Goal: Task Accomplishment & Management: Manage account settings

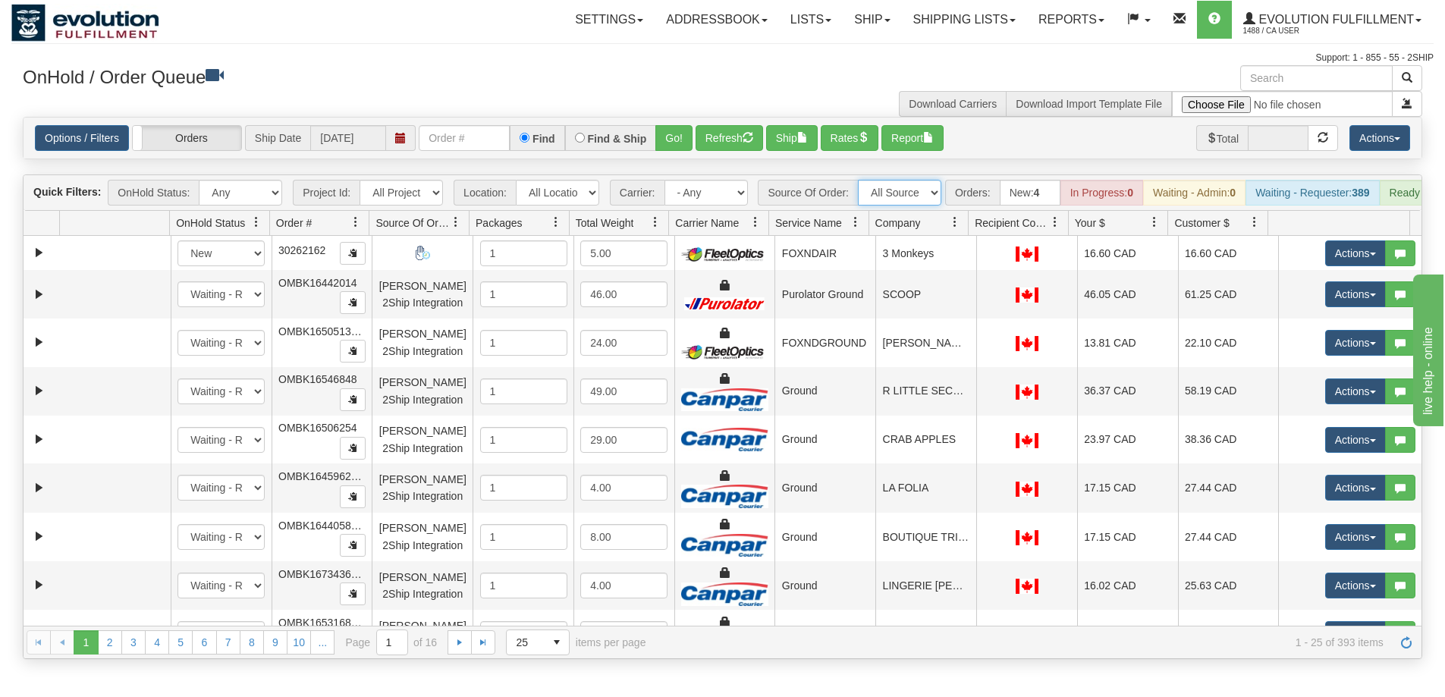
click at [931, 203] on select "All Sources AirBlaster 2Ship Integration Ambler Apparel 2Ship Integration BC Ca…" at bounding box center [899, 193] width 83 height 26
select select "EMU Australia 2Ship Integration"
click at [858, 180] on select "All Sources AirBlaster 2Ship Integration Ambler Apparel 2Ship Integration BC Ca…" at bounding box center [899, 193] width 83 height 26
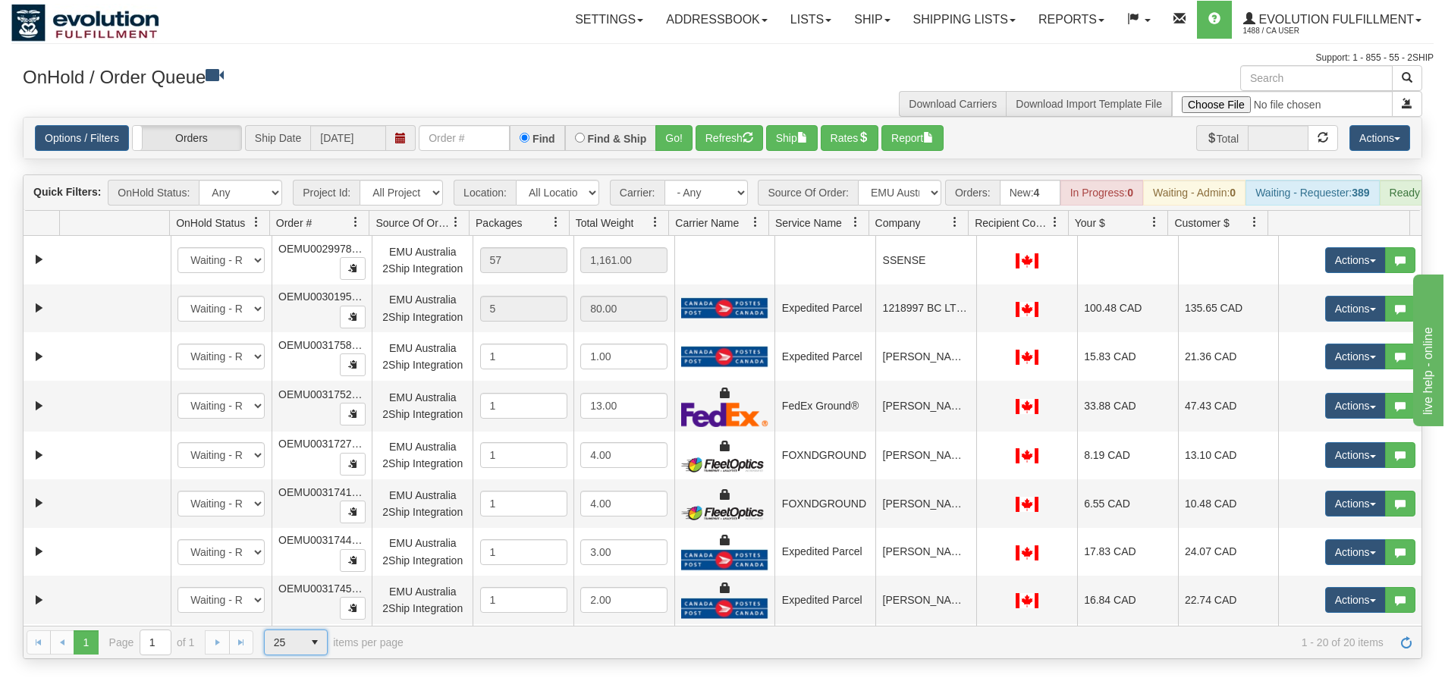
click at [297, 655] on span "25" at bounding box center [284, 642] width 38 height 24
click at [297, 631] on li "100" at bounding box center [296, 629] width 62 height 21
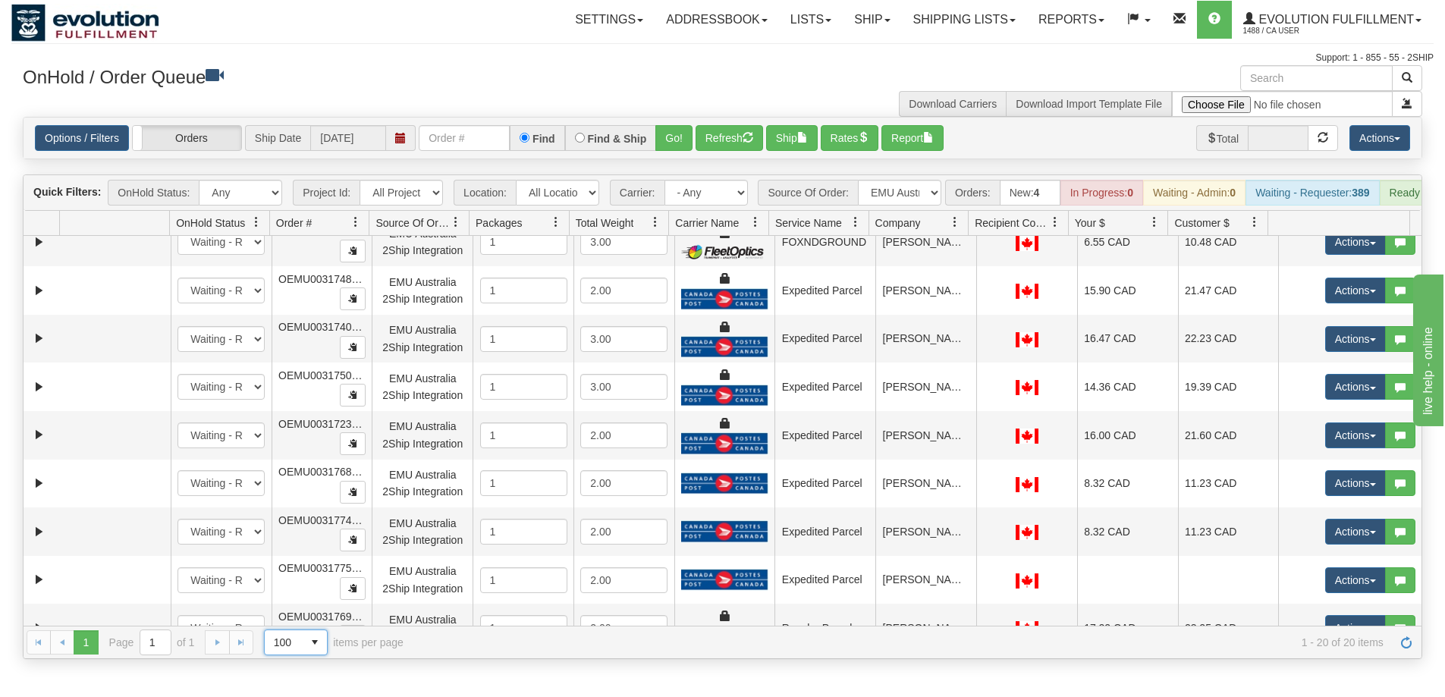
scroll to position [577, 0]
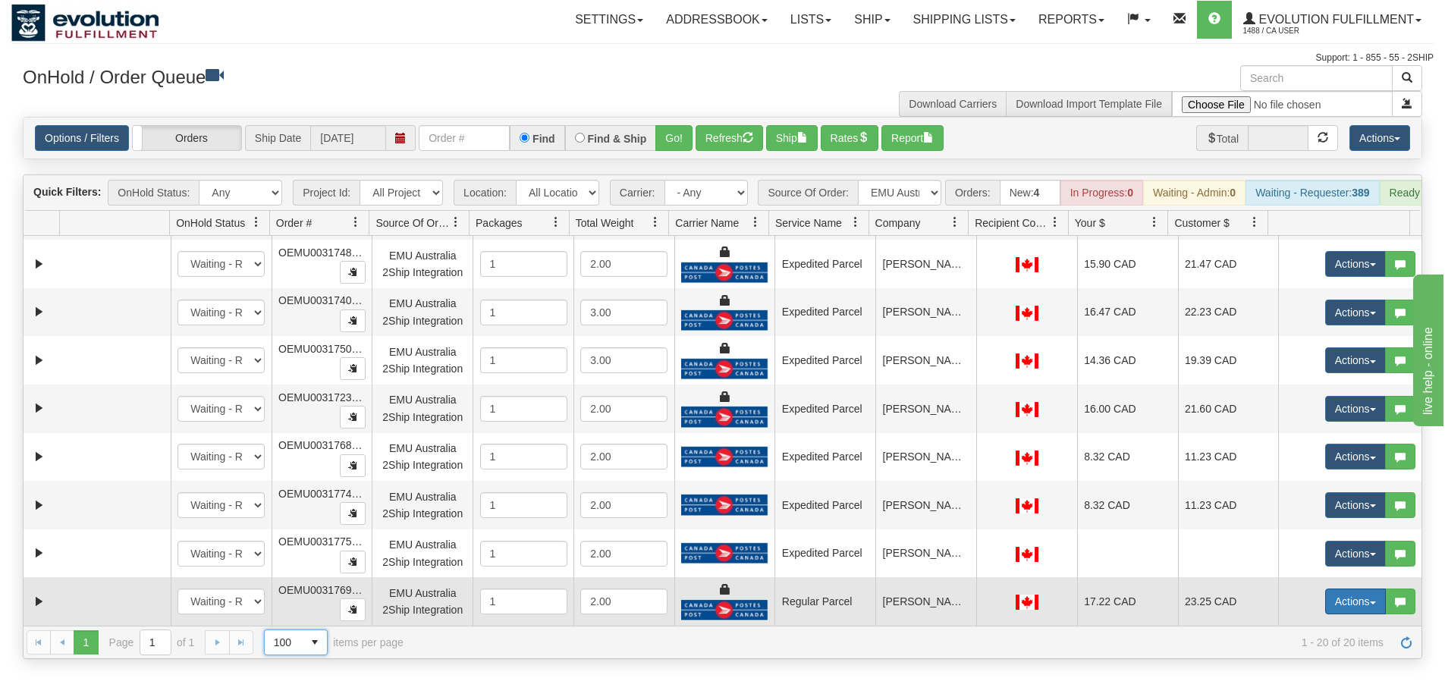
click at [1370, 604] on span "button" at bounding box center [1373, 602] width 6 height 3
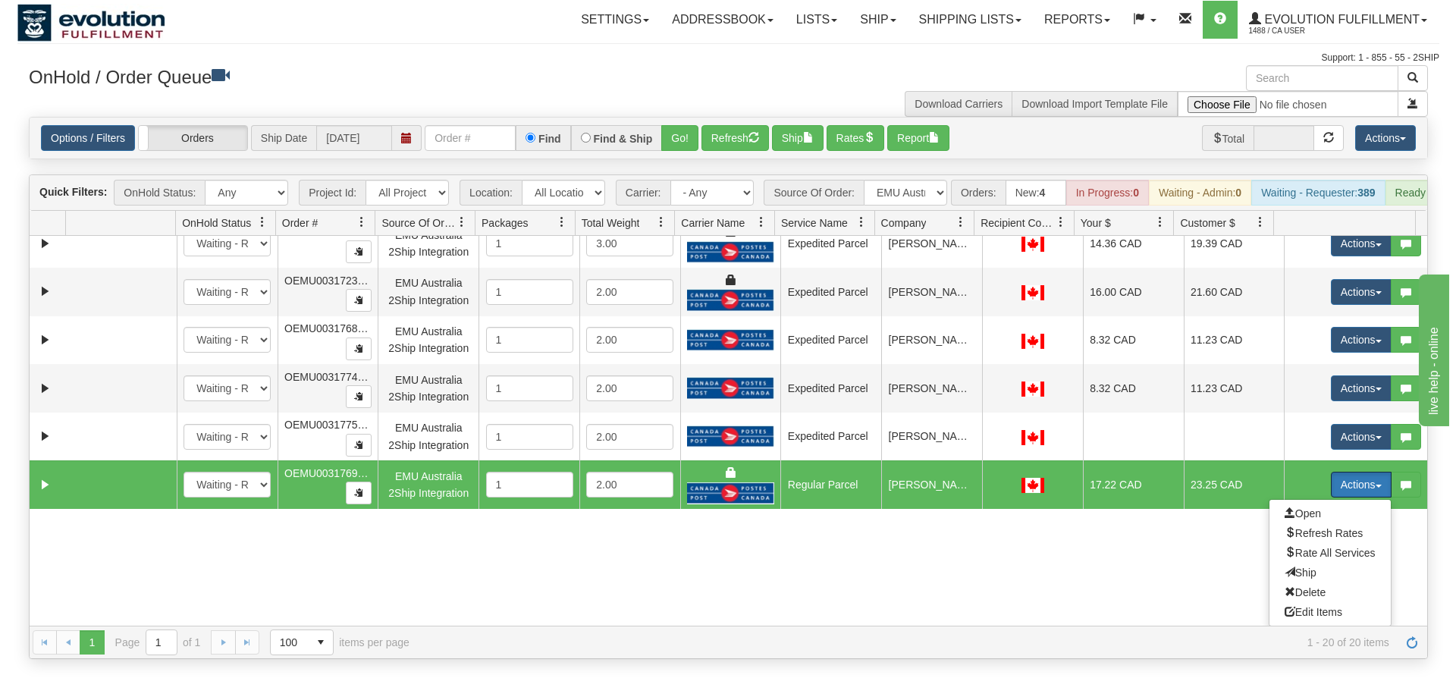
scroll to position [695, 0]
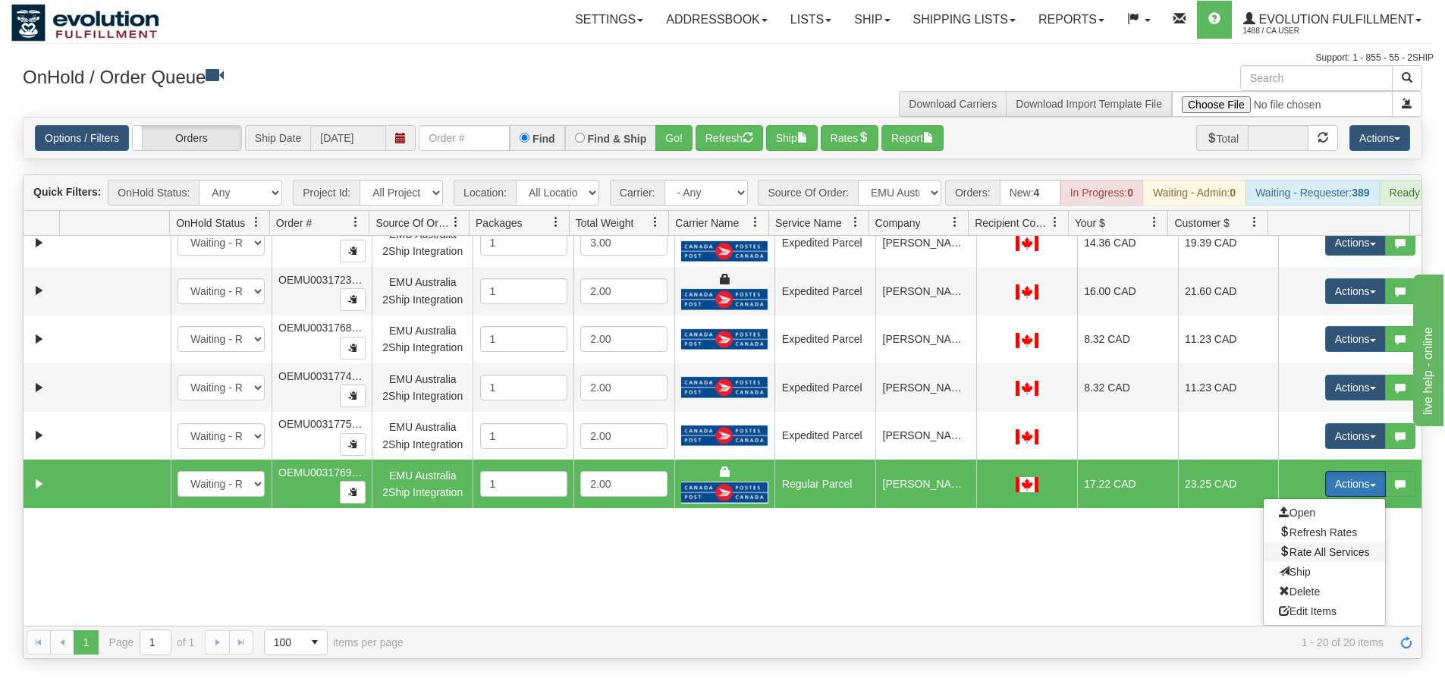
click at [1307, 558] on span "Rate All Services" at bounding box center [1324, 552] width 91 height 12
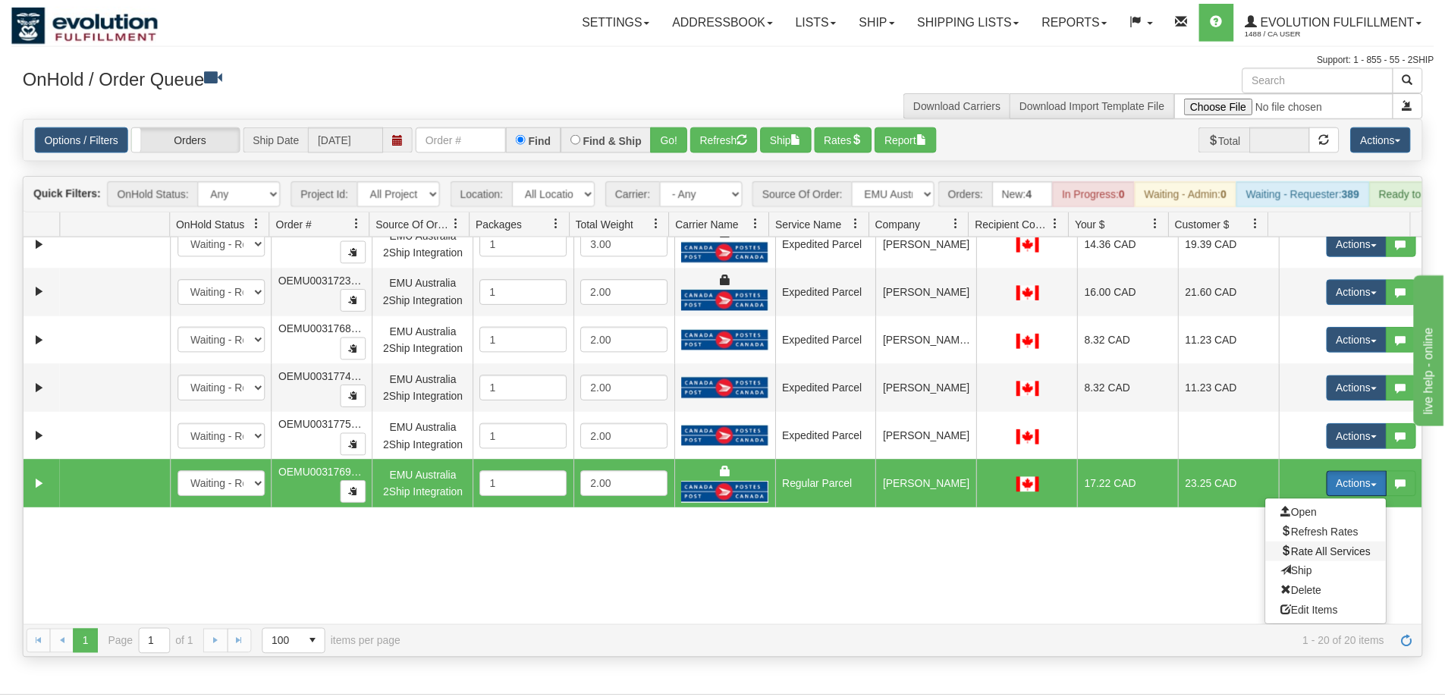
scroll to position [577, 0]
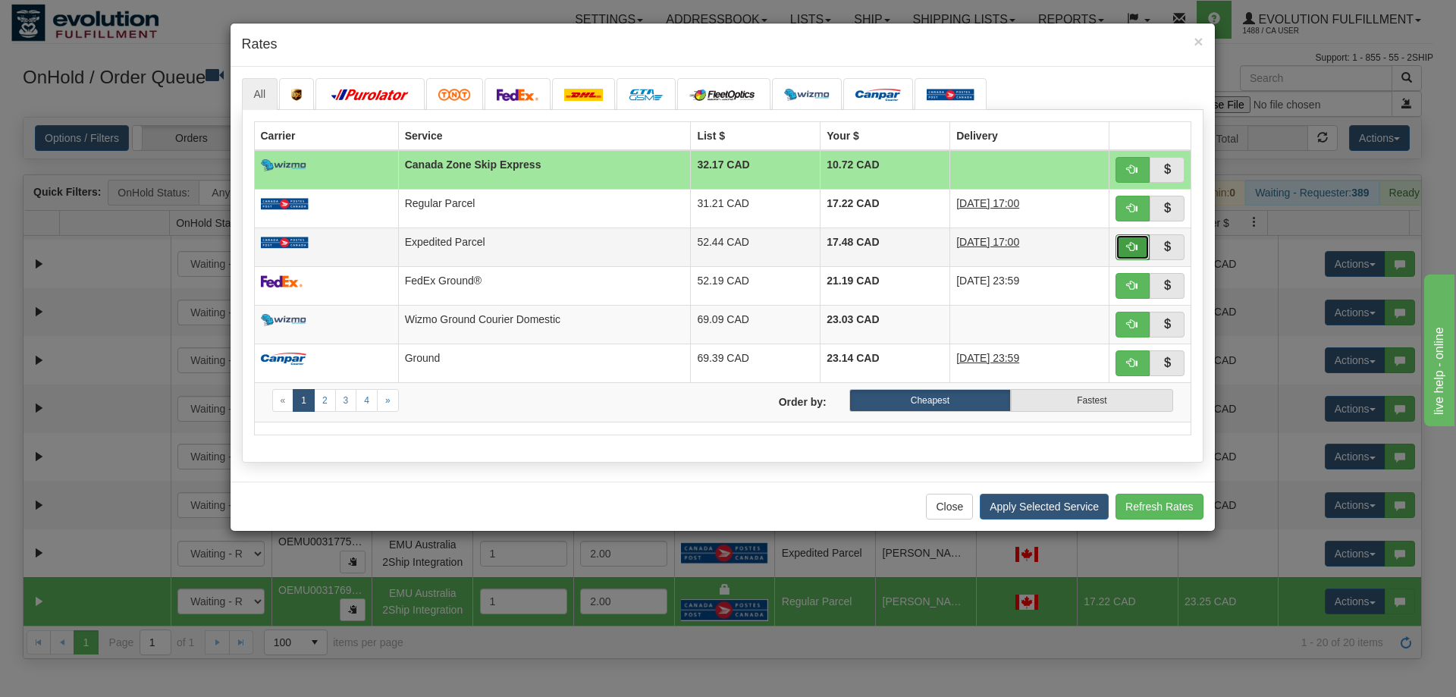
click at [1135, 250] on span "button" at bounding box center [1132, 246] width 11 height 11
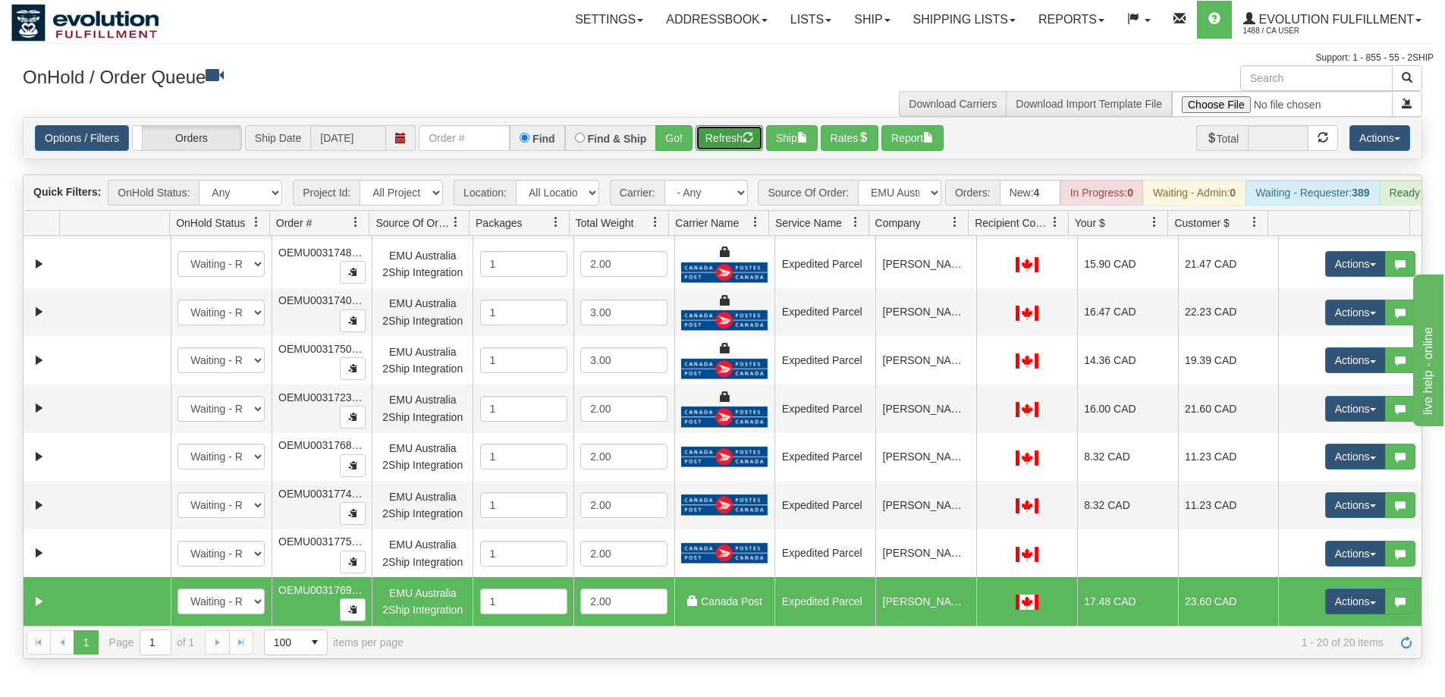
click at [716, 133] on button "Refresh" at bounding box center [729, 138] width 68 height 26
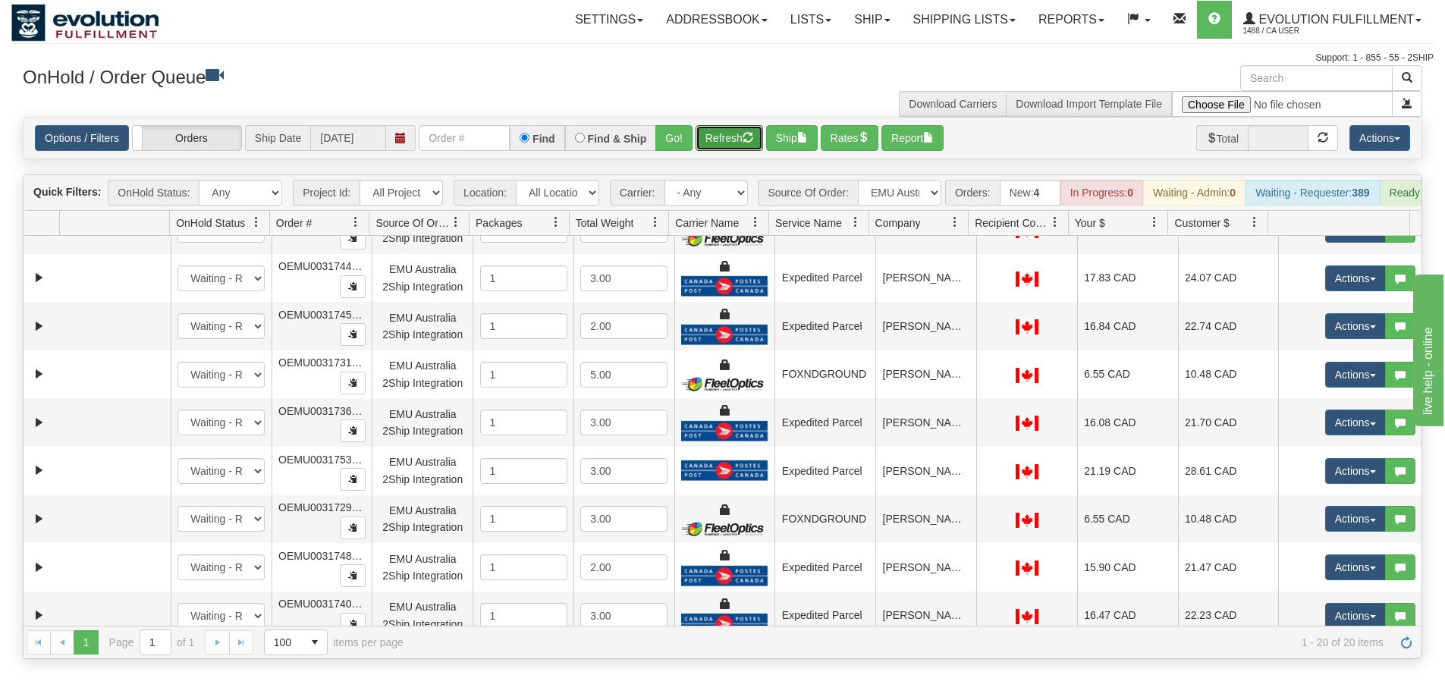
scroll to position [0, 0]
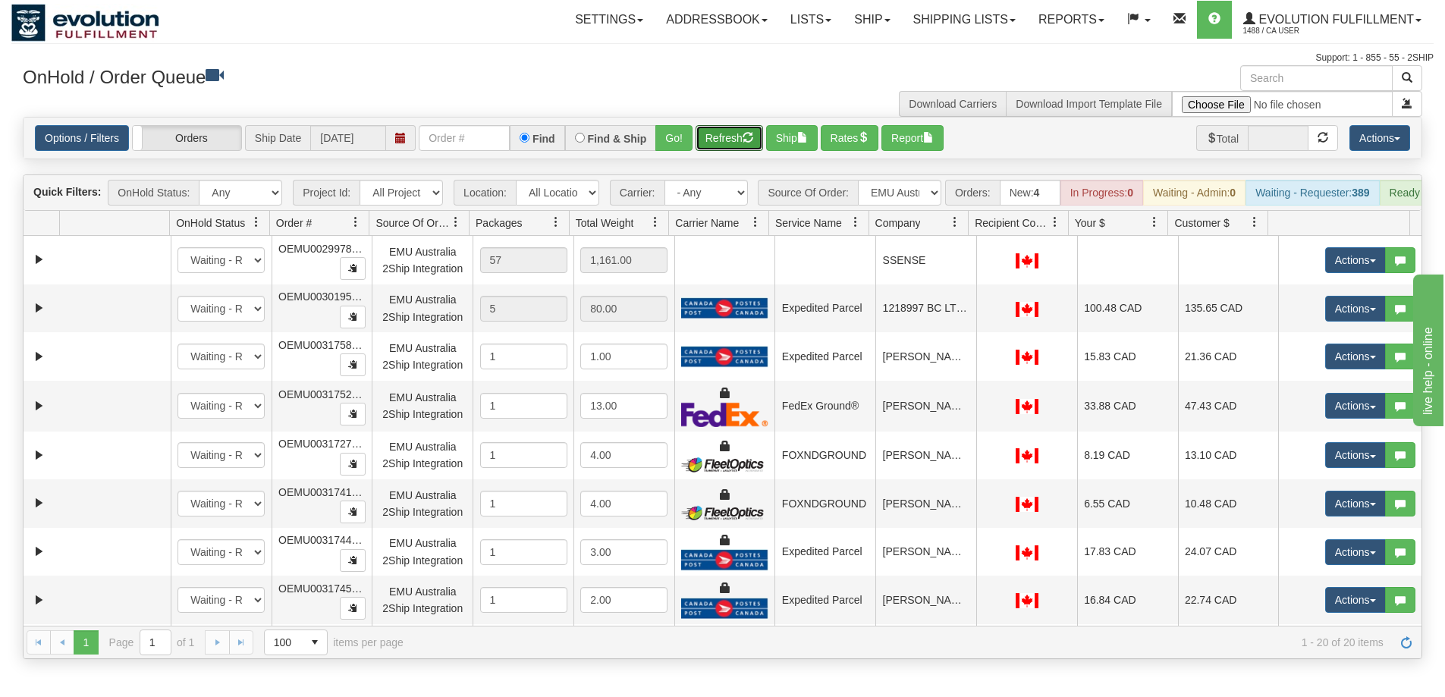
click at [957, 228] on span at bounding box center [955, 222] width 12 height 12
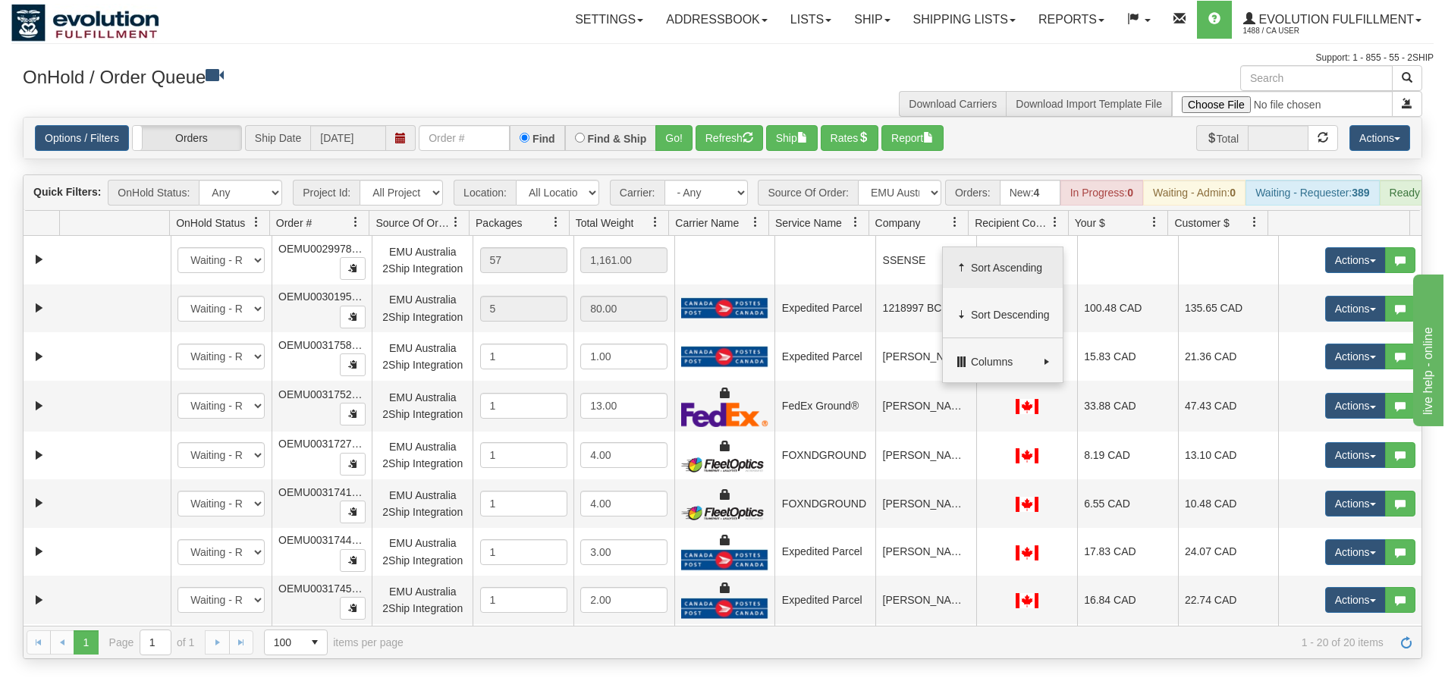
click at [988, 269] on span "Sort Ascending" at bounding box center [1010, 267] width 79 height 15
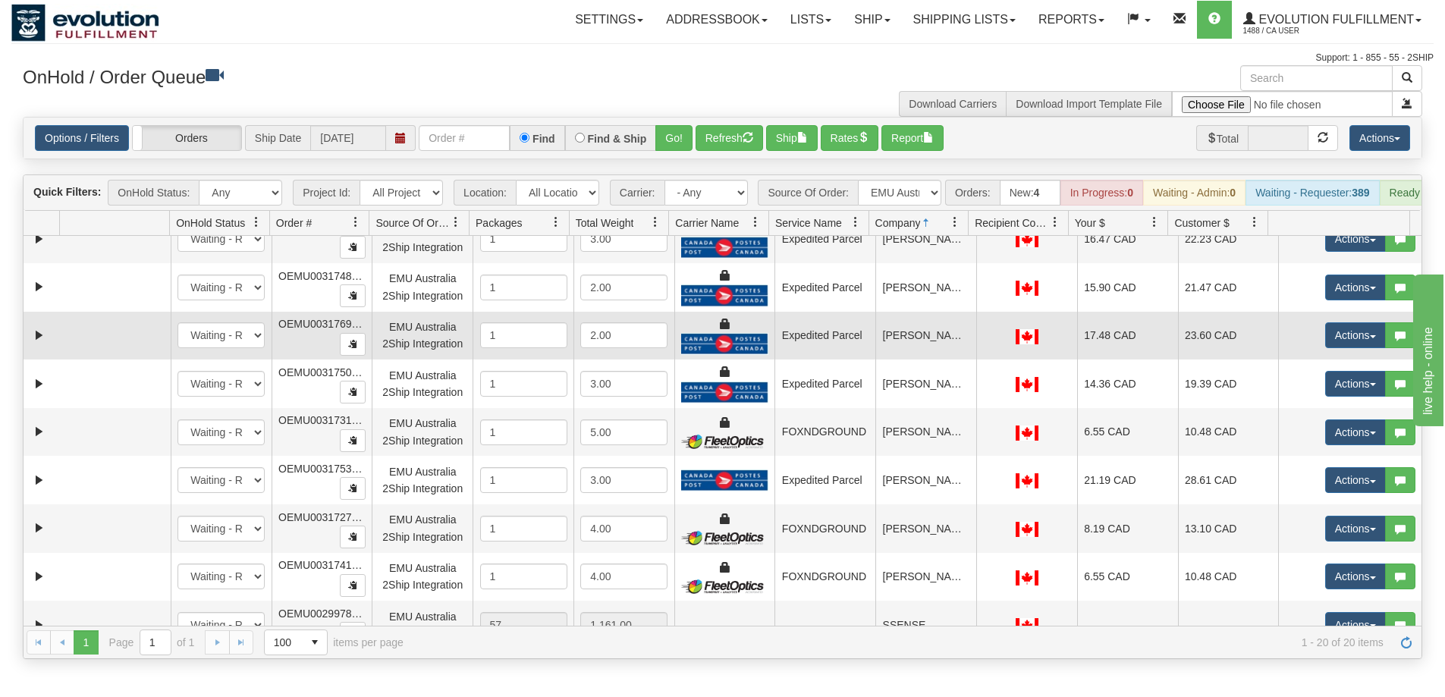
scroll to position [379, 0]
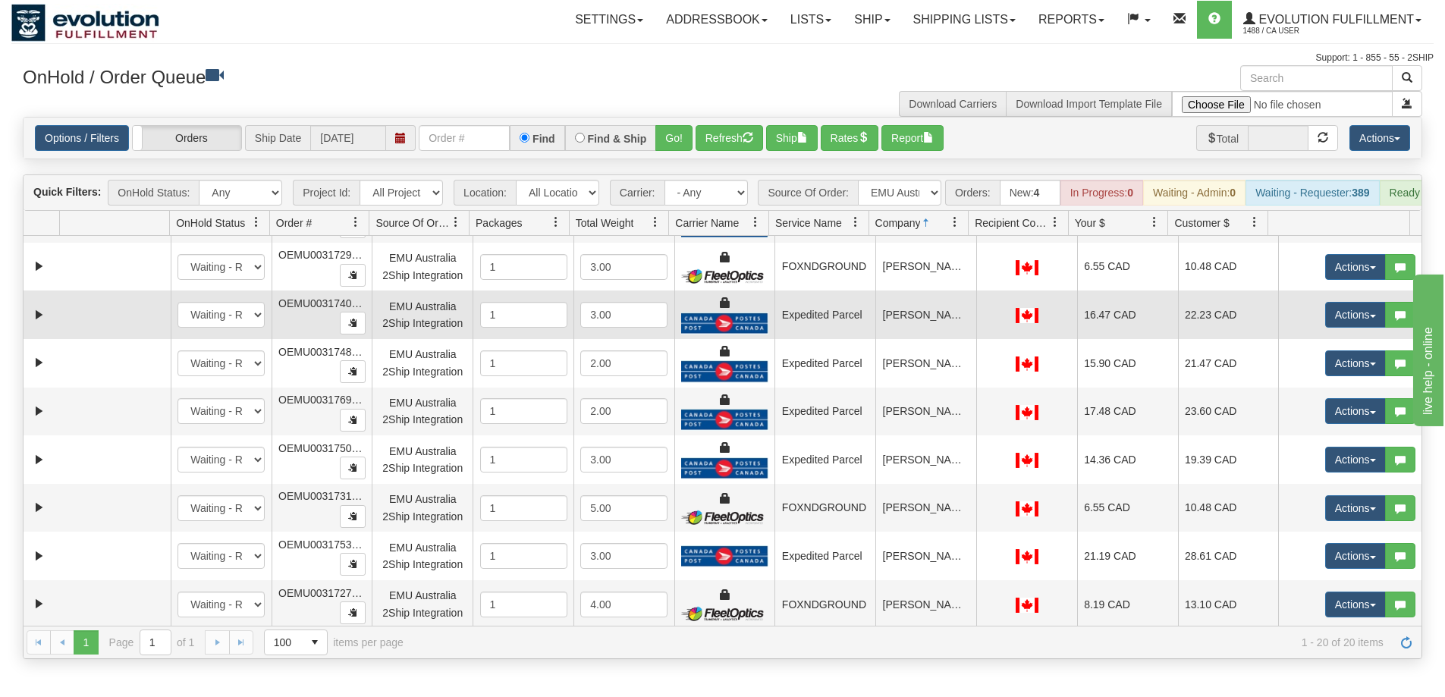
click at [912, 338] on td "Kateri Dukic" at bounding box center [925, 314] width 101 height 49
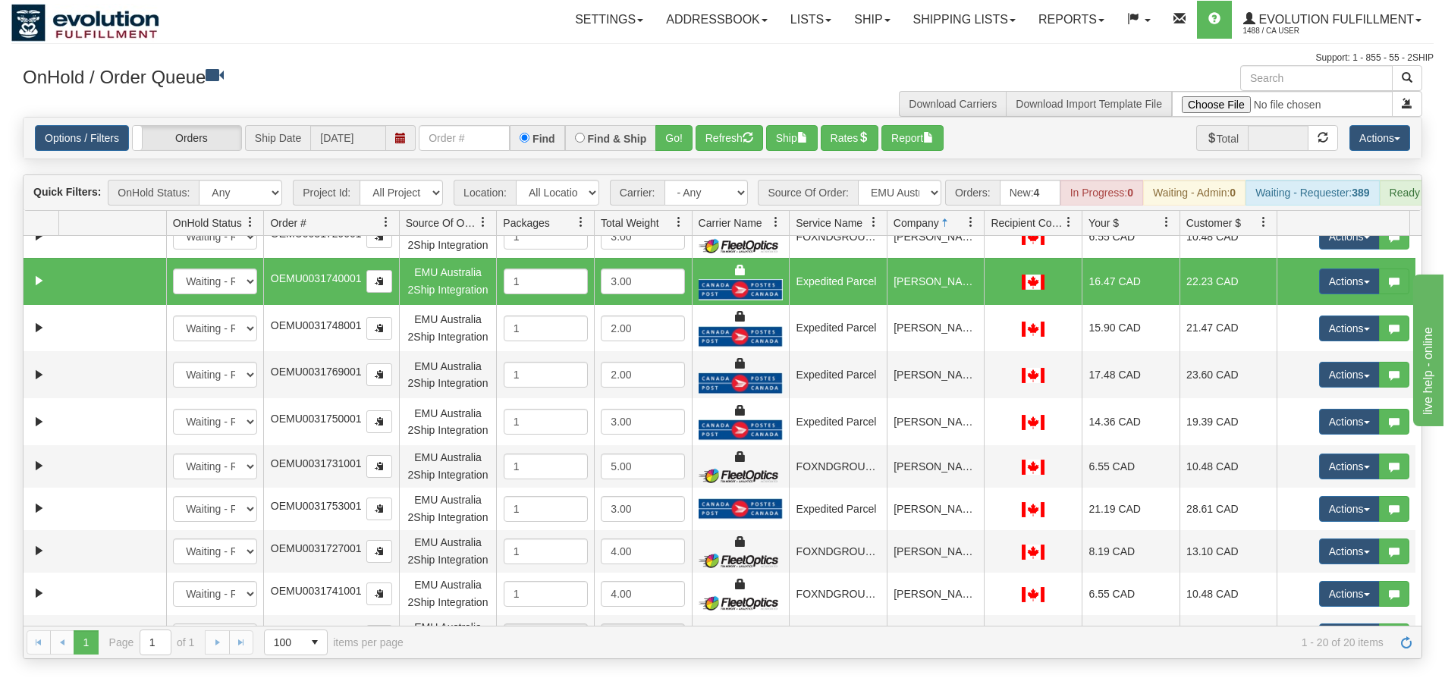
click at [373, 234] on div "Id Location Request Id Reply Id OnHold Status Order # Source Of Order Packages …" at bounding box center [717, 223] width 1386 height 24
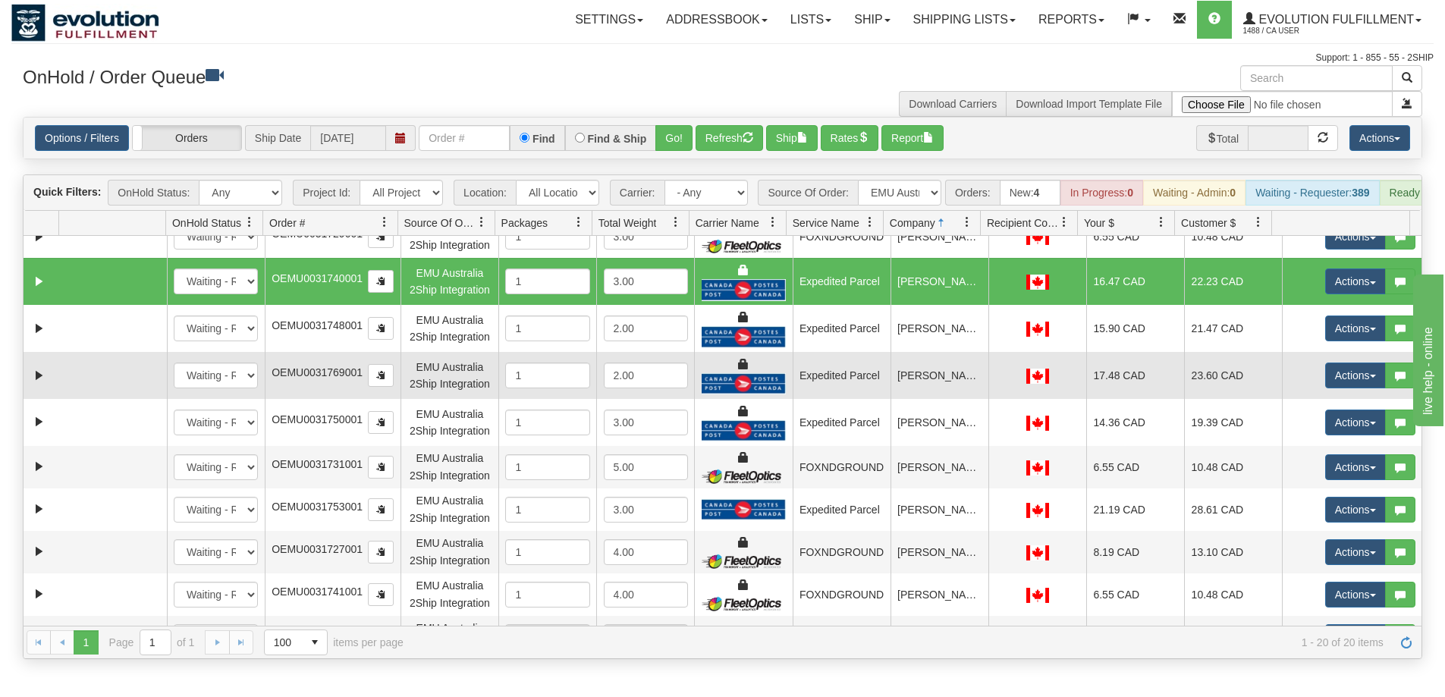
click at [934, 386] on td "Lynn Libbos" at bounding box center [939, 375] width 98 height 47
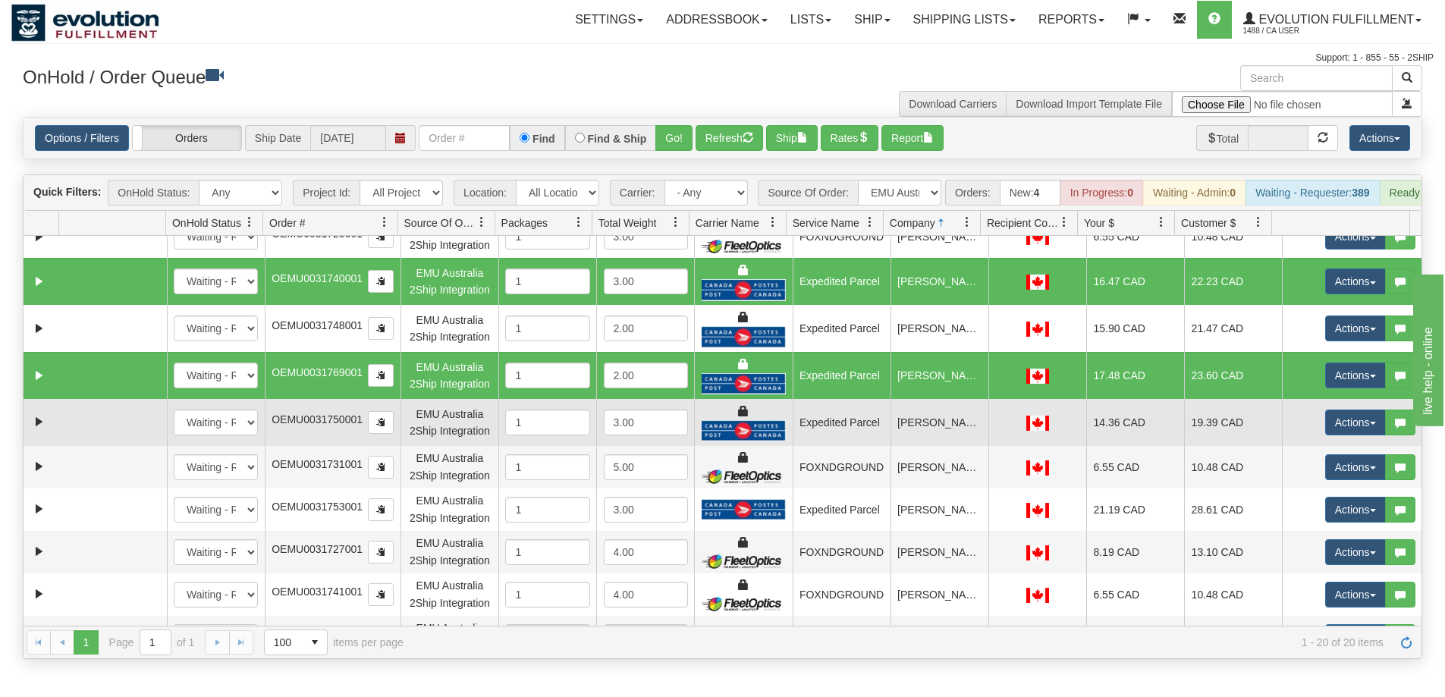
click at [934, 442] on td "Meagan Reimer" at bounding box center [939, 422] width 98 height 47
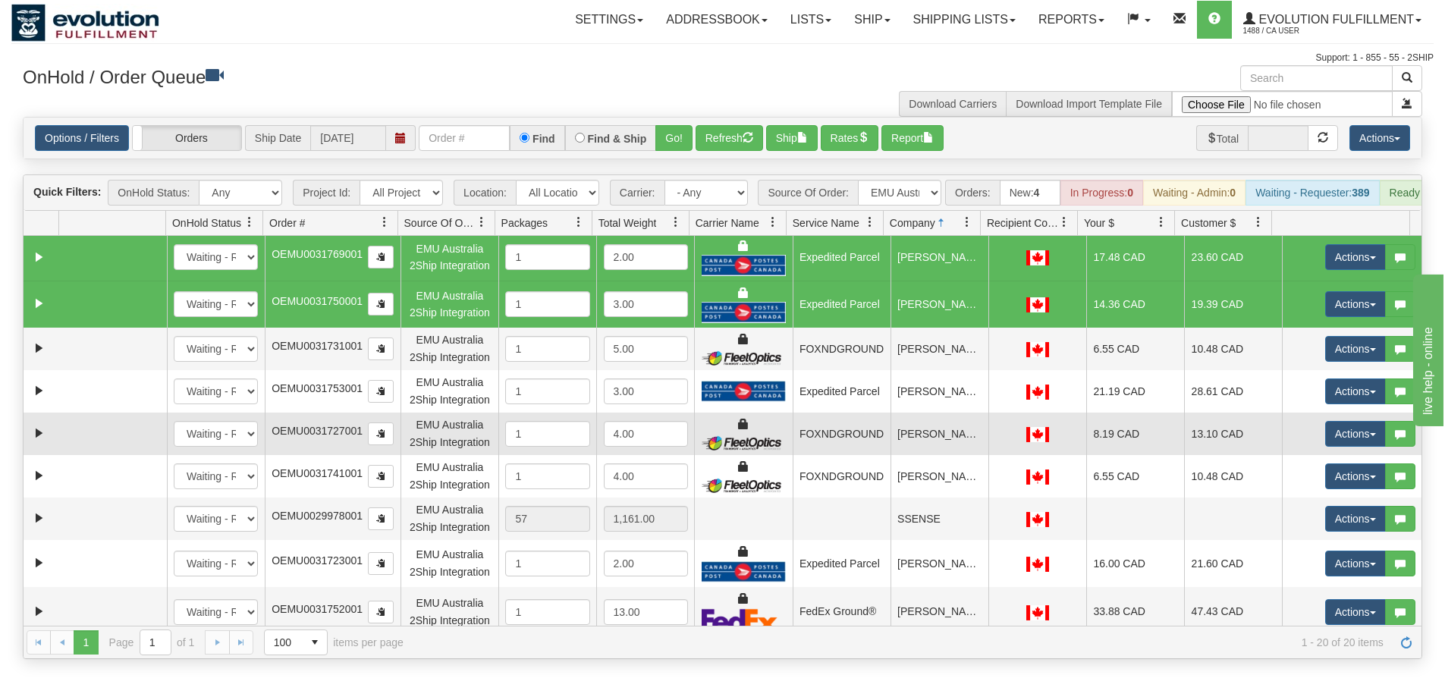
scroll to position [507, 0]
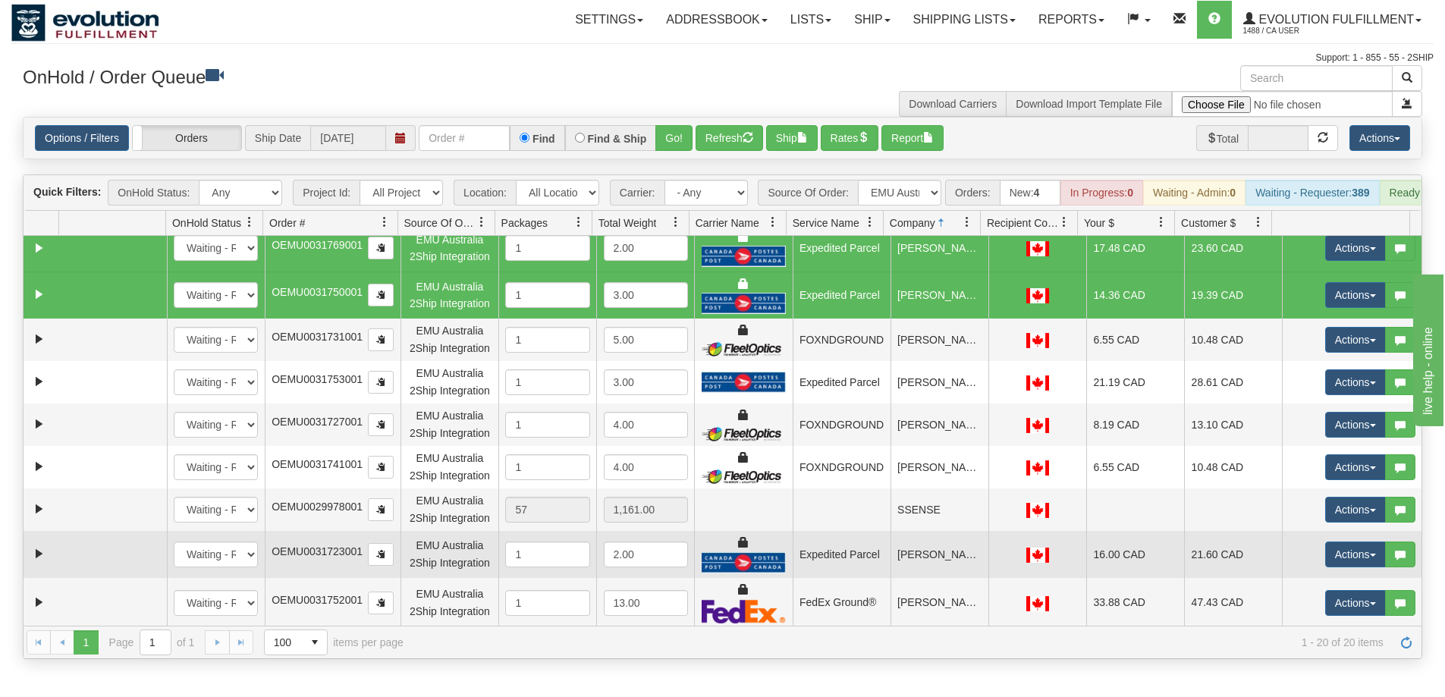
click at [909, 578] on td "Tania Legault" at bounding box center [939, 554] width 98 height 47
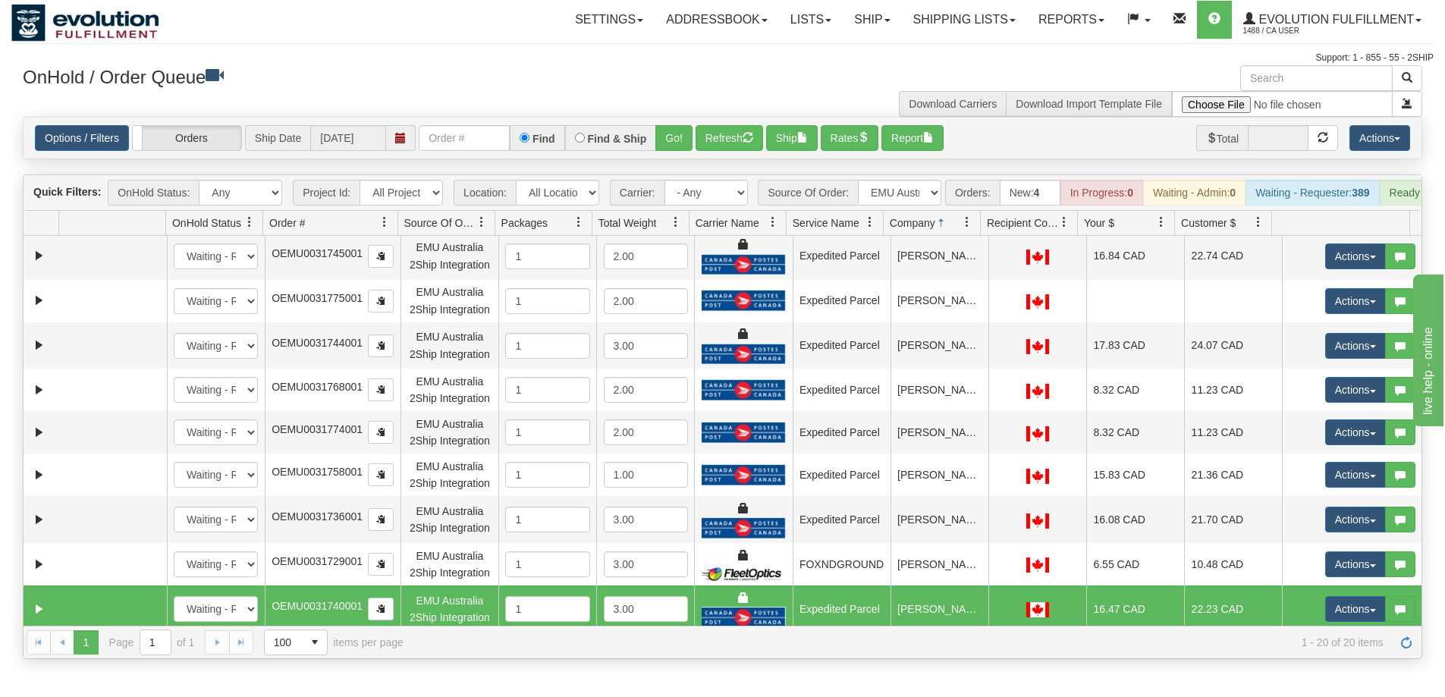
scroll to position [0, 0]
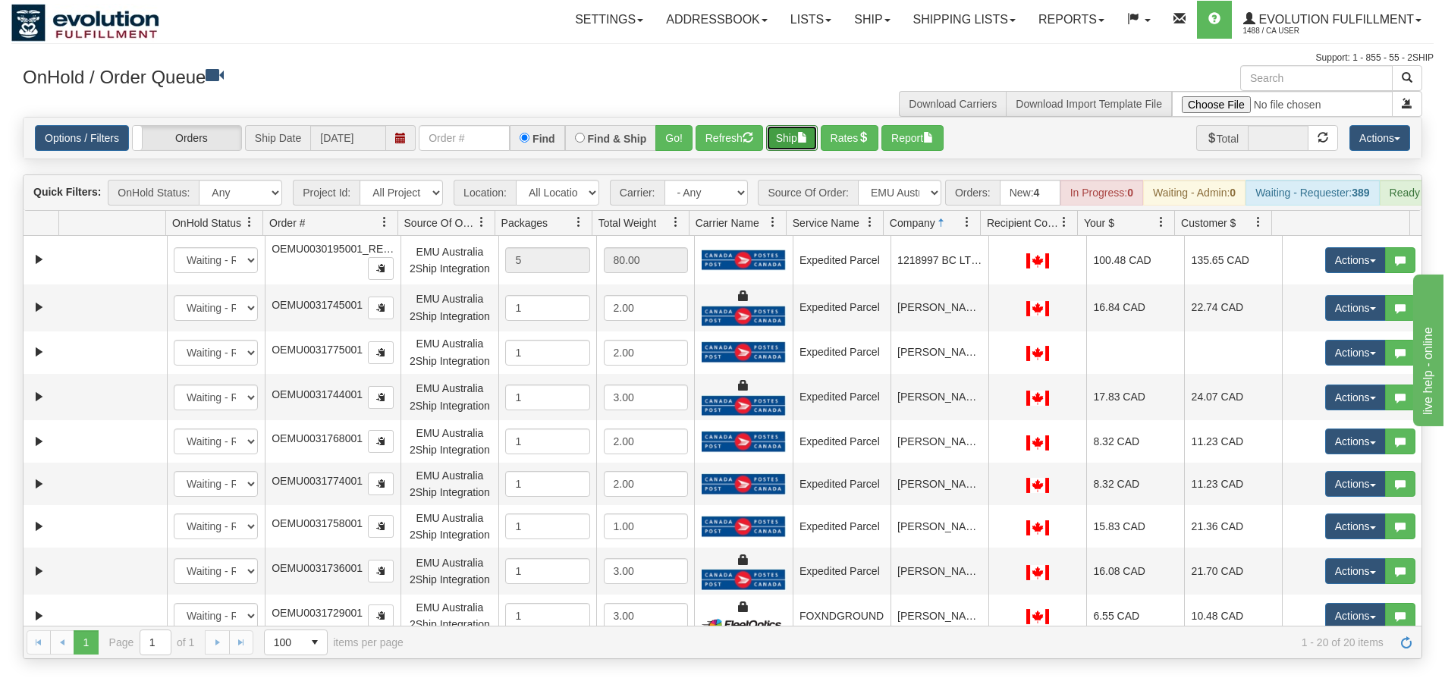
click at [789, 135] on button "Ship" at bounding box center [792, 138] width 52 height 26
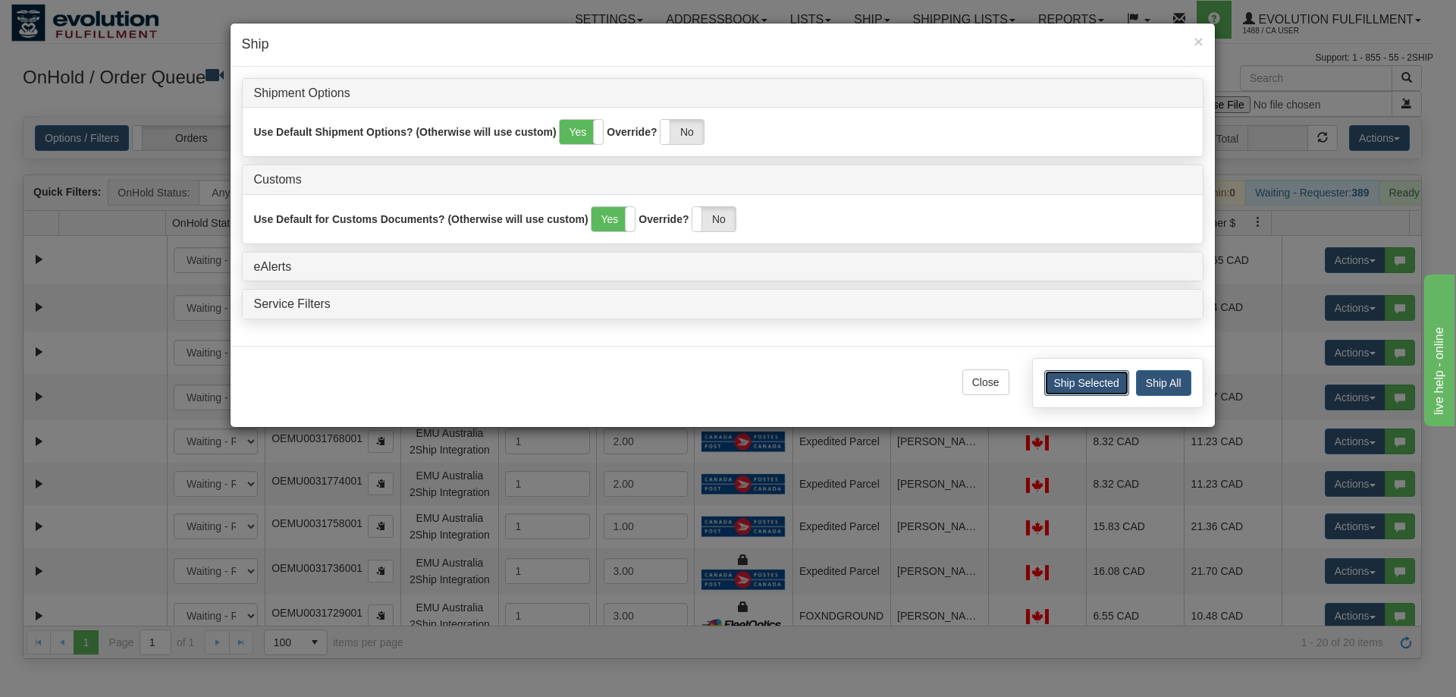
click at [1096, 385] on button "Ship Selected" at bounding box center [1086, 383] width 85 height 26
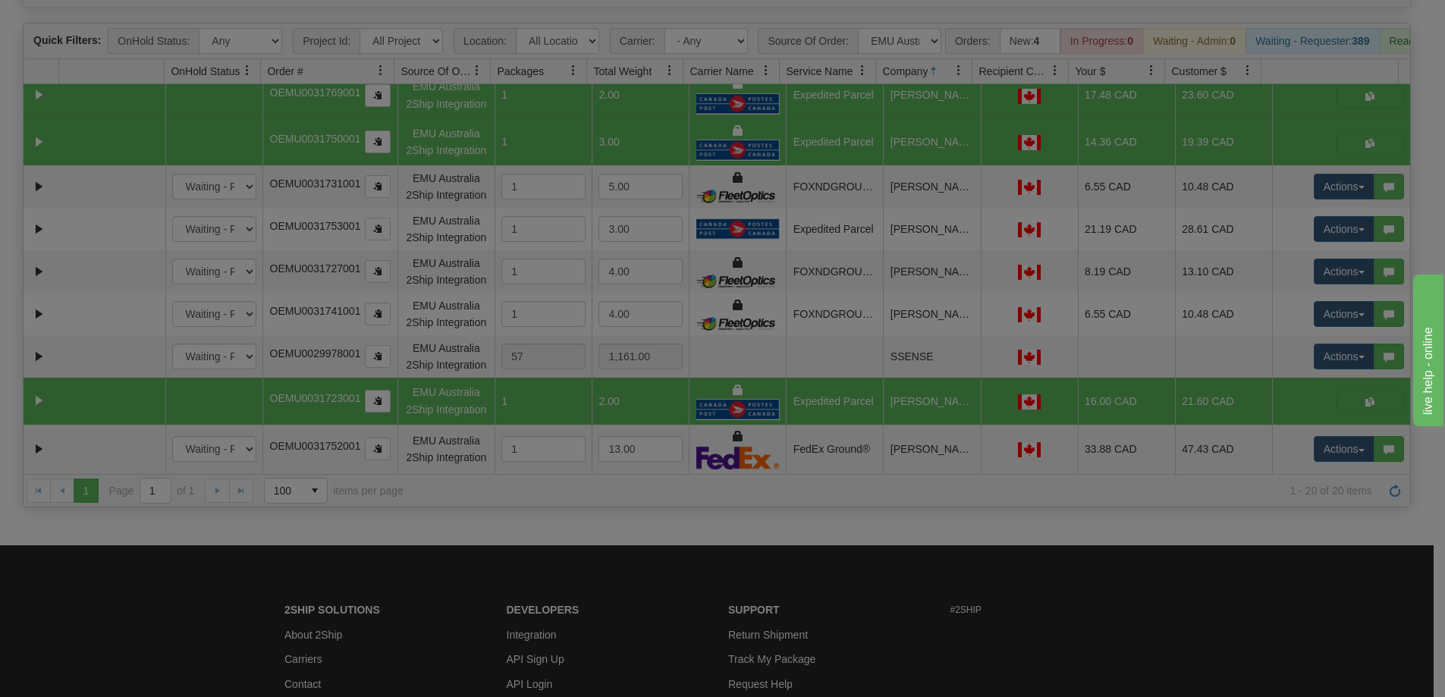
scroll to position [76, 0]
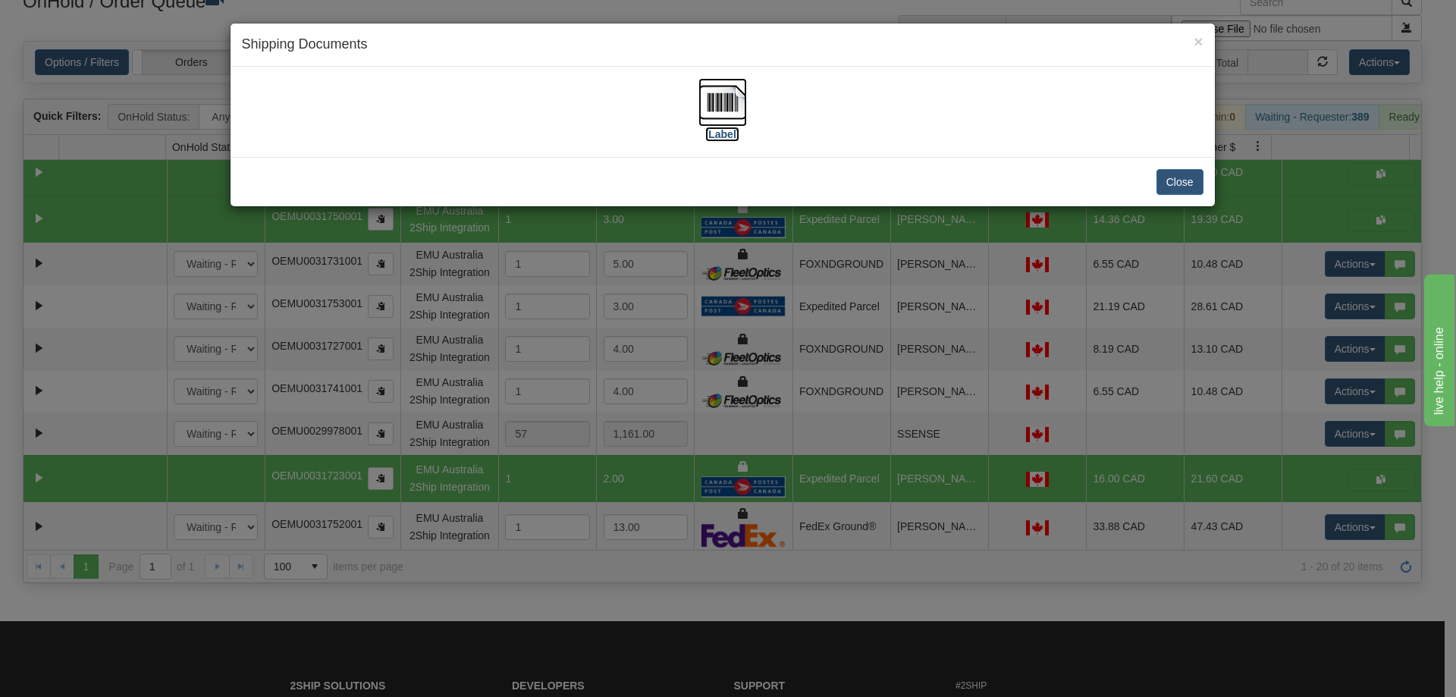
click at [739, 102] on img at bounding box center [723, 102] width 49 height 49
click at [874, 366] on div "× Shipping Documents [Label] Close" at bounding box center [728, 348] width 1456 height 697
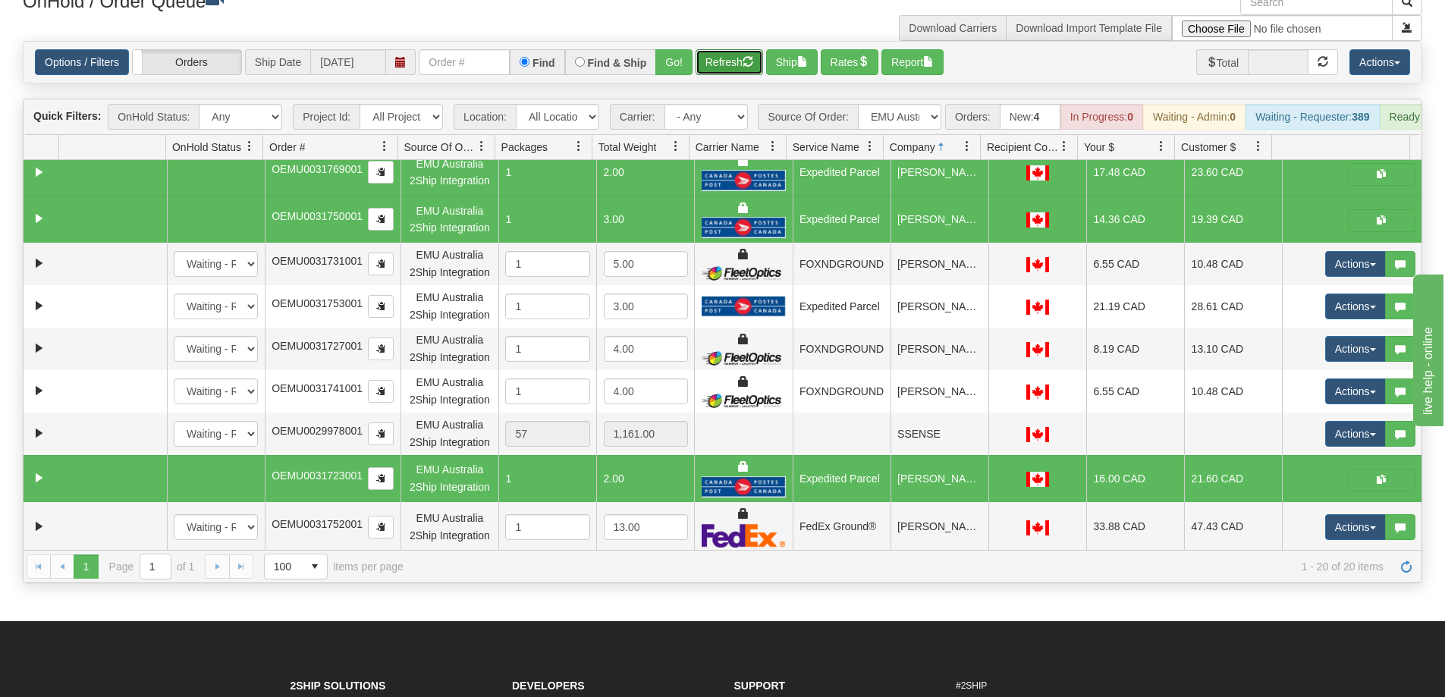
click at [713, 58] on button "Refresh" at bounding box center [729, 62] width 68 height 26
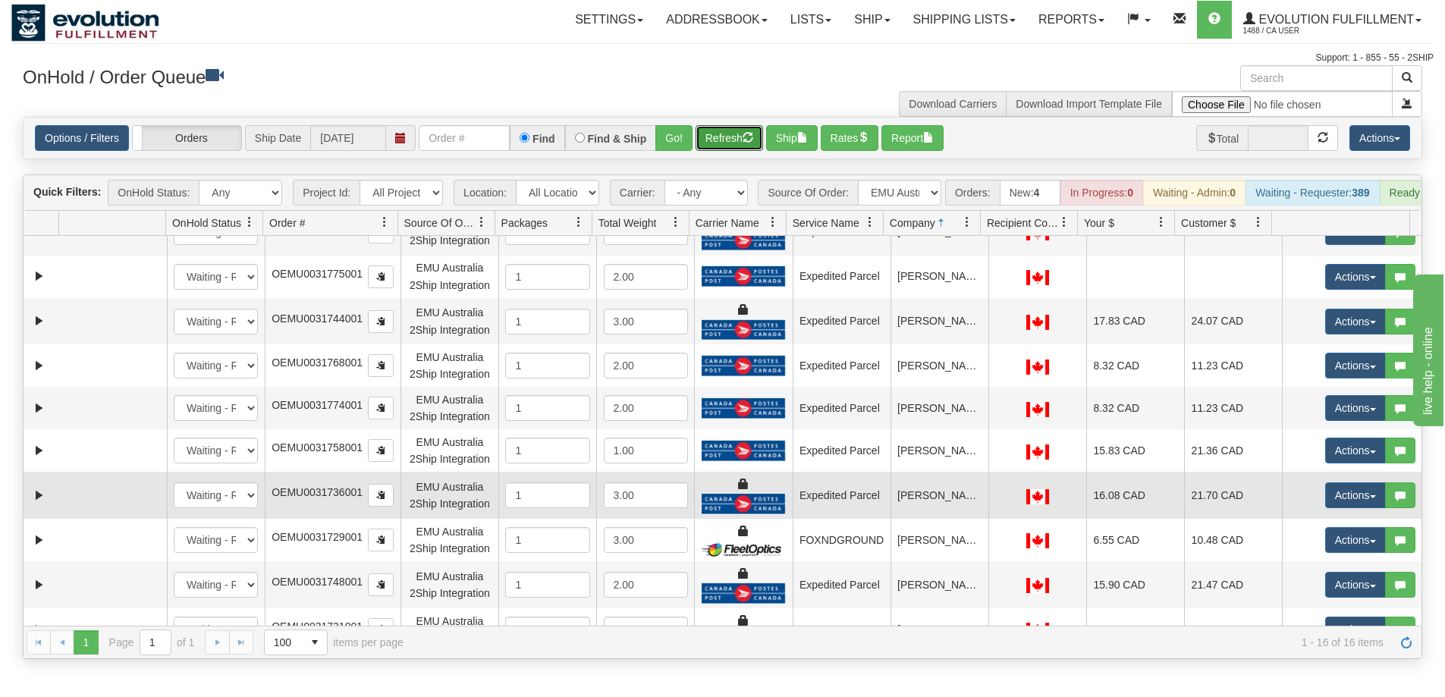
click at [914, 510] on td "Julie Upward" at bounding box center [939, 495] width 98 height 47
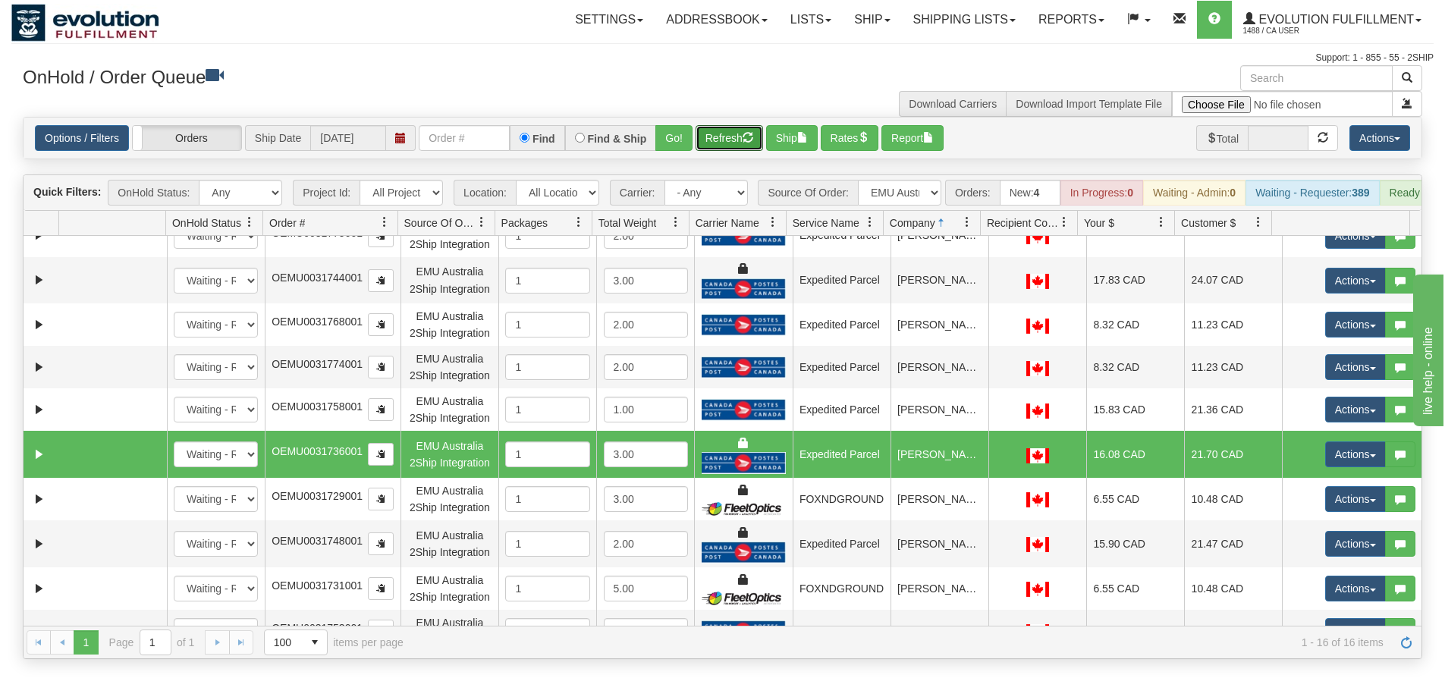
scroll to position [152, 0]
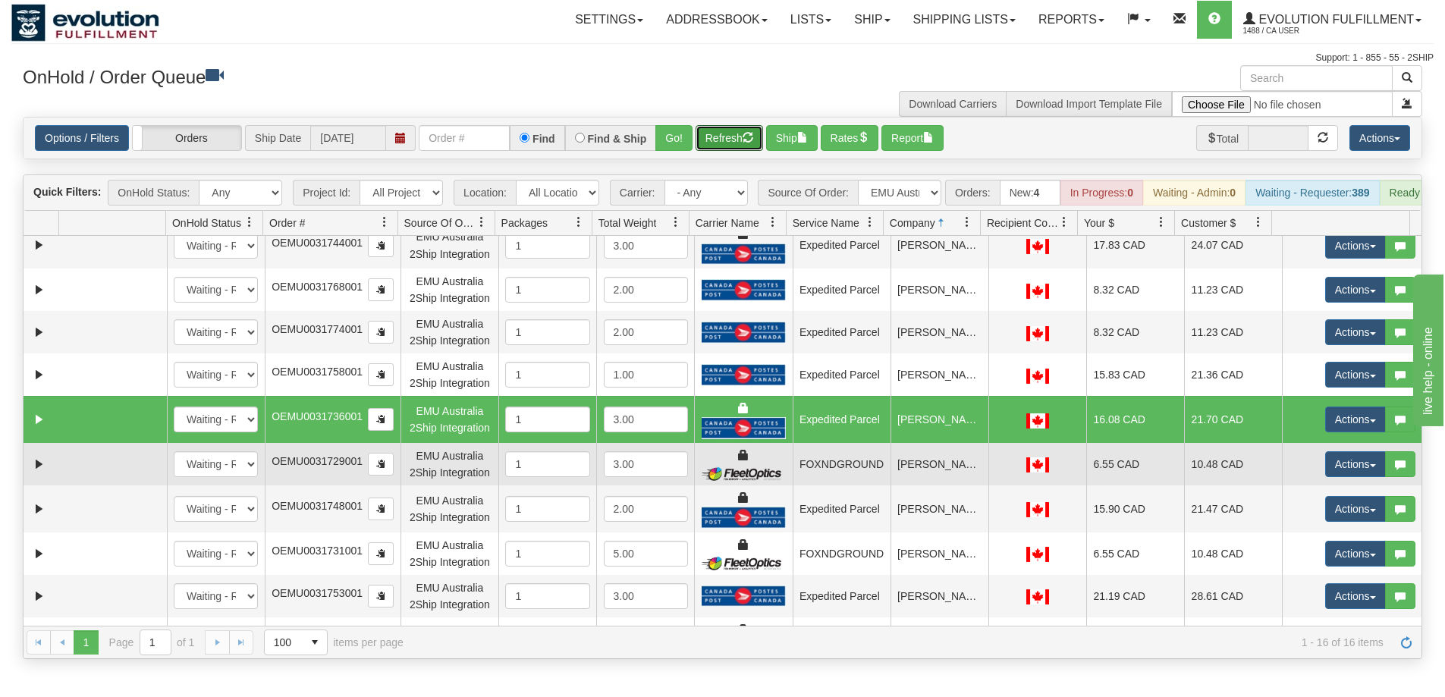
click at [921, 483] on td "Karla Castro" at bounding box center [939, 464] width 98 height 42
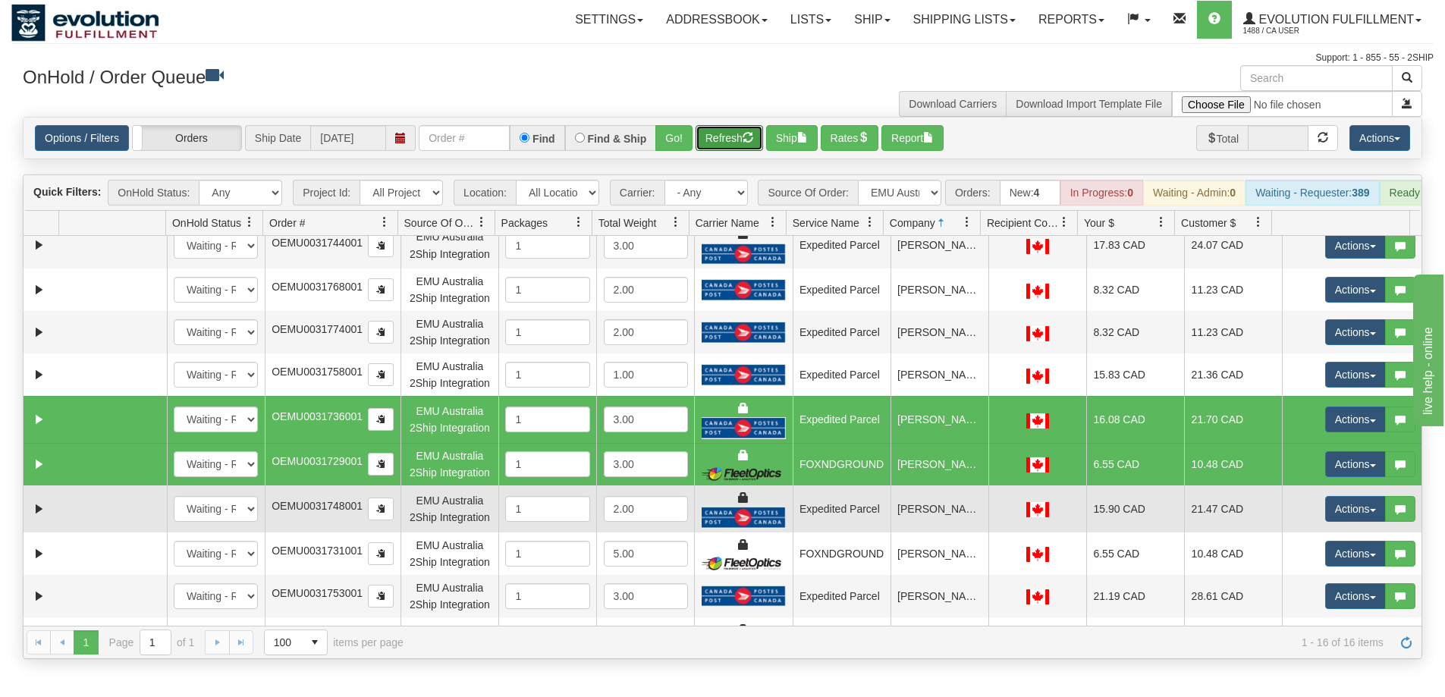
click at [921, 523] on td "Katia Fornara" at bounding box center [939, 508] width 98 height 47
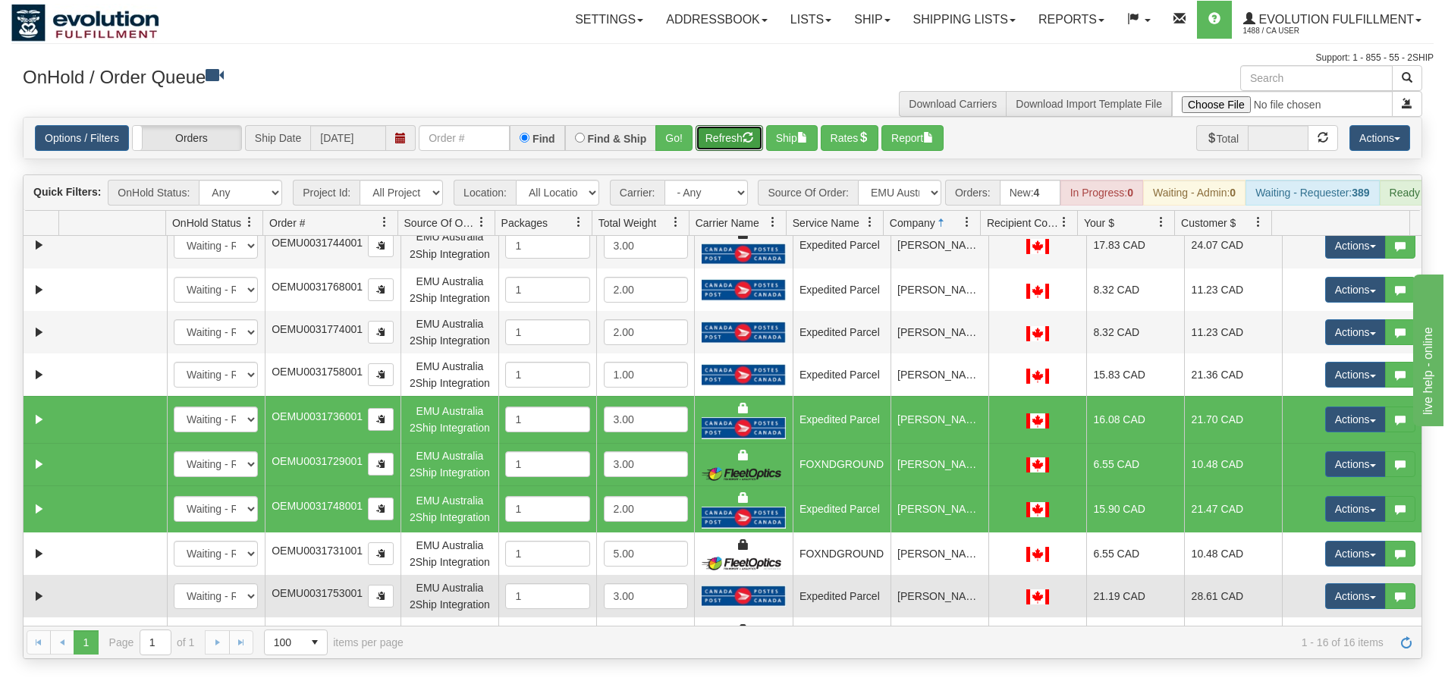
click at [935, 617] on td "Natalie Wing" at bounding box center [939, 596] width 98 height 42
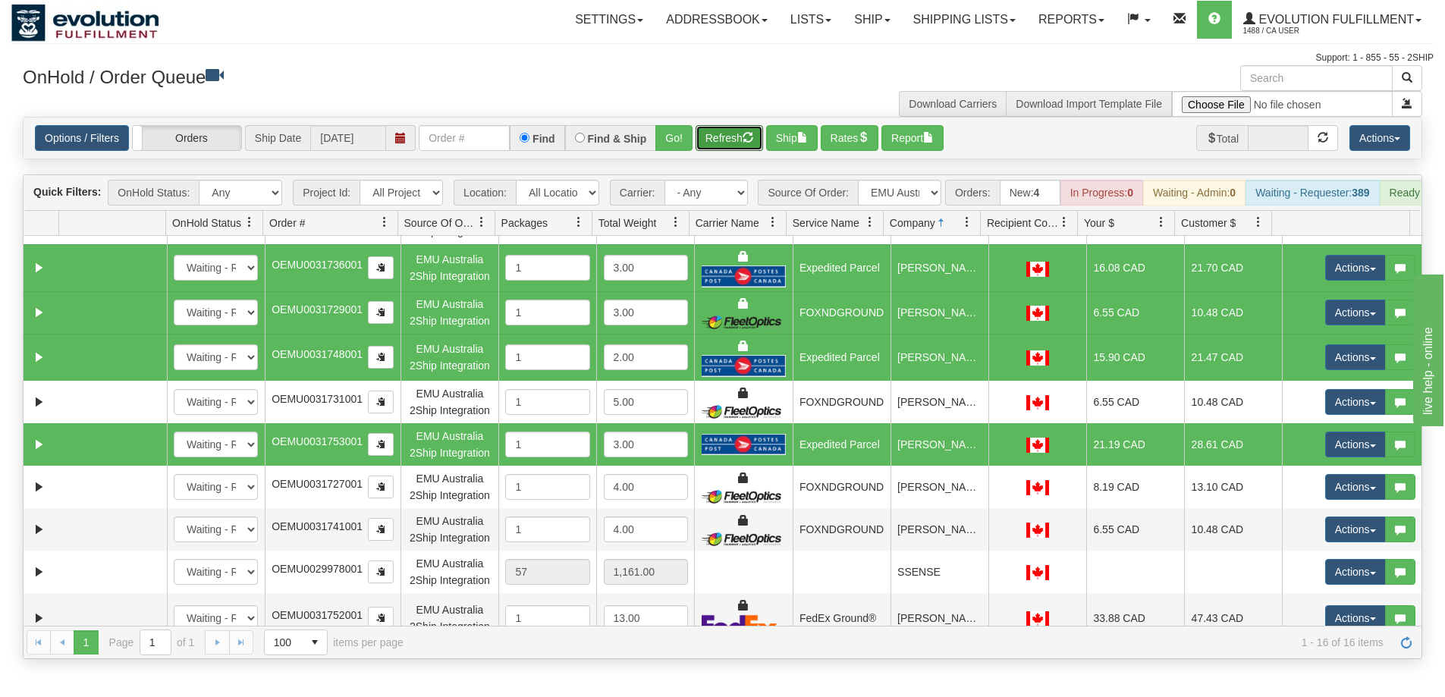
scroll to position [228, 0]
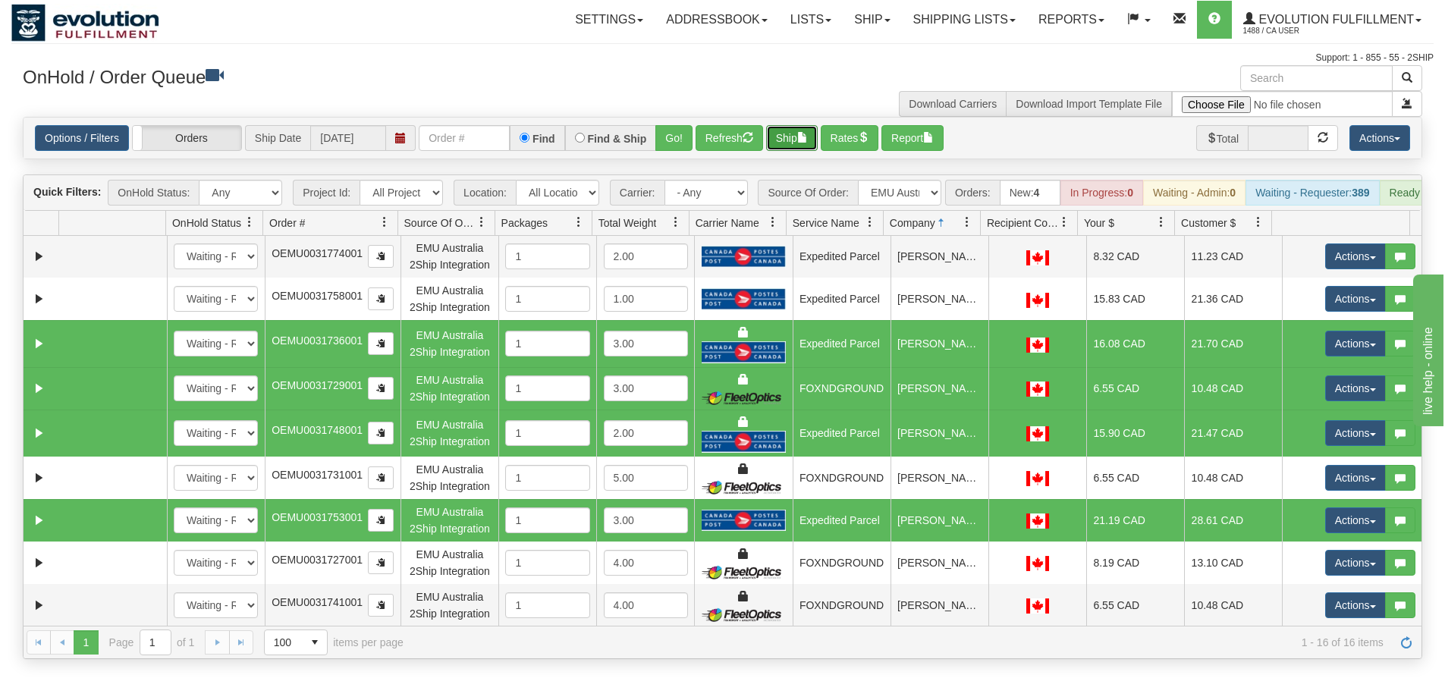
click at [799, 133] on button "Ship" at bounding box center [792, 138] width 52 height 26
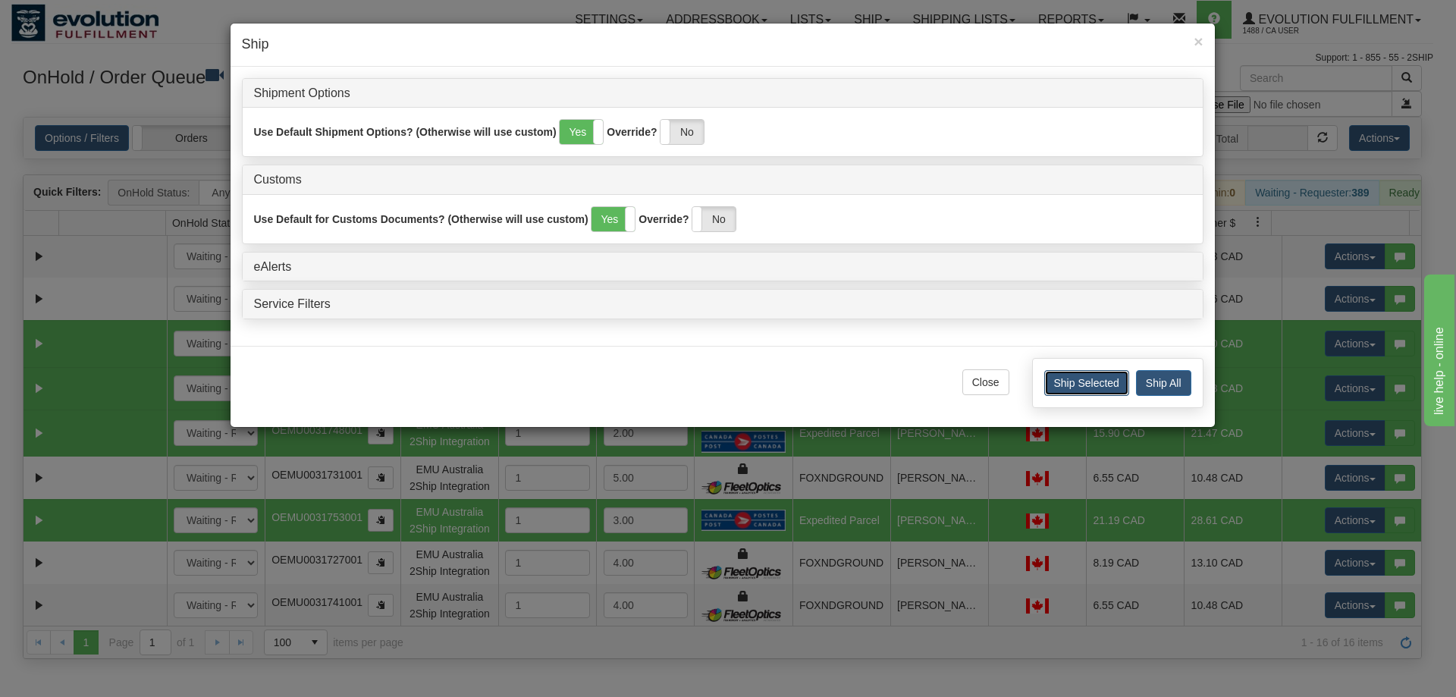
click at [1085, 388] on button "Ship Selected" at bounding box center [1086, 383] width 85 height 26
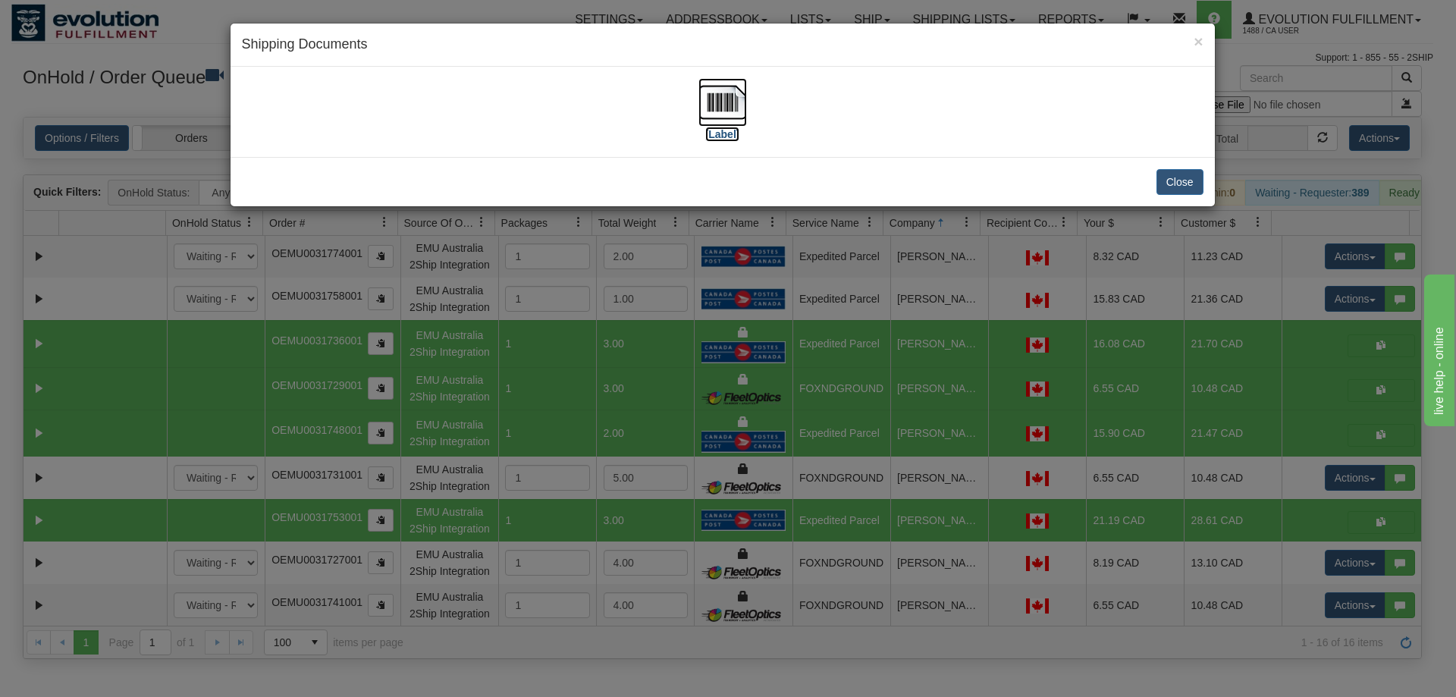
click at [734, 99] on img at bounding box center [723, 102] width 49 height 49
click at [875, 358] on div "× Shipping Documents [Label] Close" at bounding box center [728, 348] width 1456 height 697
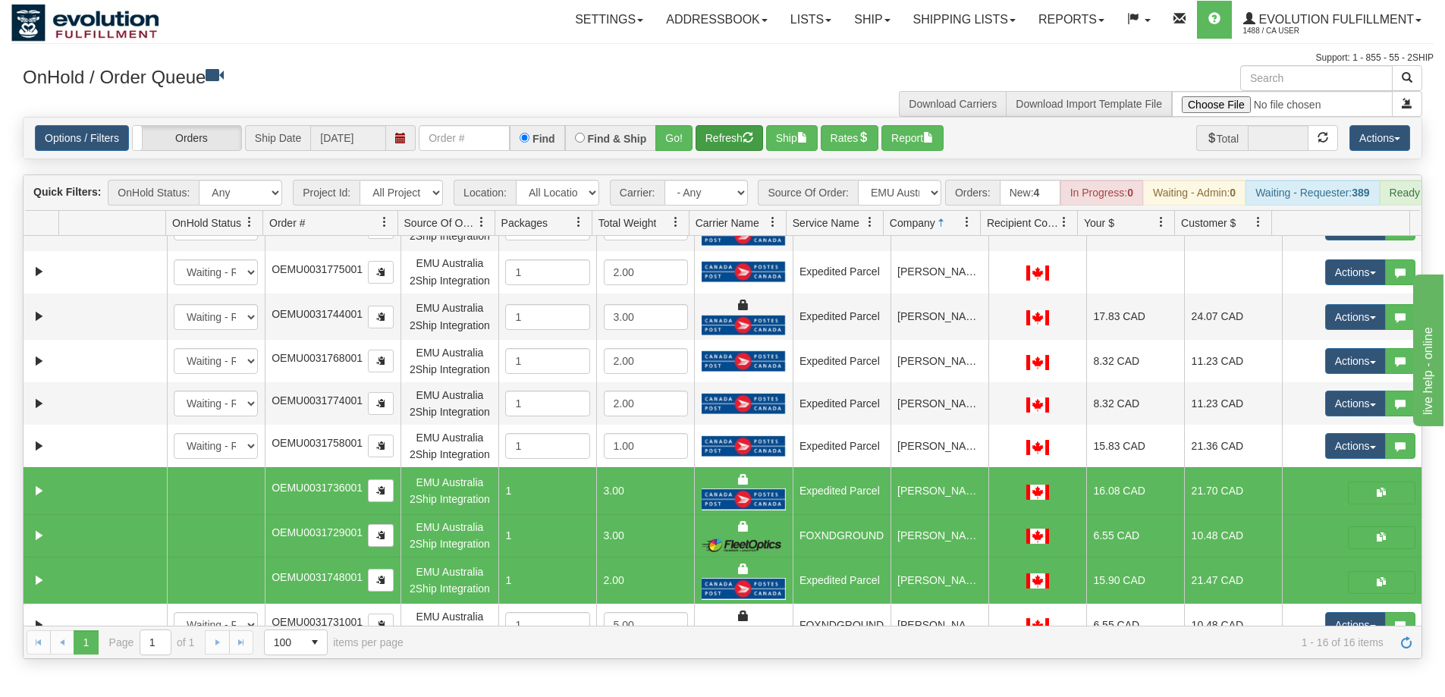
scroll to position [76, 0]
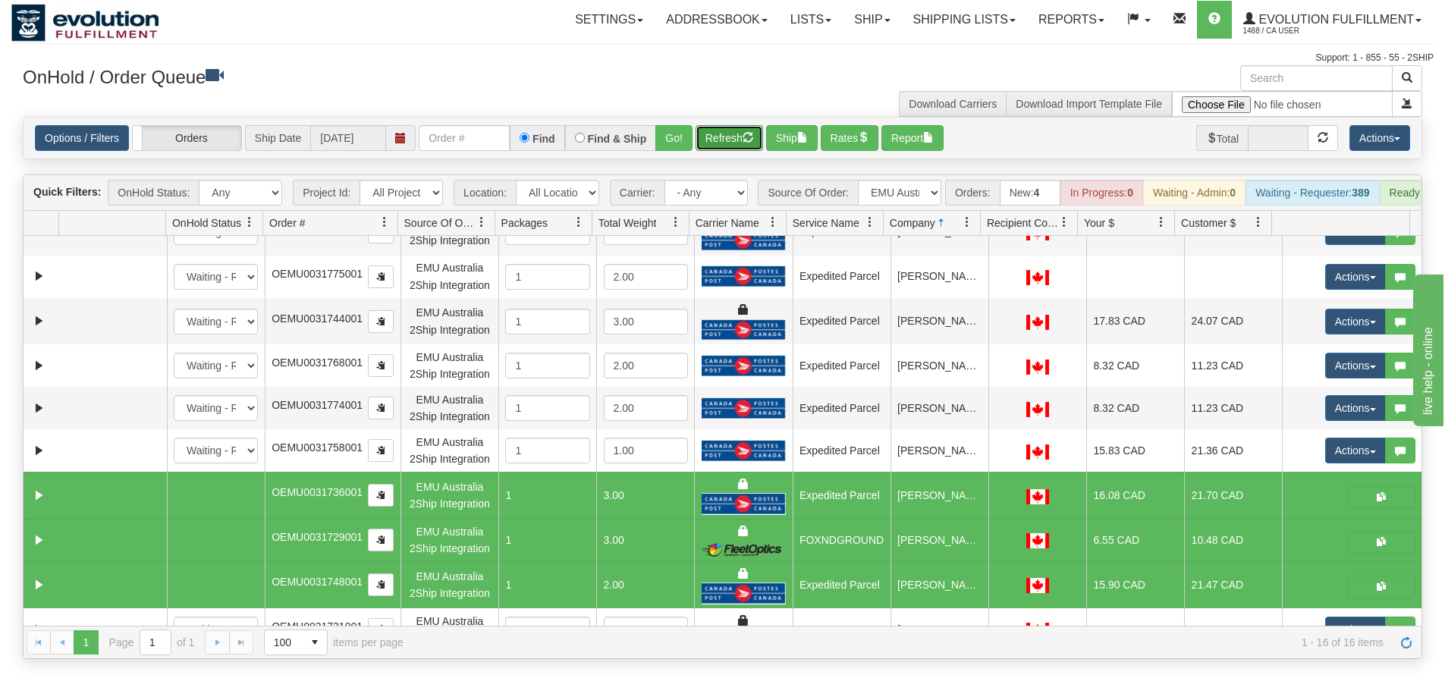
click at [726, 148] on button "Refresh" at bounding box center [729, 138] width 68 height 26
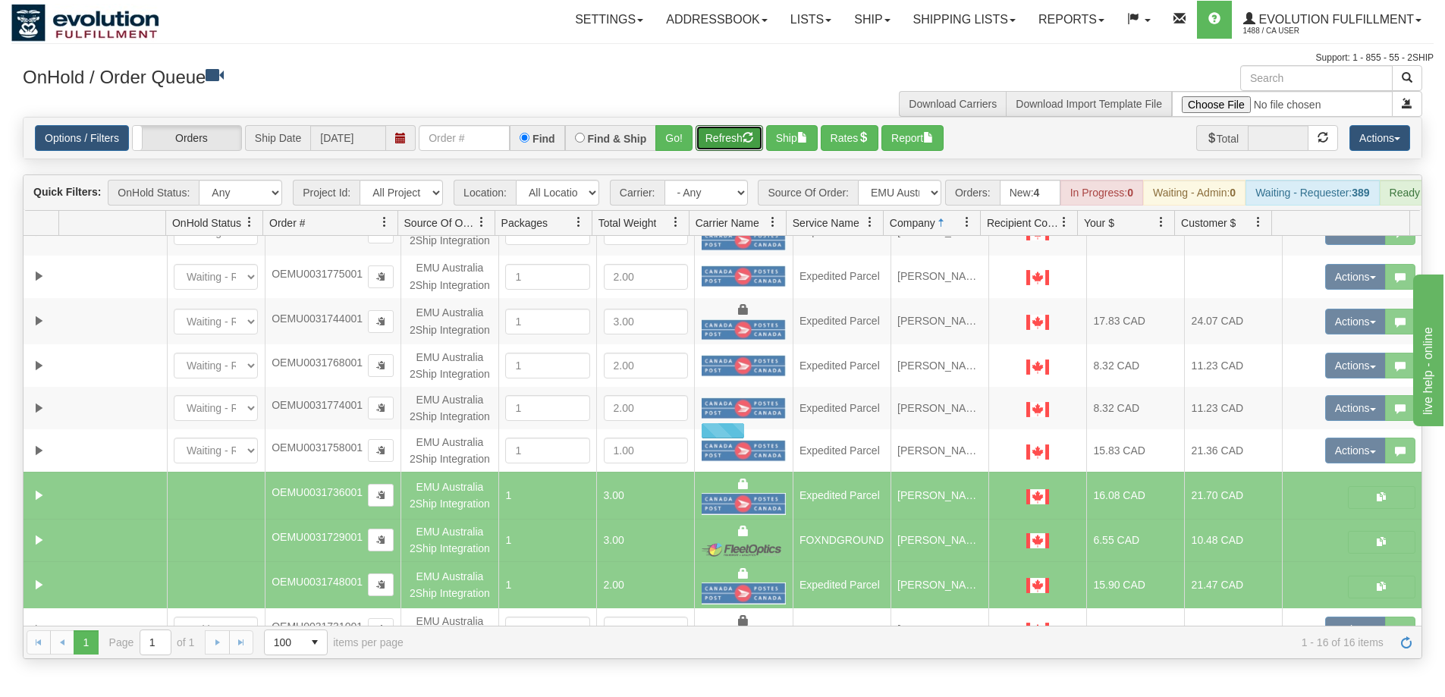
scroll to position [0, 0]
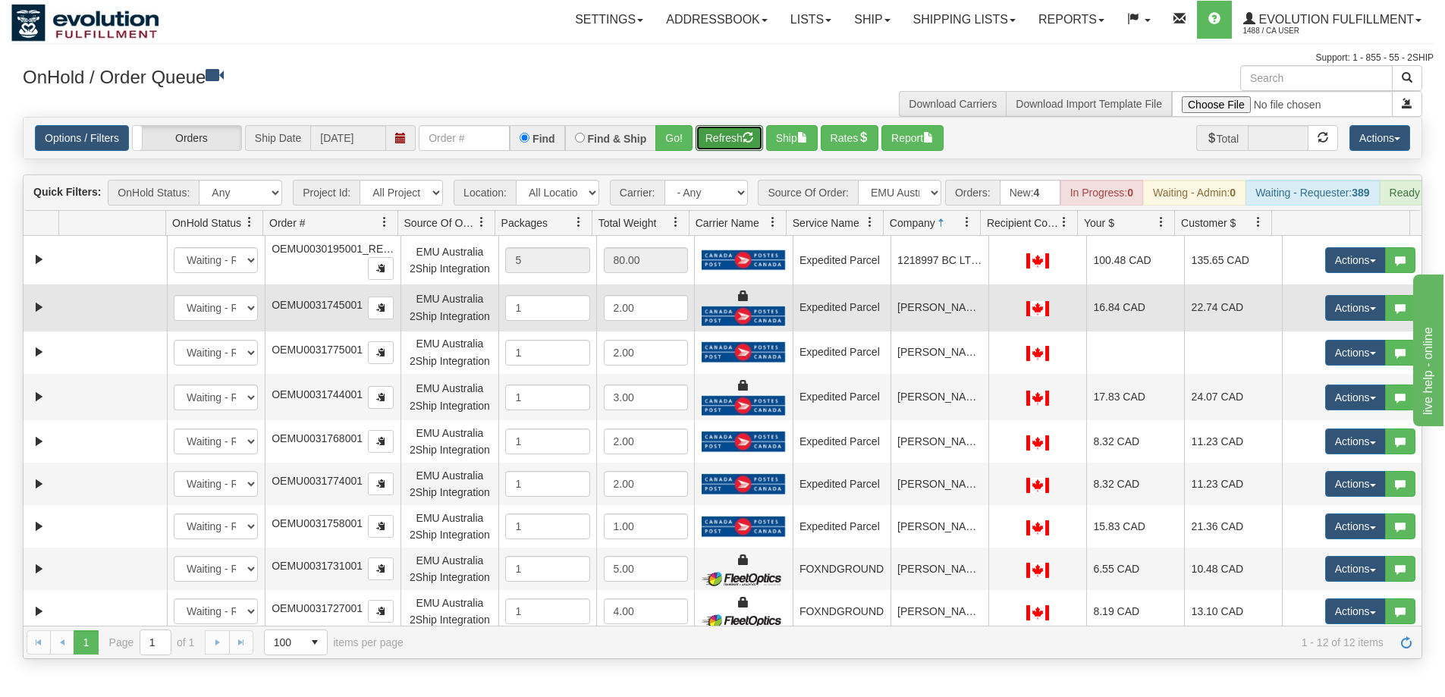
click at [905, 309] on td "Anne Lai" at bounding box center [939, 307] width 98 height 47
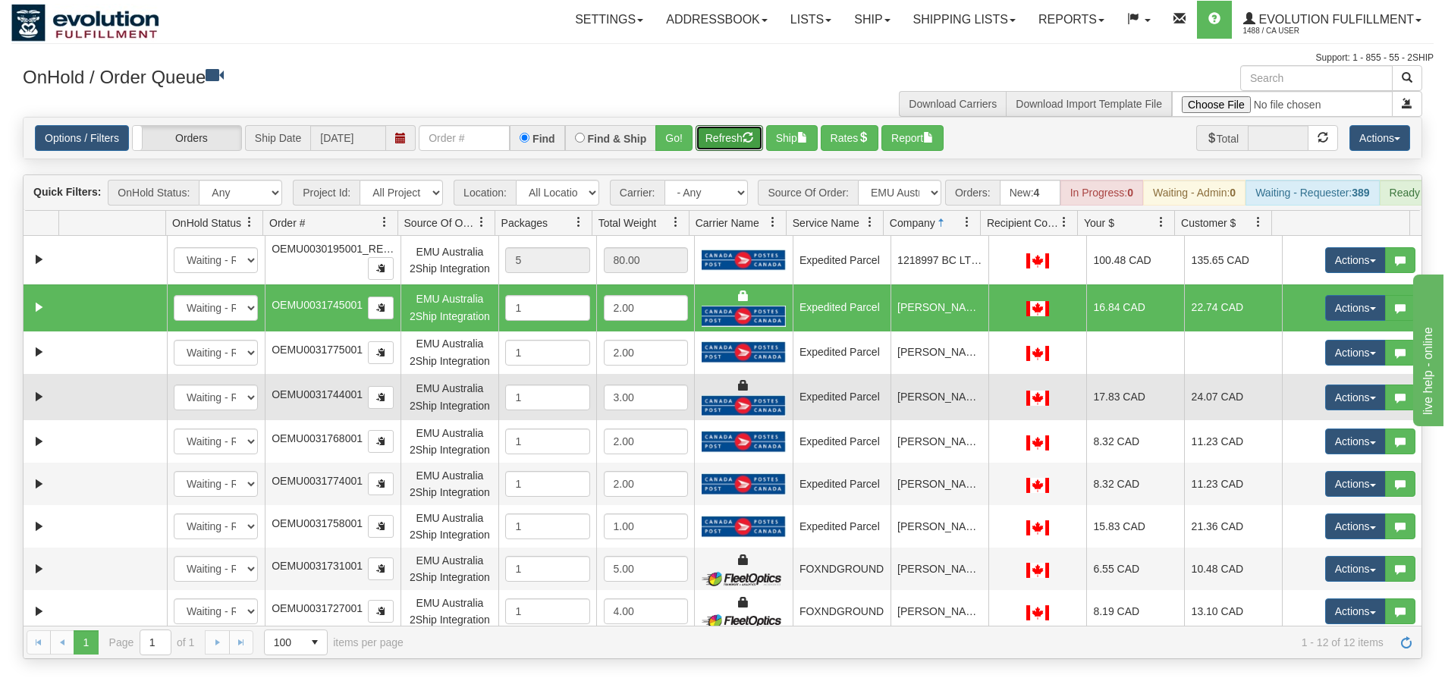
click at [922, 416] on td "Irene Leung" at bounding box center [939, 397] width 98 height 47
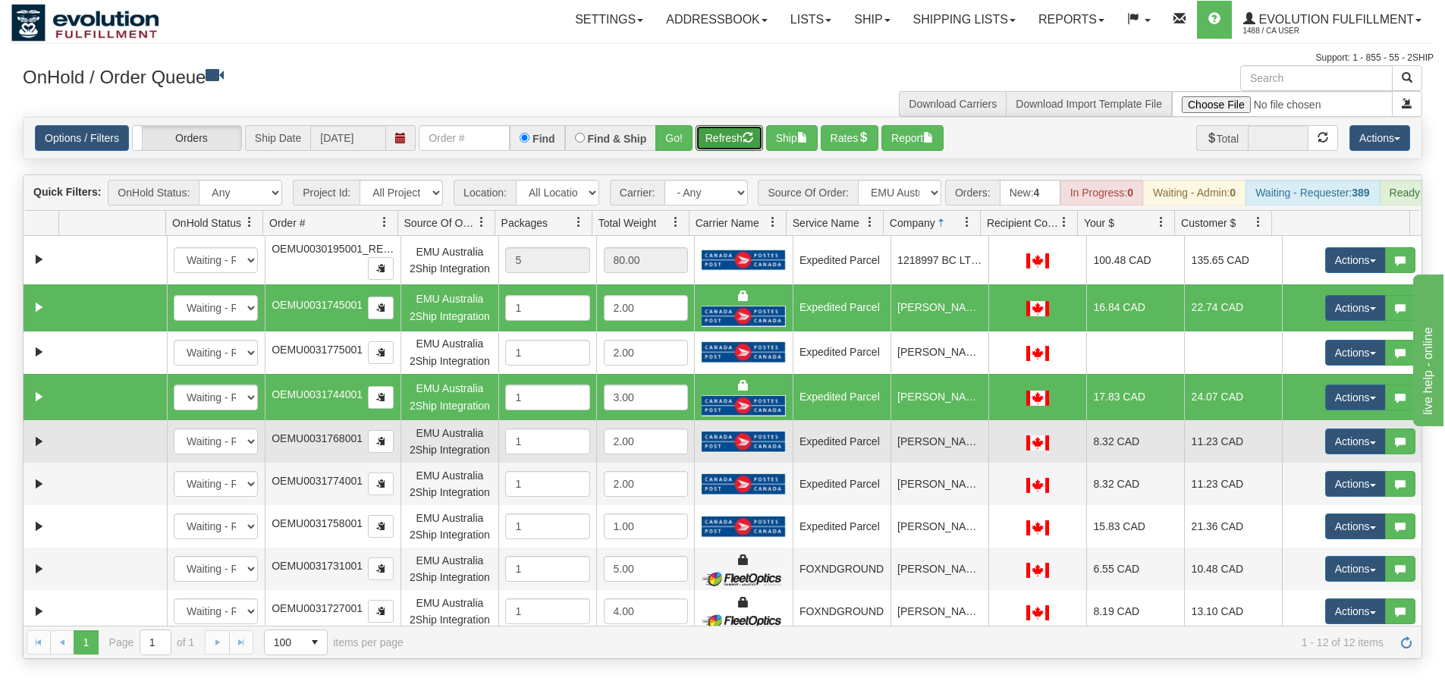
scroll to position [76, 0]
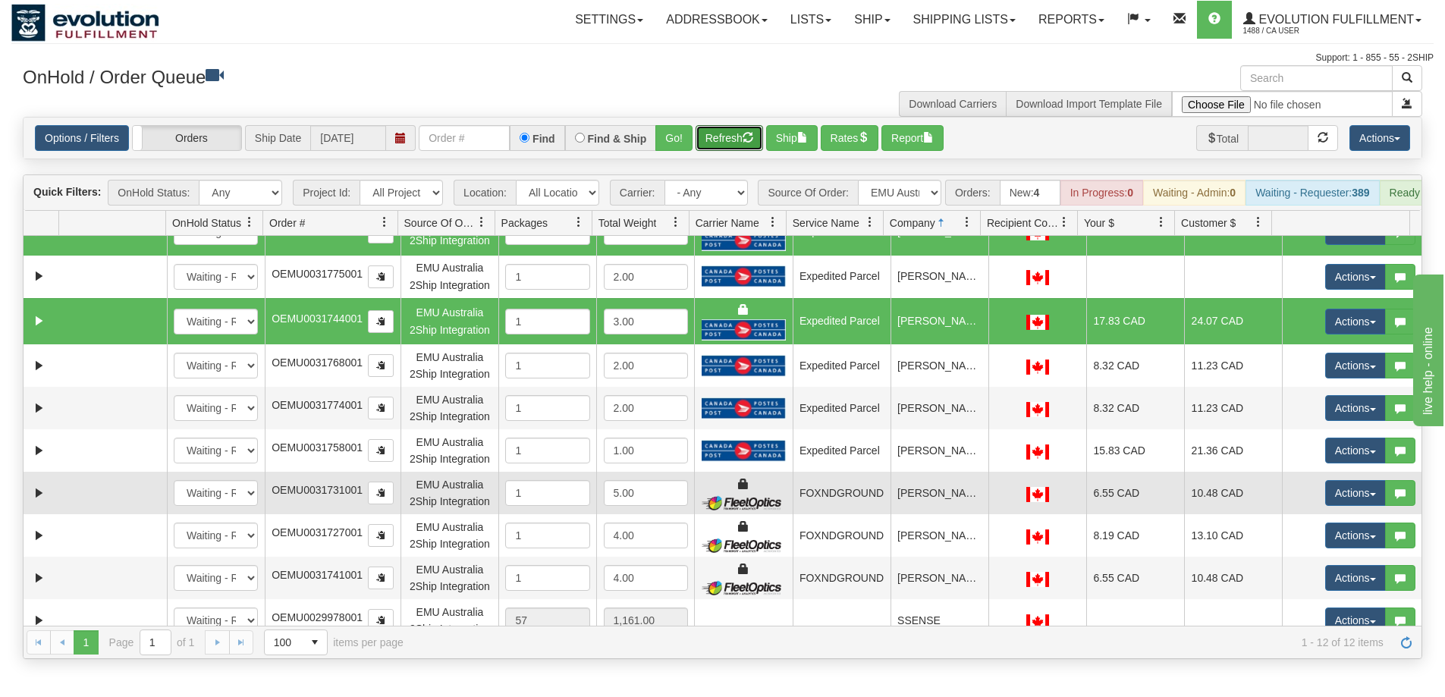
click at [919, 507] on td "Michelle Booker" at bounding box center [939, 493] width 98 height 42
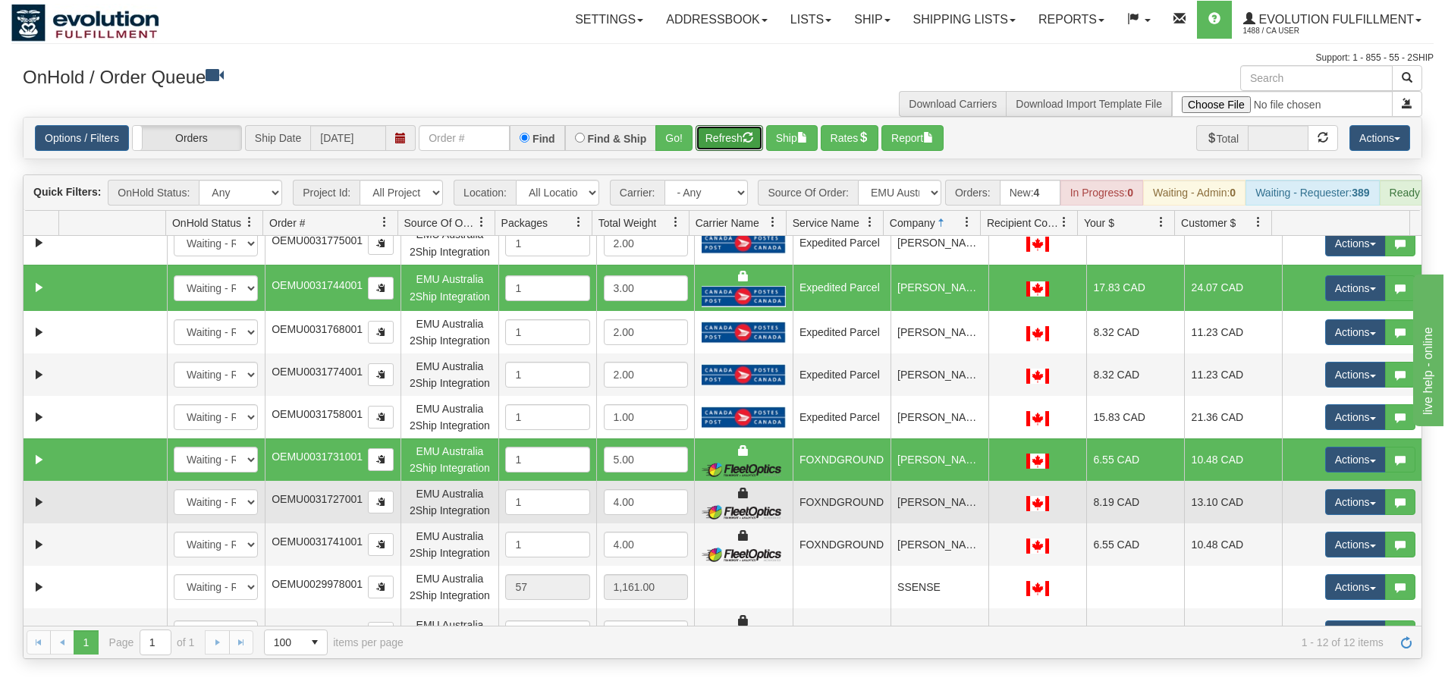
scroll to position [141, 0]
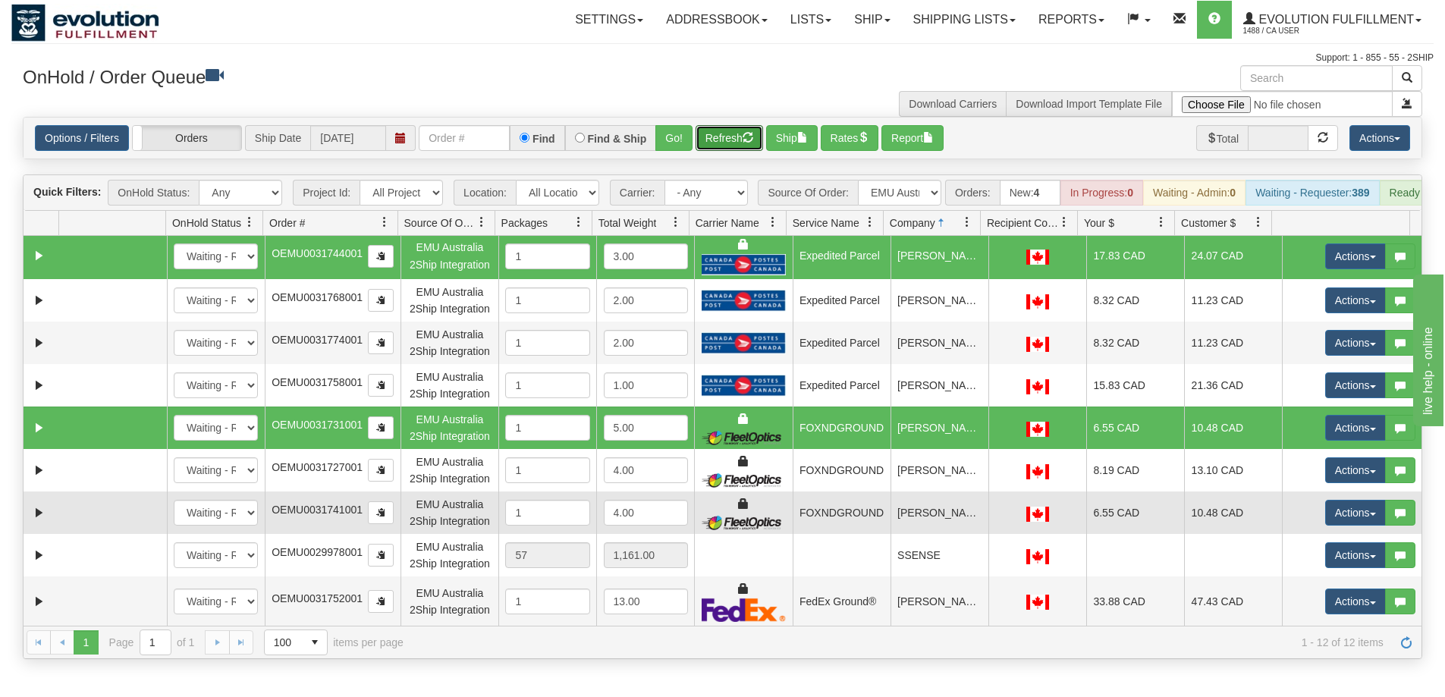
click at [918, 530] on td "Seema Sharma" at bounding box center [939, 512] width 98 height 42
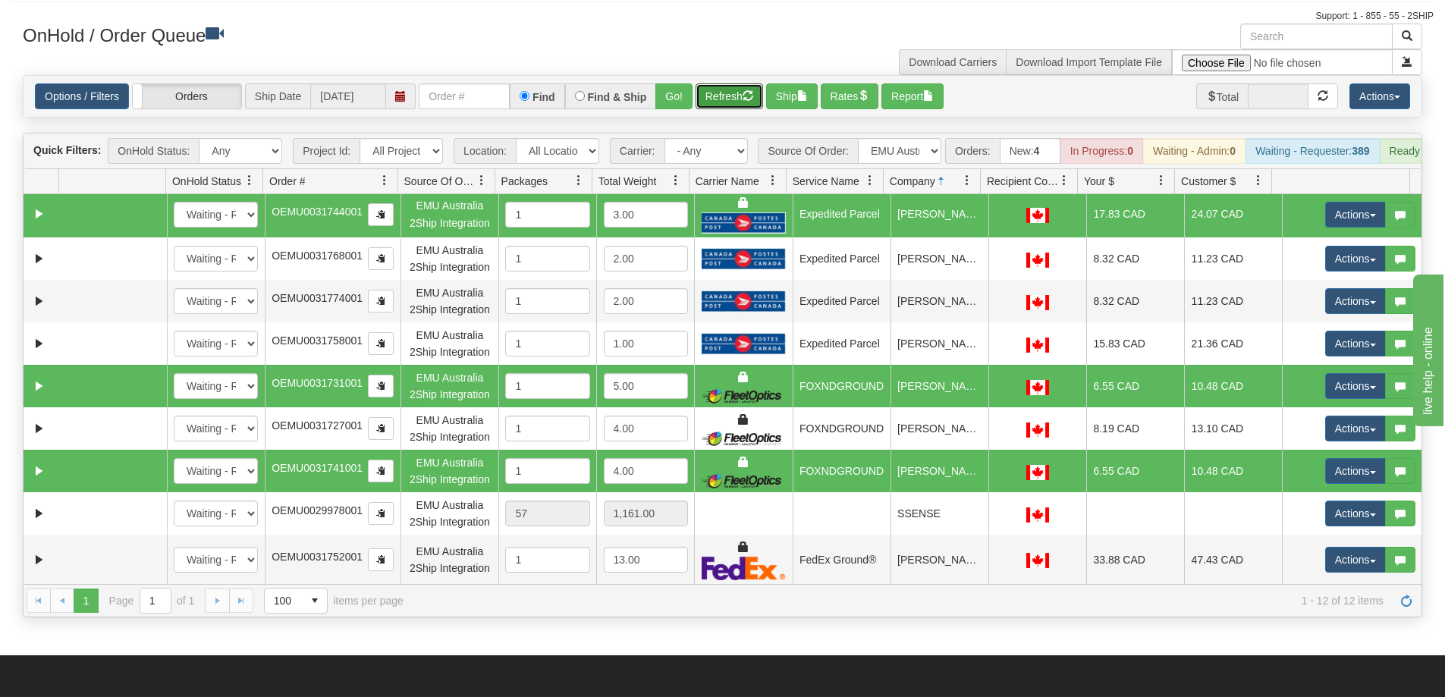
scroll to position [76, 0]
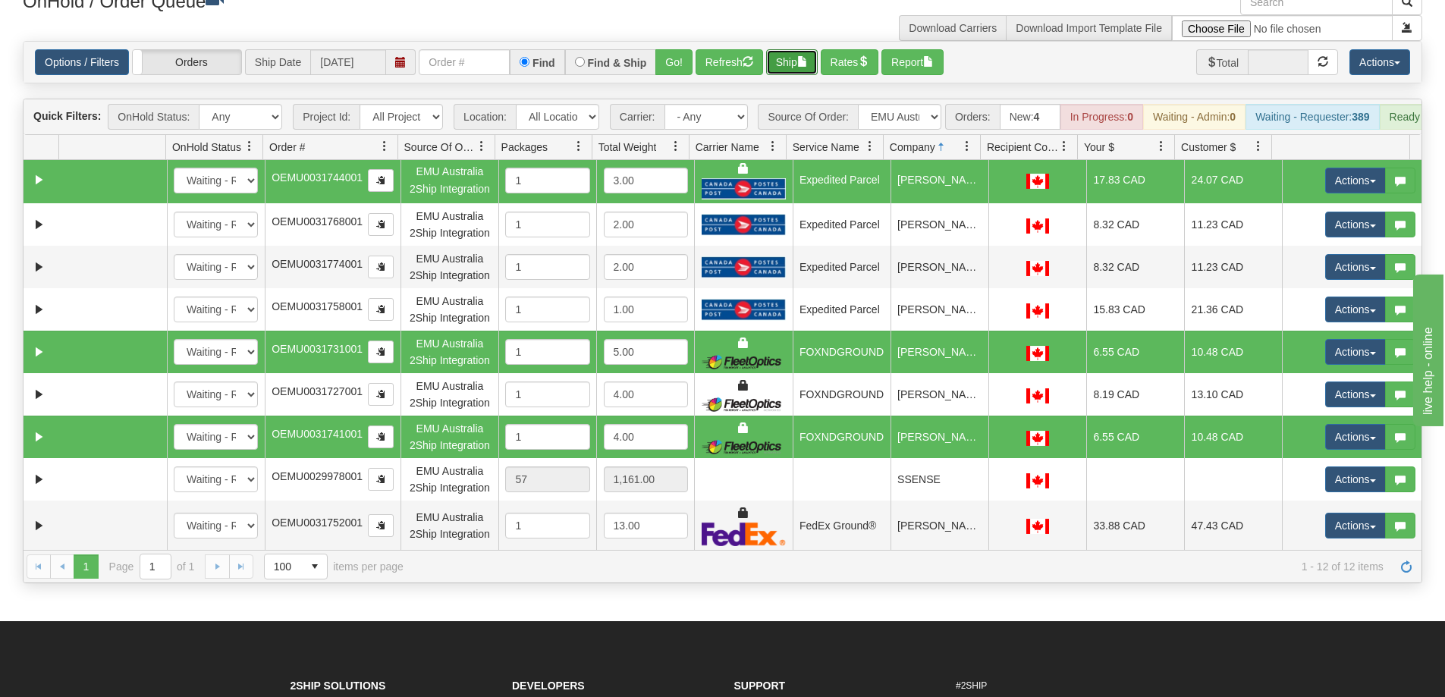
click at [796, 64] on button "Ship" at bounding box center [792, 62] width 52 height 26
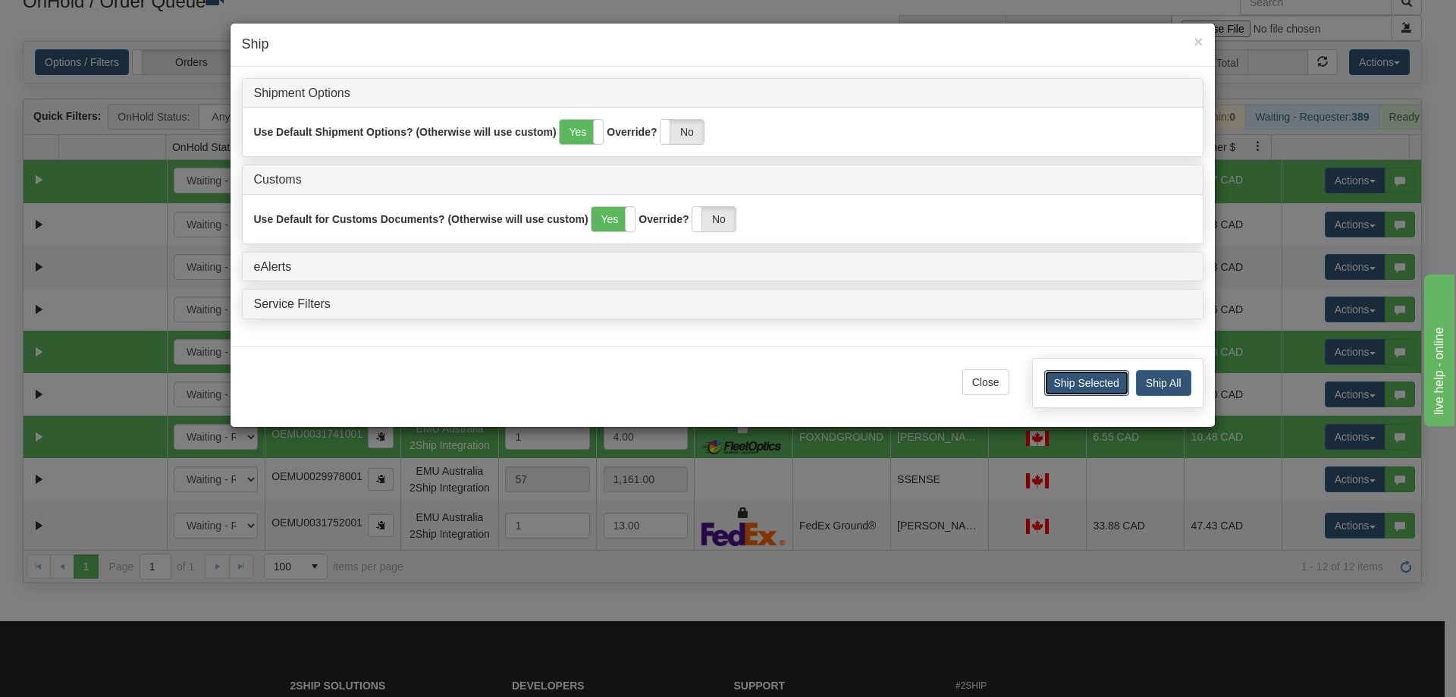
click at [1090, 384] on button "Ship Selected" at bounding box center [1086, 383] width 85 height 26
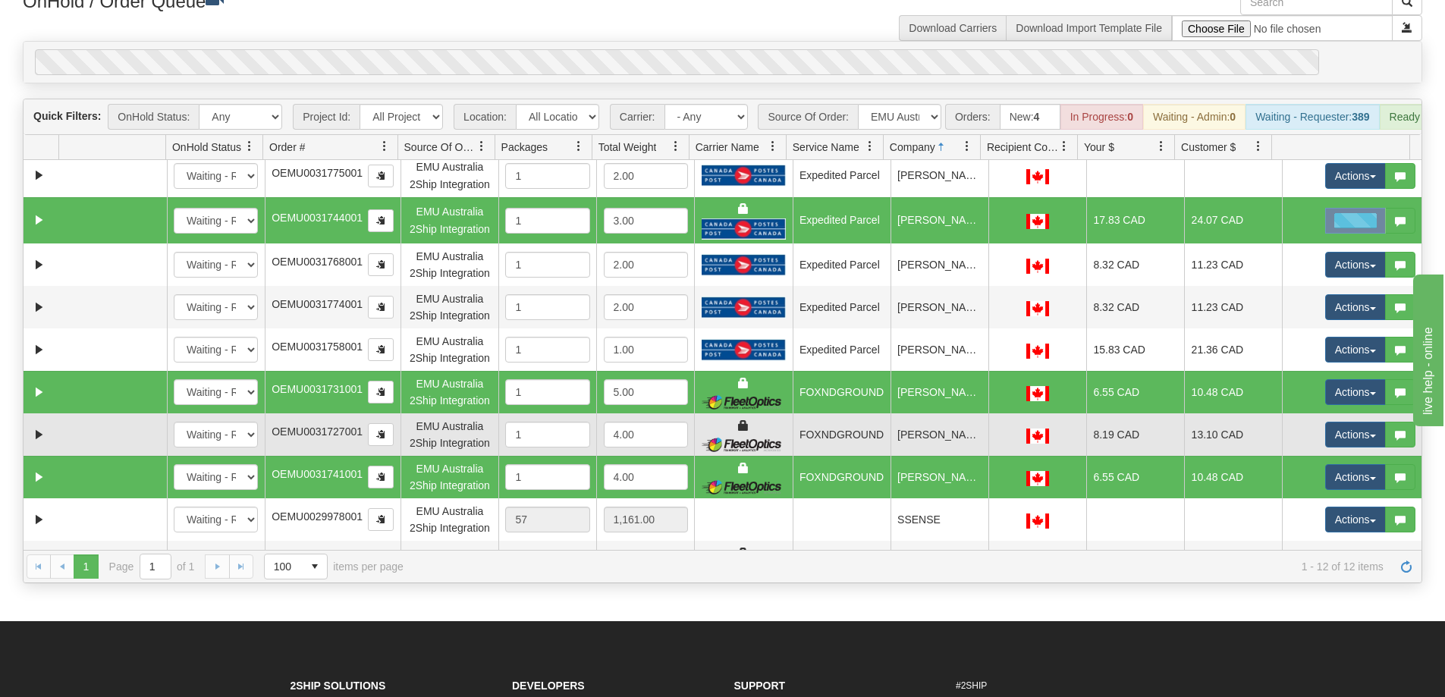
scroll to position [65, 0]
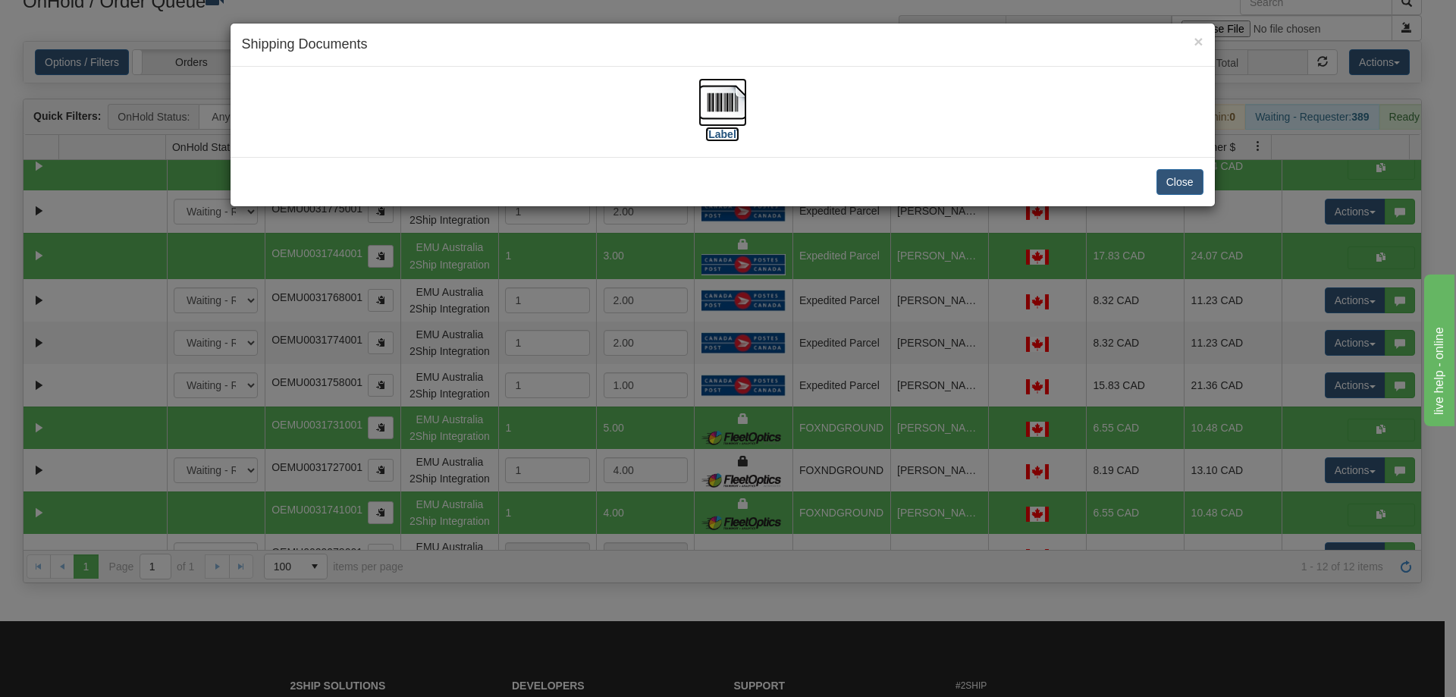
click at [725, 111] on img at bounding box center [723, 102] width 49 height 49
click at [884, 292] on div "× Shipping Documents [Label] Close" at bounding box center [728, 348] width 1456 height 697
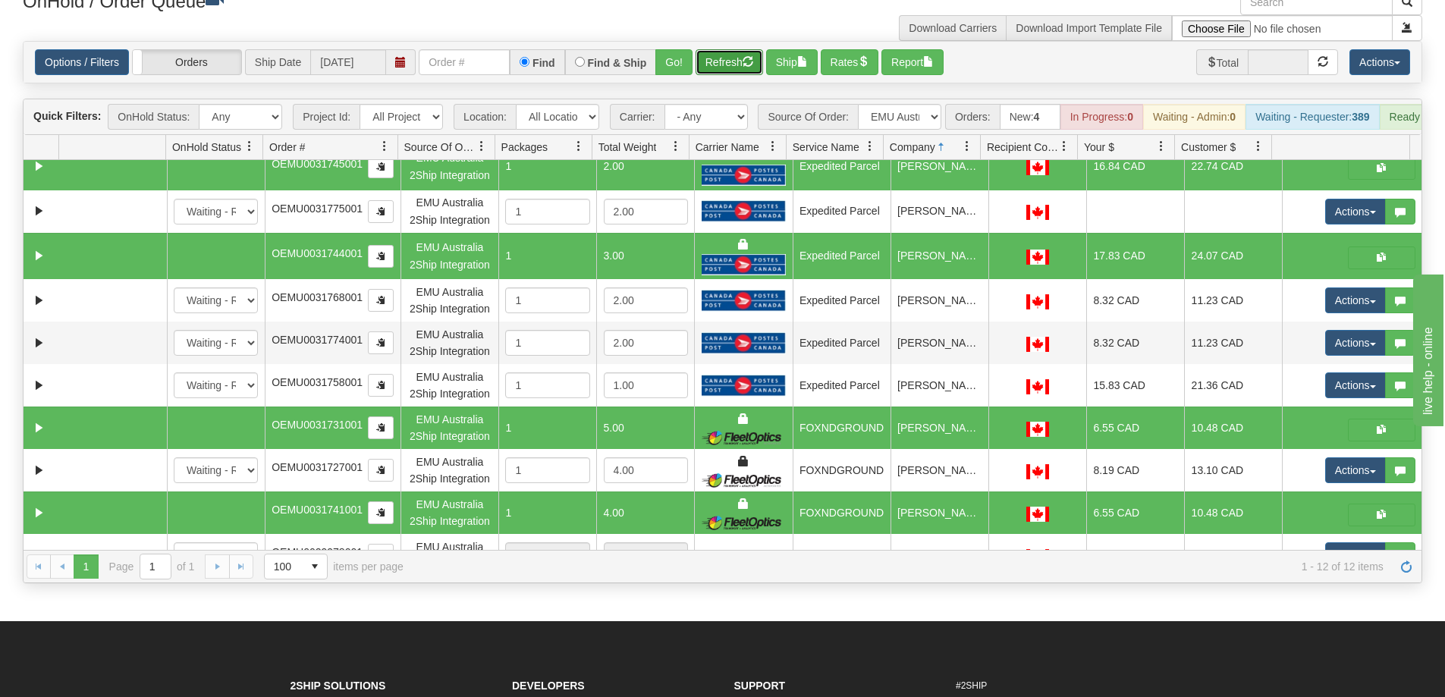
click at [743, 63] on button "Refresh" at bounding box center [729, 62] width 68 height 26
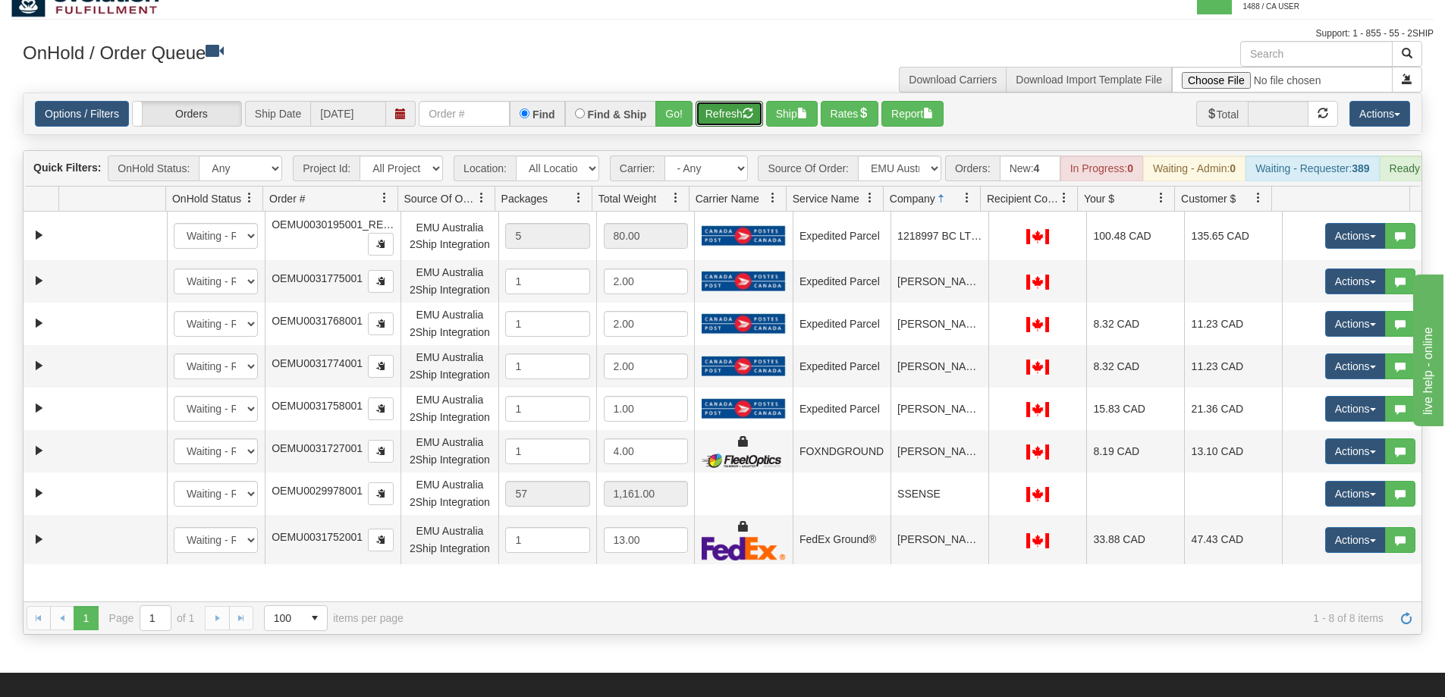
scroll to position [0, 0]
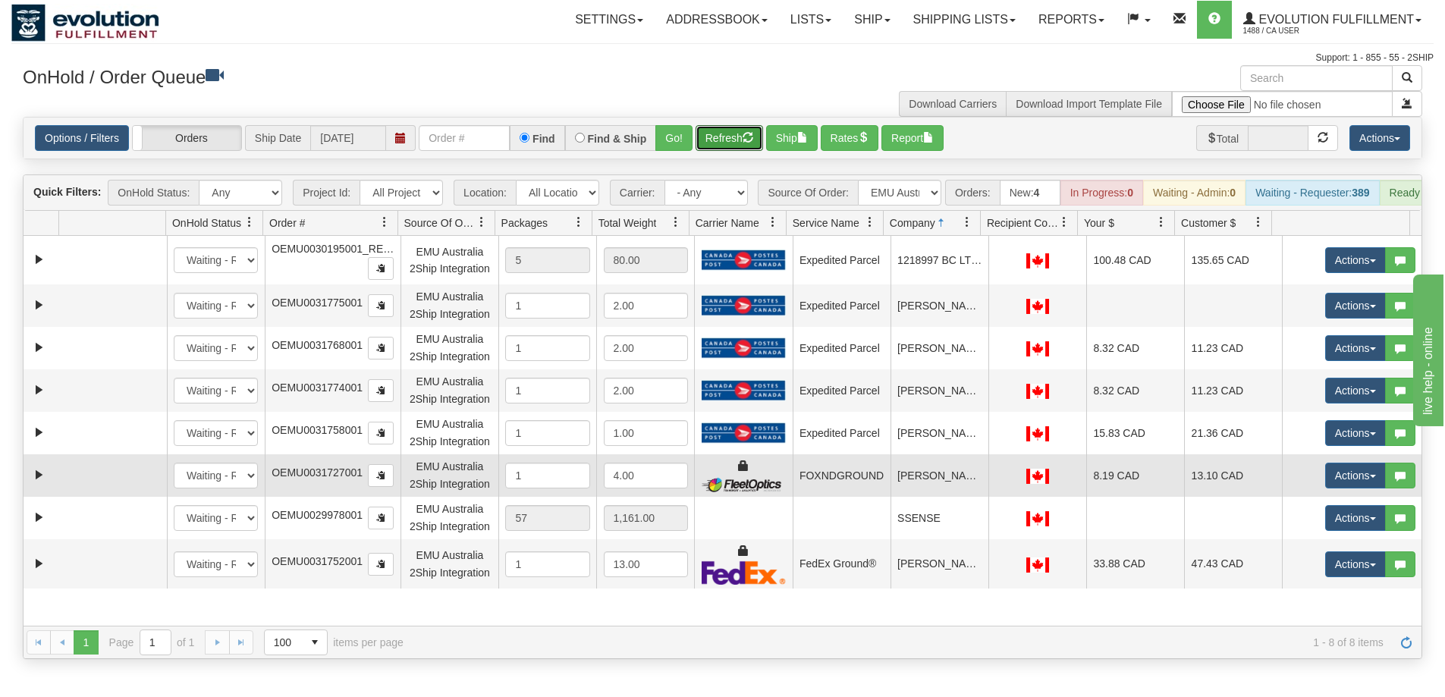
click at [912, 491] on td "Pengpeng Tian" at bounding box center [939, 475] width 98 height 42
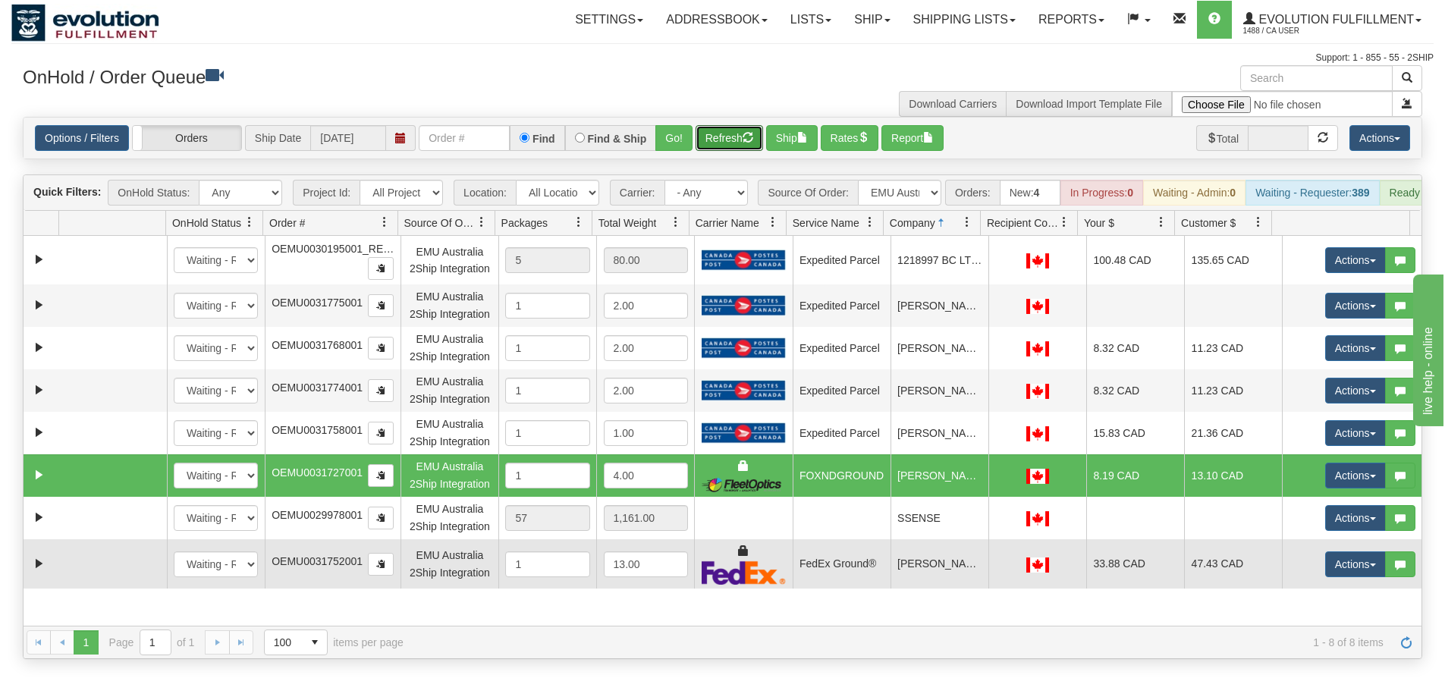
click at [931, 586] on td "Vanessa Ross" at bounding box center [939, 564] width 98 height 50
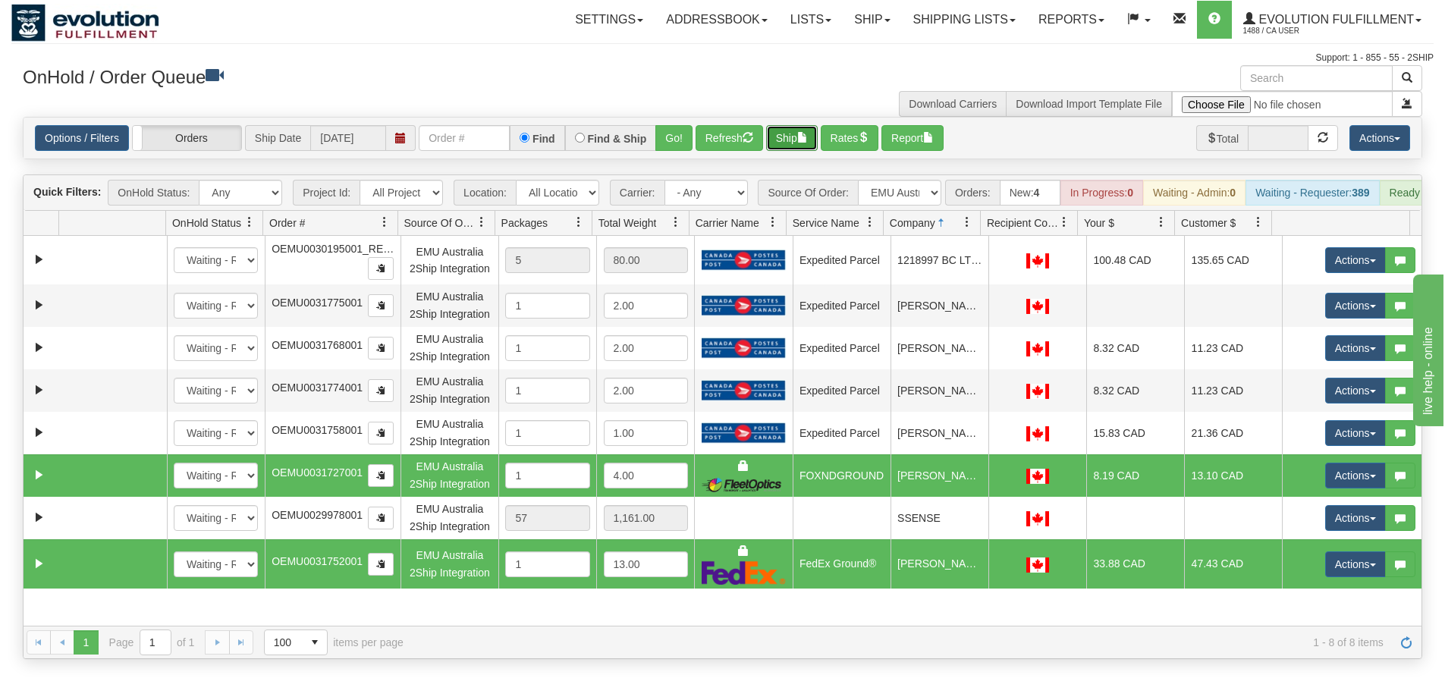
click at [800, 136] on button "Ship" at bounding box center [792, 138] width 52 height 26
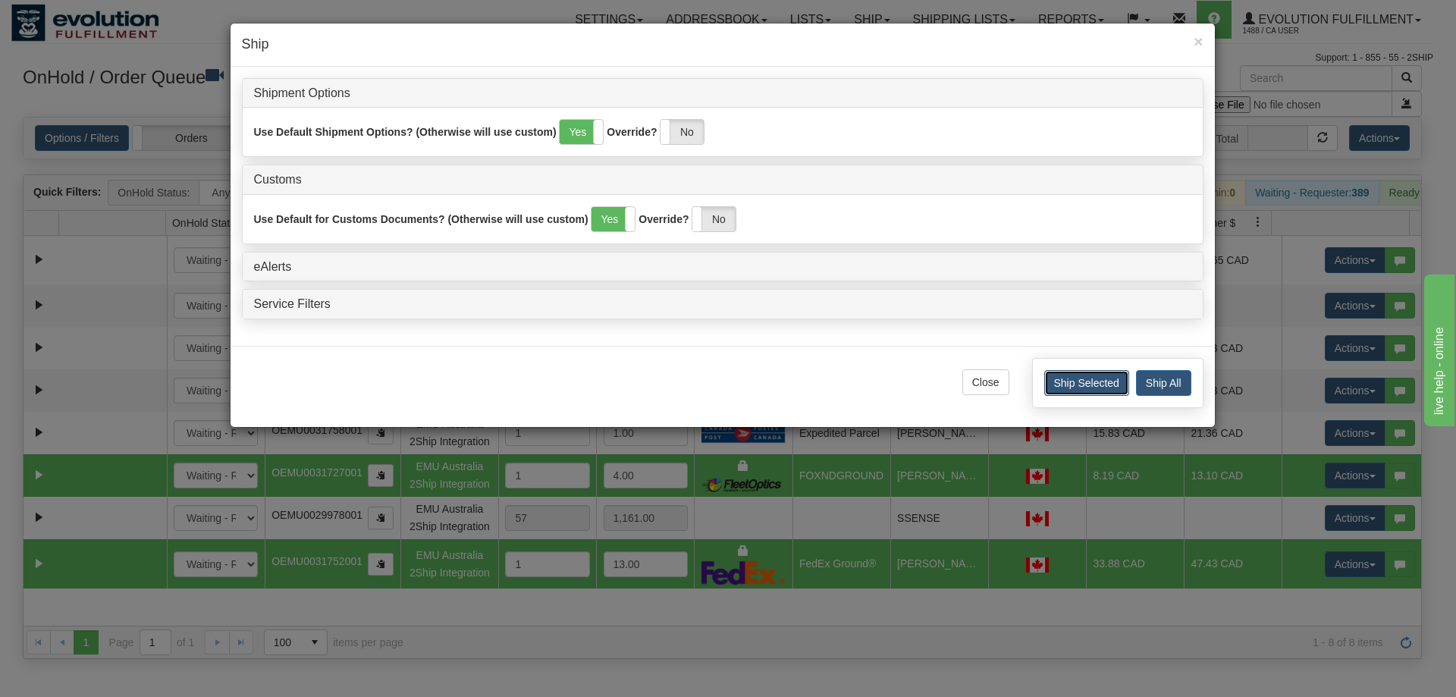
click at [1085, 388] on button "Ship Selected" at bounding box center [1086, 383] width 85 height 26
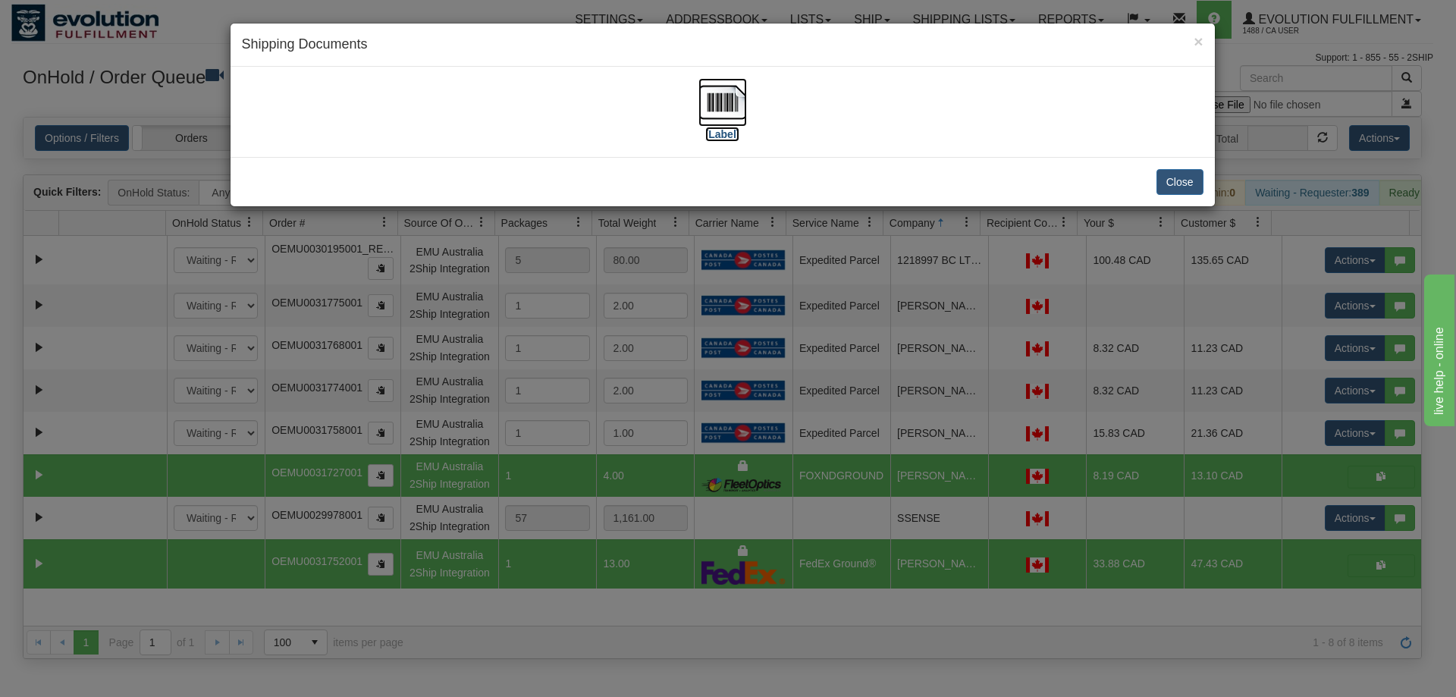
click at [717, 110] on img at bounding box center [723, 102] width 49 height 49
click at [1031, 383] on div "× Shipping Documents [Label] Close" at bounding box center [728, 348] width 1456 height 697
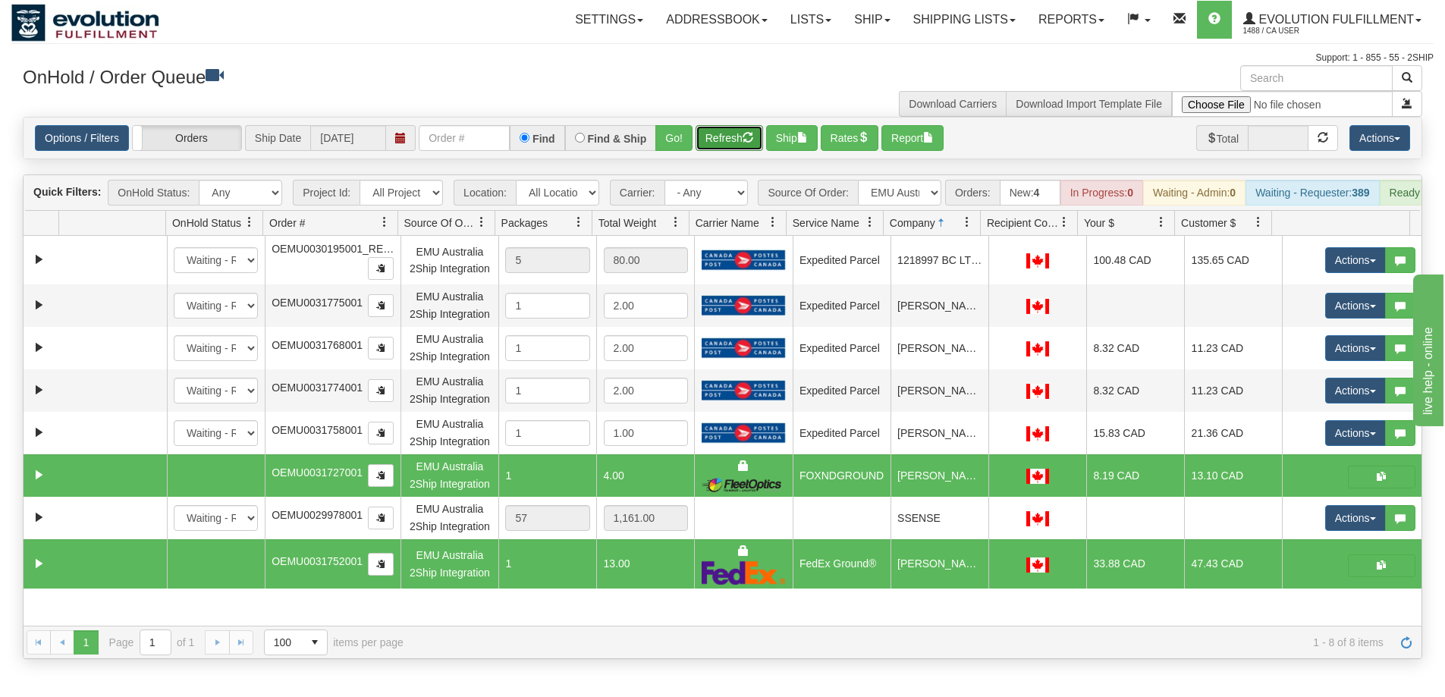
click at [733, 140] on button "Refresh" at bounding box center [729, 138] width 68 height 26
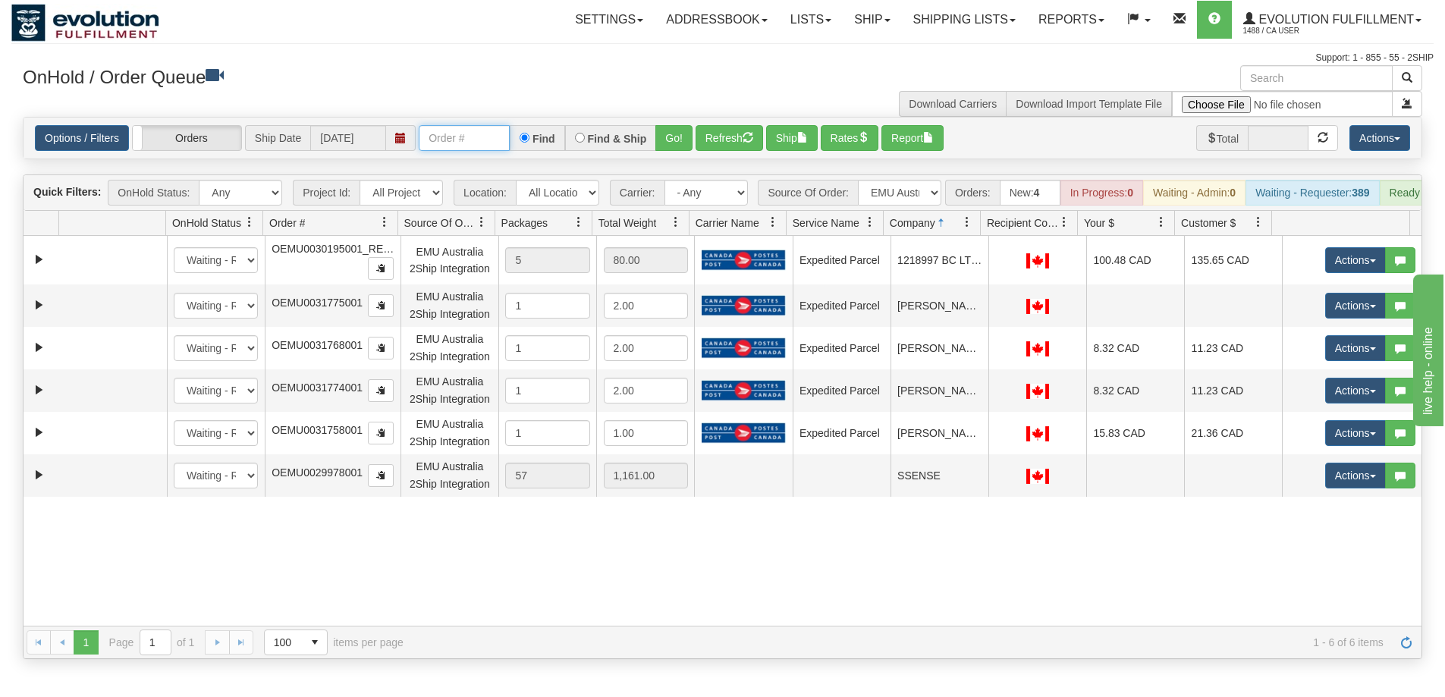
click at [476, 149] on input "text" at bounding box center [464, 138] width 91 height 26
type input "OEMU0031754001"
click at [668, 138] on button "Go!" at bounding box center [673, 138] width 37 height 26
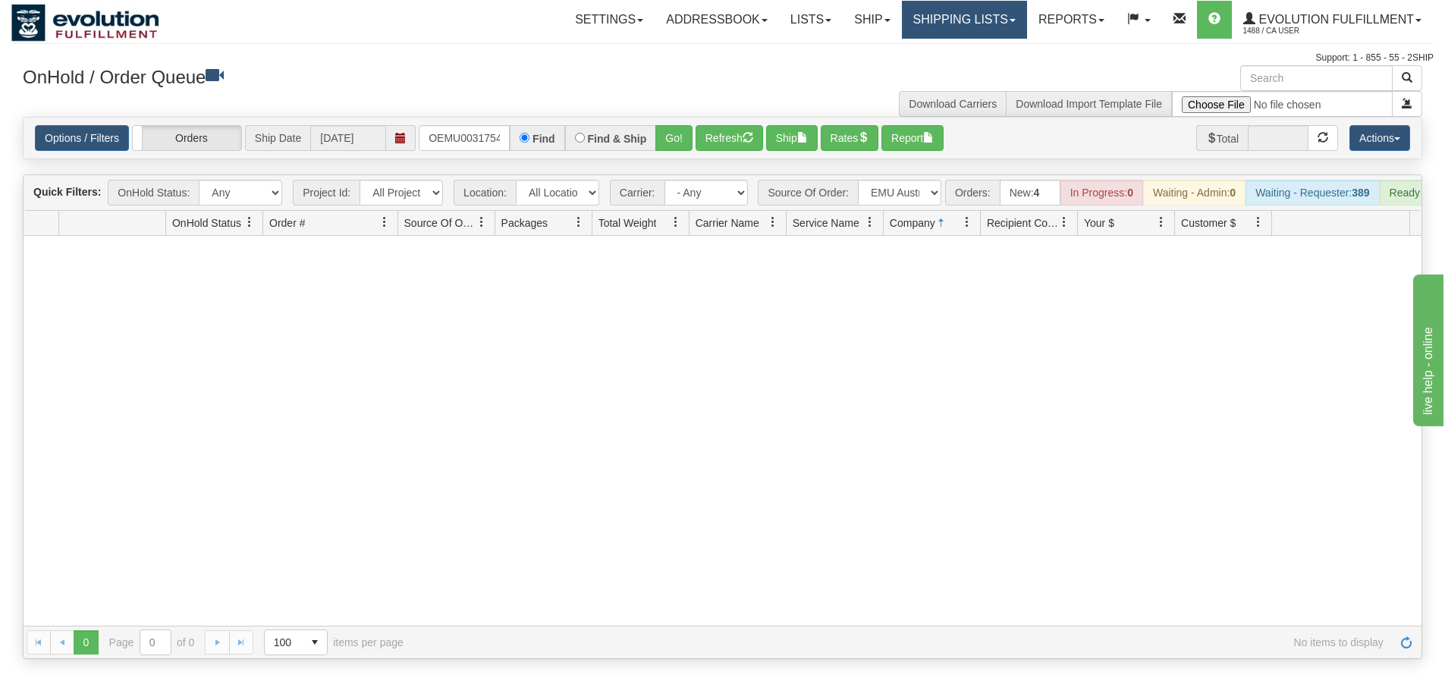
click at [932, 20] on link "Shipping lists" at bounding box center [964, 20] width 125 height 38
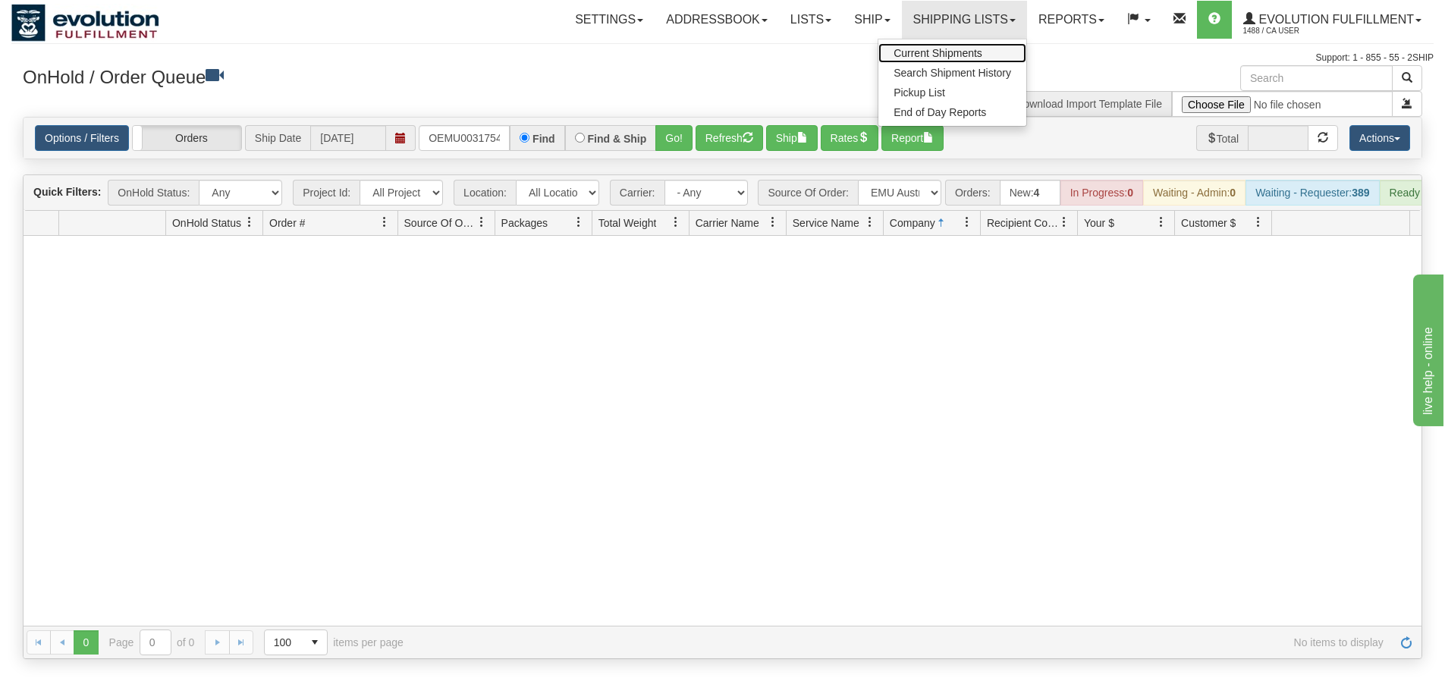
click at [940, 52] on span "Current Shipments" at bounding box center [937, 53] width 89 height 12
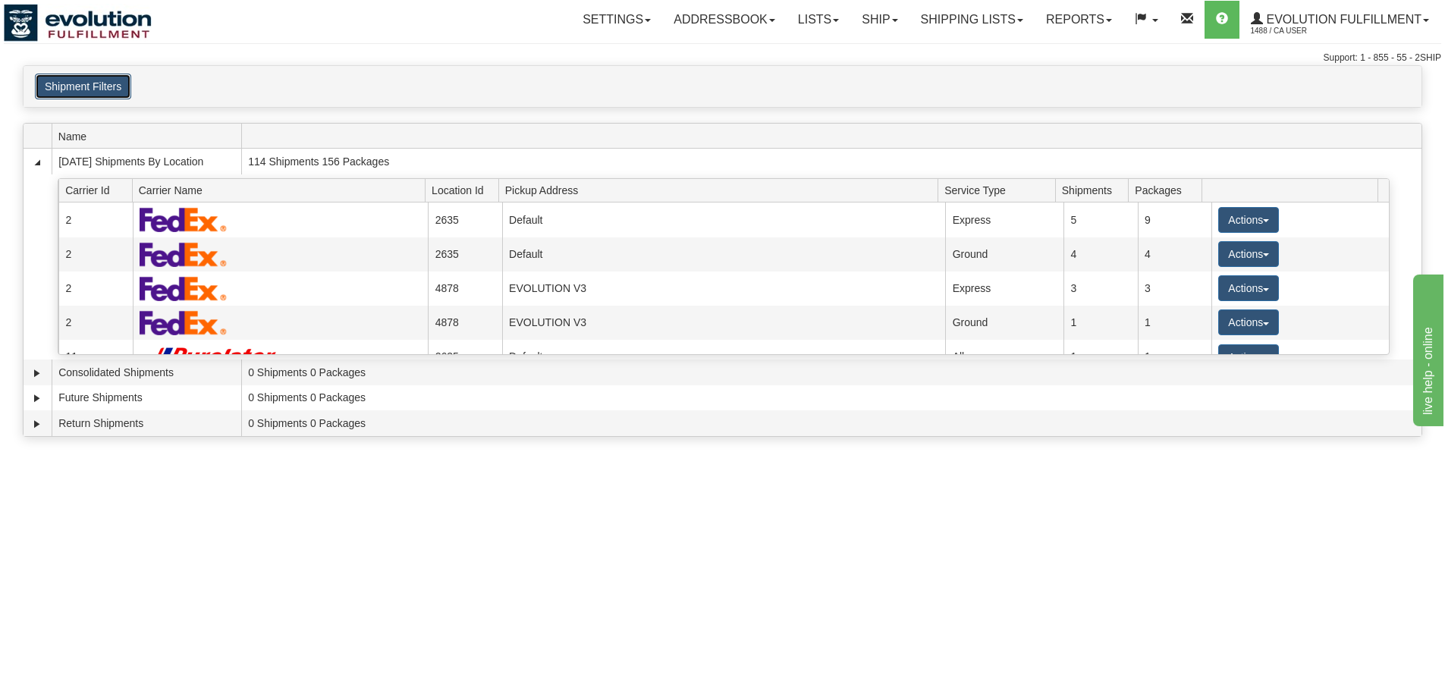
click at [102, 82] on button "Shipment Filters" at bounding box center [83, 87] width 96 height 26
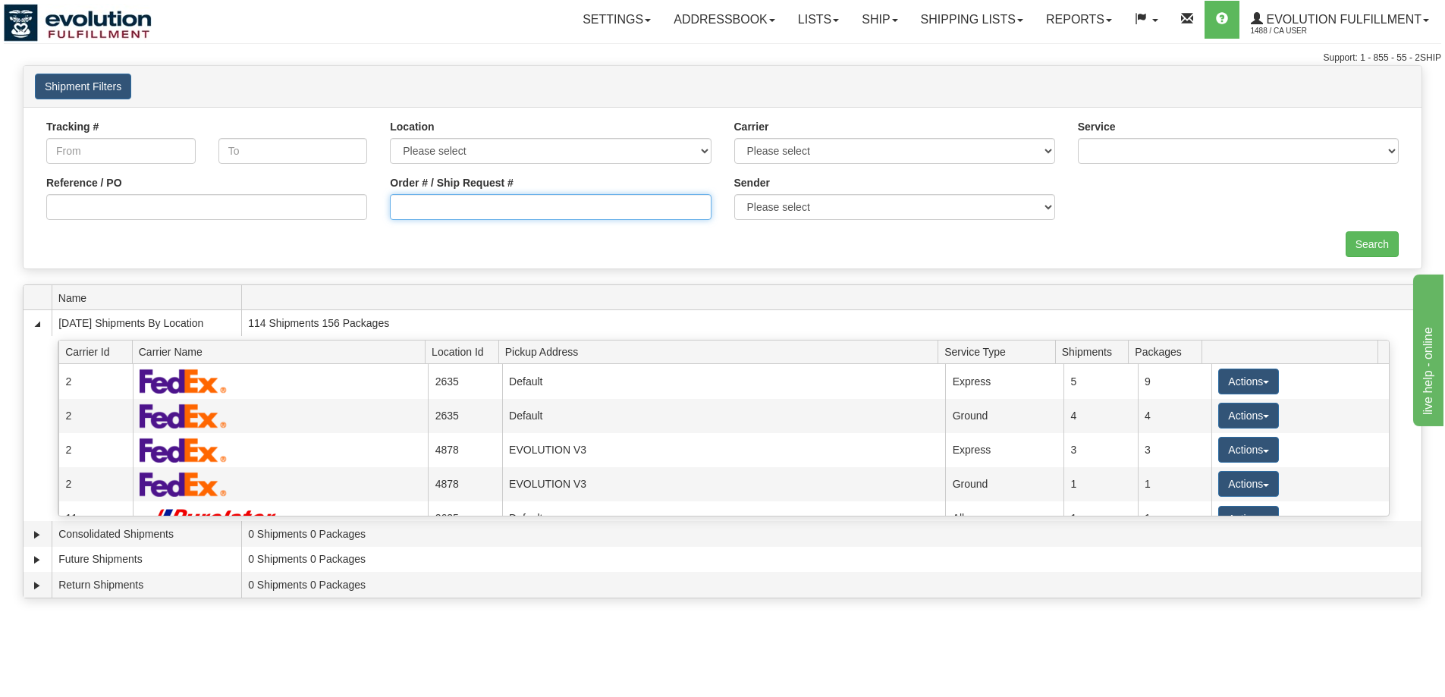
click at [501, 198] on input "Order # / Ship Request #" at bounding box center [550, 207] width 321 height 26
type input "OEMU0031754001"
click at [1354, 244] on input "Search" at bounding box center [1371, 244] width 53 height 26
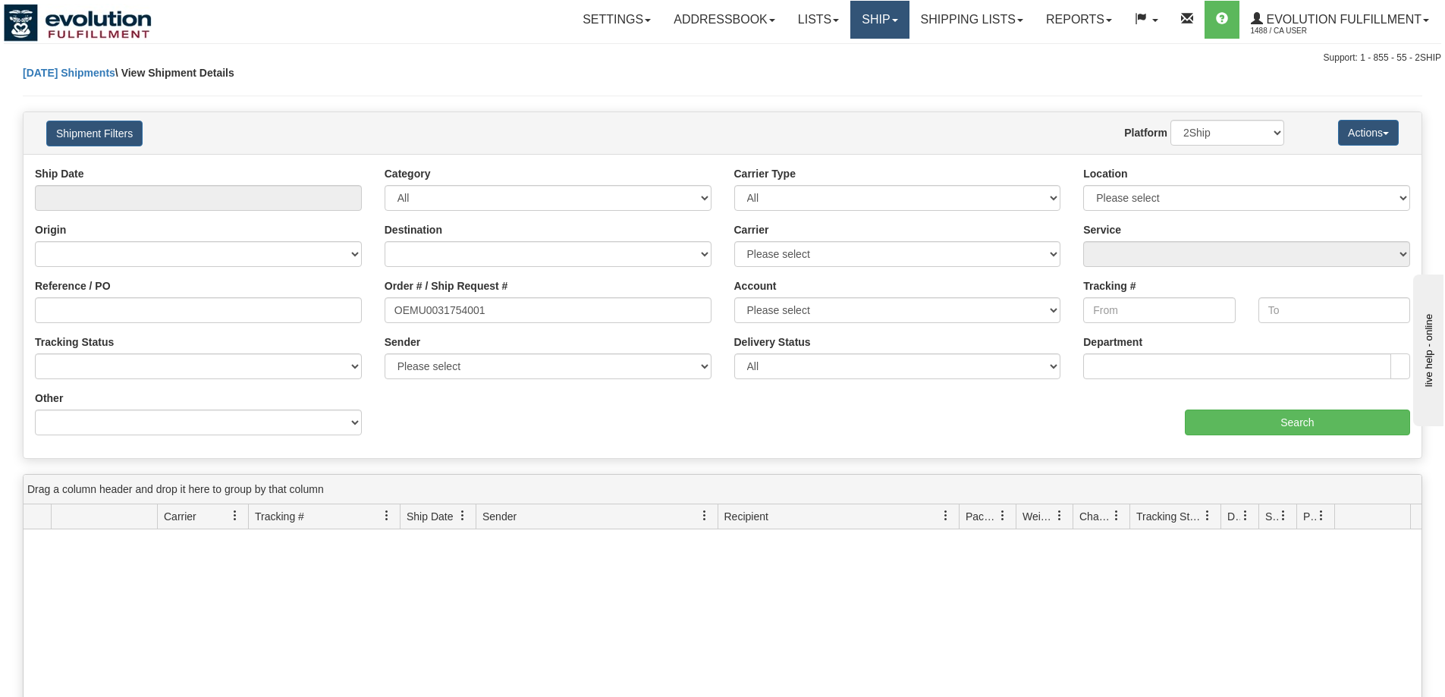
click at [874, 11] on link "Ship" at bounding box center [879, 20] width 58 height 38
click at [863, 74] on span "OnHold / Order Queue" at bounding box center [840, 73] width 107 height 12
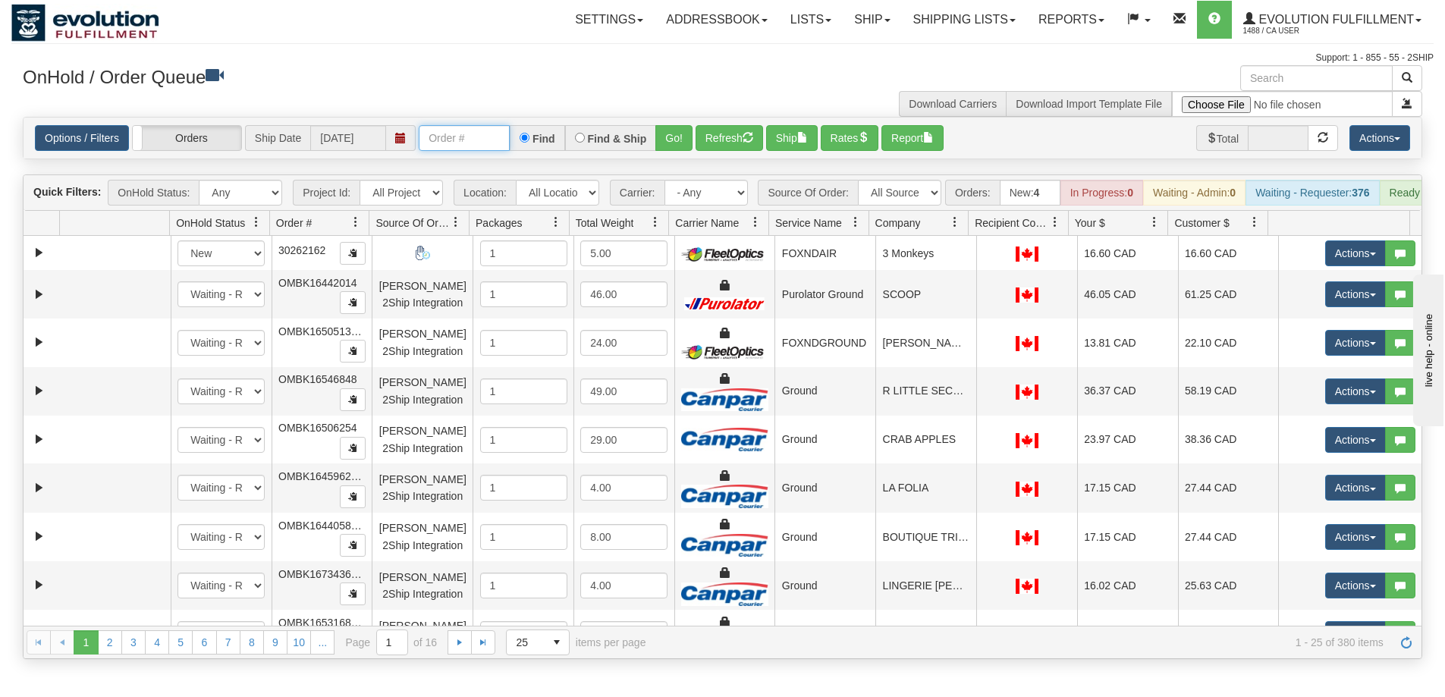
click at [483, 139] on input "text" at bounding box center [464, 138] width 91 height 26
click at [951, 228] on span at bounding box center [955, 222] width 12 height 12
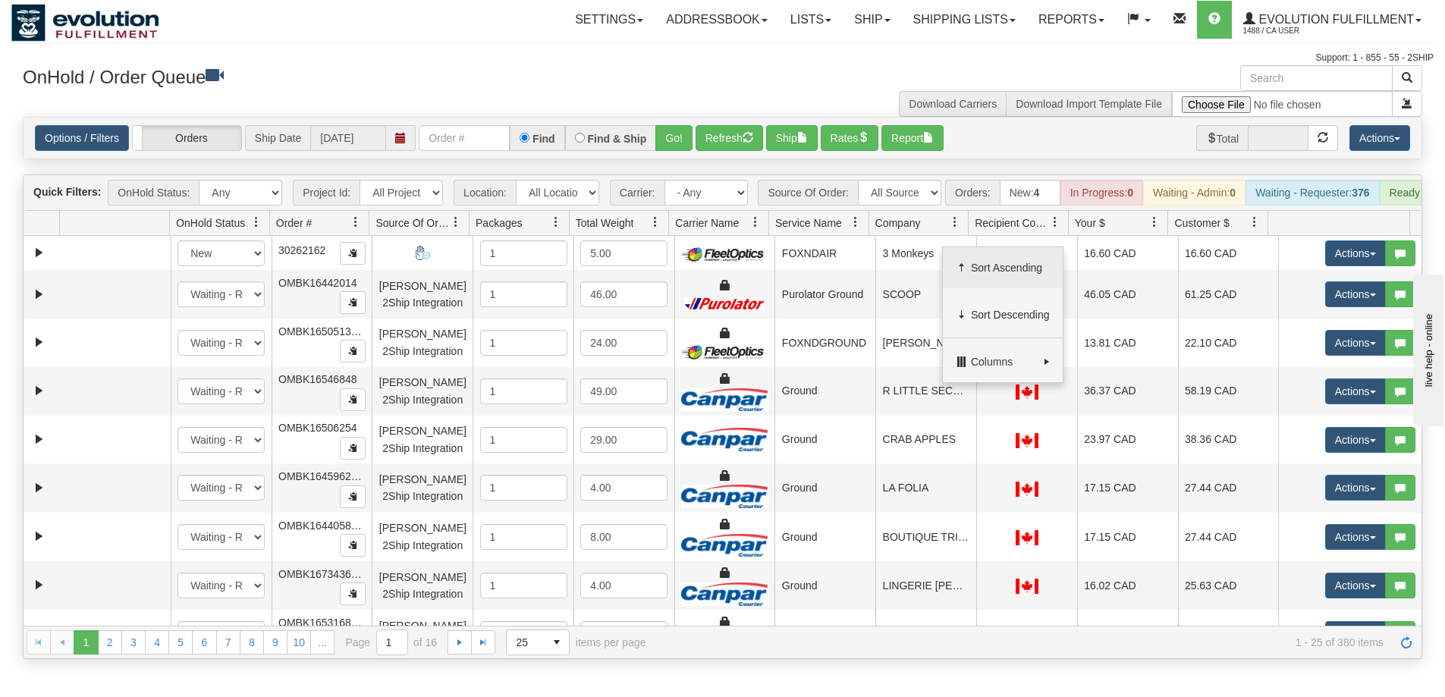
click at [990, 260] on span "Sort Ascending" at bounding box center [1010, 267] width 79 height 15
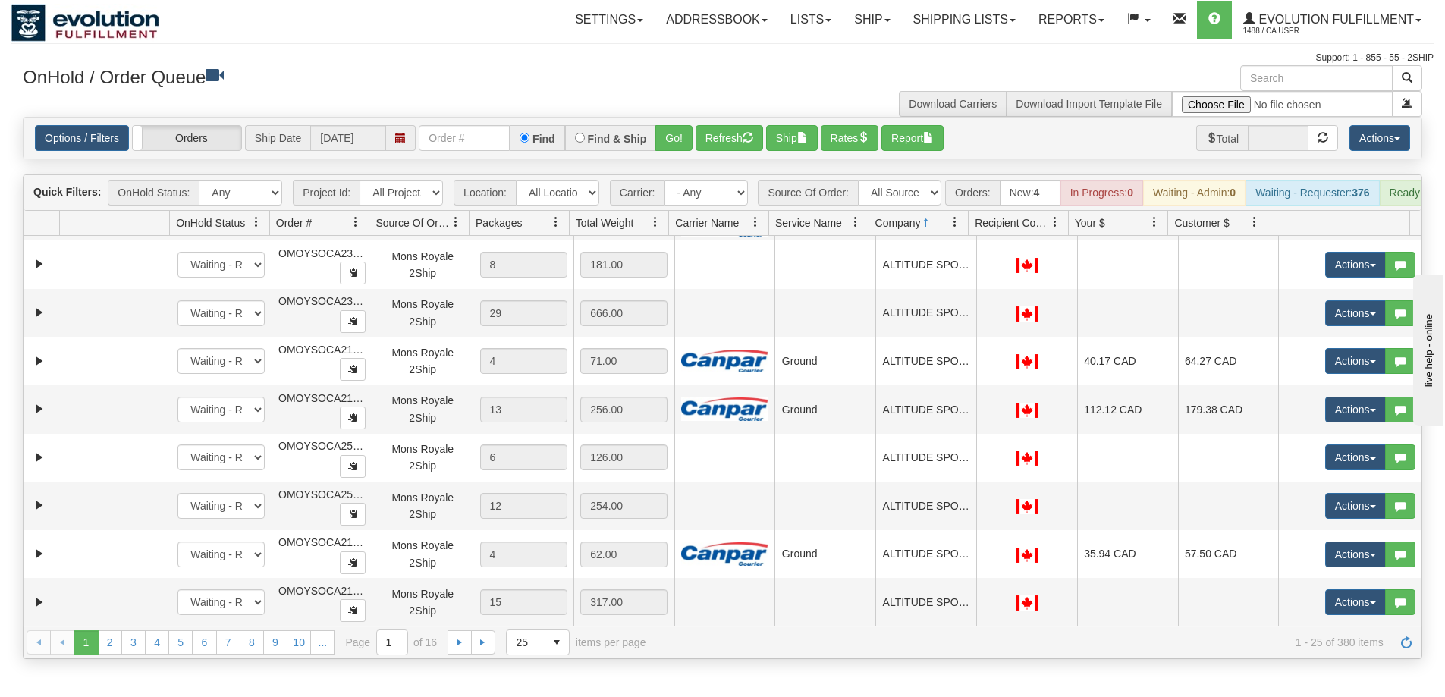
scroll to position [805, 0]
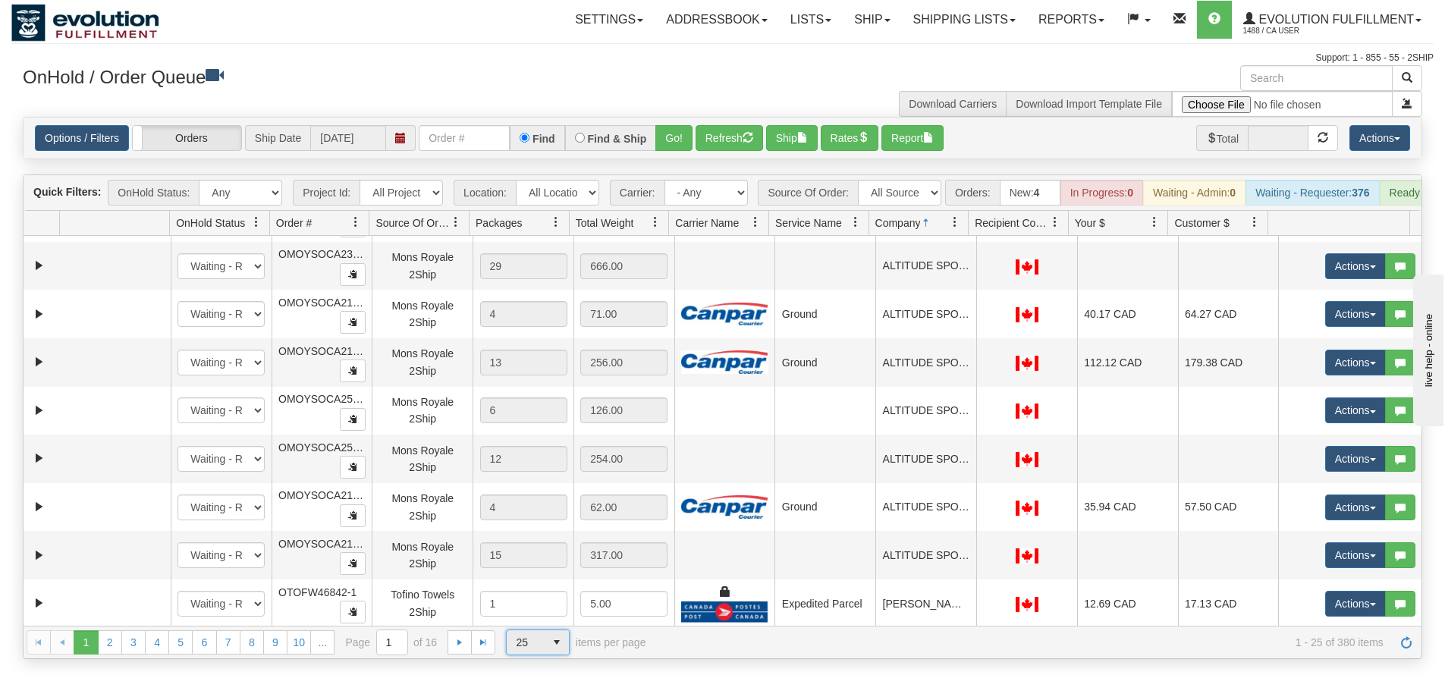
click at [548, 655] on span "select" at bounding box center [557, 642] width 24 height 24
click at [541, 626] on li "100" at bounding box center [538, 629] width 62 height 21
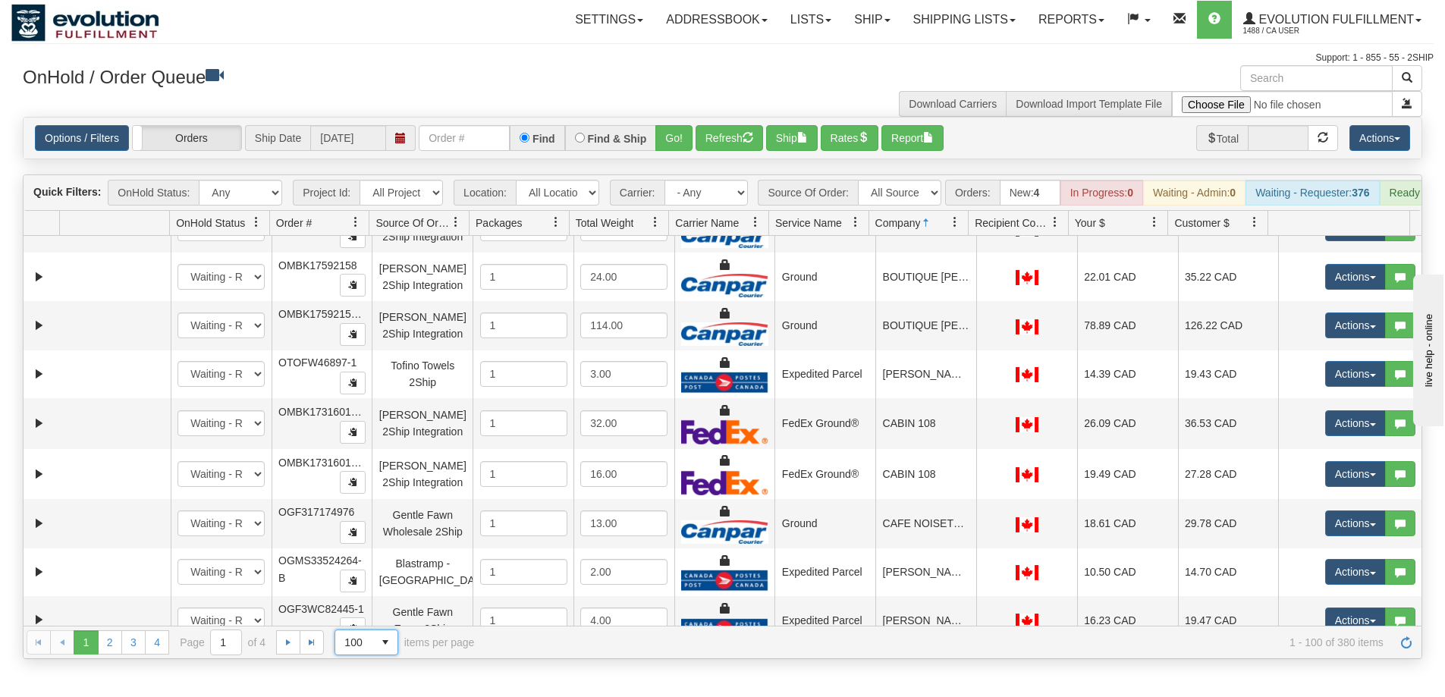
scroll to position [3081, 0]
click at [900, 194] on select "All Sources AirBlaster 2Ship Integration Ambler Apparel 2Ship Integration BC Ca…" at bounding box center [899, 193] width 83 height 26
select select "Tofino Towels 2Ship"
click at [858, 180] on select "All Sources AirBlaster 2Ship Integration Ambler Apparel 2Ship Integration BC Ca…" at bounding box center [899, 193] width 83 height 26
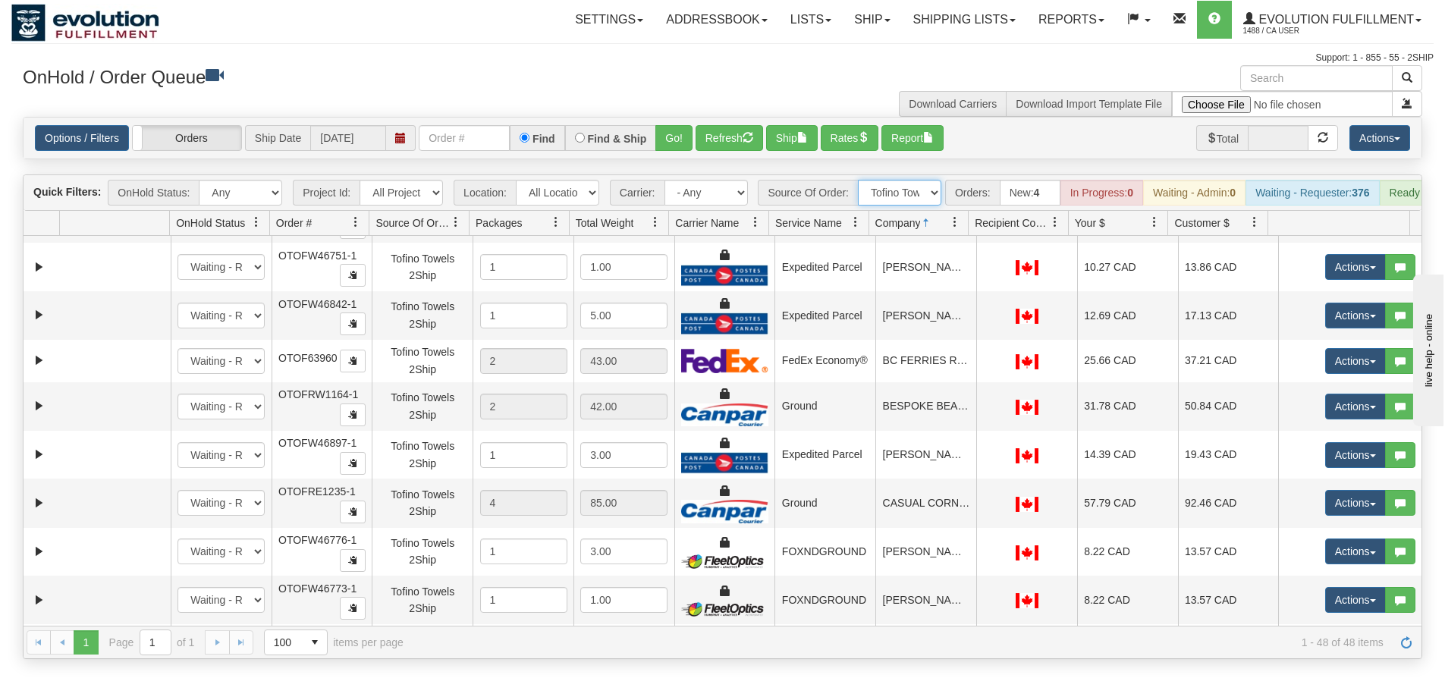
scroll to position [0, 0]
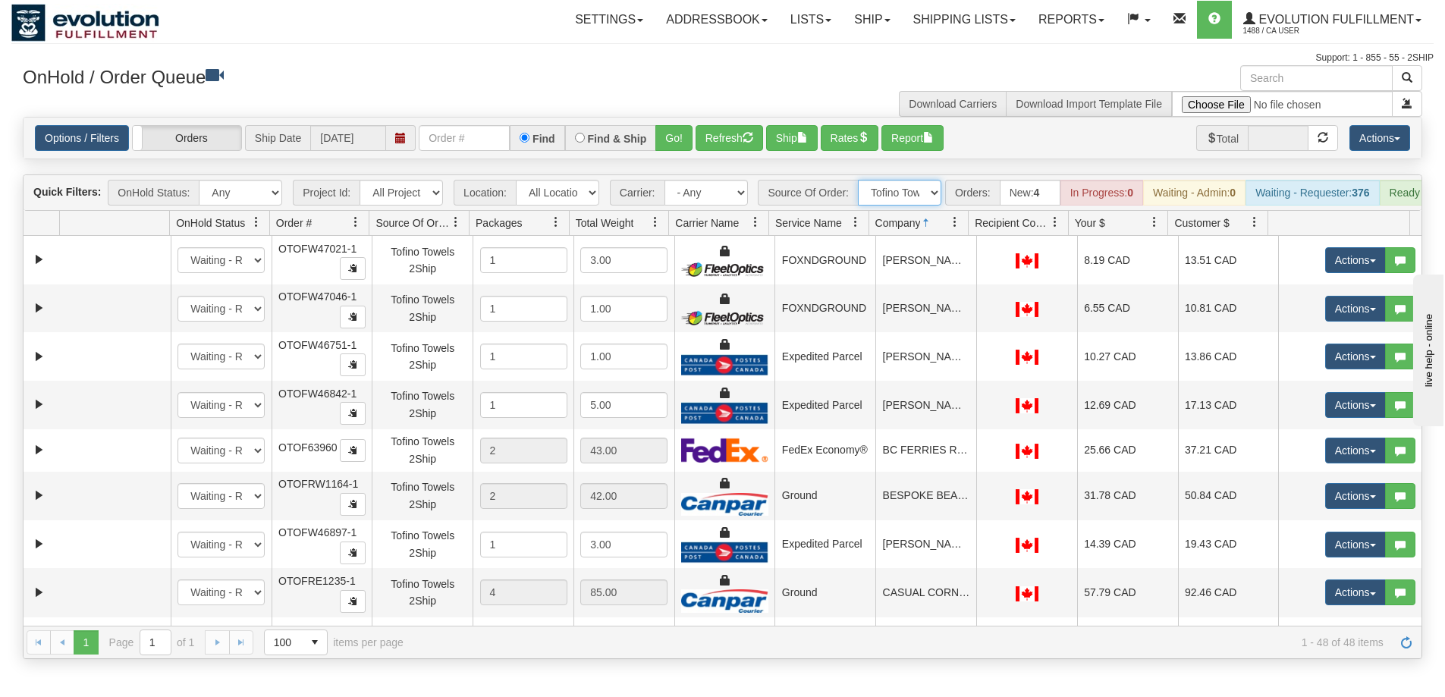
click at [956, 228] on span at bounding box center [955, 222] width 12 height 12
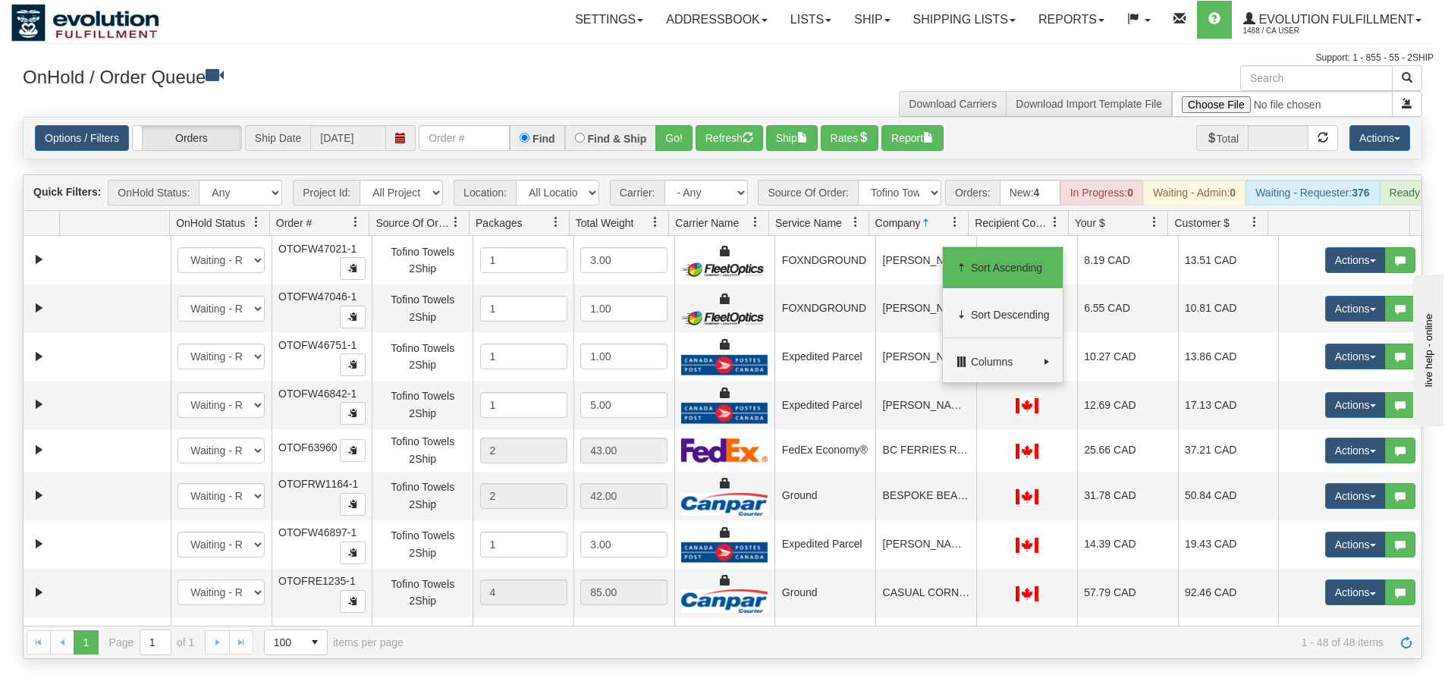
click at [987, 269] on span "Sort Ascending" at bounding box center [1010, 267] width 79 height 15
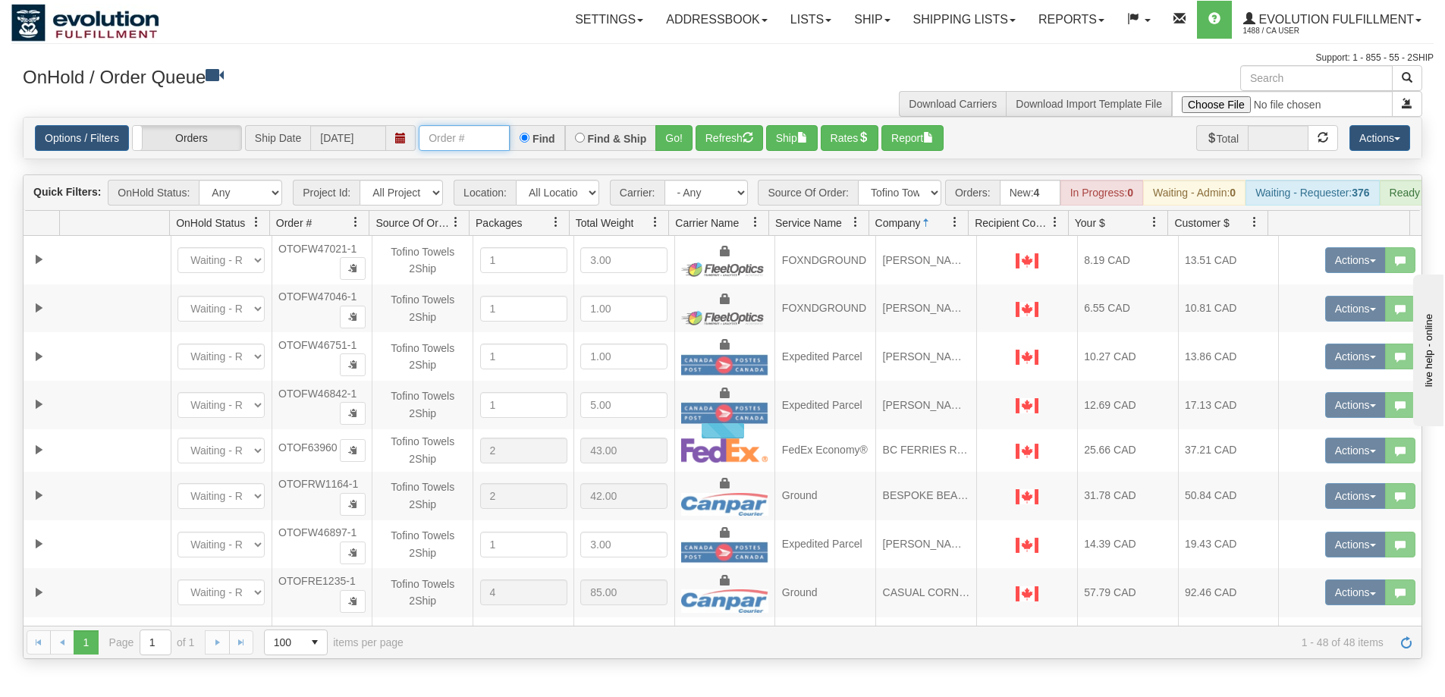
click at [476, 137] on input "text" at bounding box center [464, 138] width 91 height 26
click at [731, 144] on button "Refresh" at bounding box center [729, 138] width 68 height 26
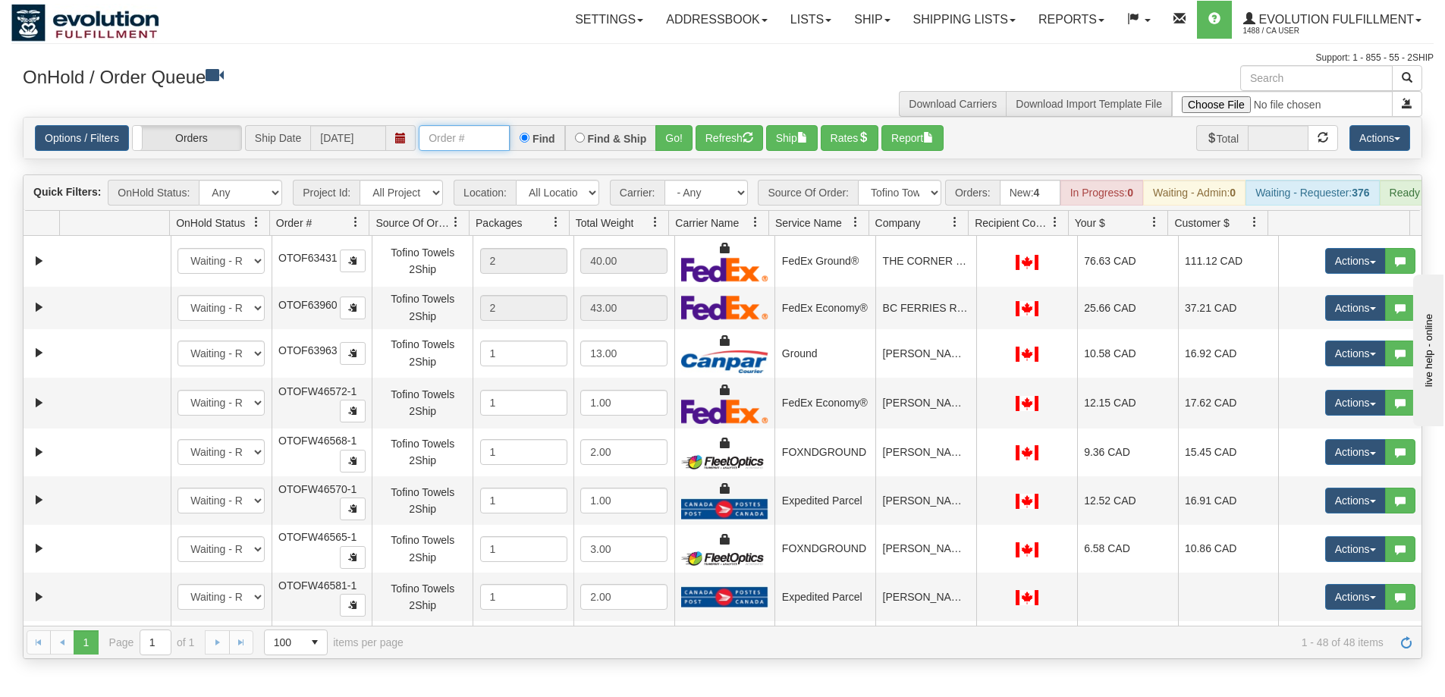
click at [466, 137] on input "text" at bounding box center [464, 138] width 91 height 26
type input "OTOFW47015-1"
click at [677, 137] on button "Go!" at bounding box center [673, 138] width 37 height 26
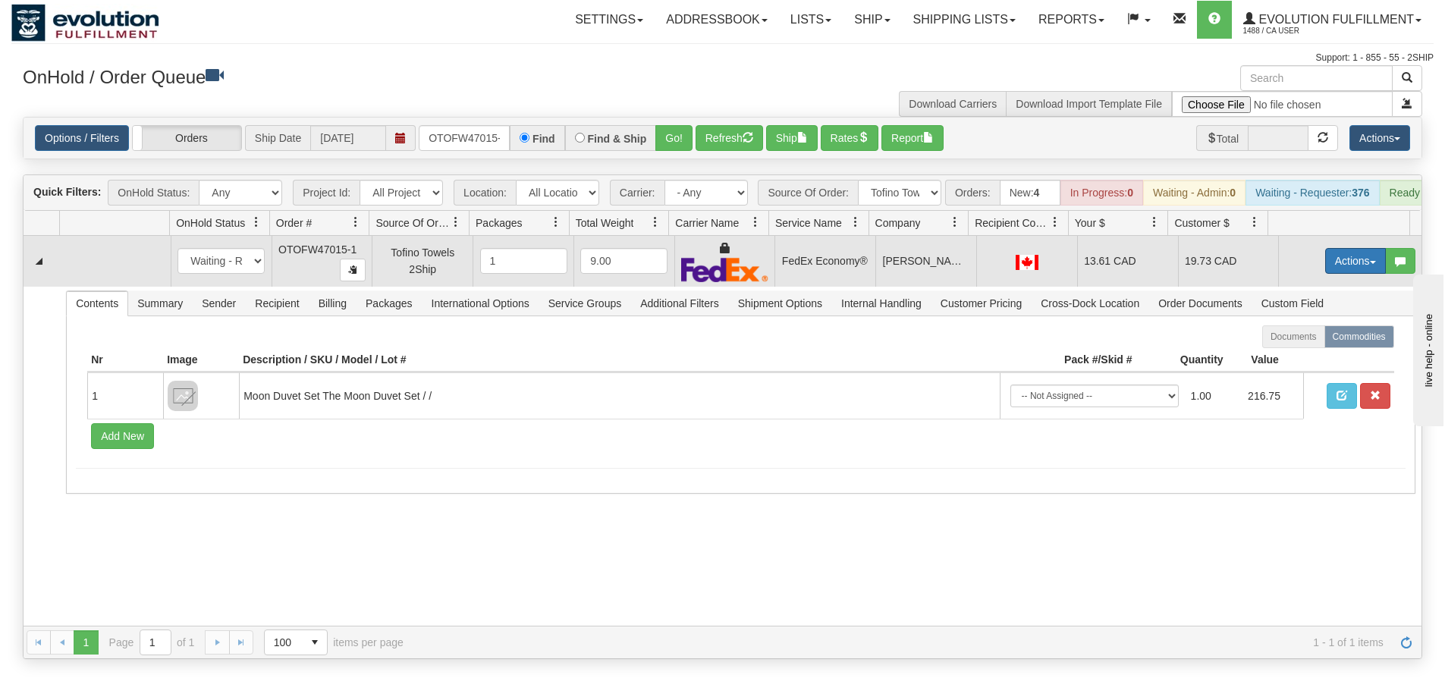
click at [1347, 268] on button "Actions" at bounding box center [1355, 261] width 61 height 26
click at [1289, 355] on span "Ship" at bounding box center [1295, 349] width 32 height 12
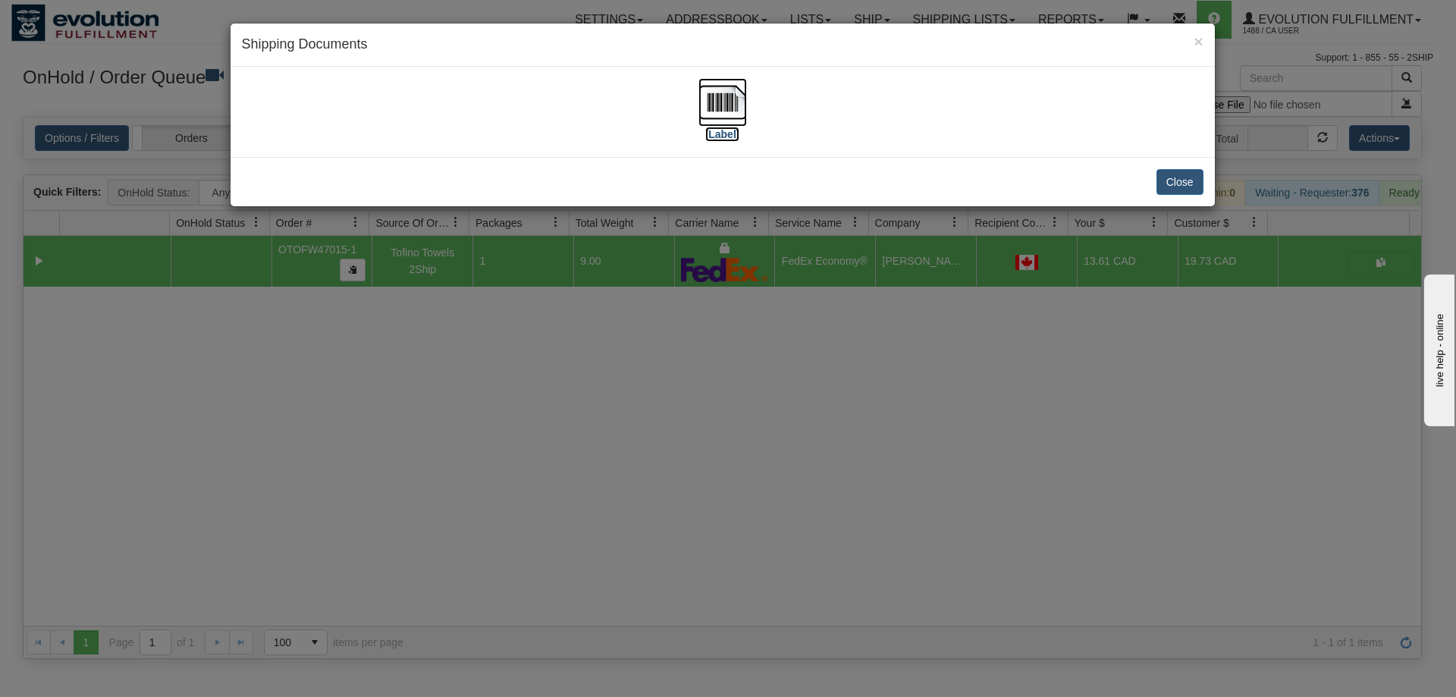
click at [724, 103] on img at bounding box center [723, 102] width 49 height 49
click at [676, 459] on div "× Shipping Documents [Label] Close" at bounding box center [728, 348] width 1456 height 697
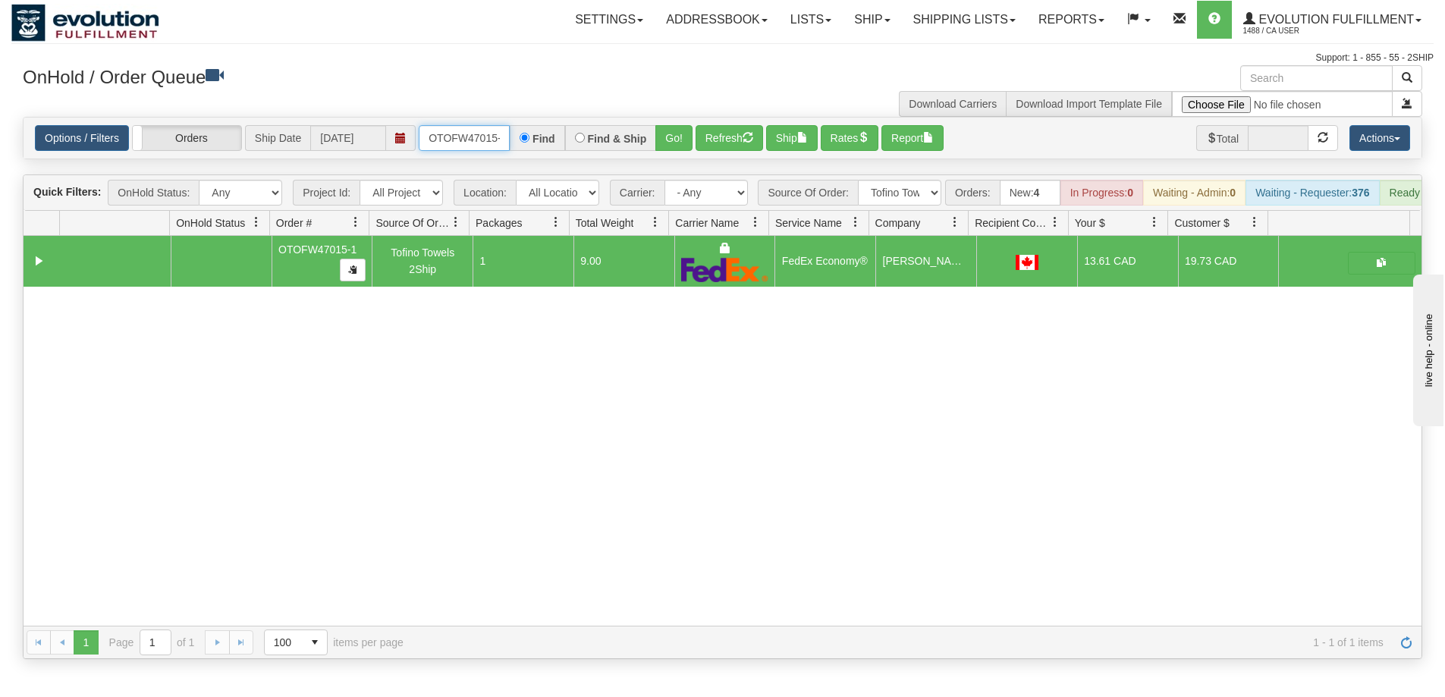
scroll to position [0, 7]
drag, startPoint x: 428, startPoint y: 137, endPoint x: 520, endPoint y: 125, distance: 92.5
click at [520, 125] on div "OTOFW47015-1 Find Find & Ship Go!" at bounding box center [556, 138] width 274 height 26
click at [733, 140] on button "Refresh" at bounding box center [729, 138] width 68 height 26
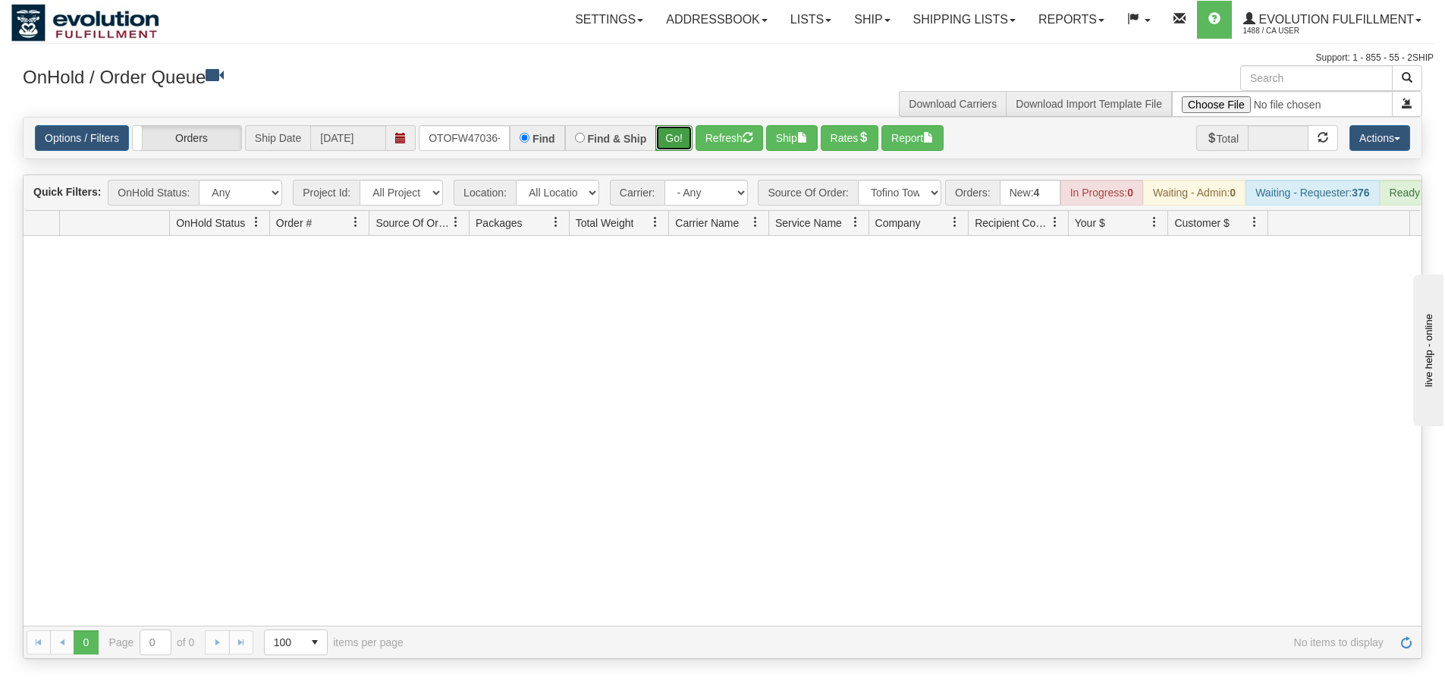
click at [668, 133] on button "Go!" at bounding box center [673, 138] width 37 height 26
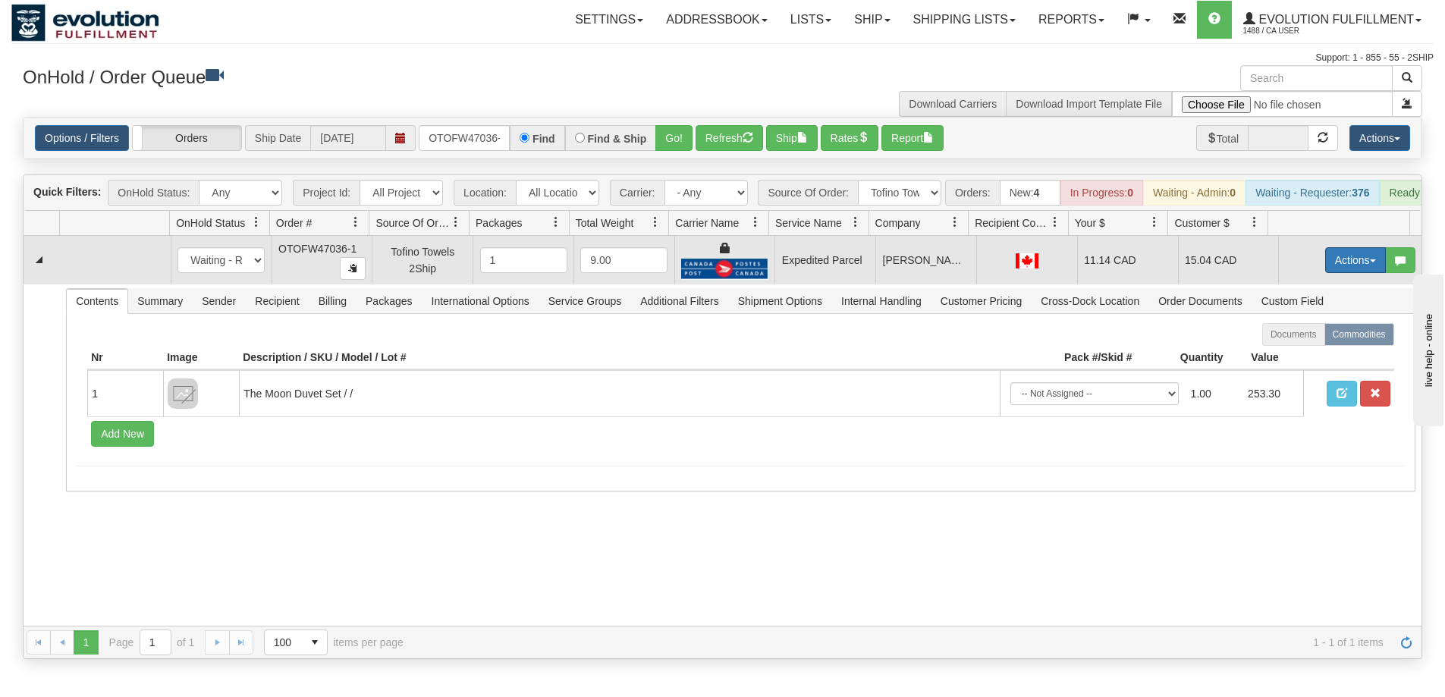
click at [1345, 273] on button "Actions" at bounding box center [1355, 260] width 61 height 26
click at [1299, 358] on link "Ship" at bounding box center [1324, 348] width 121 height 20
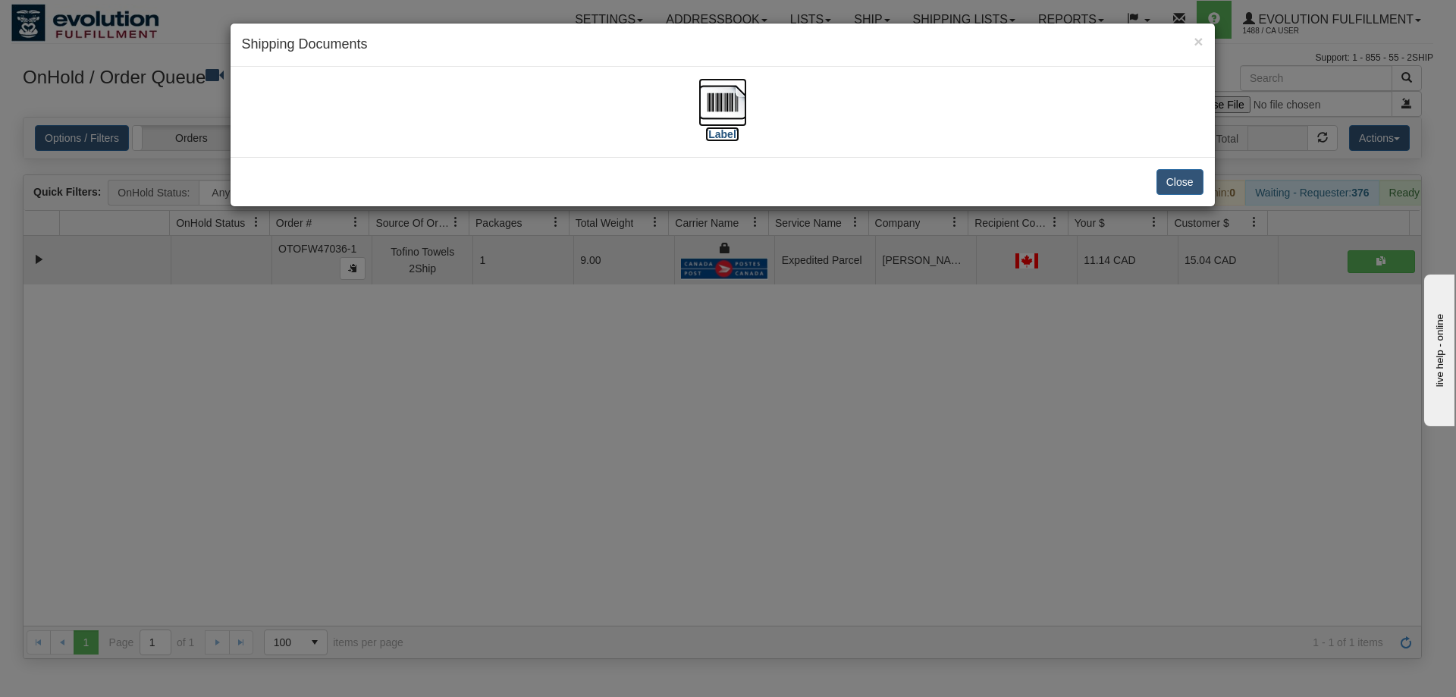
click at [727, 108] on img at bounding box center [723, 102] width 49 height 49
click at [710, 429] on div "× Shipping Documents [Label] Close" at bounding box center [728, 348] width 1456 height 697
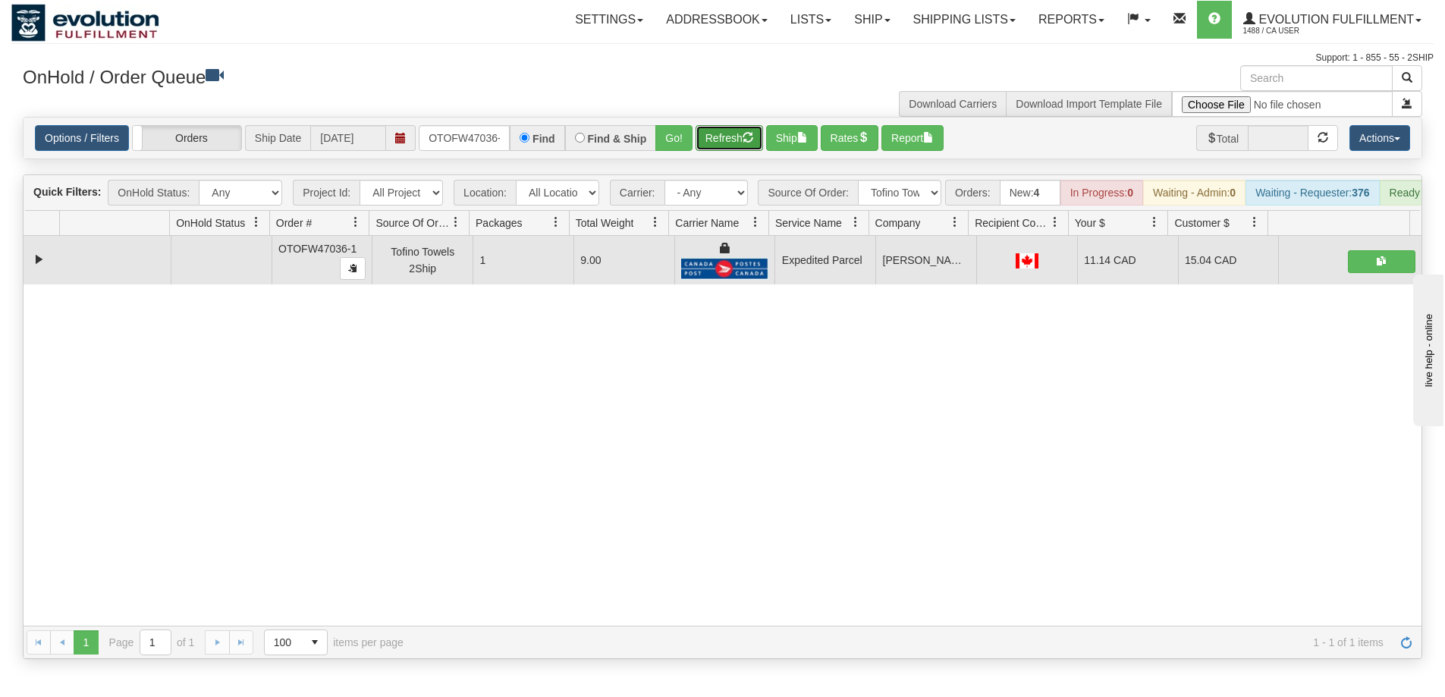
click at [715, 133] on button "Refresh" at bounding box center [729, 138] width 68 height 26
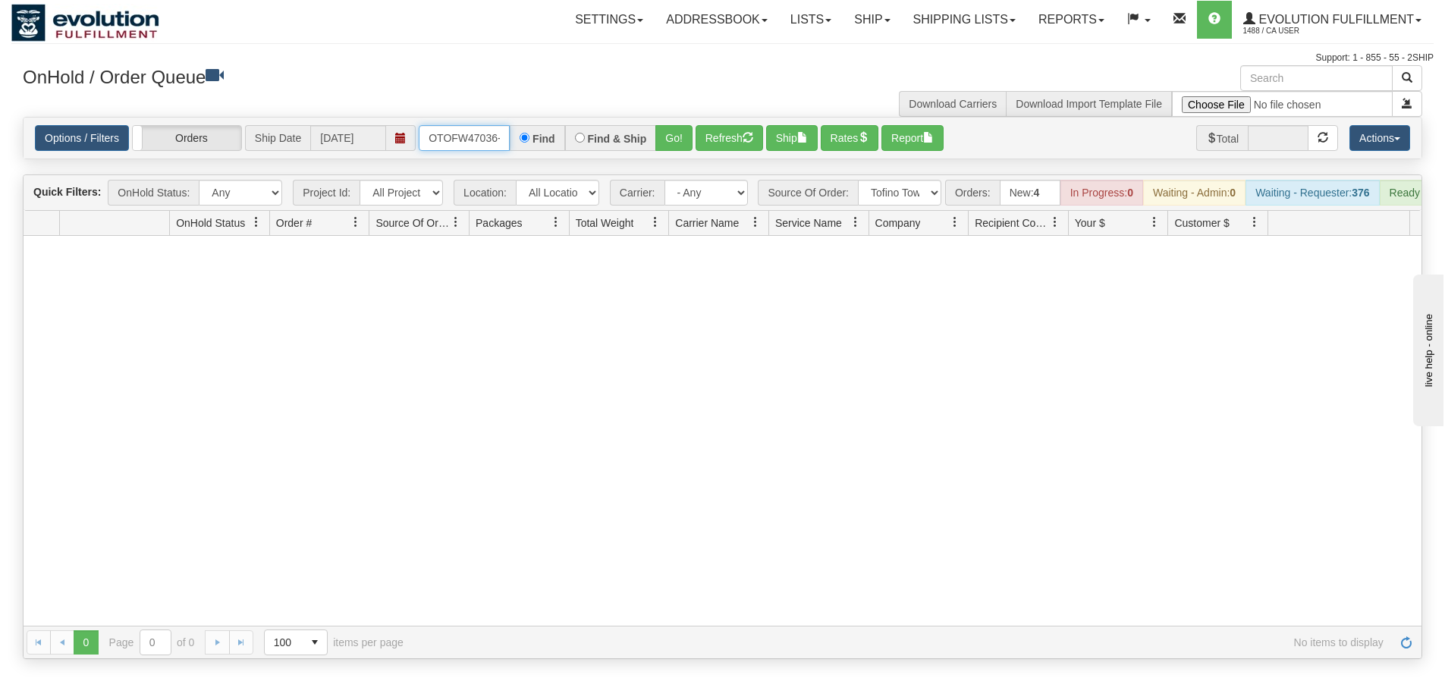
scroll to position [0, 7]
drag, startPoint x: 426, startPoint y: 138, endPoint x: 516, endPoint y: 137, distance: 90.3
click at [516, 137] on div "OTOFW47036-1 Find Find & Ship Go!" at bounding box center [556, 138] width 274 height 26
type input "OTOFW47033-1"
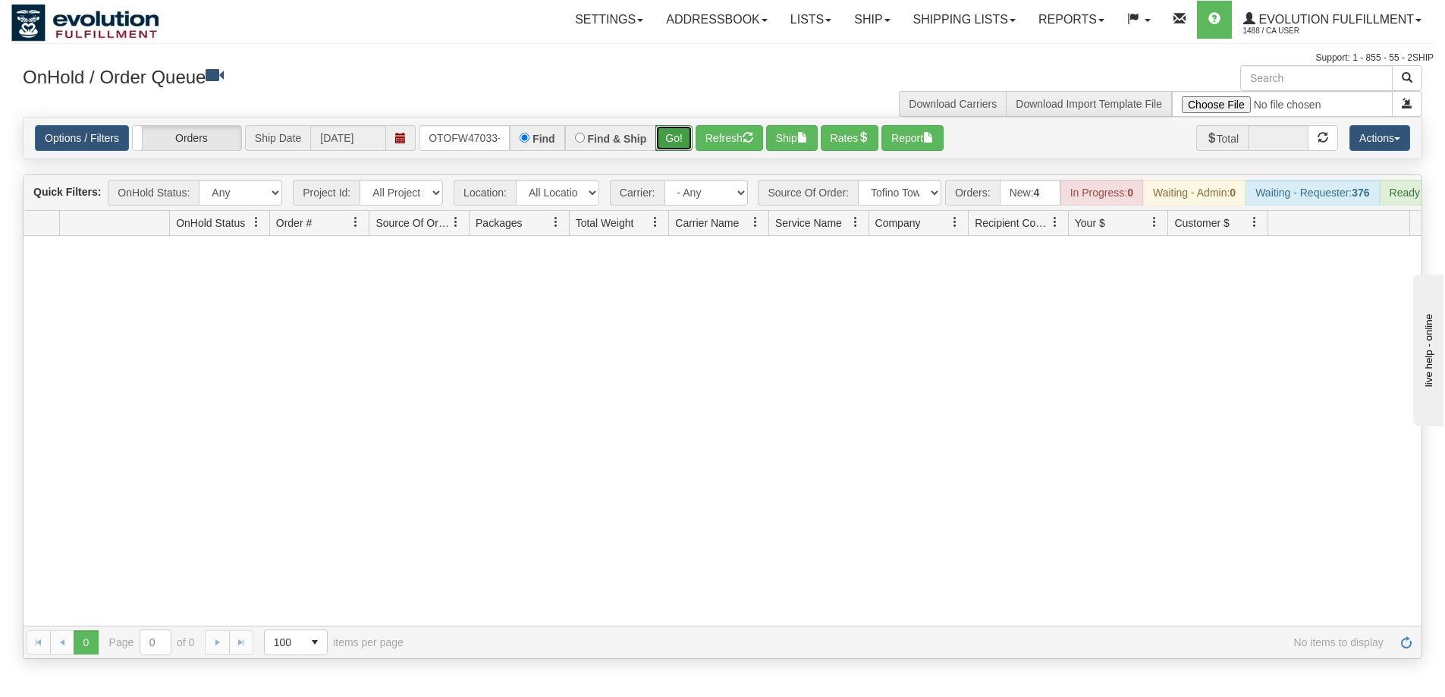
click at [667, 136] on button "Go!" at bounding box center [673, 138] width 37 height 26
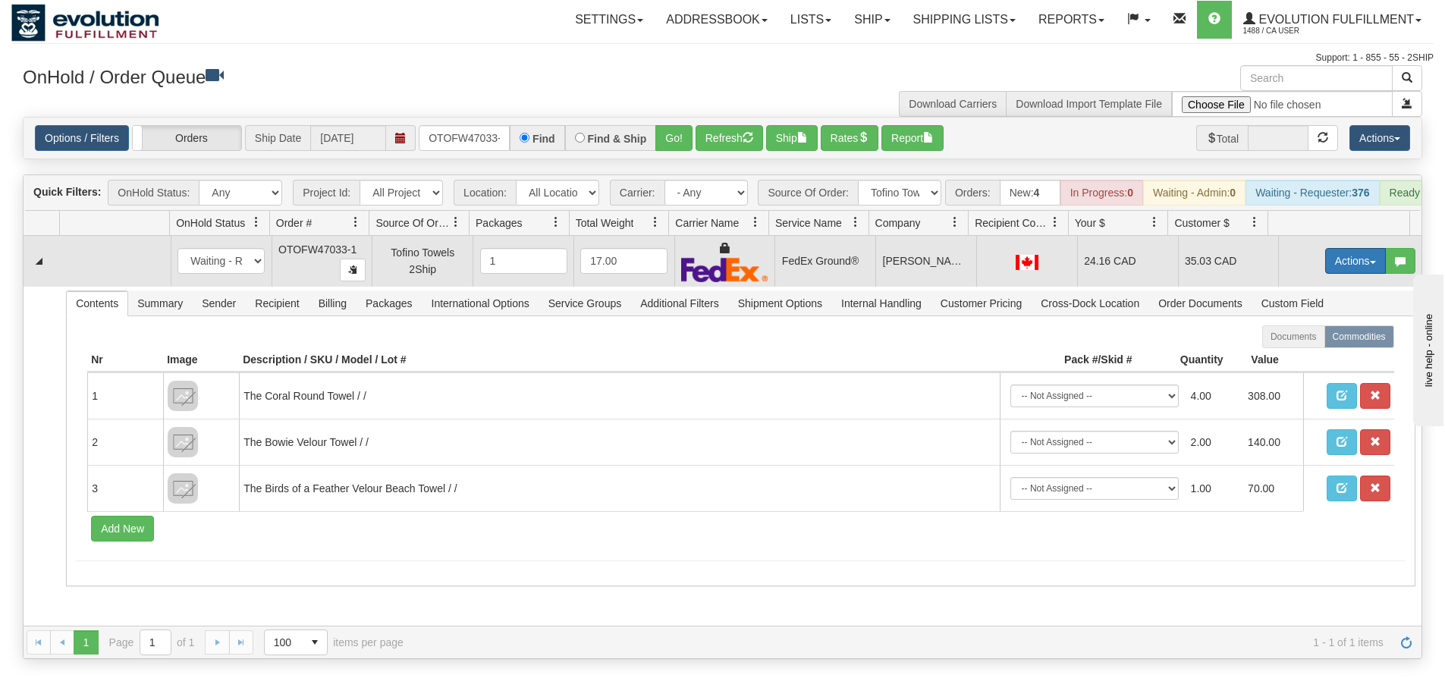
click at [1330, 269] on button "Actions" at bounding box center [1355, 261] width 61 height 26
click at [1295, 355] on span "Ship" at bounding box center [1295, 349] width 32 height 12
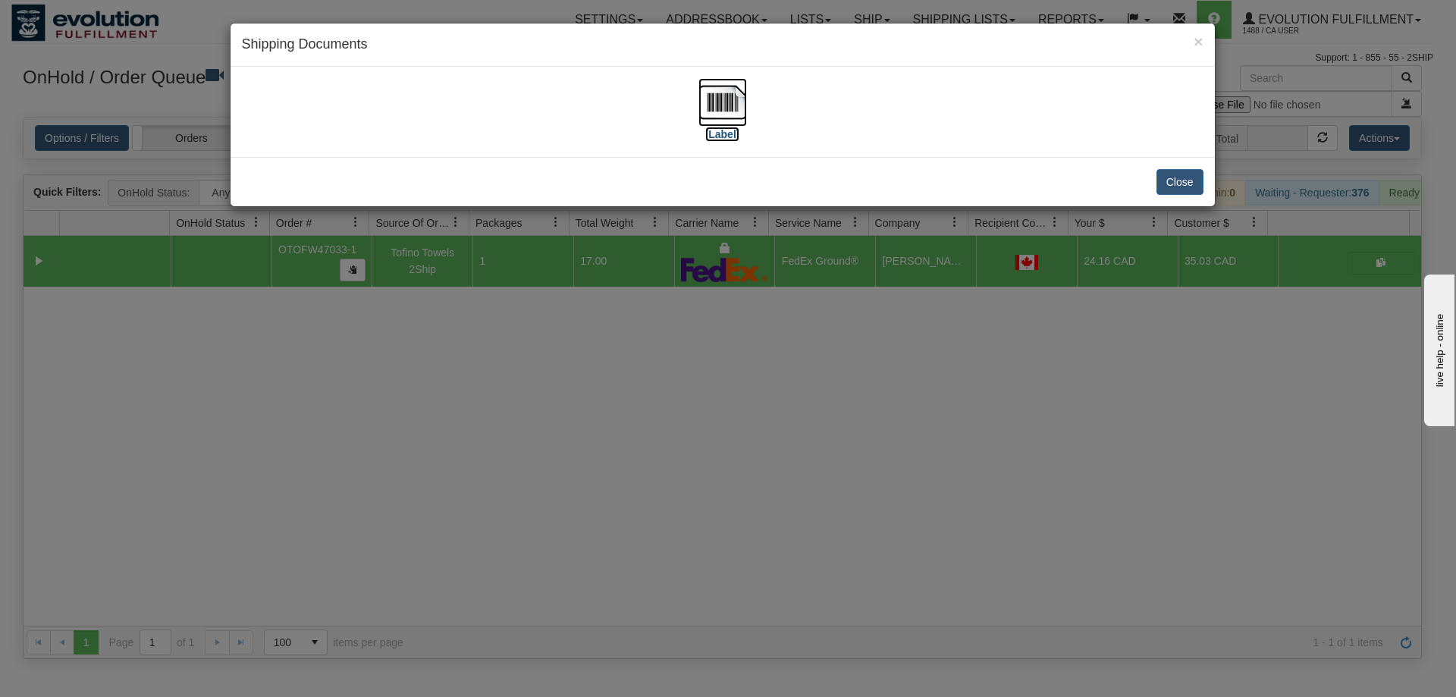
click at [734, 99] on img at bounding box center [723, 102] width 49 height 49
click at [846, 491] on div "× Shipping Documents [Label] Close" at bounding box center [728, 348] width 1456 height 697
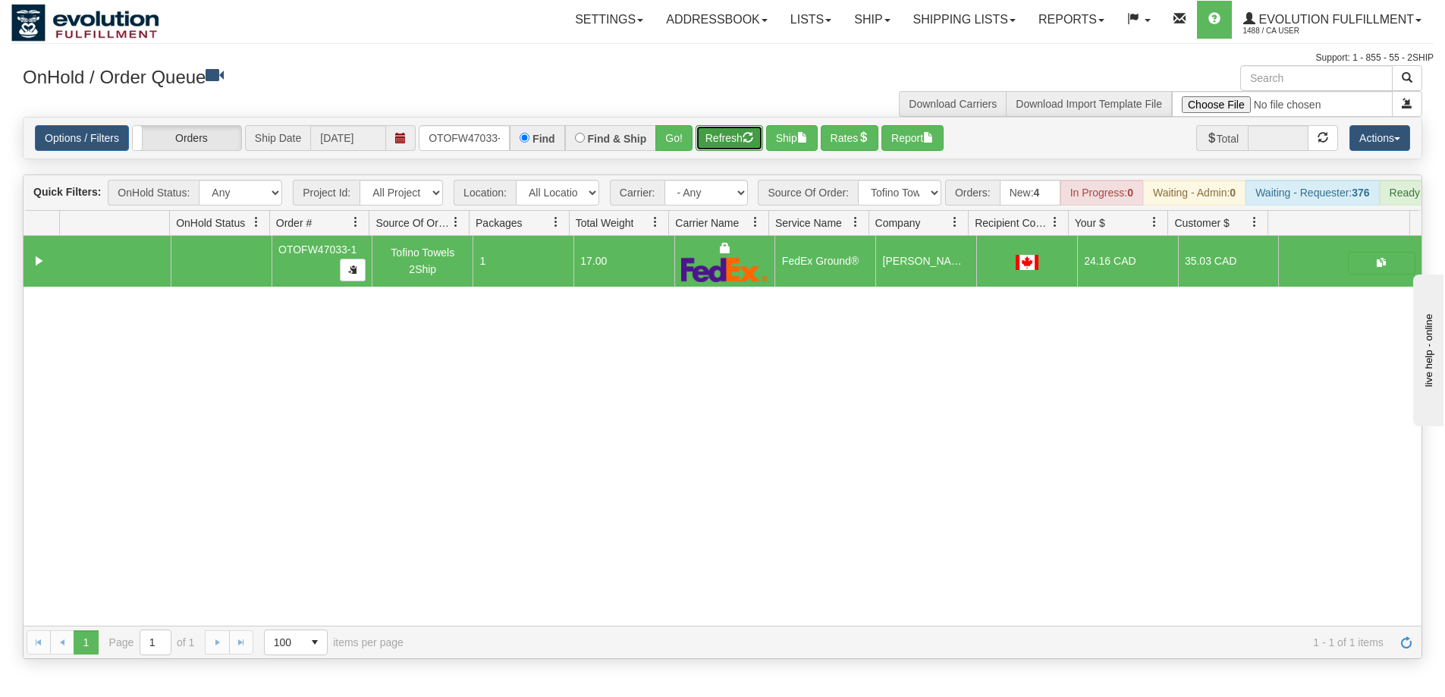
click at [712, 131] on button "Refresh" at bounding box center [729, 138] width 68 height 26
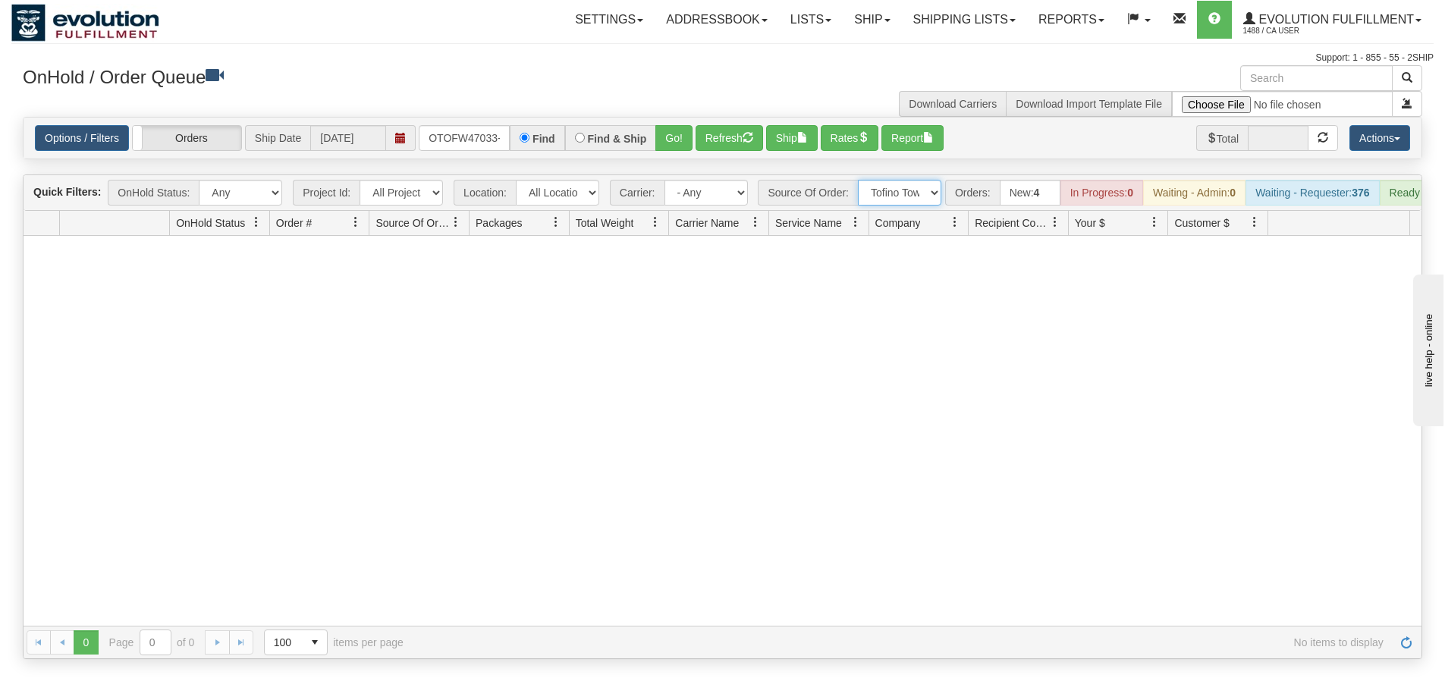
click at [921, 191] on select "All Sources AirBlaster 2Ship Integration Ambler Apparel 2Ship Integration BC Ca…" at bounding box center [899, 193] width 83 height 26
select select "grid toolbar"
click at [858, 180] on select "All Sources AirBlaster 2Ship Integration Ambler Apparel 2Ship Integration BC Ca…" at bounding box center [899, 193] width 83 height 26
drag, startPoint x: 426, startPoint y: 135, endPoint x: 542, endPoint y: 134, distance: 115.3
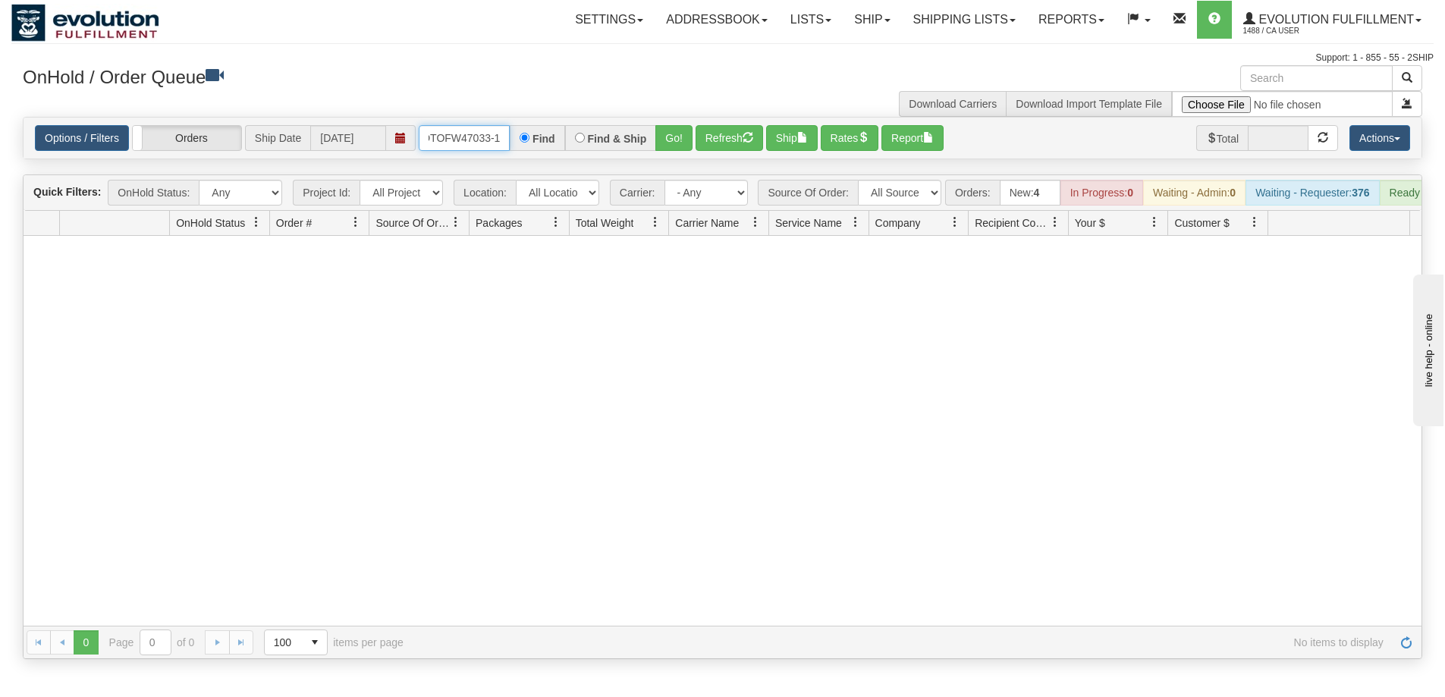
click at [542, 134] on div "OTOFW47033-1 Find Find & Ship Go!" at bounding box center [556, 138] width 274 height 26
click at [683, 143] on button "Go!" at bounding box center [673, 138] width 37 height 26
drag, startPoint x: 422, startPoint y: 140, endPoint x: 504, endPoint y: 140, distance: 82.7
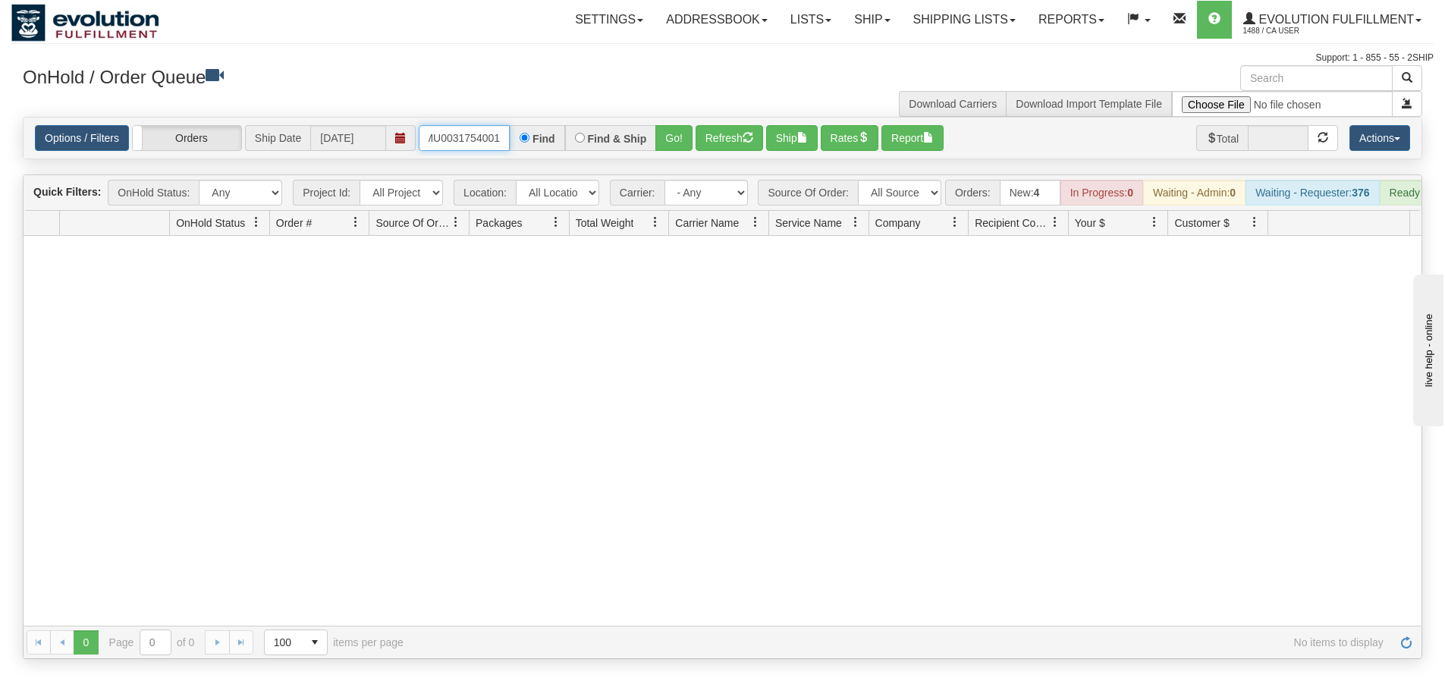
click at [504, 140] on input "OEMU0031754001" at bounding box center [464, 138] width 91 height 26
click at [667, 141] on button "Go!" at bounding box center [673, 138] width 37 height 26
click at [8, 694] on div "Toggle navigation Settings Shipping Preferences Fields Preferences New" at bounding box center [722, 348] width 1445 height 697
click at [14, 689] on div "Toggle navigation Settings Shipping Preferences Fields Preferences New" at bounding box center [722, 348] width 1445 height 697
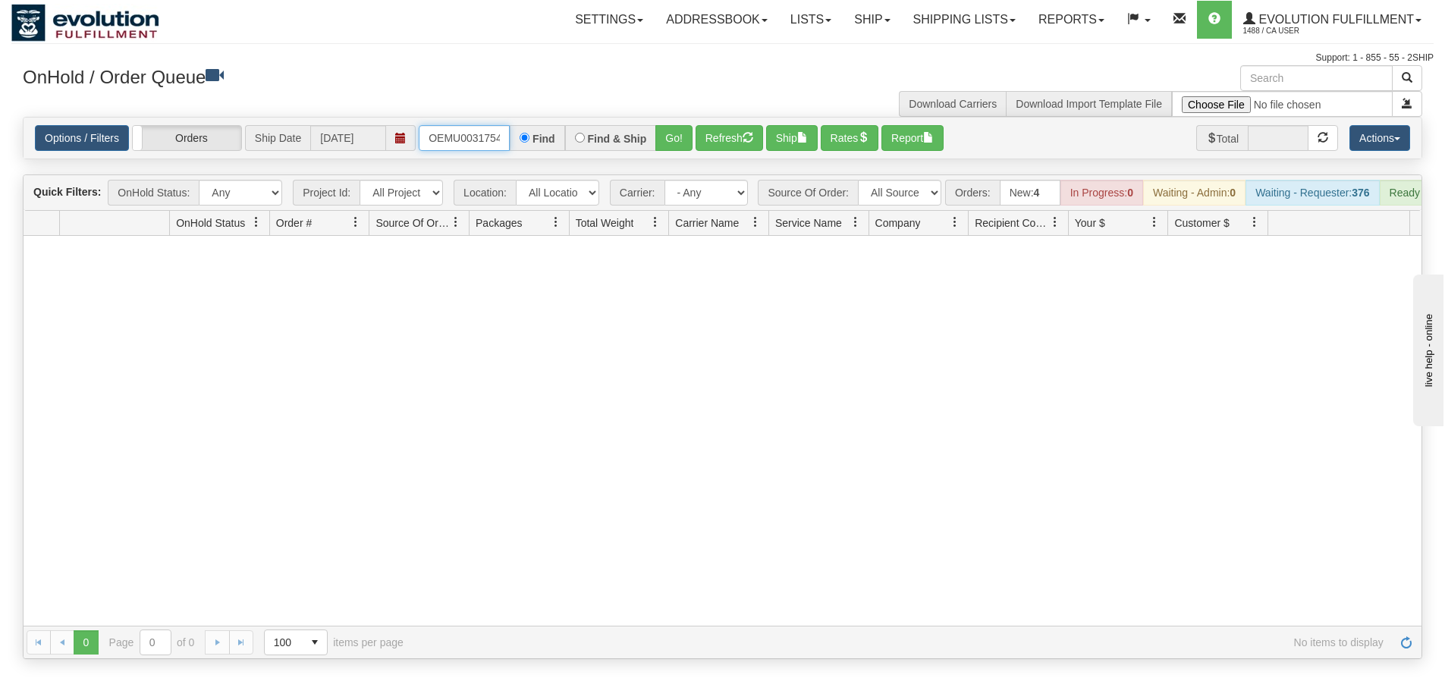
scroll to position [0, 20]
drag, startPoint x: 422, startPoint y: 133, endPoint x: 531, endPoint y: 110, distance: 111.7
click at [531, 110] on div "× OnHold / Order Queue Download Carriers Download Import Template File Is equal…" at bounding box center [722, 362] width 1422 height 594
click at [677, 145] on button "Go!" at bounding box center [673, 138] width 37 height 26
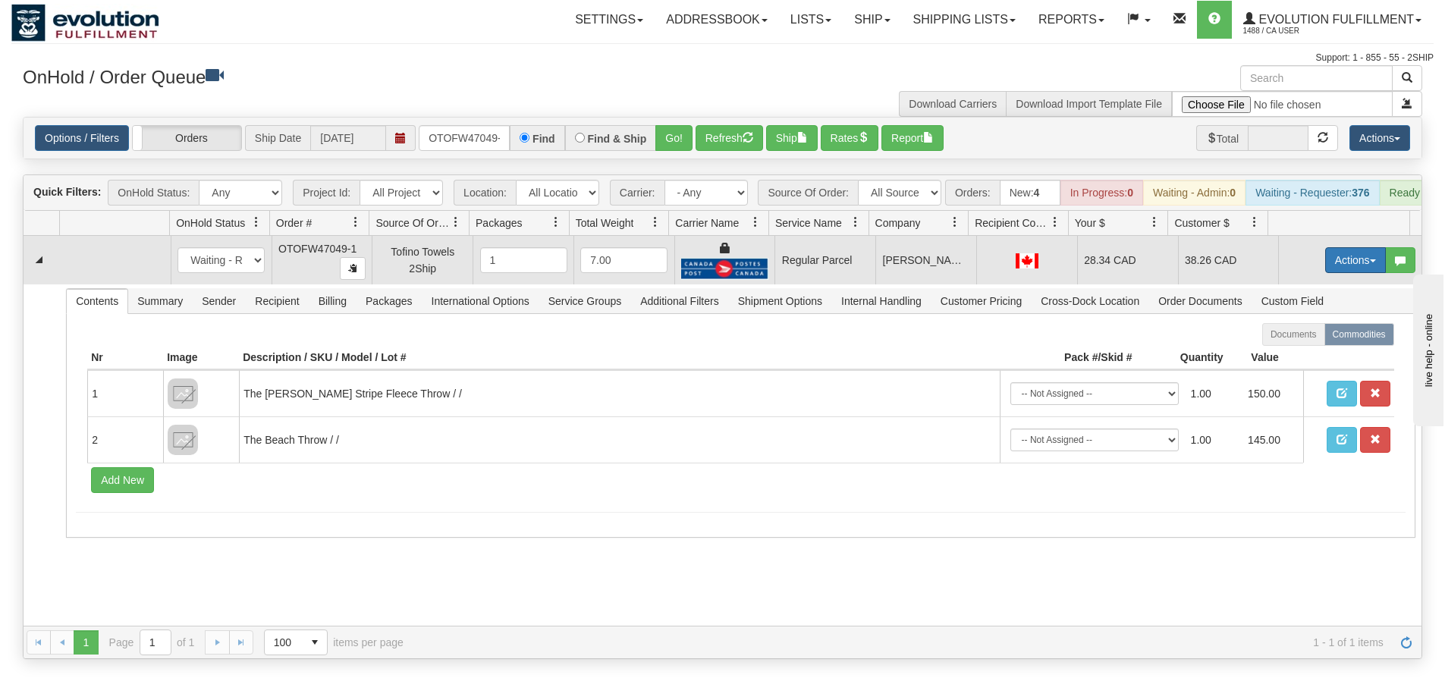
click at [1349, 273] on button "Actions" at bounding box center [1355, 260] width 61 height 26
click at [1314, 334] on span "Rate All Services" at bounding box center [1324, 328] width 91 height 12
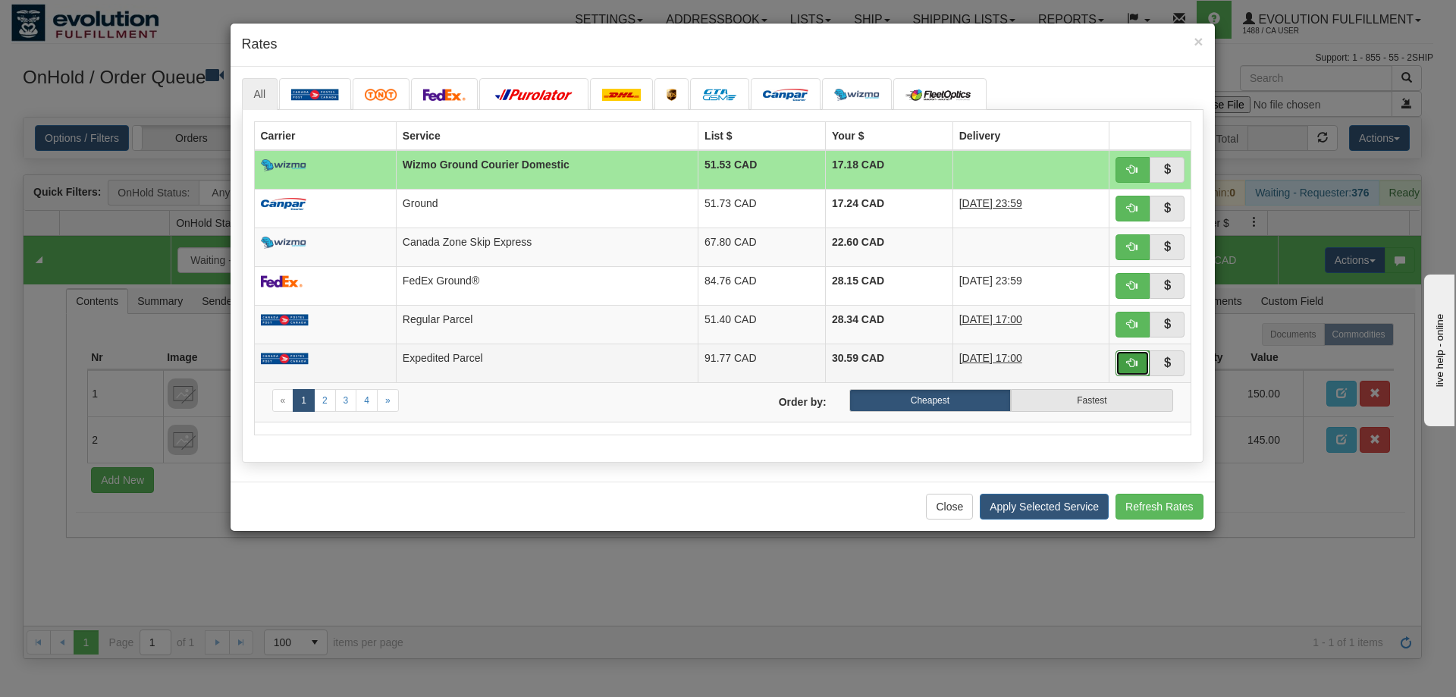
click at [1131, 362] on span "button" at bounding box center [1132, 362] width 11 height 11
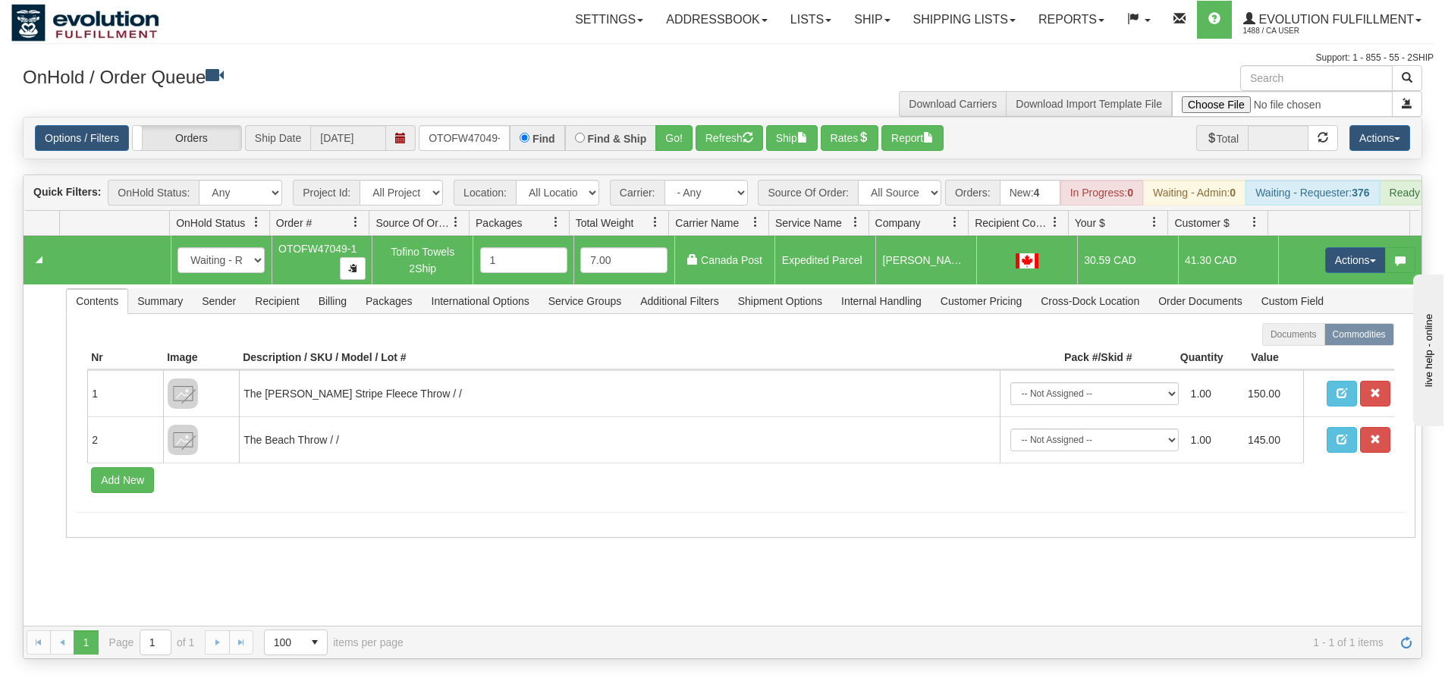
click at [733, 121] on div "Options / Filters Group Shipments Orders Ship Date 09/23/2025 OTOFW47049-1 Find…" at bounding box center [723, 138] width 1398 height 41
click at [728, 134] on button "Refresh" at bounding box center [729, 138] width 68 height 26
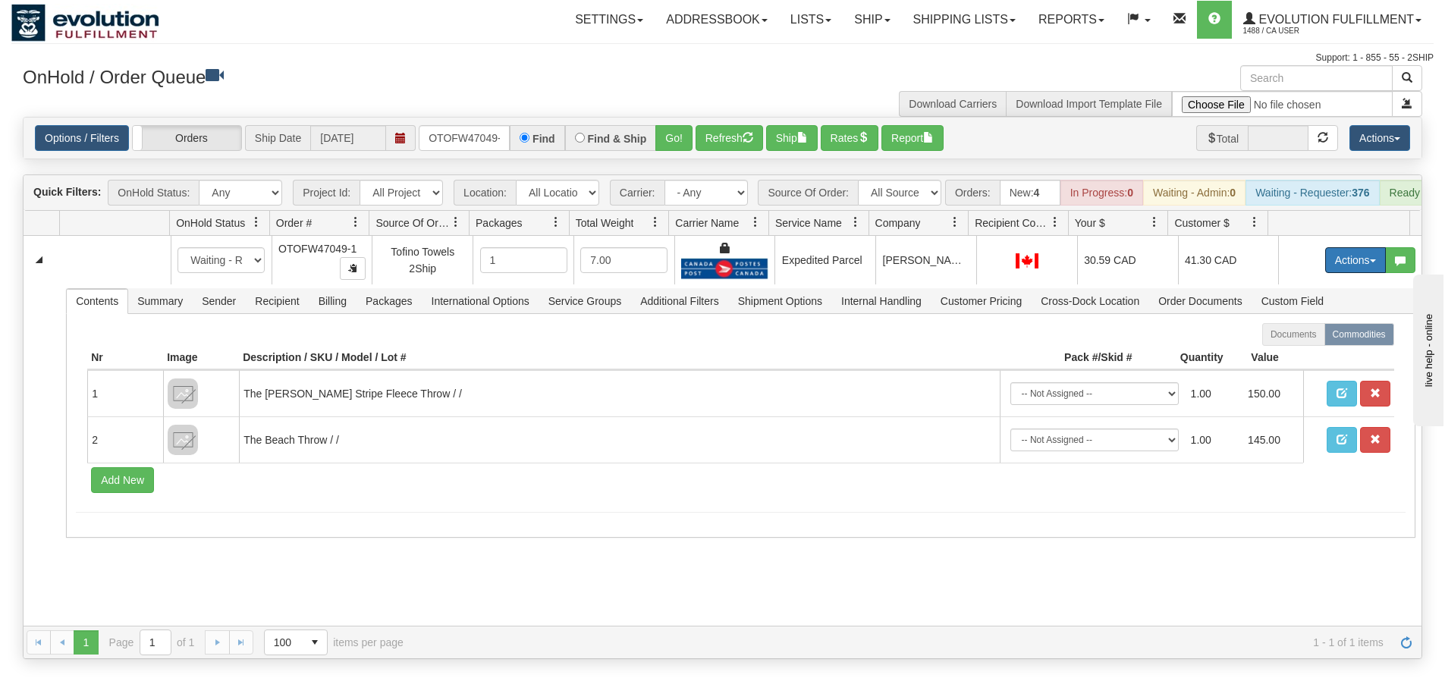
click at [1338, 271] on button "Actions" at bounding box center [1355, 260] width 61 height 26
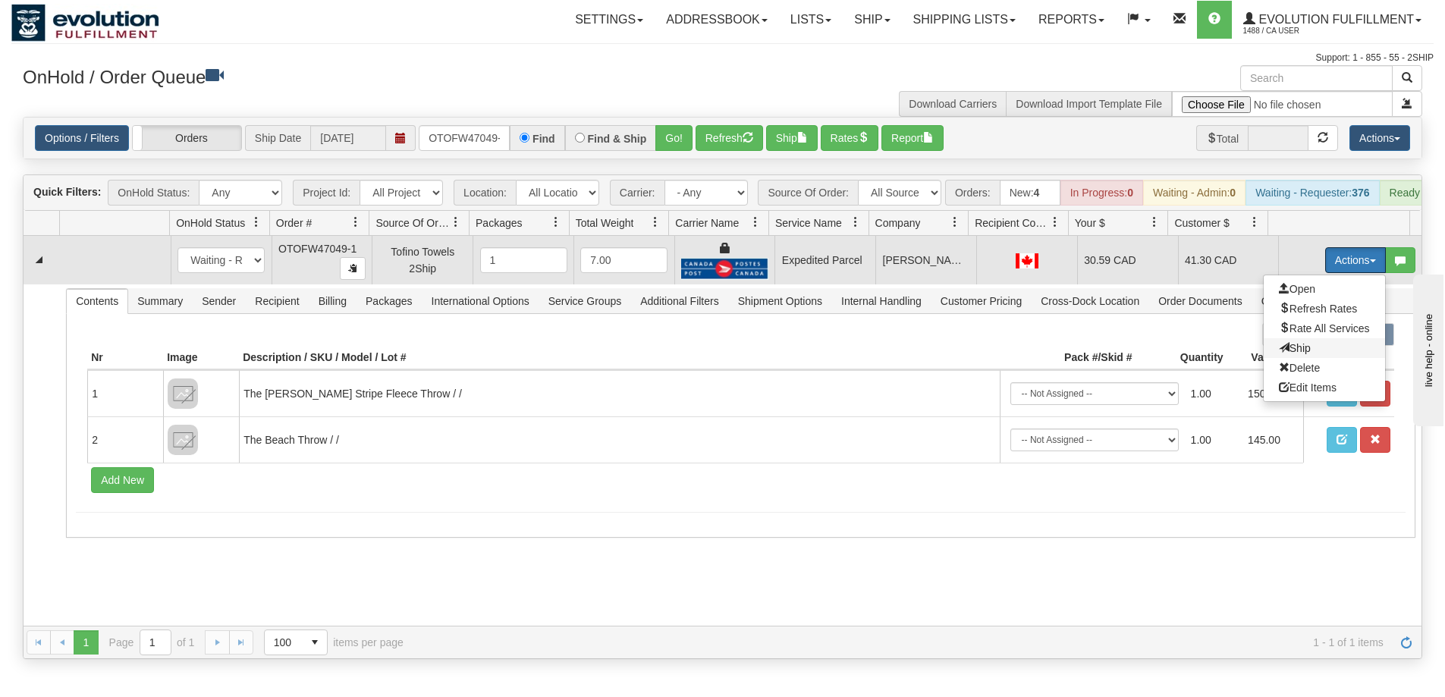
click at [1293, 354] on span "Ship" at bounding box center [1295, 348] width 32 height 12
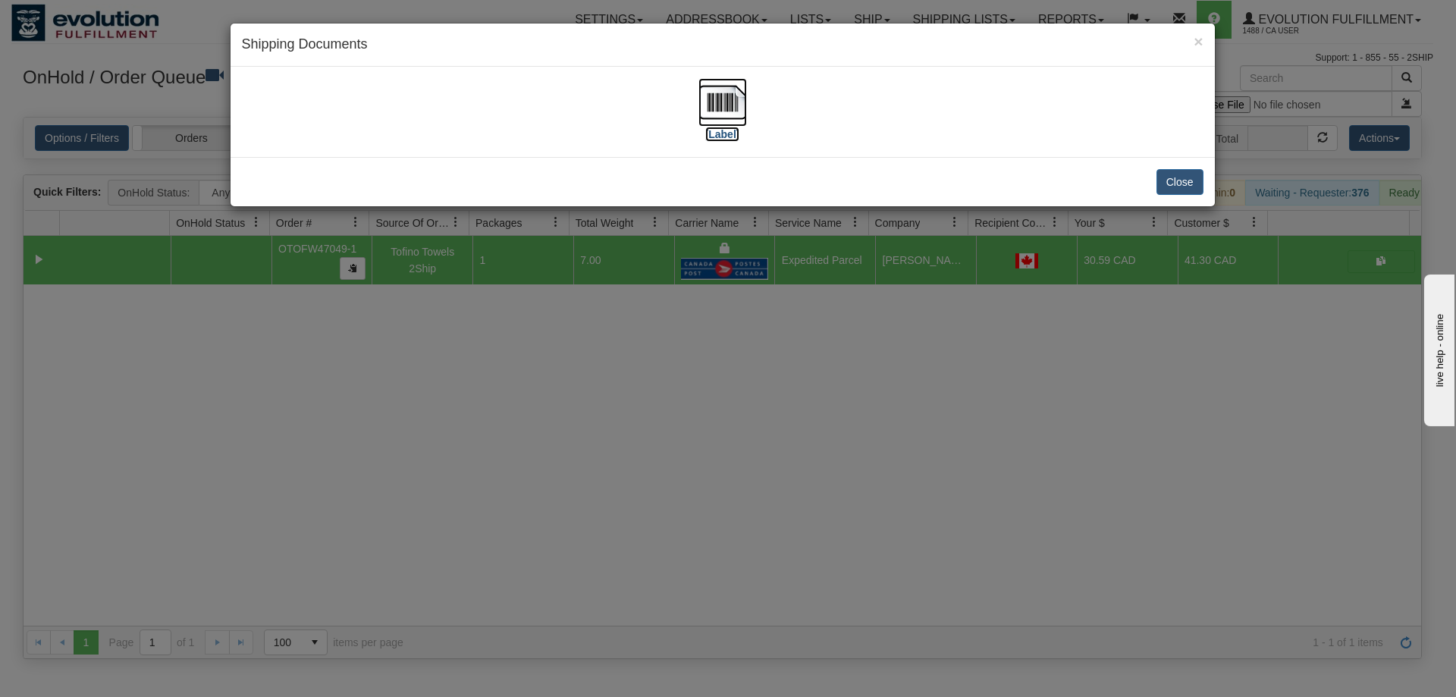
click at [713, 96] on img at bounding box center [723, 102] width 49 height 49
click at [777, 490] on div "× Shipping Documents [Label] Close" at bounding box center [728, 348] width 1456 height 697
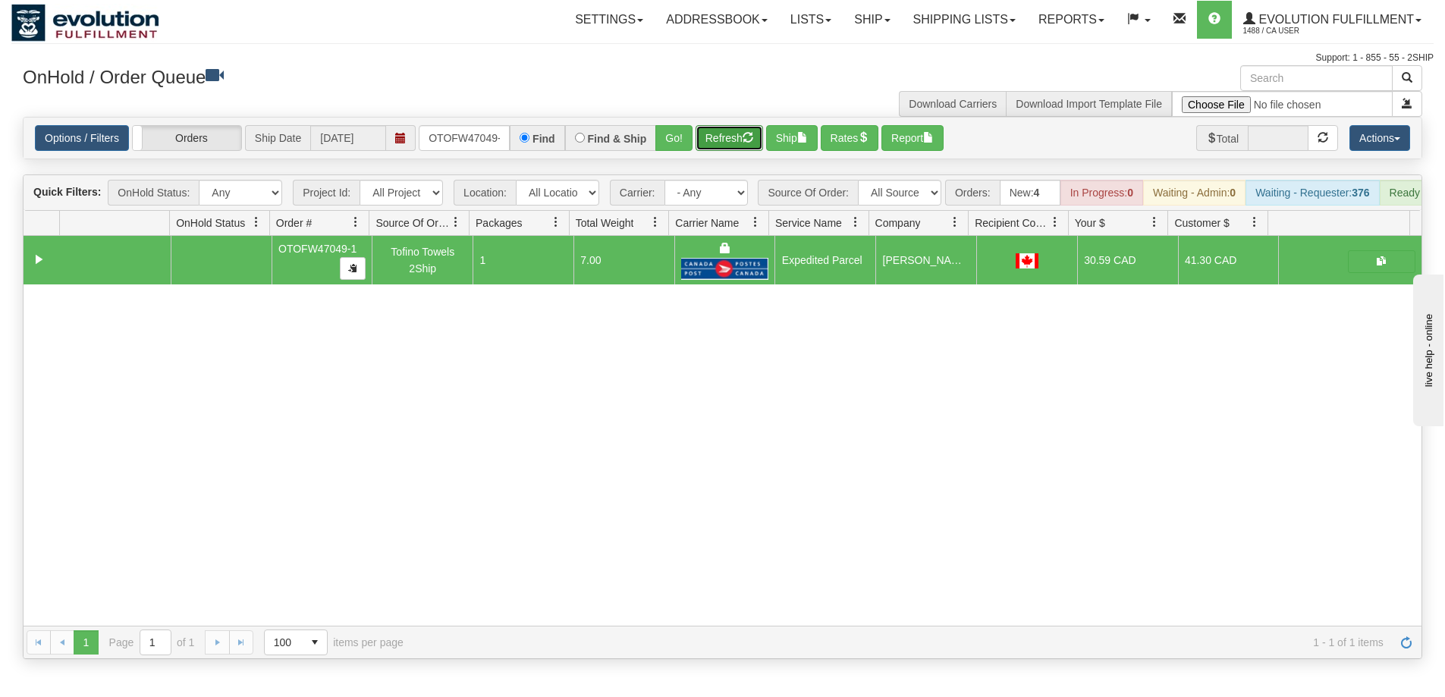
click at [735, 149] on button "Refresh" at bounding box center [729, 138] width 68 height 26
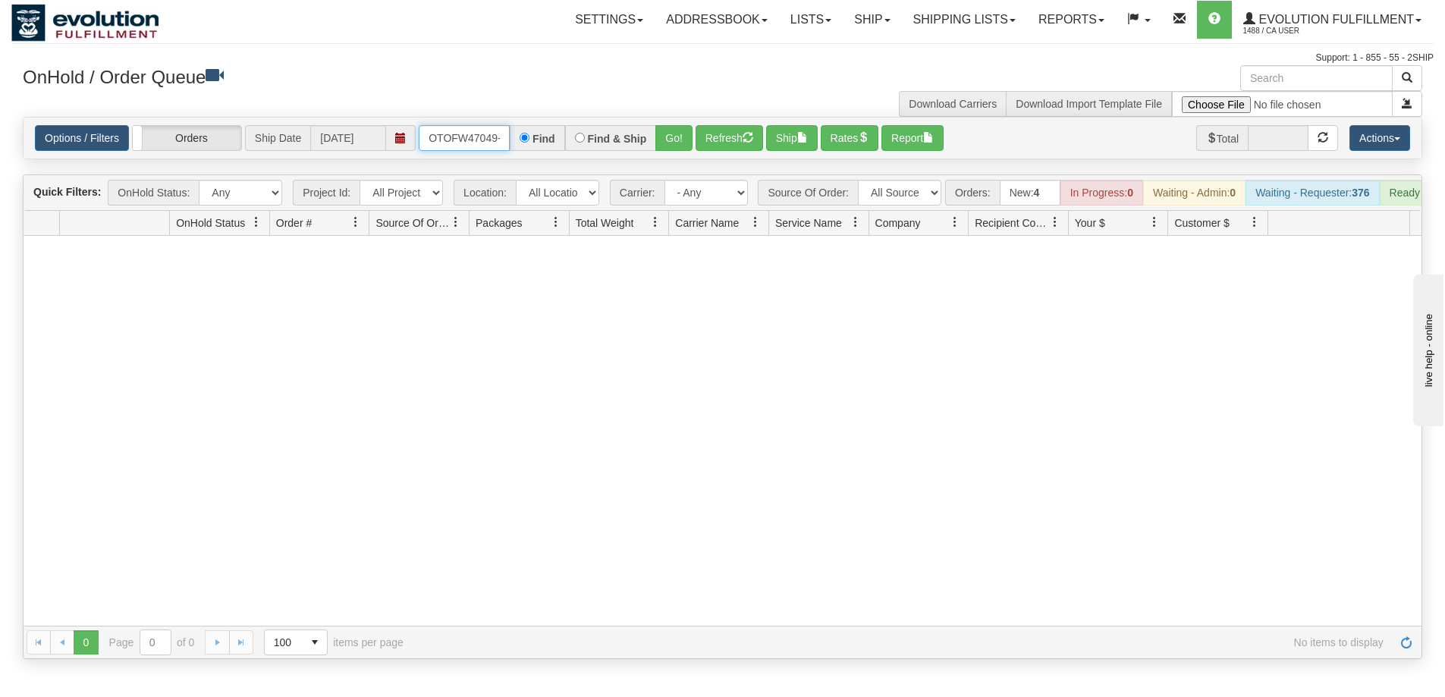
scroll to position [0, 7]
drag, startPoint x: 423, startPoint y: 134, endPoint x: 515, endPoint y: 125, distance: 92.2
click at [515, 125] on div "OTOFW47049-1 Find Find & Ship Go!" at bounding box center [556, 138] width 274 height 26
click at [667, 138] on button "Go!" at bounding box center [673, 138] width 37 height 26
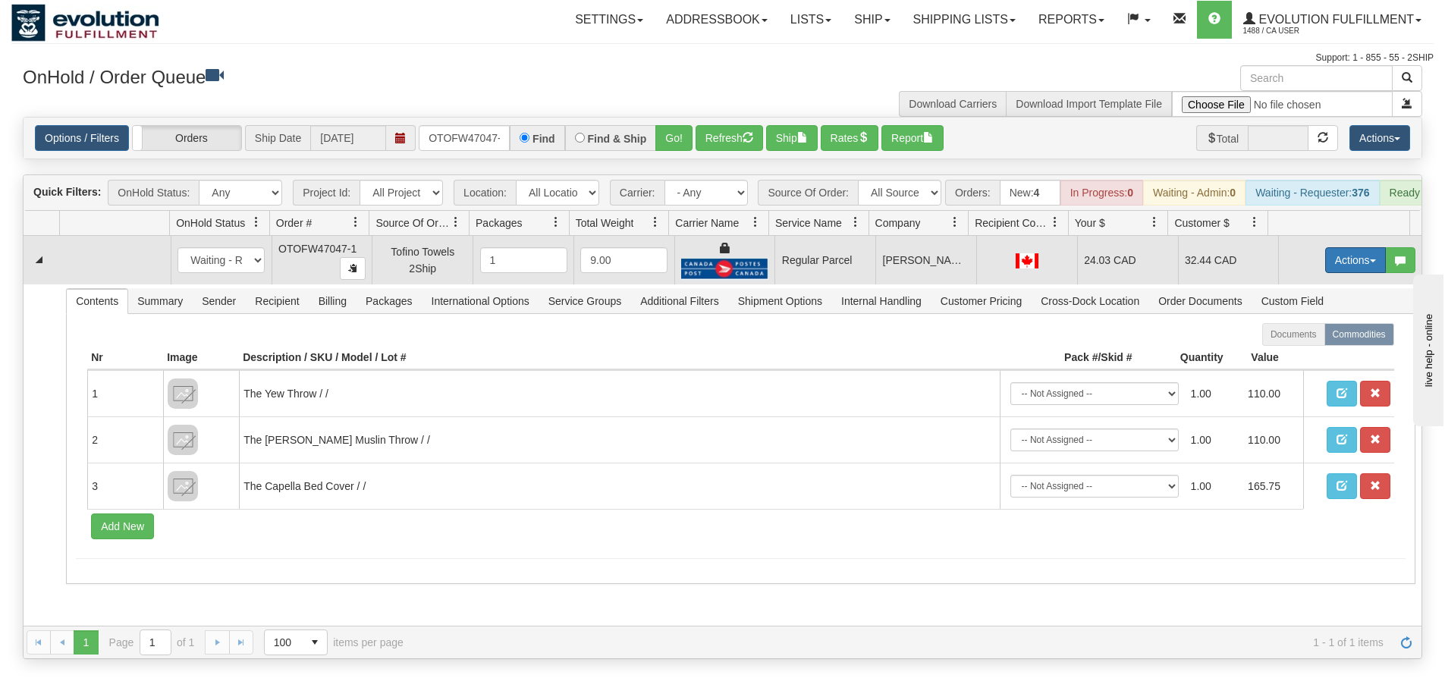
click at [1342, 273] on button "Actions" at bounding box center [1355, 260] width 61 height 26
click at [1315, 334] on span "Rate All Services" at bounding box center [1324, 328] width 91 height 12
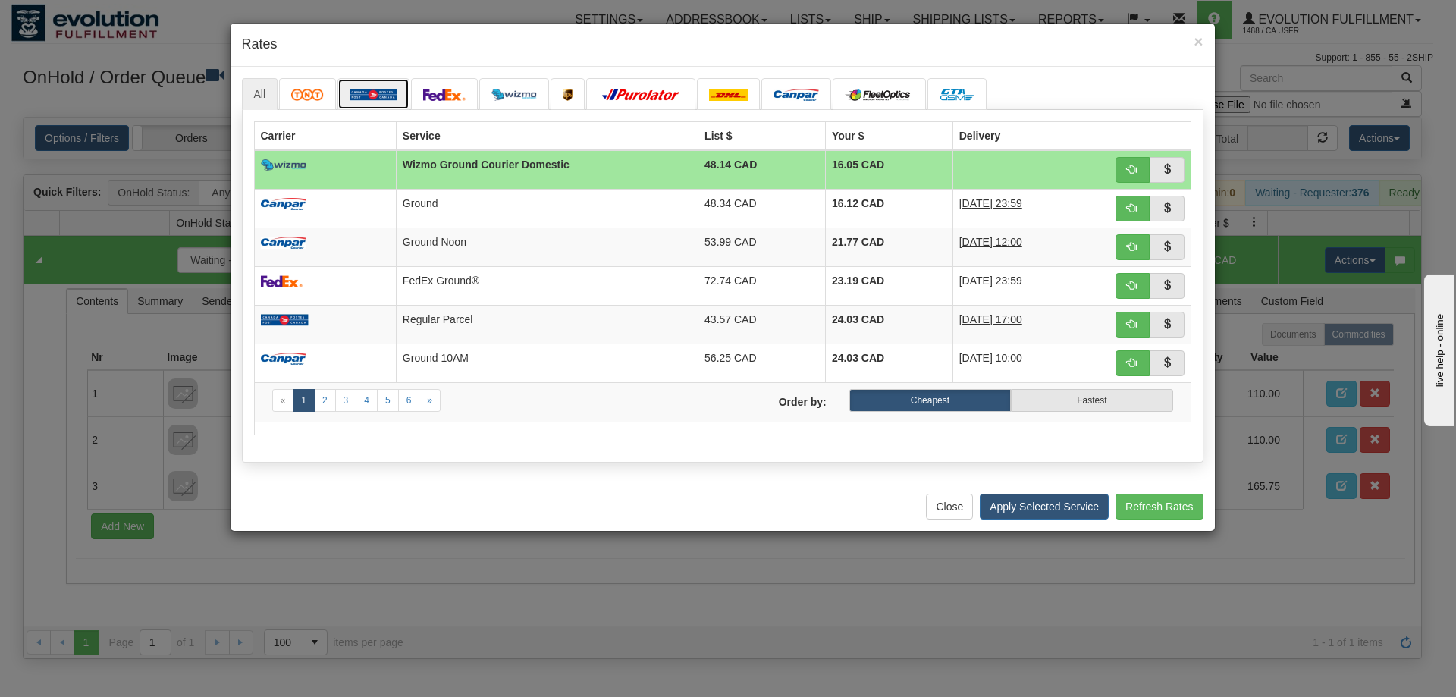
click at [380, 98] on img at bounding box center [374, 95] width 48 height 12
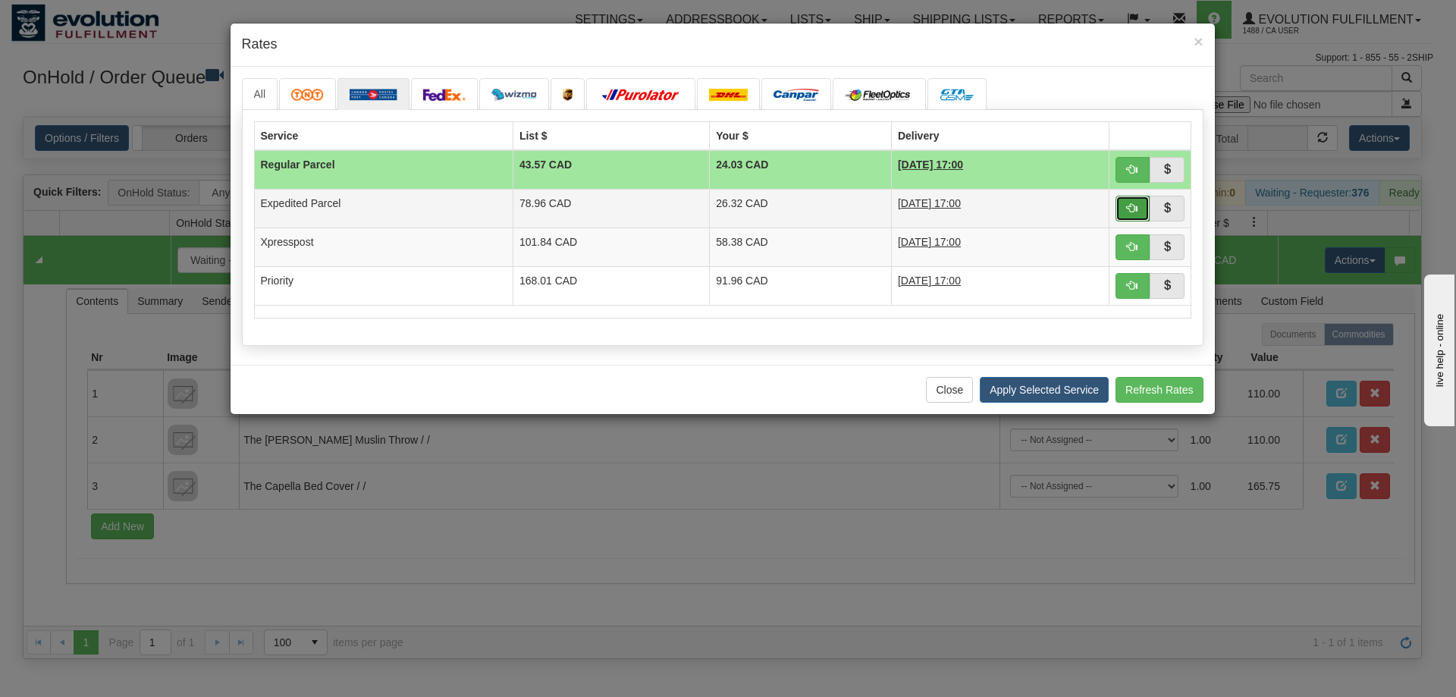
click at [1135, 201] on button "button" at bounding box center [1133, 209] width 35 height 26
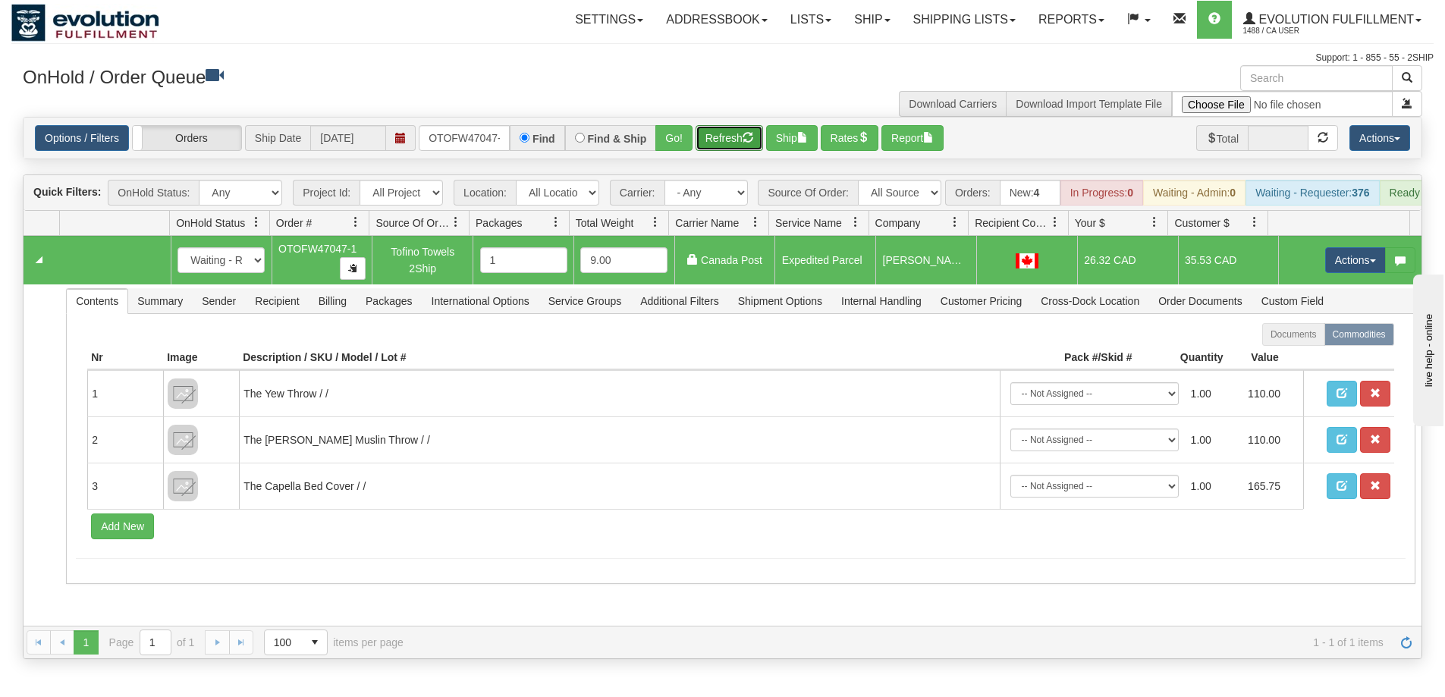
click at [737, 144] on button "Refresh" at bounding box center [729, 138] width 68 height 26
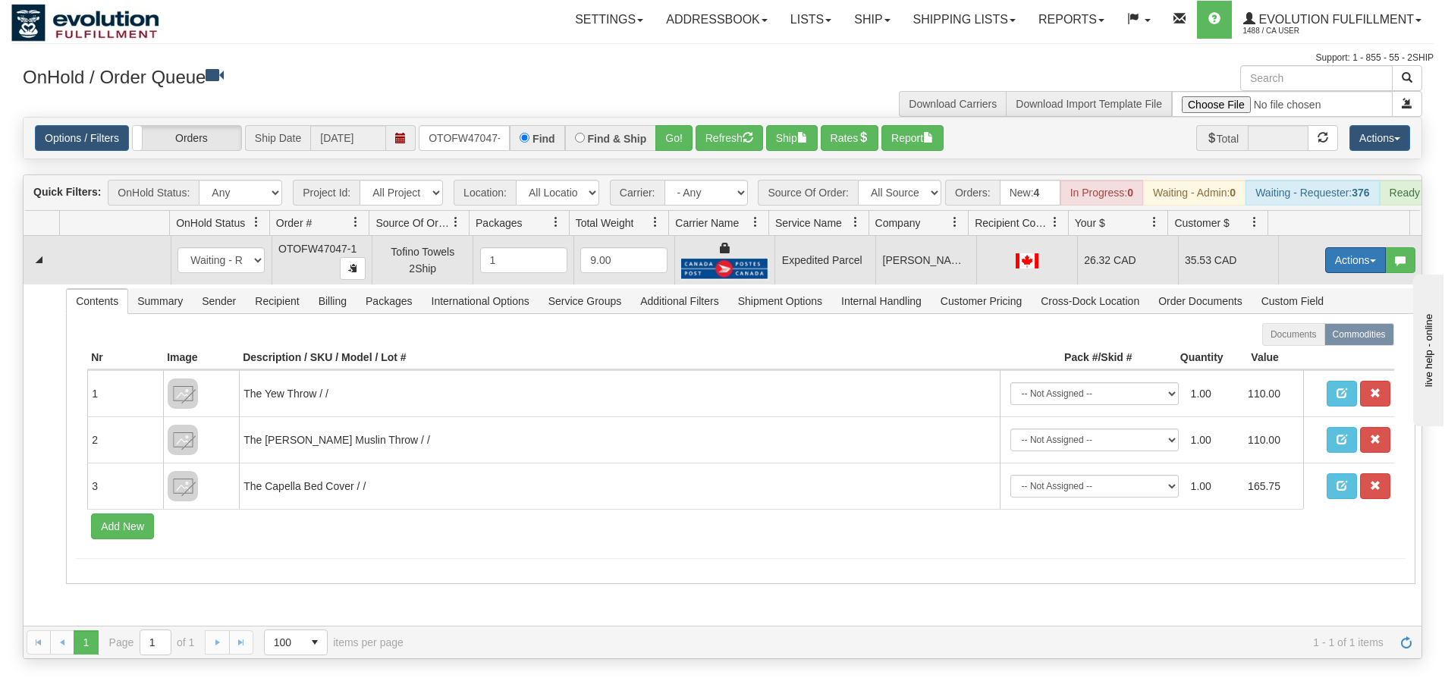
click at [1337, 270] on button "Actions" at bounding box center [1355, 260] width 61 height 26
click at [1287, 354] on span "Ship" at bounding box center [1295, 348] width 32 height 12
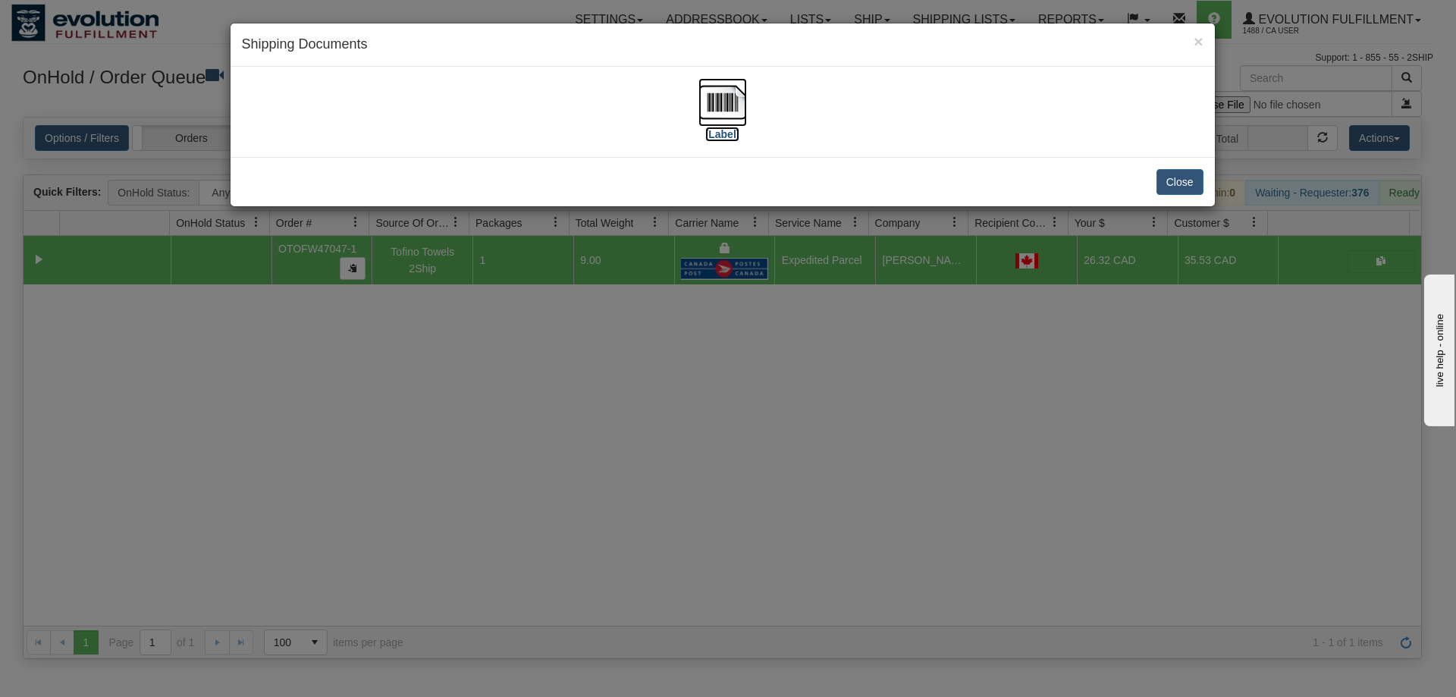
click at [726, 102] on img at bounding box center [723, 102] width 49 height 49
click at [683, 431] on div "× Shipping Documents [Label] Close" at bounding box center [728, 348] width 1456 height 697
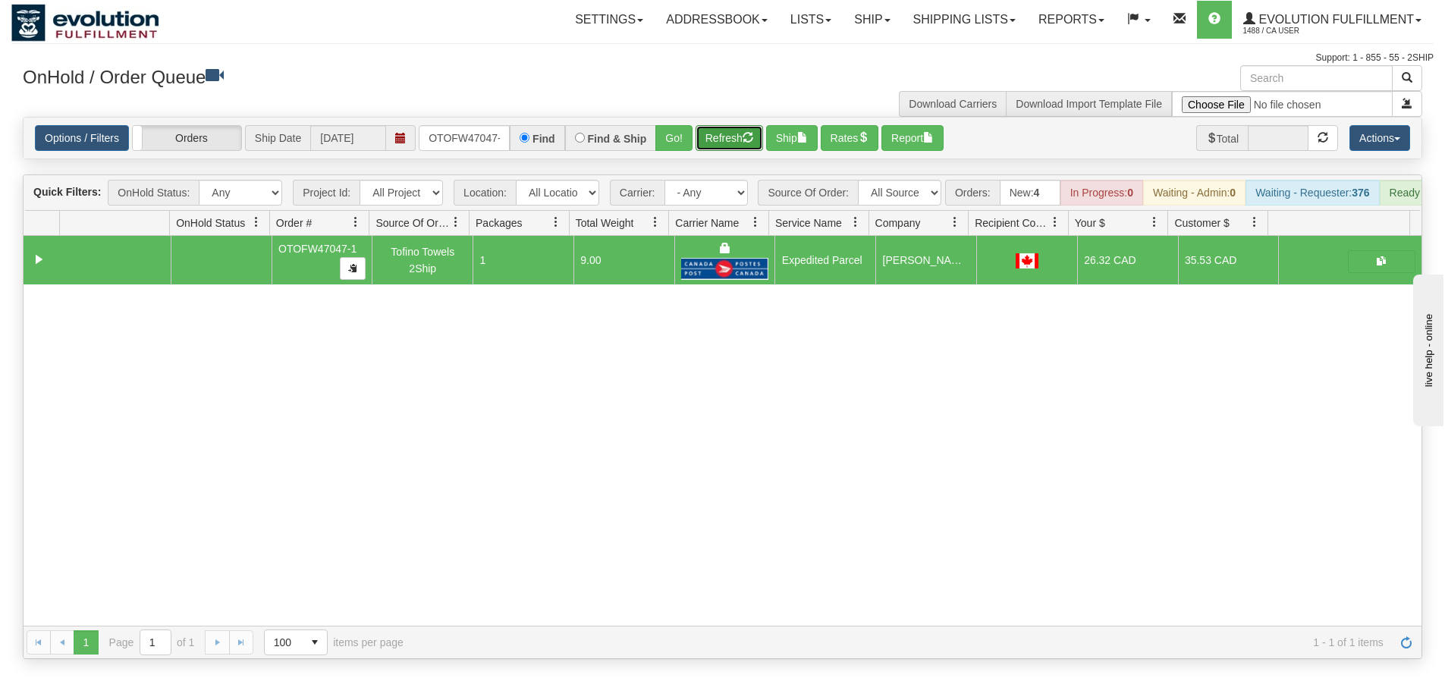
click at [726, 146] on button "Refresh" at bounding box center [729, 138] width 68 height 26
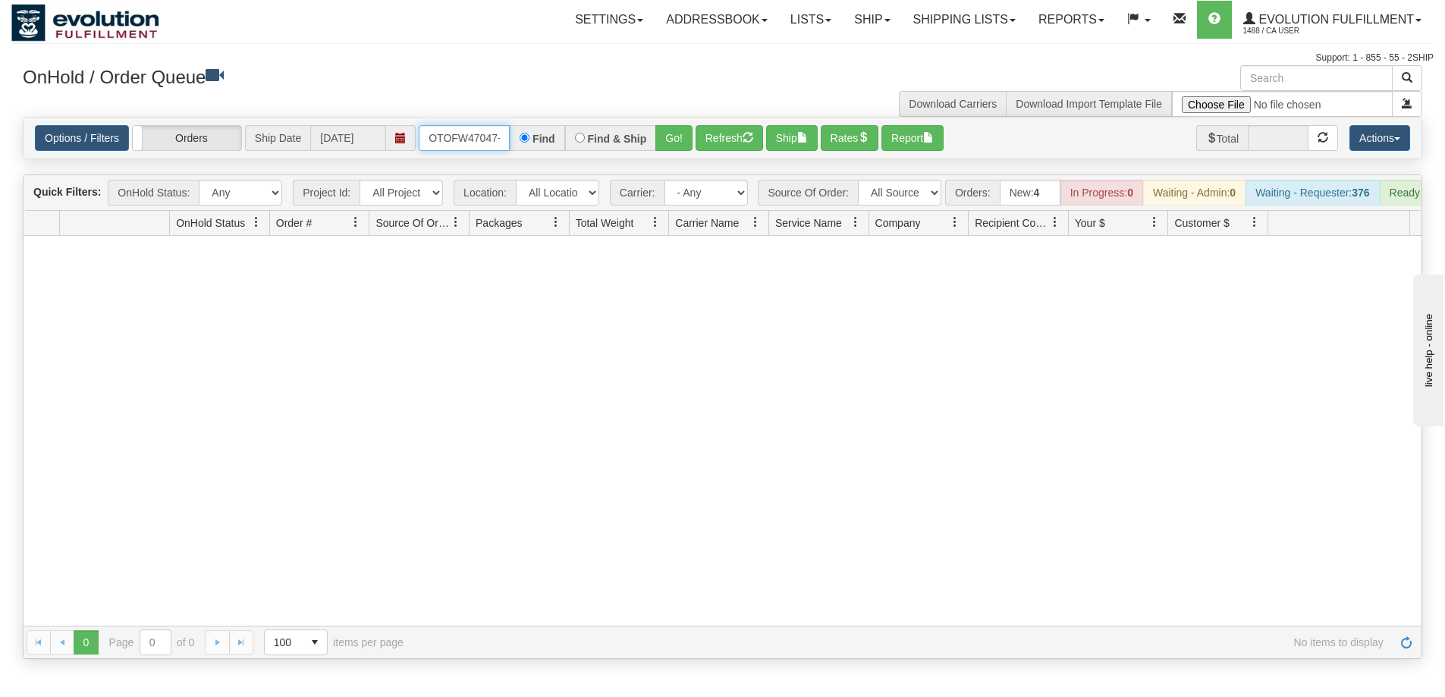
scroll to position [0, 7]
drag, startPoint x: 425, startPoint y: 137, endPoint x: 525, endPoint y: 142, distance: 99.5
click at [525, 142] on div "OTOFW47047-1 Find Find & Ship Go!" at bounding box center [556, 138] width 274 height 26
click at [675, 130] on button "Go!" at bounding box center [673, 138] width 37 height 26
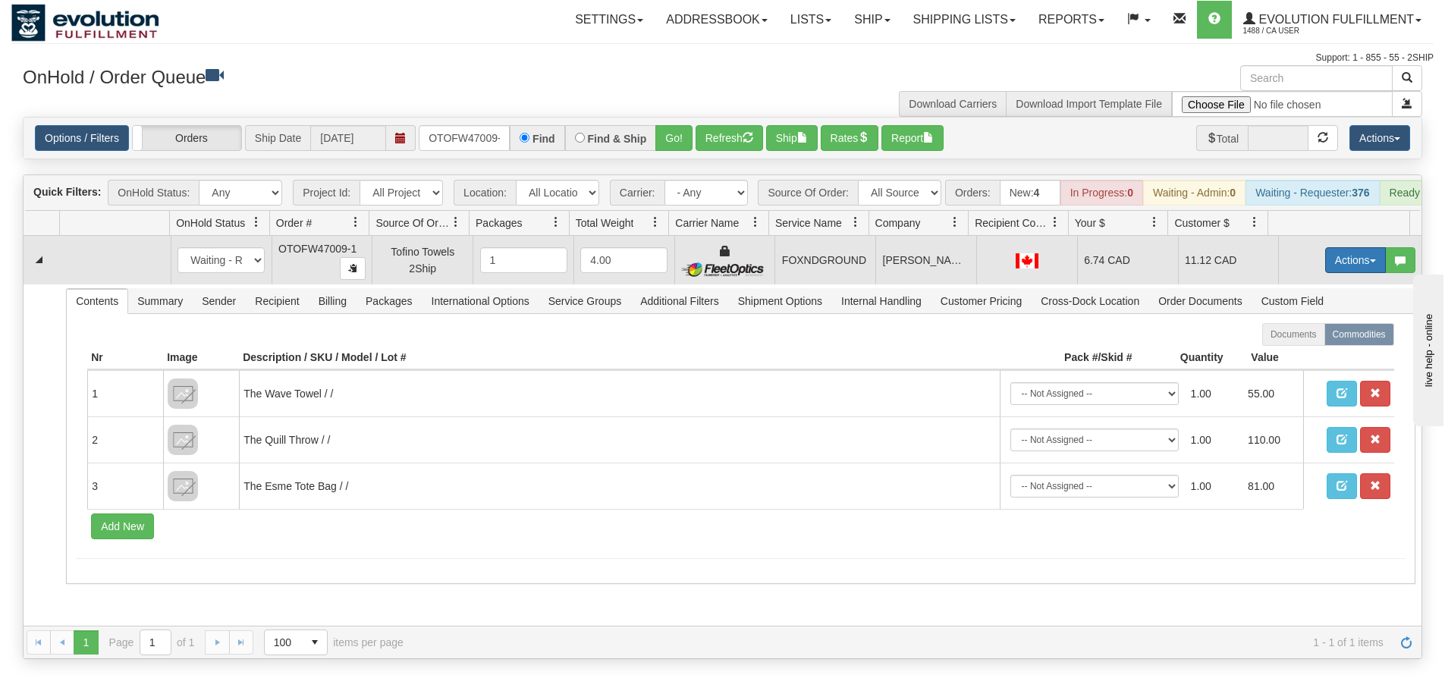
click at [1333, 273] on button "Actions" at bounding box center [1355, 260] width 61 height 26
click at [1295, 354] on span "Ship" at bounding box center [1295, 348] width 32 height 12
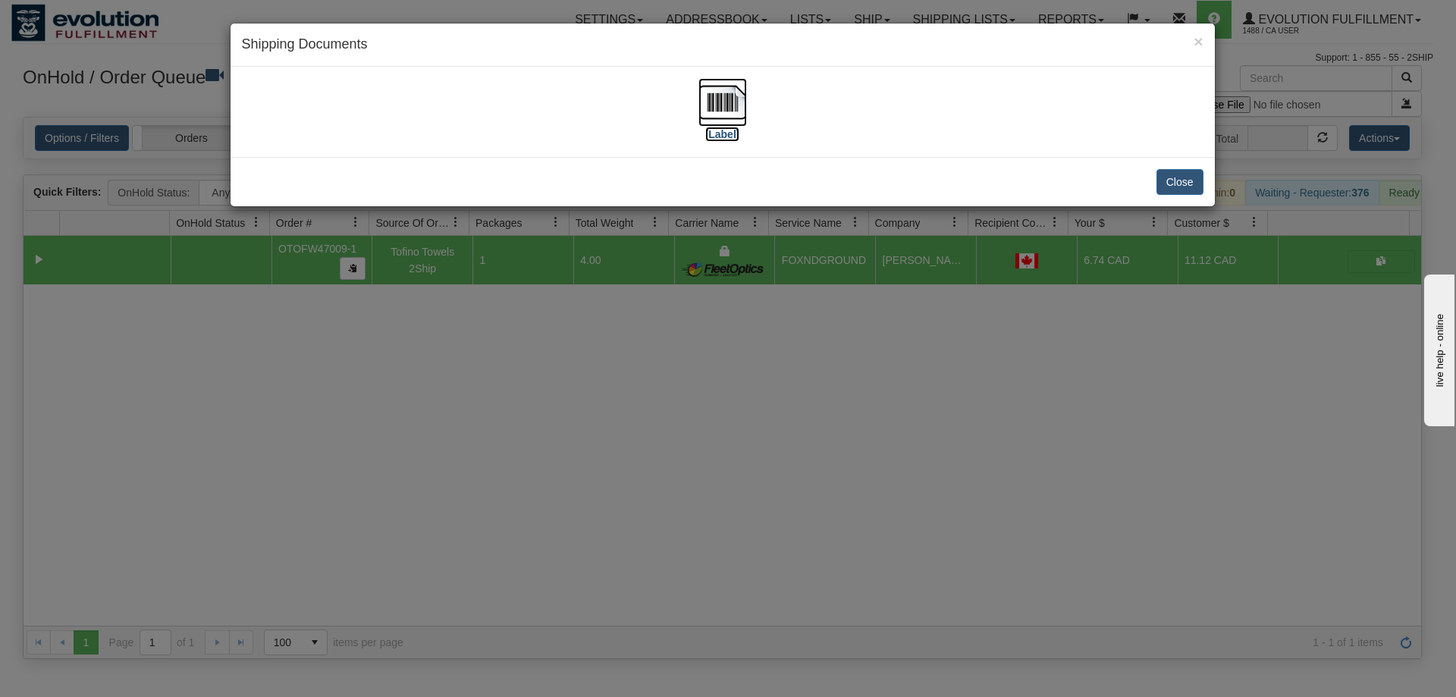
click at [707, 115] on img at bounding box center [723, 102] width 49 height 49
click at [777, 485] on div "× Shipping Documents [Label] Close" at bounding box center [728, 348] width 1456 height 697
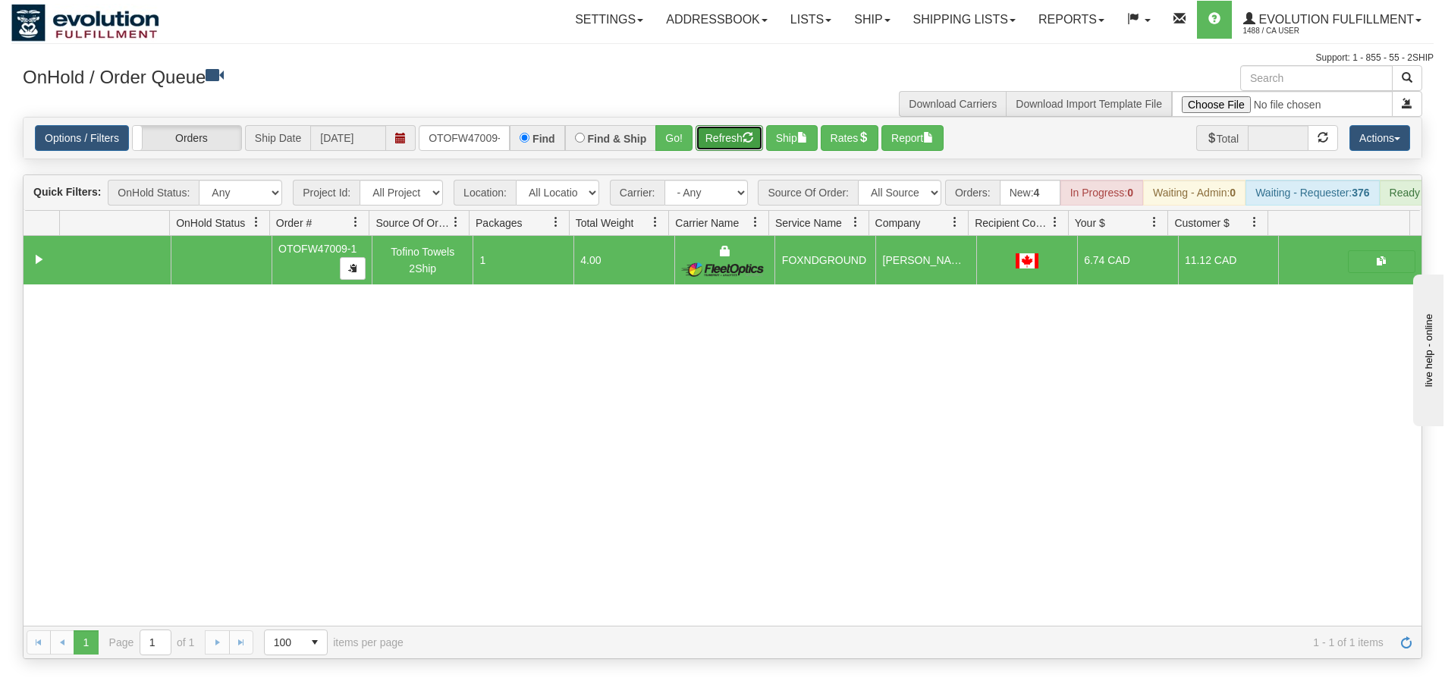
click at [711, 139] on button "Refresh" at bounding box center [729, 138] width 68 height 26
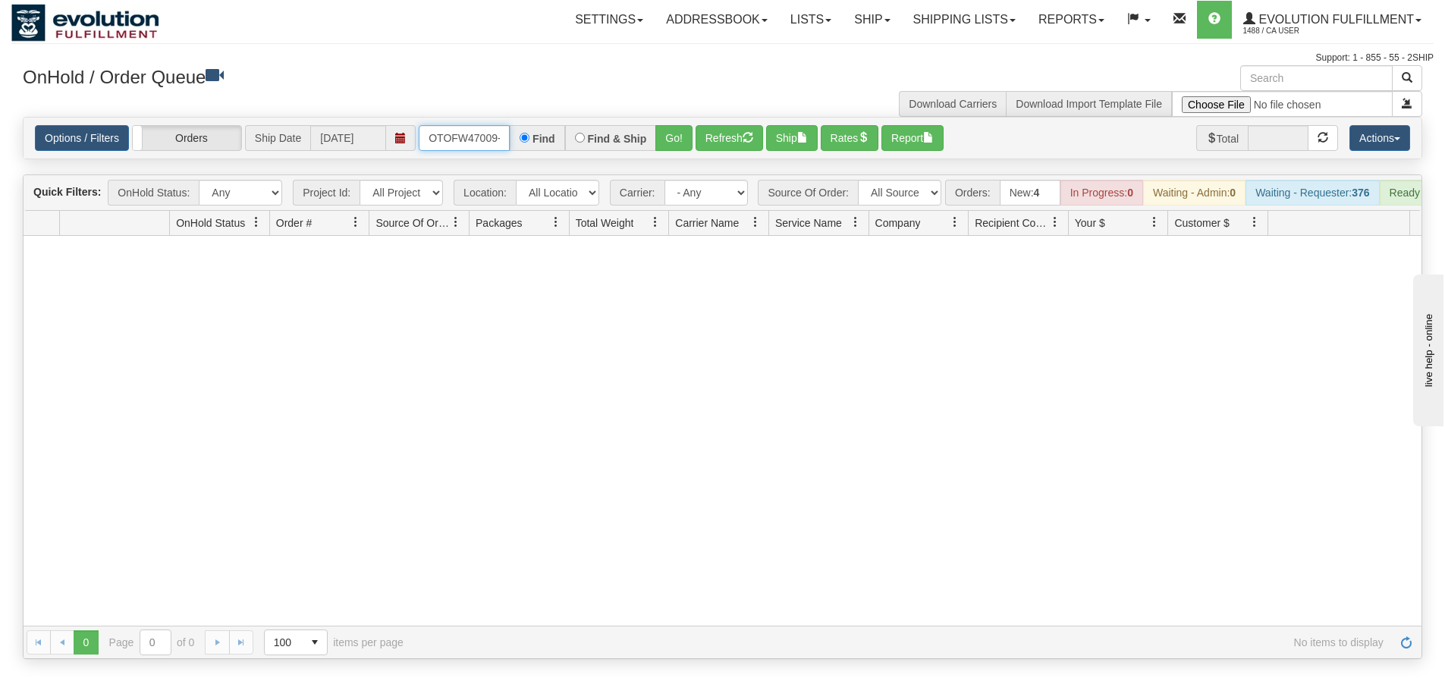
scroll to position [0, 7]
drag, startPoint x: 428, startPoint y: 133, endPoint x: 513, endPoint y: 132, distance: 84.9
click at [513, 132] on div "OTOFW47009-1 Find Find & Ship Go!" at bounding box center [556, 138] width 274 height 26
click at [669, 131] on button "Go!" at bounding box center [673, 138] width 37 height 26
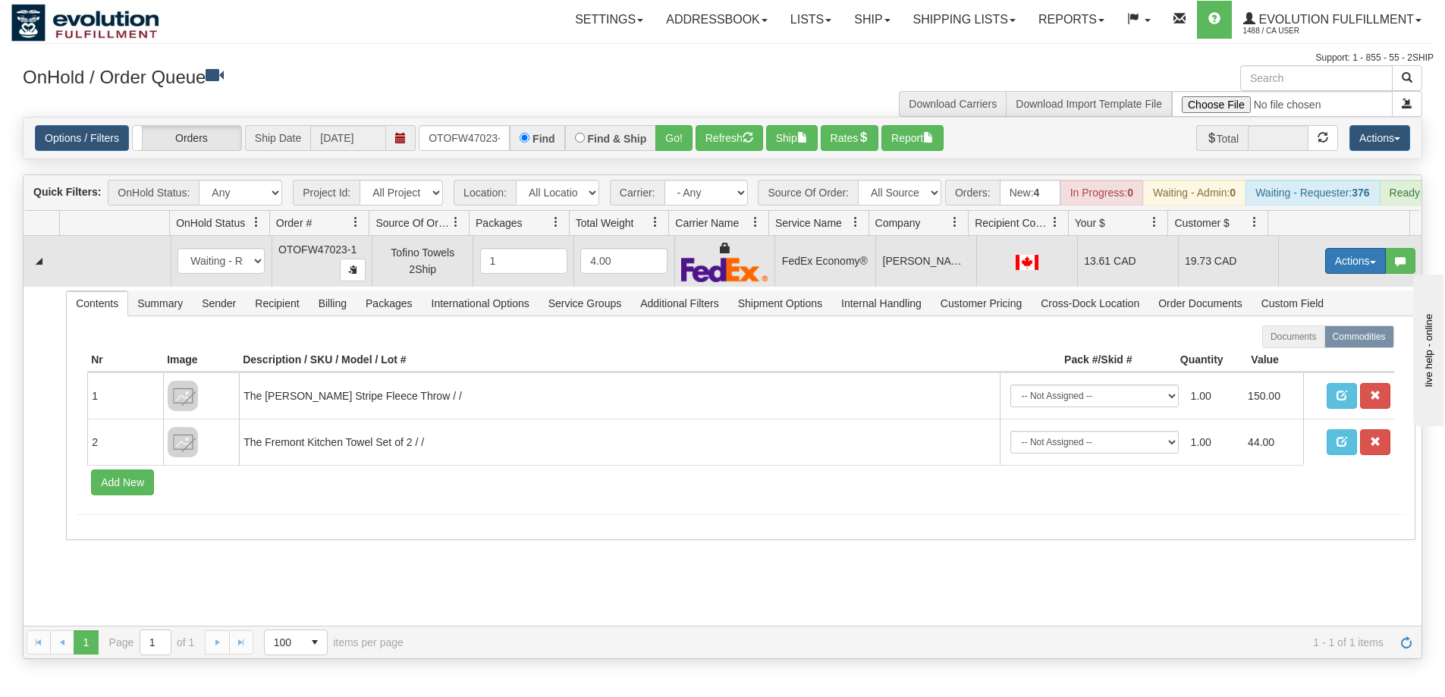
click at [1351, 264] on button "Actions" at bounding box center [1355, 261] width 61 height 26
click at [1304, 359] on link "Ship" at bounding box center [1324, 349] width 121 height 20
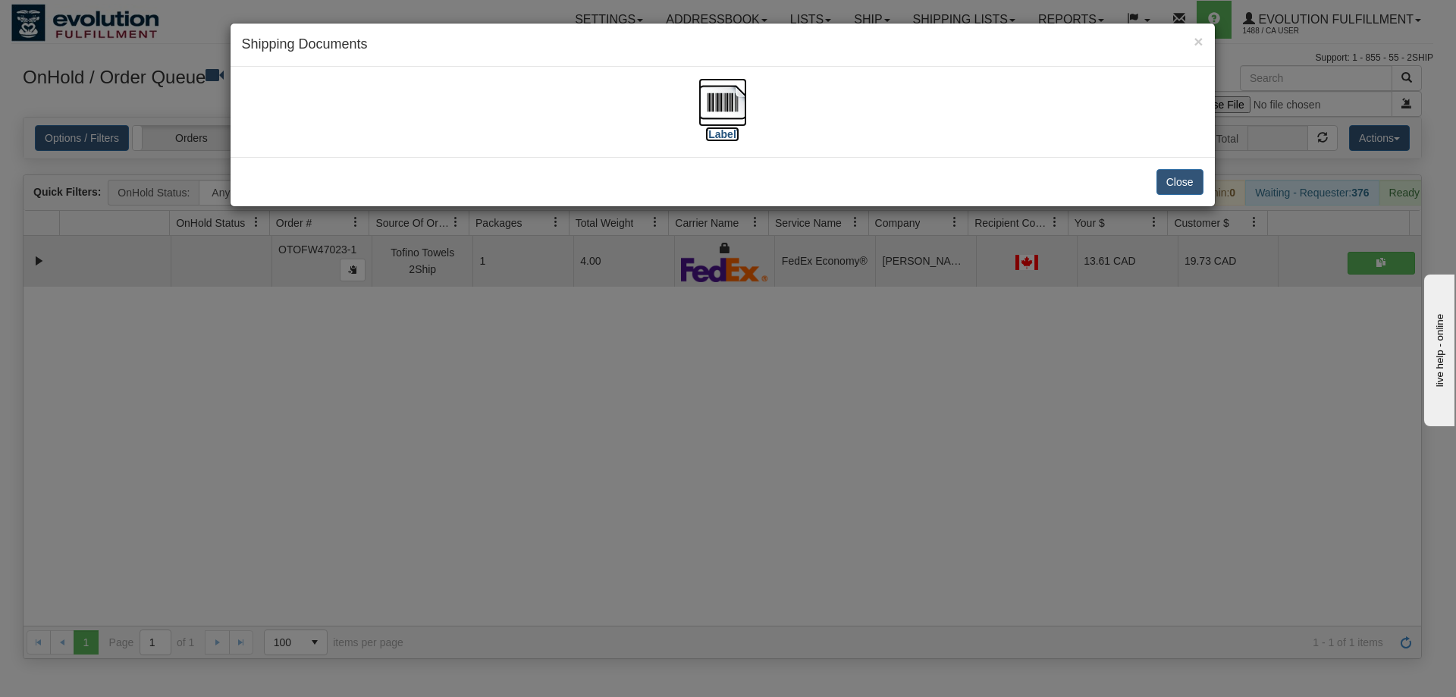
click at [712, 91] on img at bounding box center [723, 102] width 49 height 49
click at [593, 420] on div "× Shipping Documents [Label] Close" at bounding box center [728, 348] width 1456 height 697
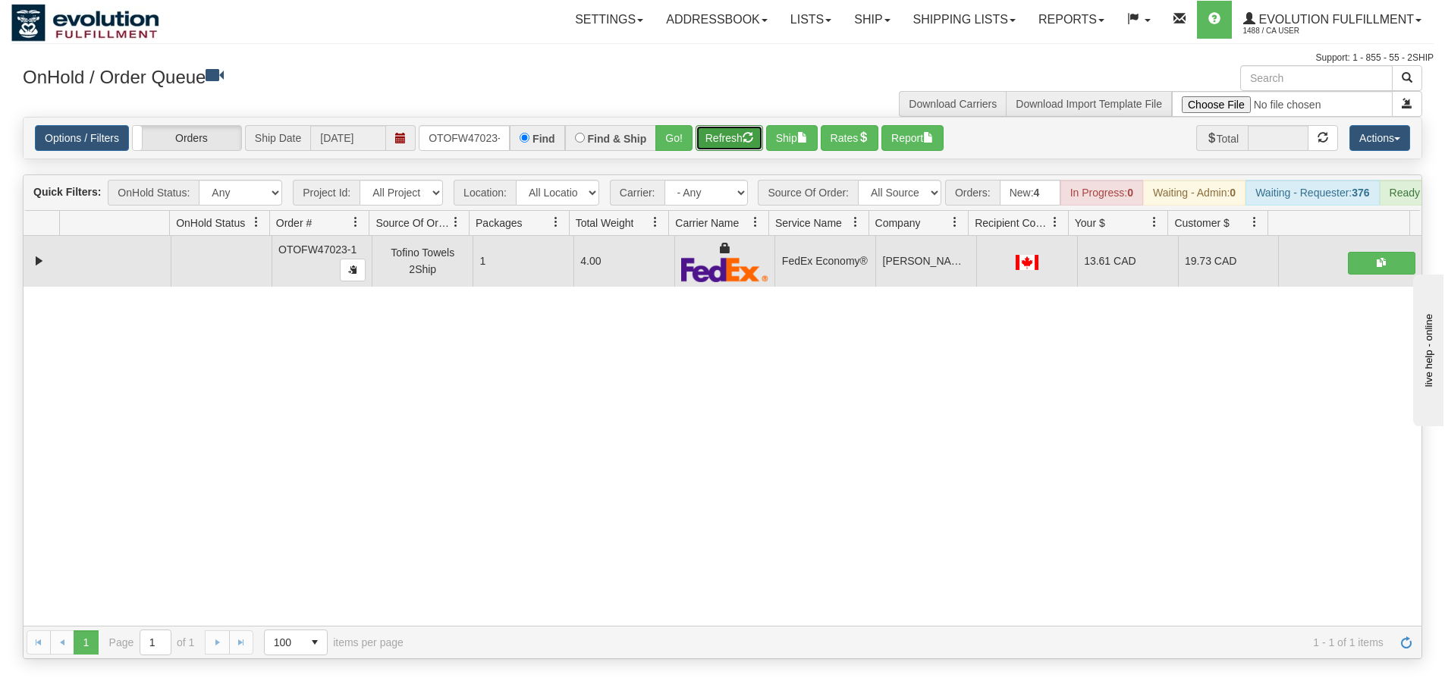
click at [725, 149] on button "Refresh" at bounding box center [729, 138] width 68 height 26
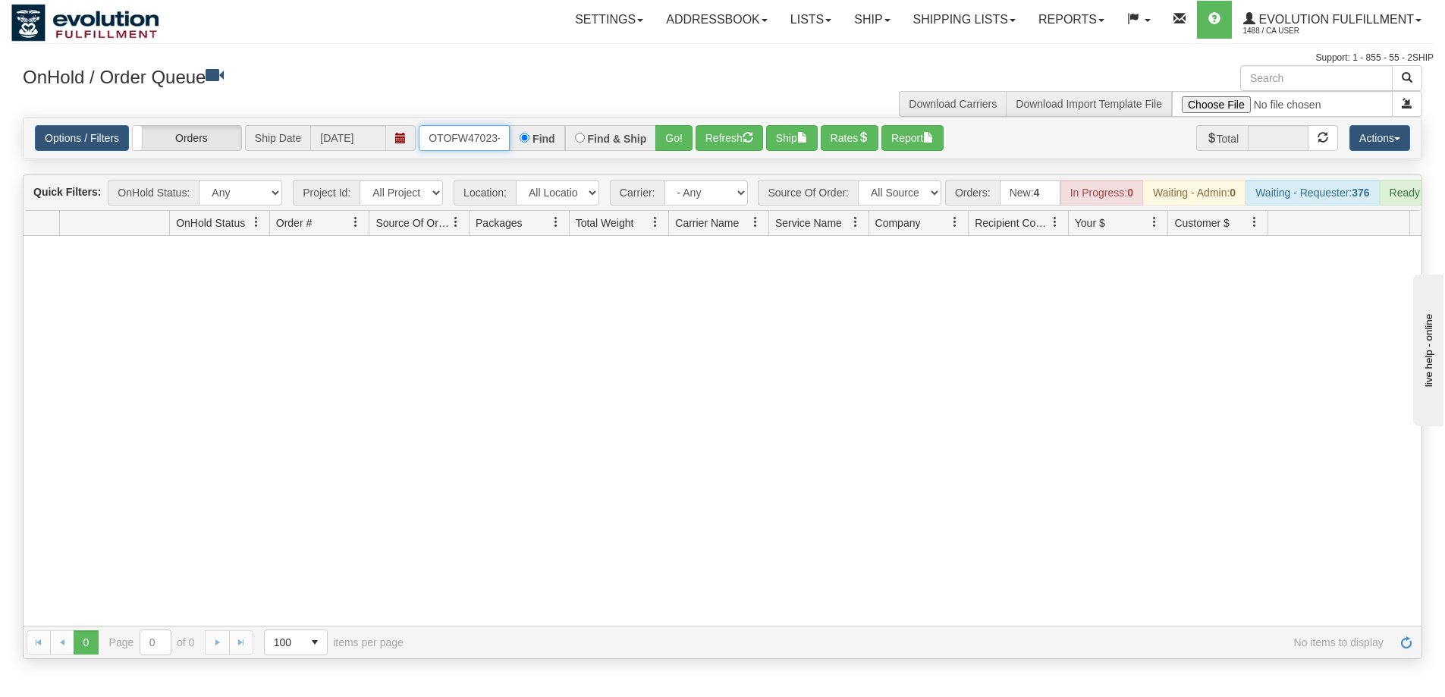
scroll to position [0, 7]
drag, startPoint x: 428, startPoint y: 135, endPoint x: 513, endPoint y: 135, distance: 84.9
click at [513, 135] on div "OTOFW47023-1 Find Find & Ship Go!" at bounding box center [556, 138] width 274 height 26
click at [664, 138] on button "Go!" at bounding box center [673, 138] width 37 height 26
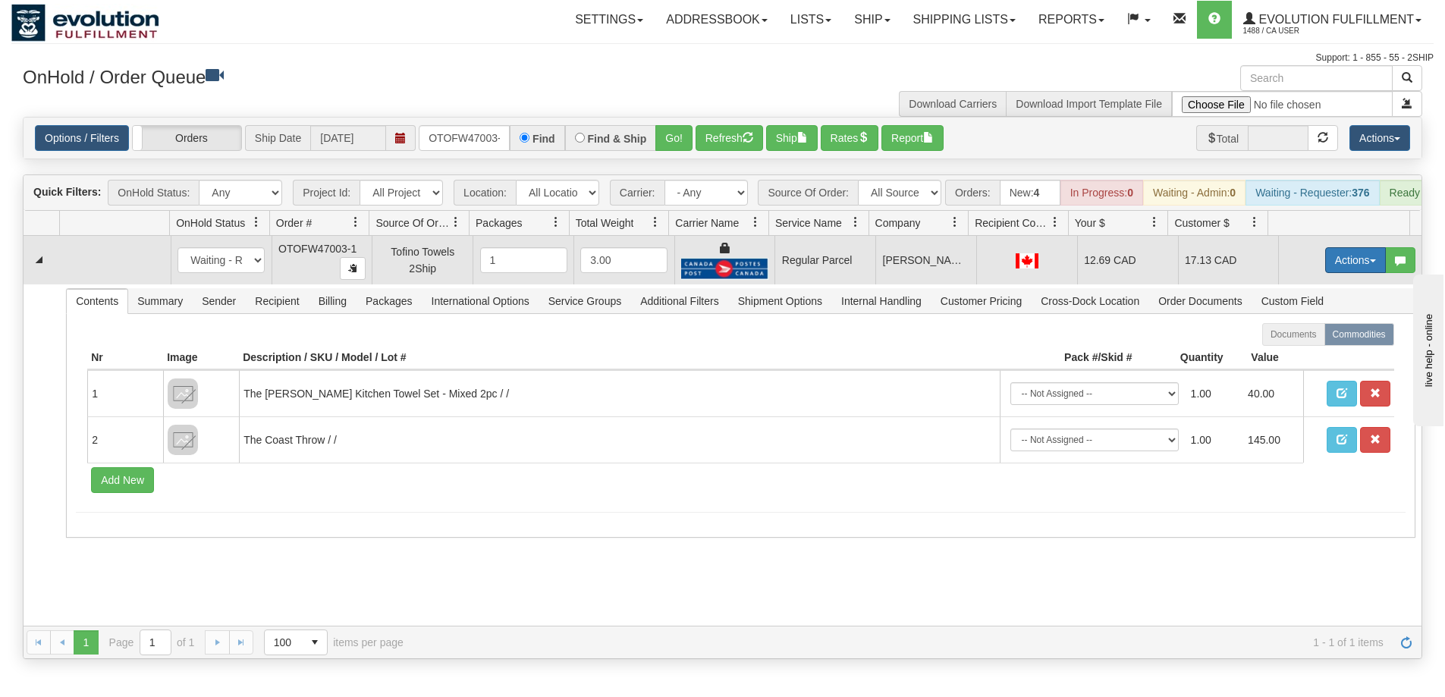
click at [1340, 273] on button "Actions" at bounding box center [1355, 260] width 61 height 26
click at [1305, 334] on span "Rate All Services" at bounding box center [1324, 328] width 91 height 12
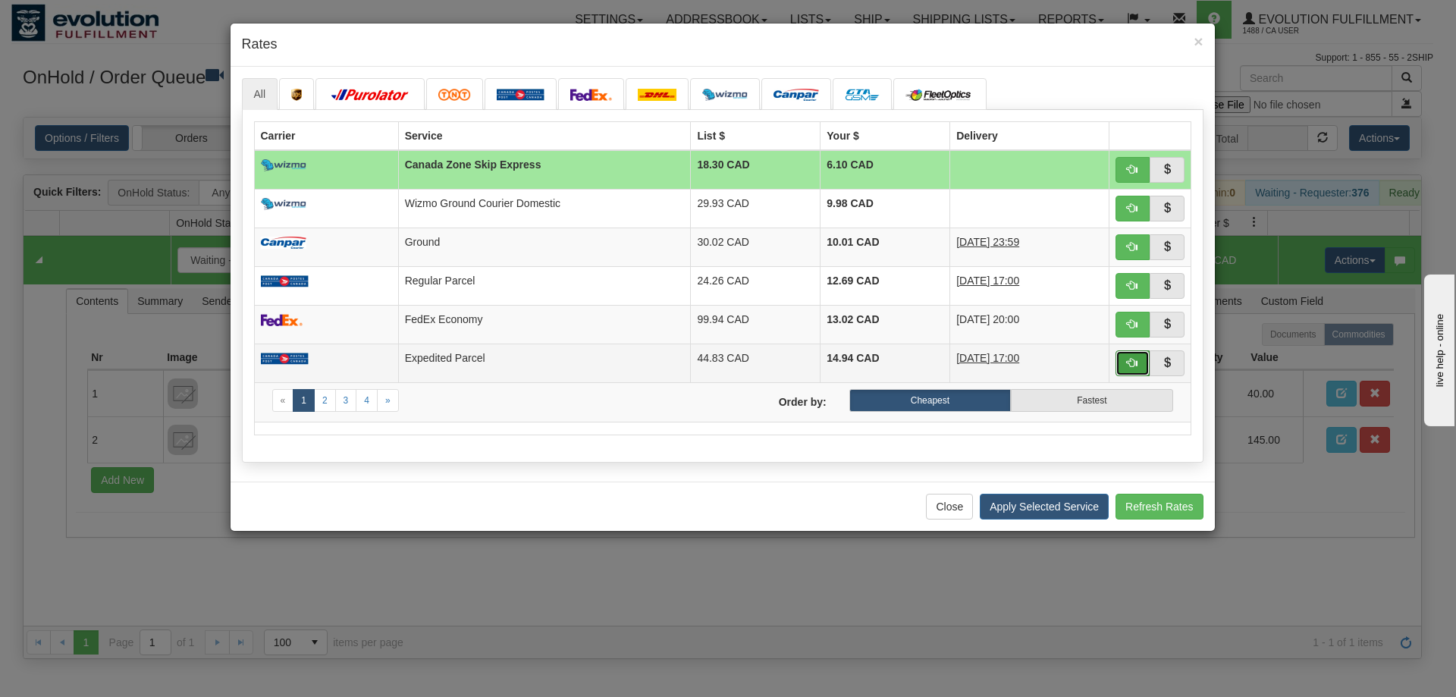
click at [1127, 363] on span "button" at bounding box center [1132, 362] width 11 height 11
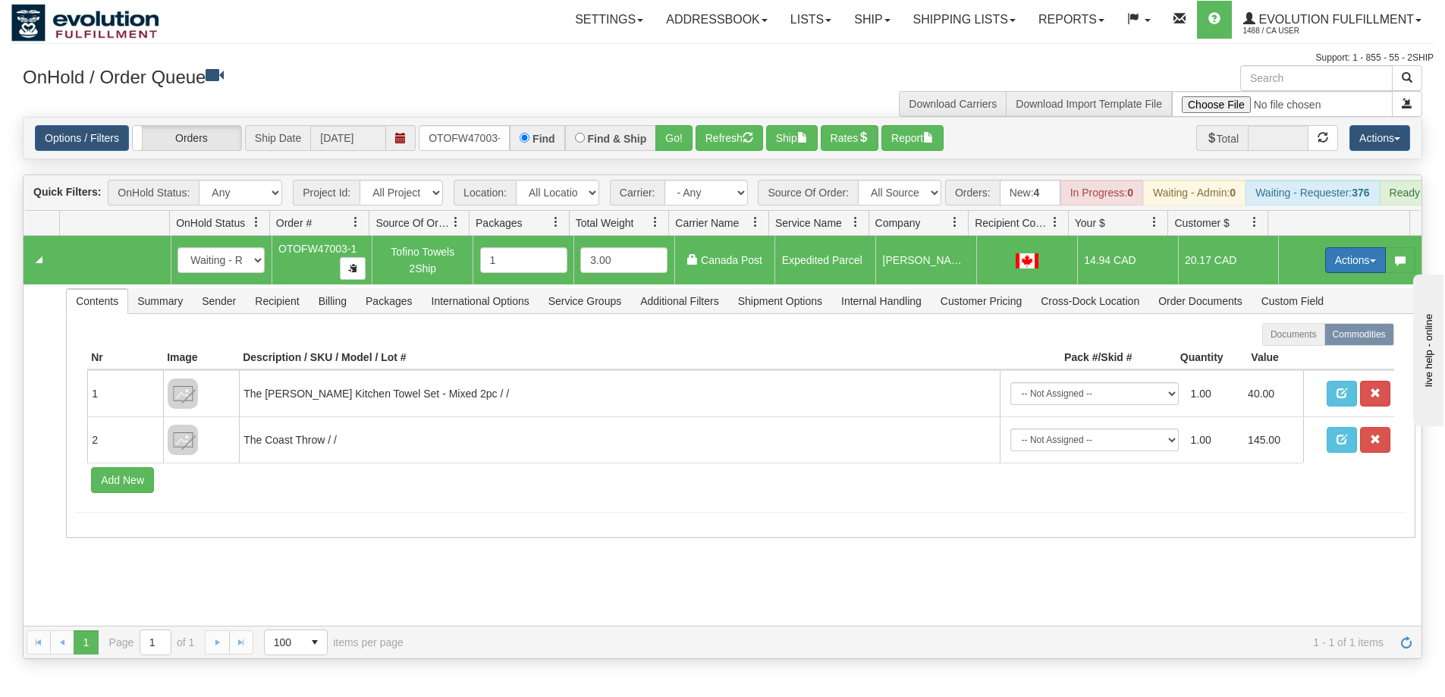
click at [1338, 269] on button "Actions" at bounding box center [1355, 260] width 61 height 26
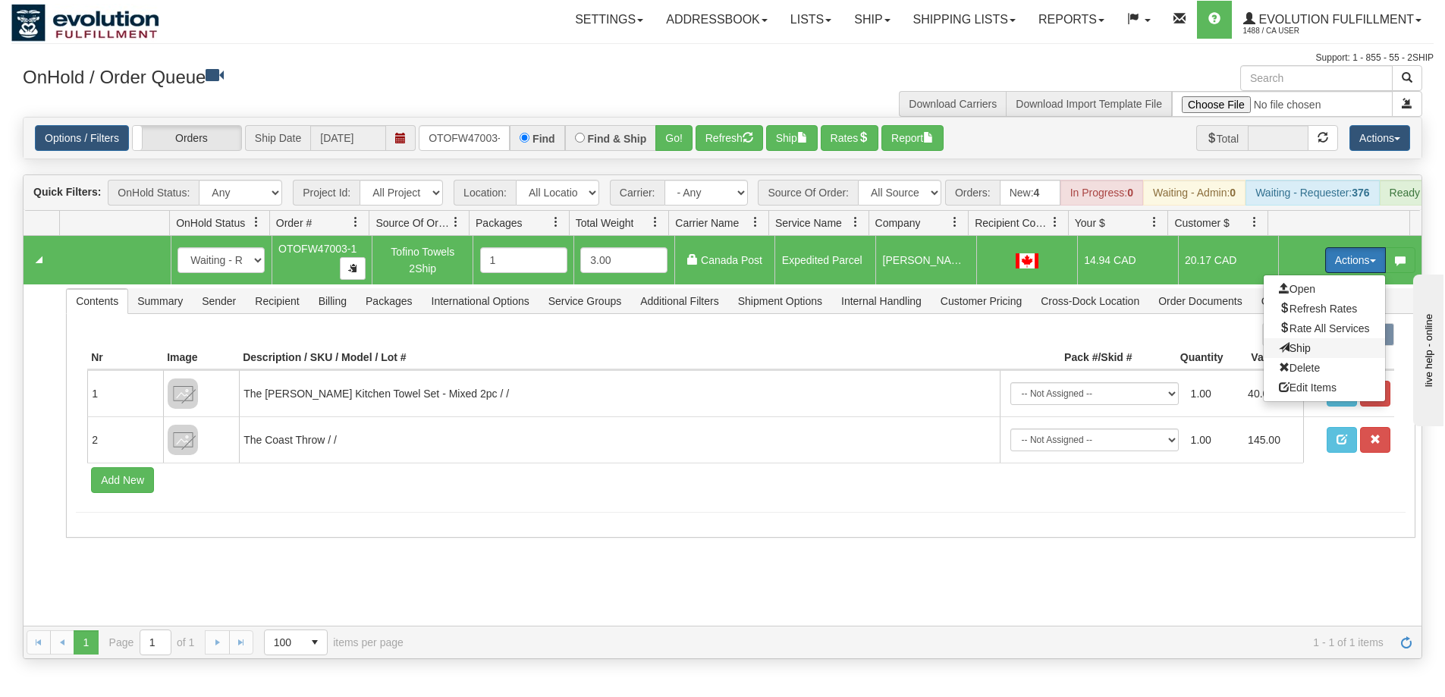
click at [1292, 354] on span "Ship" at bounding box center [1295, 348] width 32 height 12
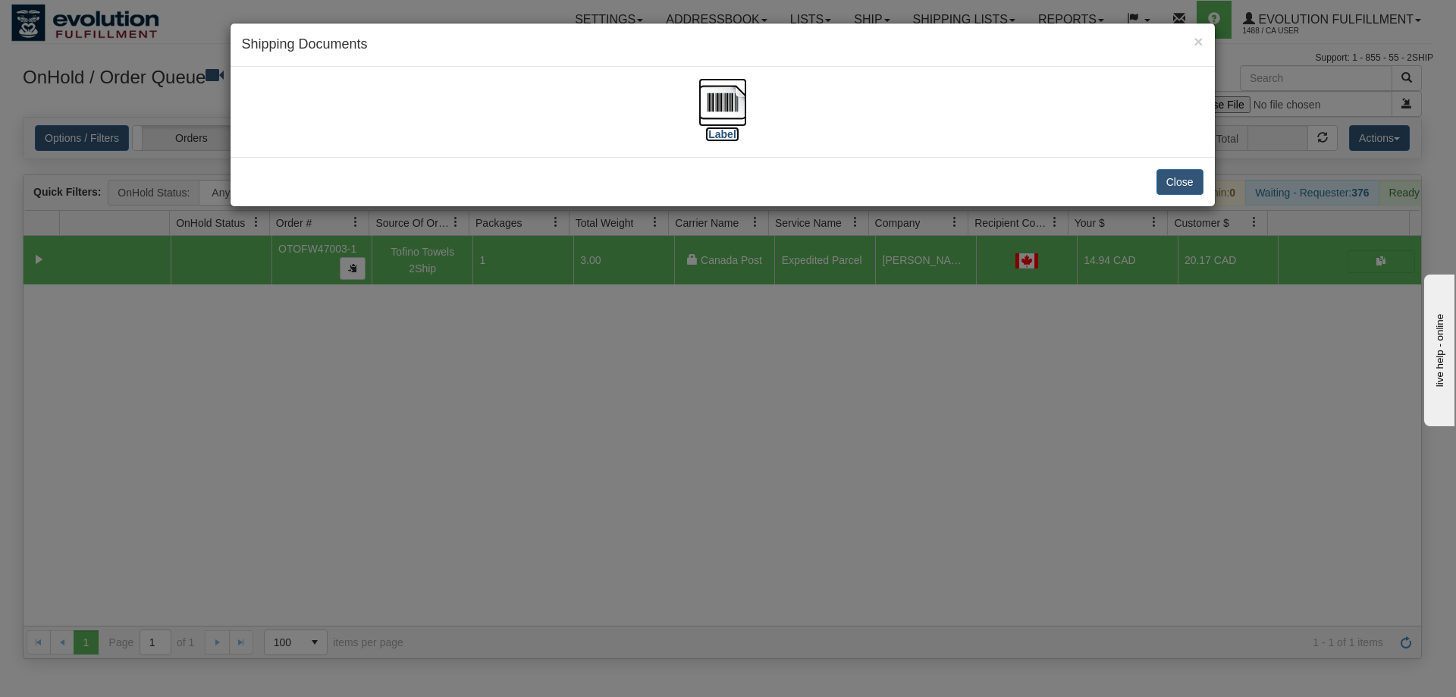
click at [711, 102] on img at bounding box center [723, 102] width 49 height 49
click at [524, 413] on div "× Shipping Documents [Label] Close" at bounding box center [728, 348] width 1456 height 697
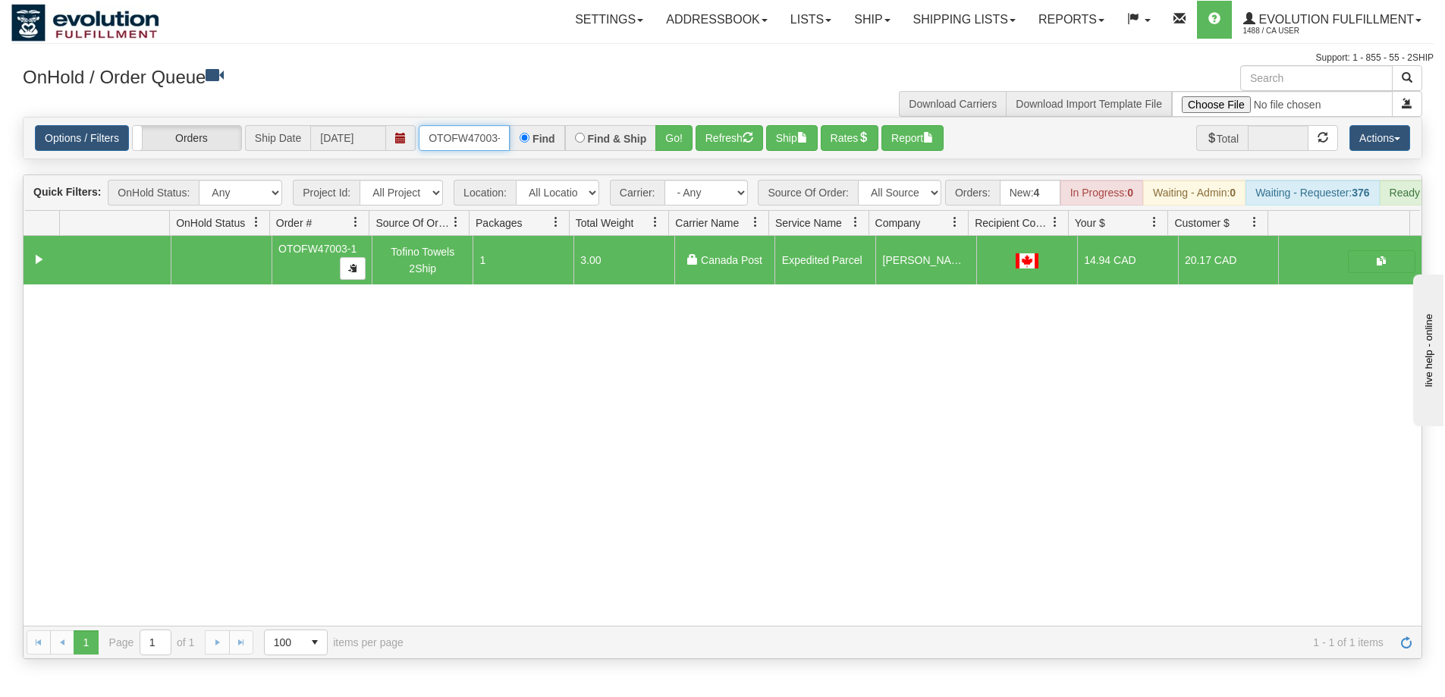
scroll to position [0, 7]
drag, startPoint x: 425, startPoint y: 135, endPoint x: 512, endPoint y: 137, distance: 87.2
click at [512, 137] on div "OTOFW47003-1 Find Find & Ship Go!" at bounding box center [556, 138] width 274 height 26
click at [665, 140] on button "Go!" at bounding box center [673, 138] width 37 height 26
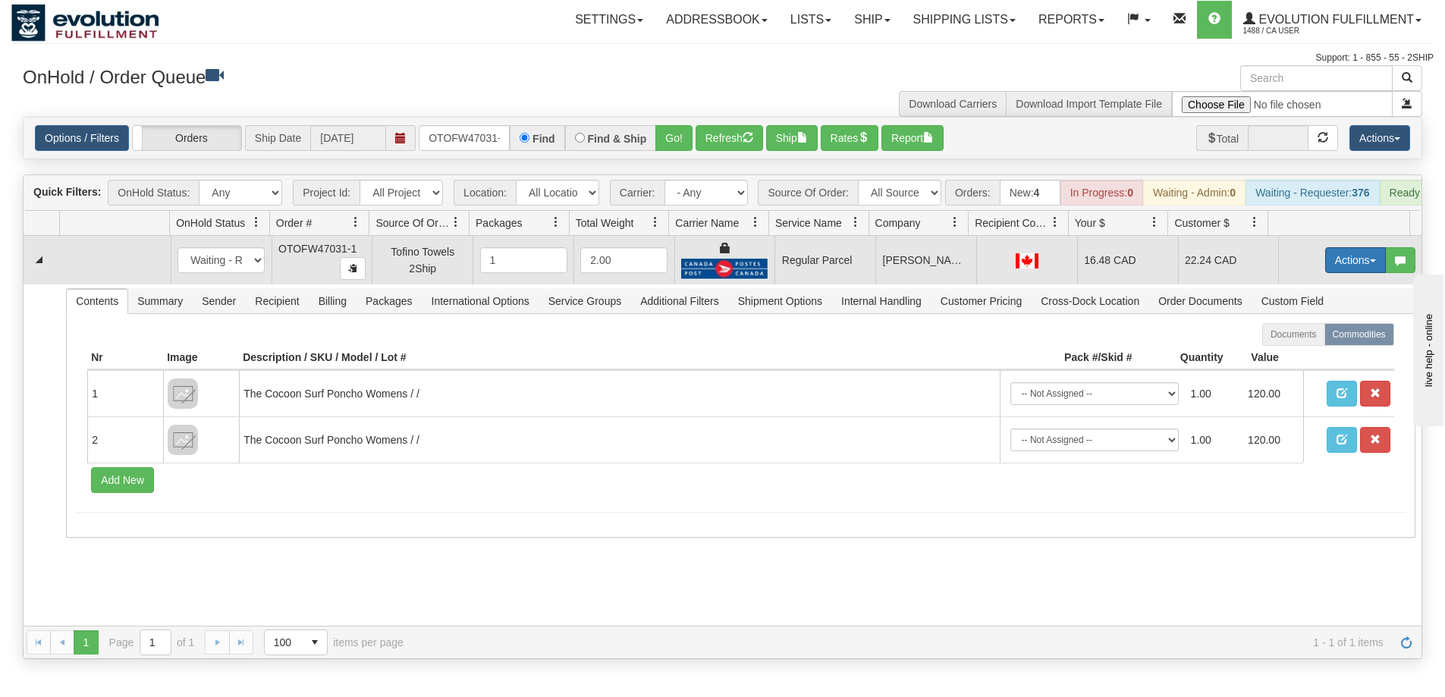
click at [1330, 265] on button "Actions" at bounding box center [1355, 260] width 61 height 26
click at [1302, 334] on span "Rate All Services" at bounding box center [1324, 328] width 91 height 12
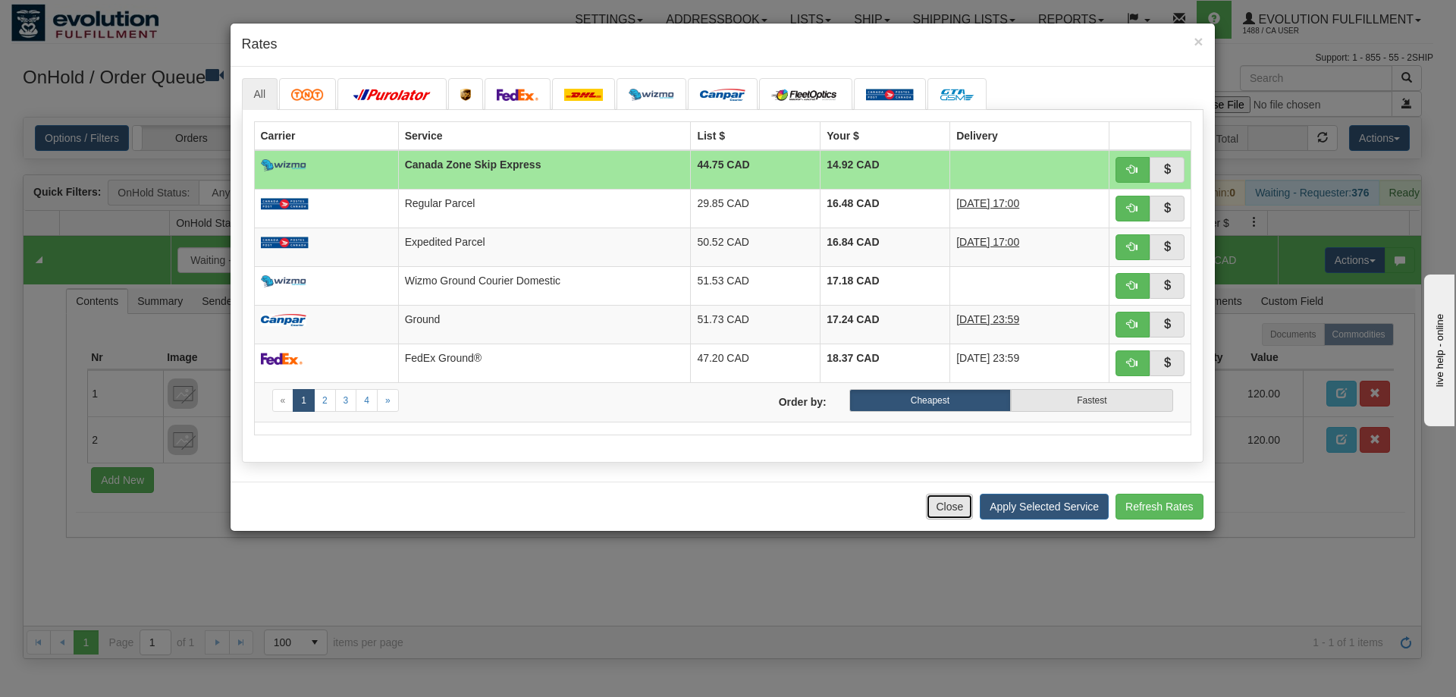
click at [954, 502] on button "Close" at bounding box center [949, 507] width 47 height 26
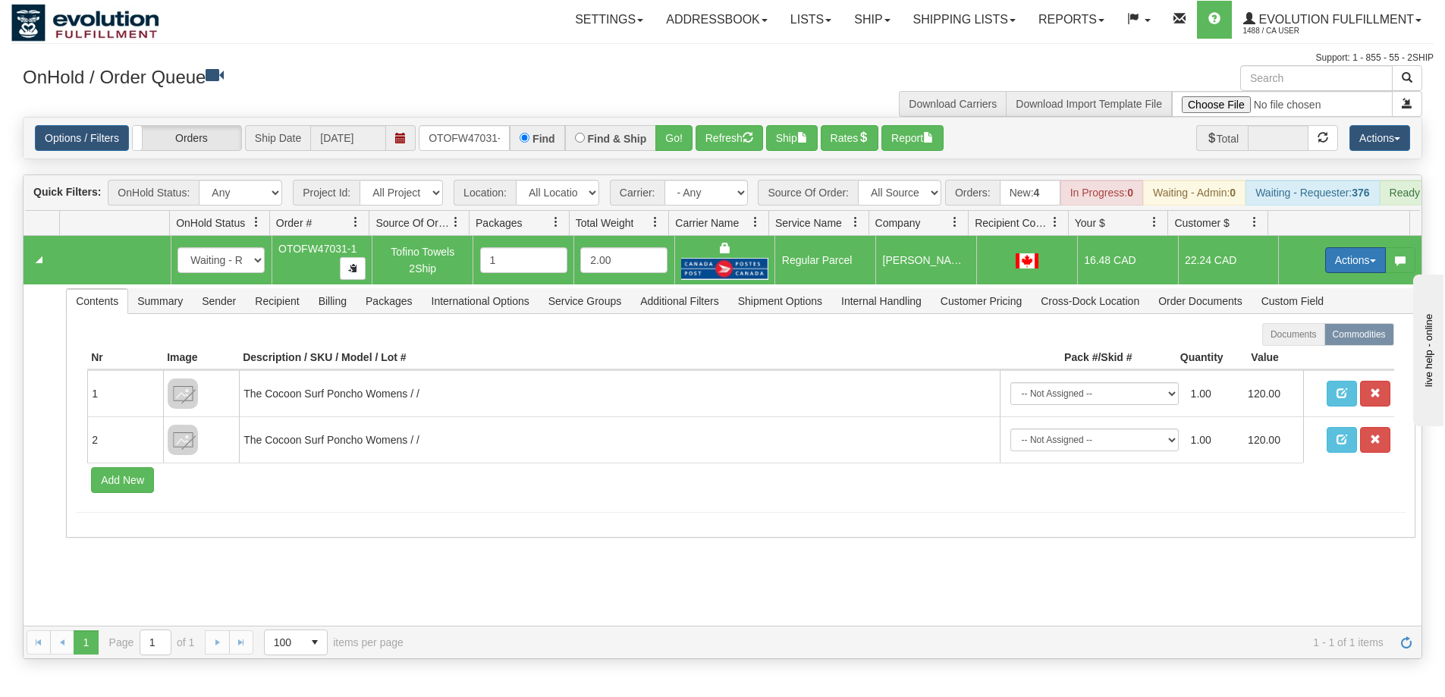
click at [1325, 272] on button "Actions" at bounding box center [1355, 260] width 61 height 26
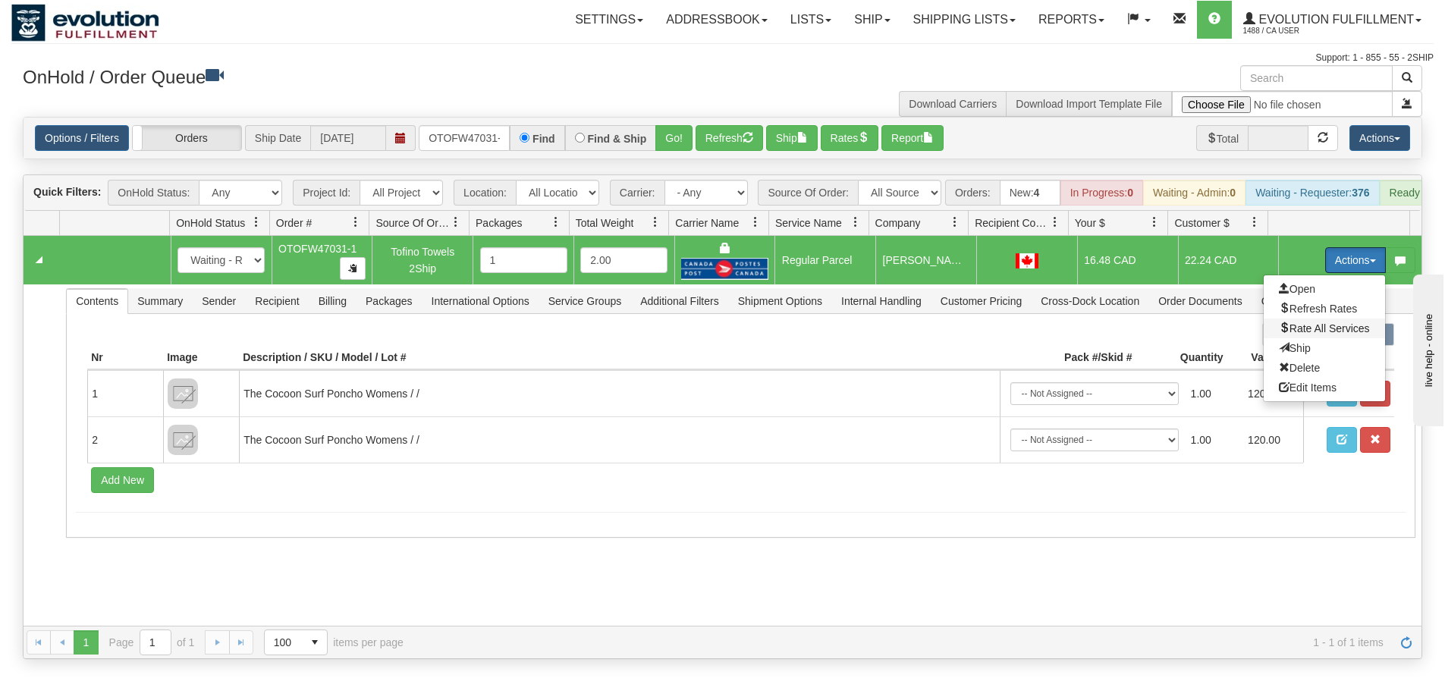
click at [1308, 334] on span "Rate All Services" at bounding box center [1324, 328] width 91 height 12
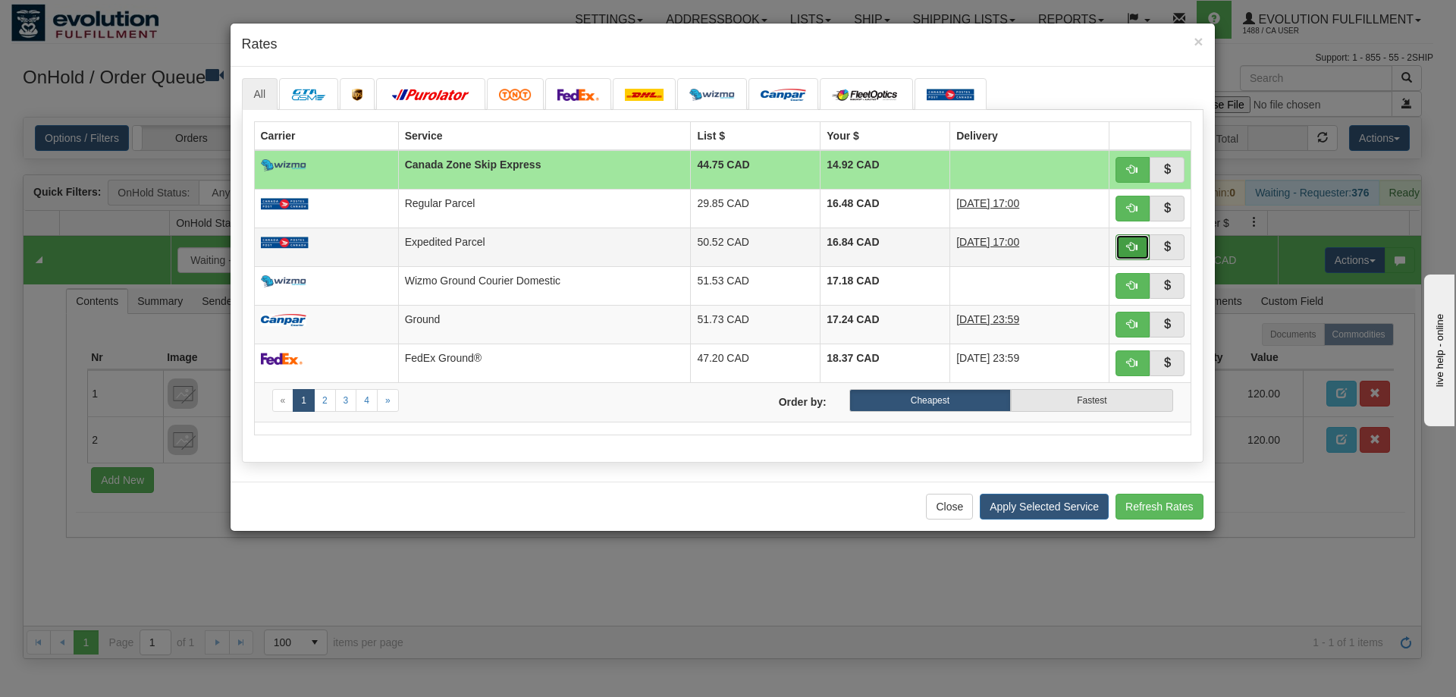
click at [1127, 250] on span "button" at bounding box center [1132, 246] width 11 height 11
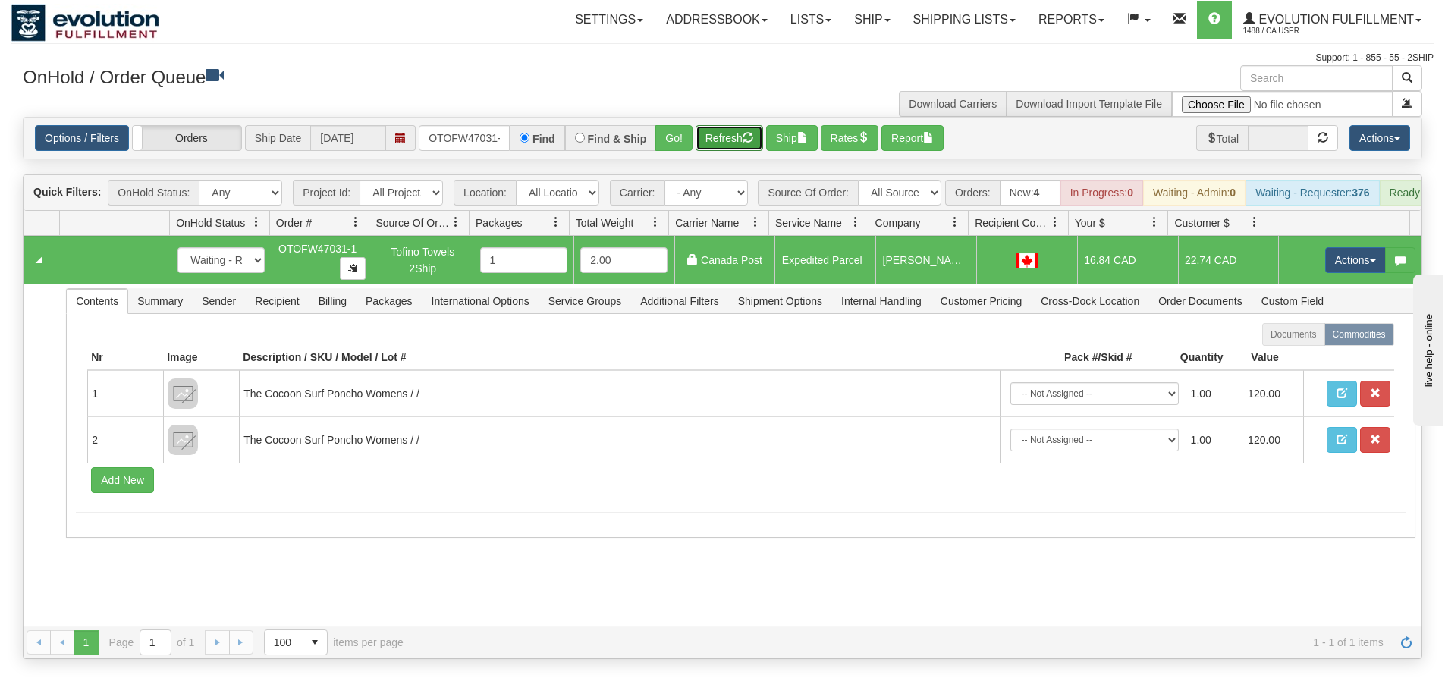
click at [733, 128] on button "Refresh" at bounding box center [729, 138] width 68 height 26
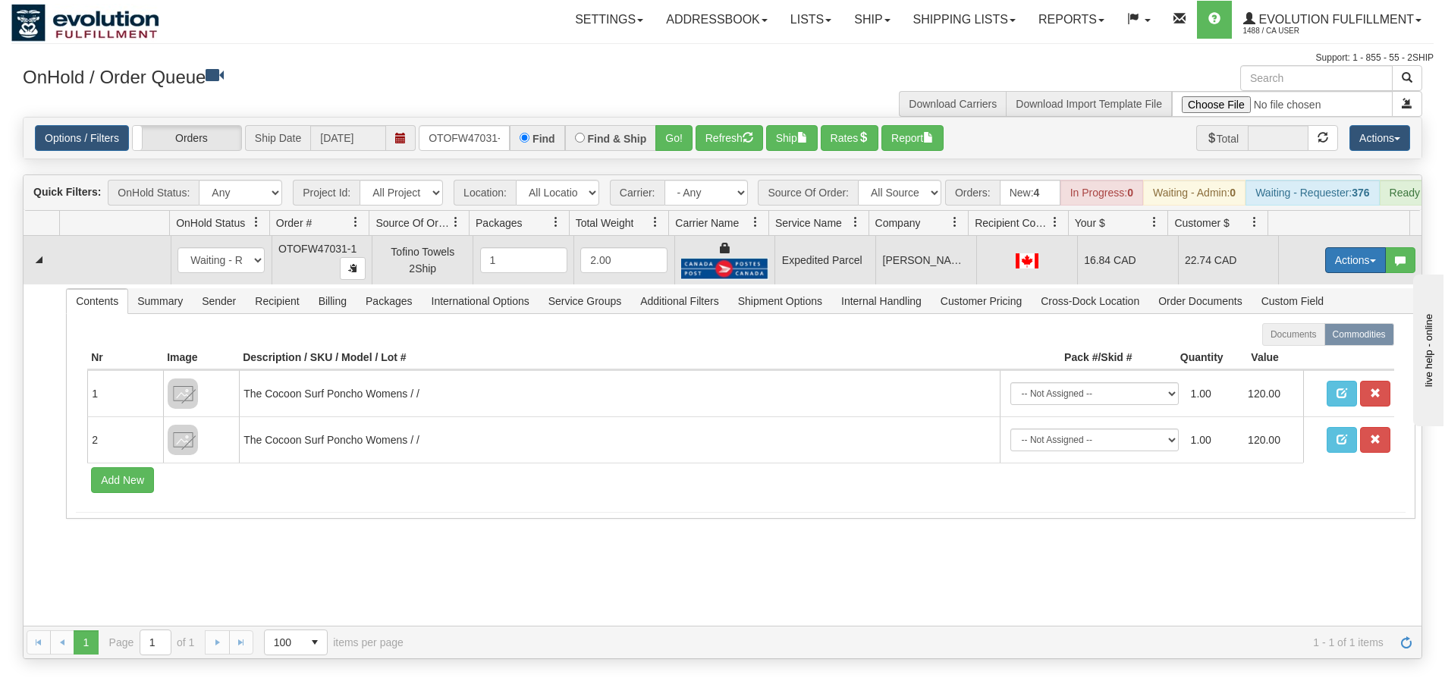
click at [1333, 273] on button "Actions" at bounding box center [1355, 260] width 61 height 26
click at [1294, 354] on span "Ship" at bounding box center [1295, 348] width 32 height 12
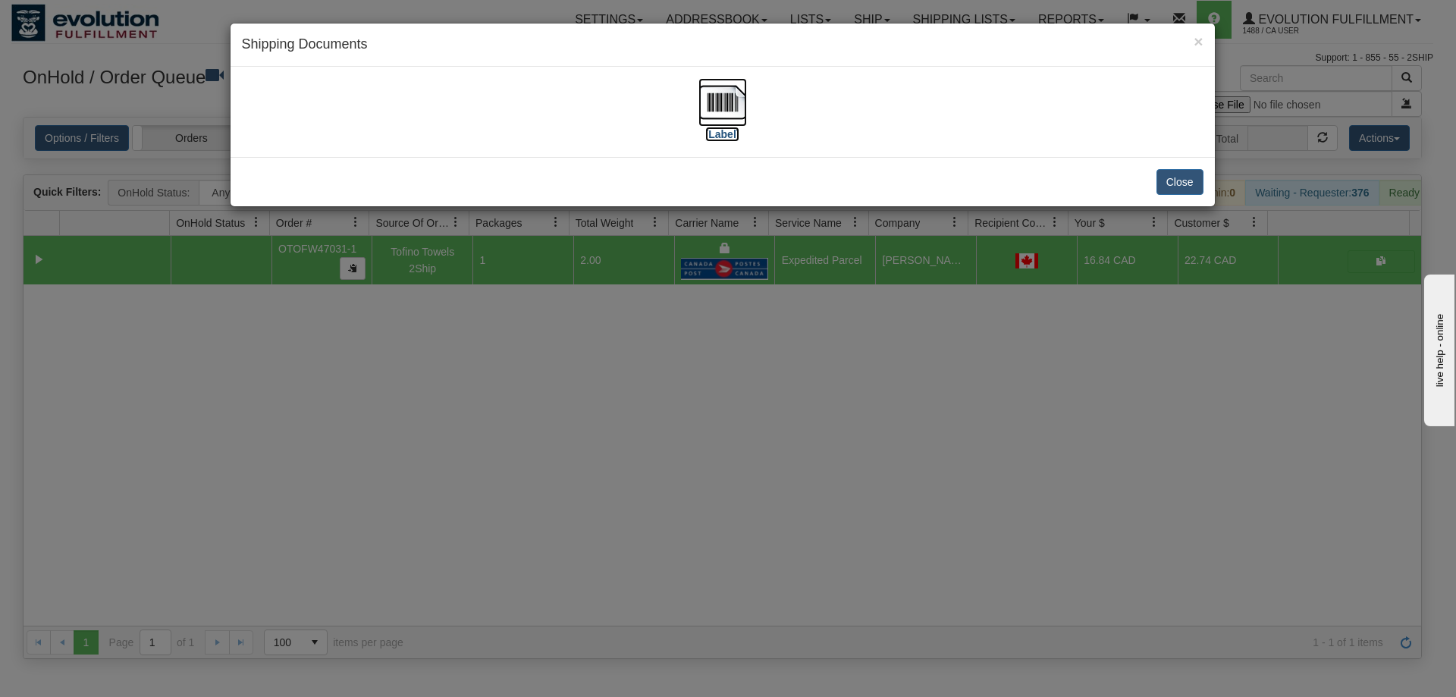
click at [719, 121] on img at bounding box center [723, 102] width 49 height 49
click at [852, 386] on div "× Shipping Documents [Label] Close" at bounding box center [728, 348] width 1456 height 697
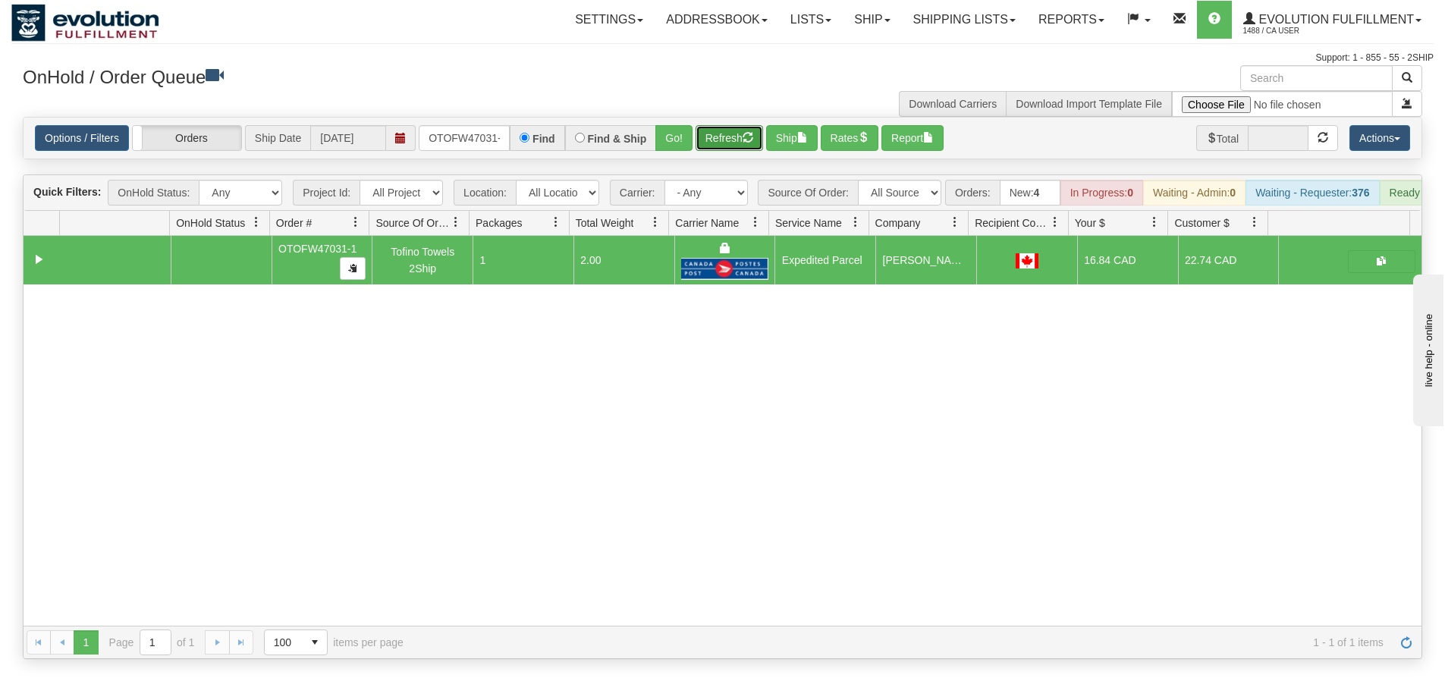
click at [733, 146] on button "Refresh" at bounding box center [729, 138] width 68 height 26
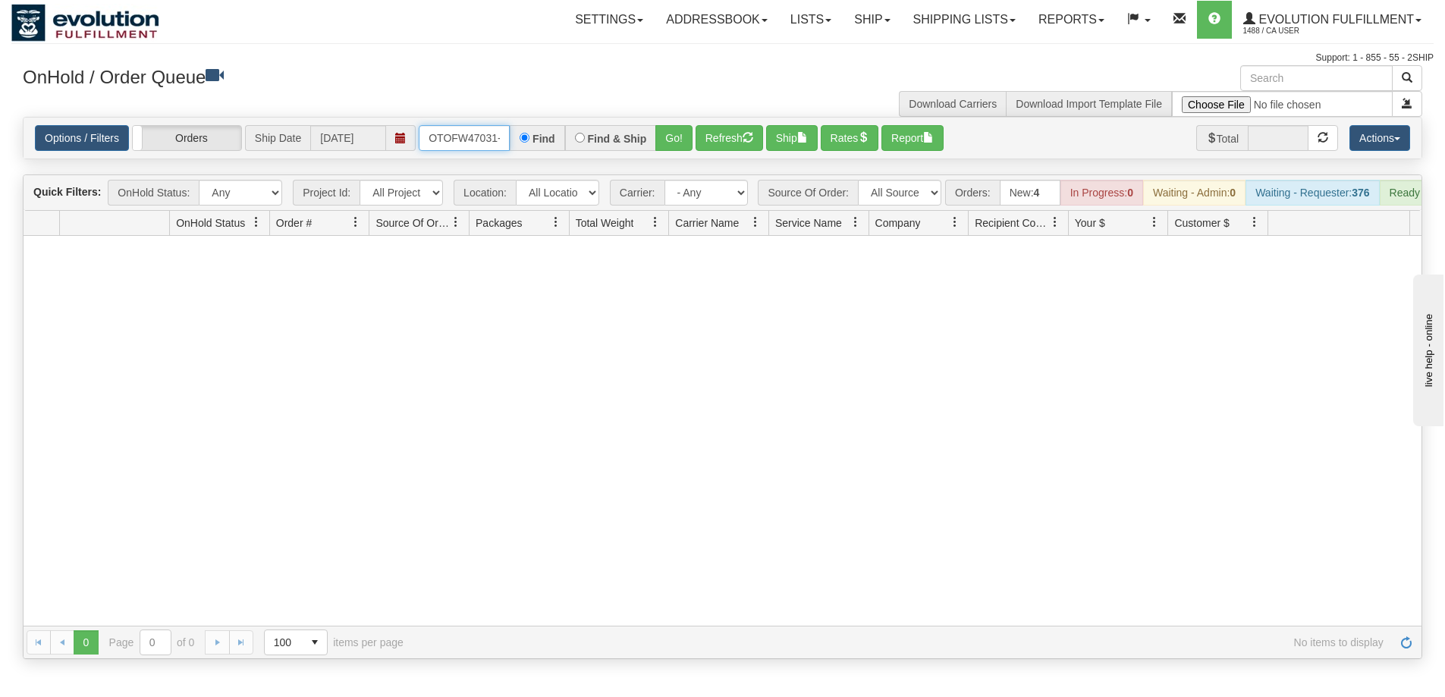
scroll to position [0, 7]
drag, startPoint x: 428, startPoint y: 140, endPoint x: 519, endPoint y: 137, distance: 91.1
click at [519, 137] on div "OTOFW47031-1 Find Find & Ship Go!" at bounding box center [556, 138] width 274 height 26
click at [676, 146] on button "Go!" at bounding box center [673, 138] width 37 height 26
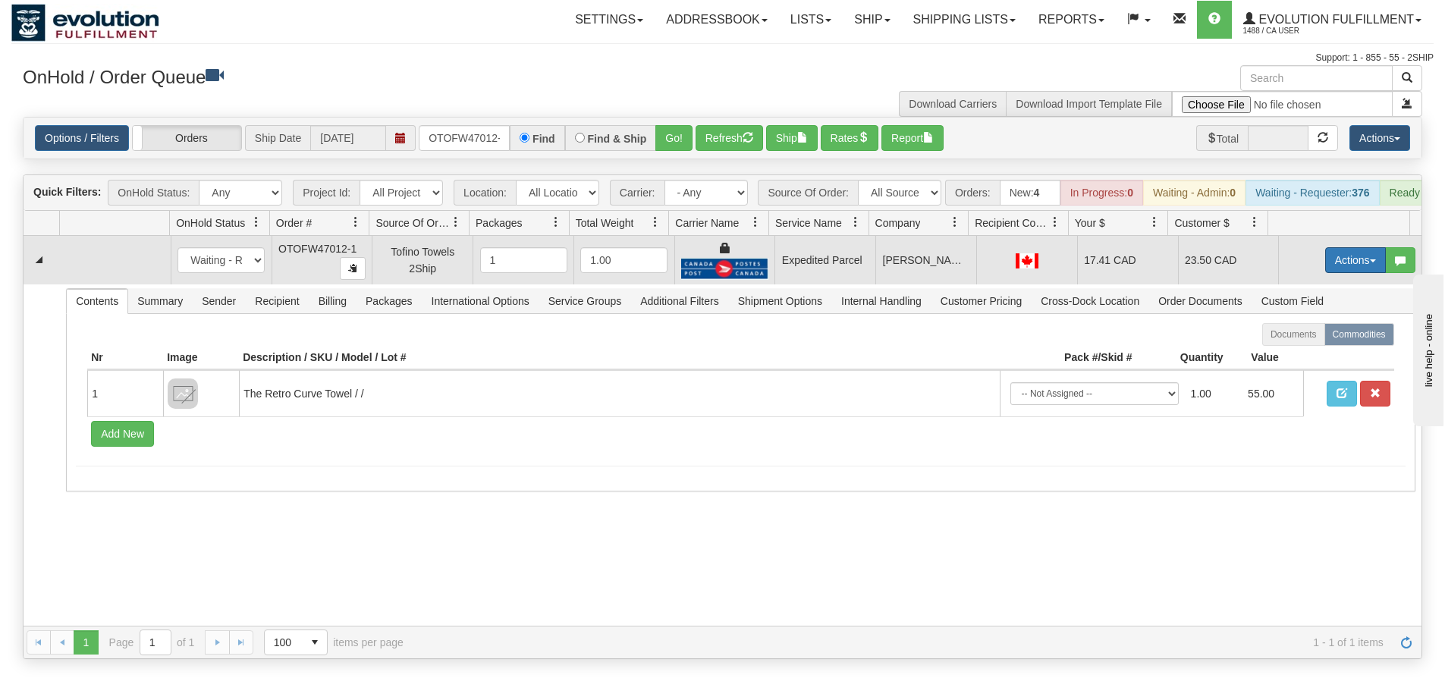
click at [1330, 273] on button "Actions" at bounding box center [1355, 260] width 61 height 26
click at [1286, 354] on span "Ship" at bounding box center [1295, 348] width 32 height 12
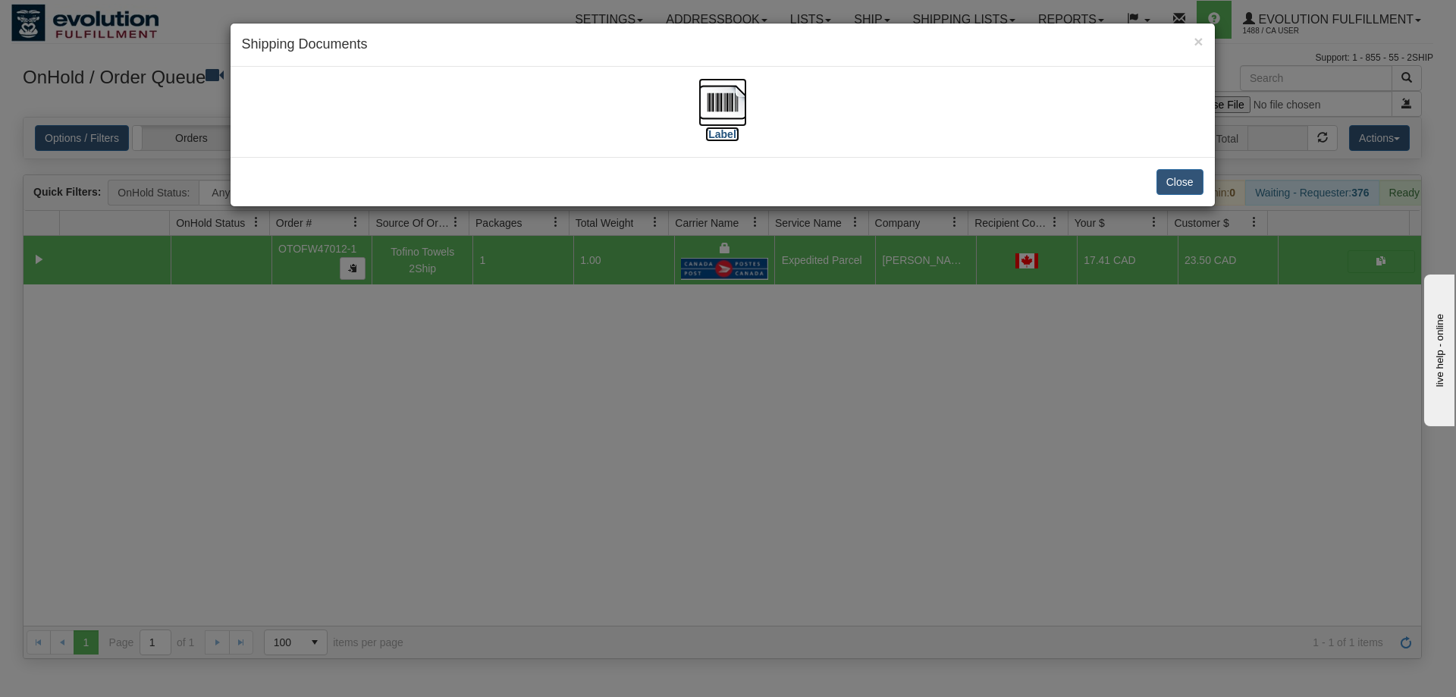
click at [734, 118] on img at bounding box center [723, 102] width 49 height 49
click at [506, 548] on div "× Shipping Documents [Label] Close" at bounding box center [728, 348] width 1456 height 697
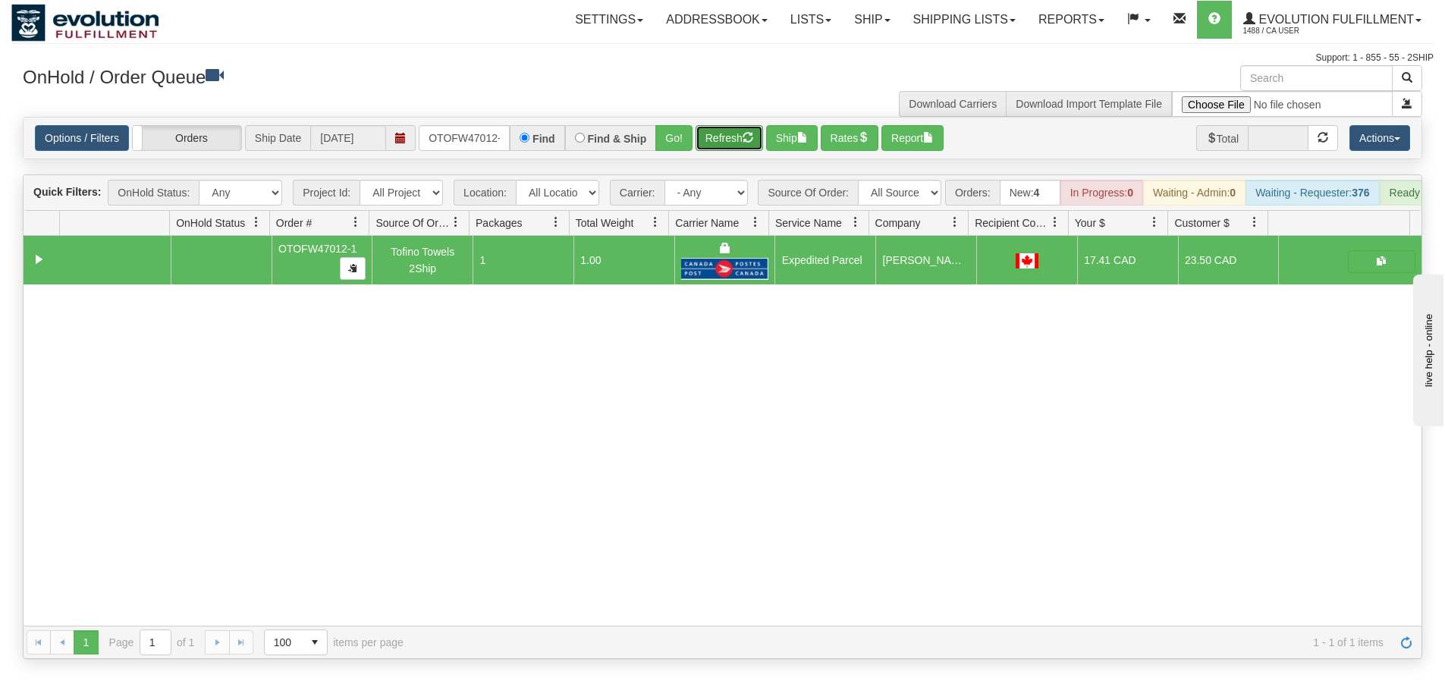
click at [730, 145] on button "Refresh" at bounding box center [729, 138] width 68 height 26
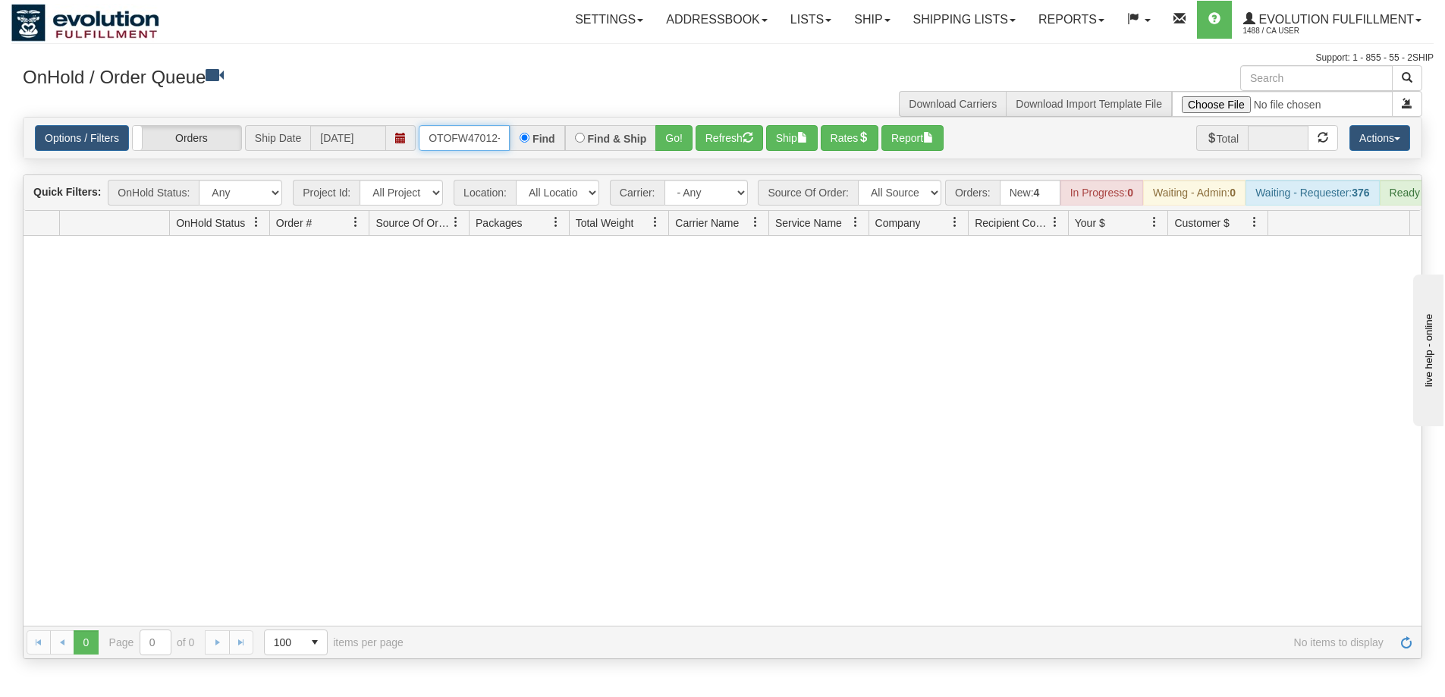
scroll to position [0, 7]
drag, startPoint x: 421, startPoint y: 141, endPoint x: 510, endPoint y: 146, distance: 88.9
click at [510, 146] on input "OTOFW47012-1" at bounding box center [464, 138] width 91 height 26
click at [665, 135] on button "Go!" at bounding box center [673, 138] width 37 height 26
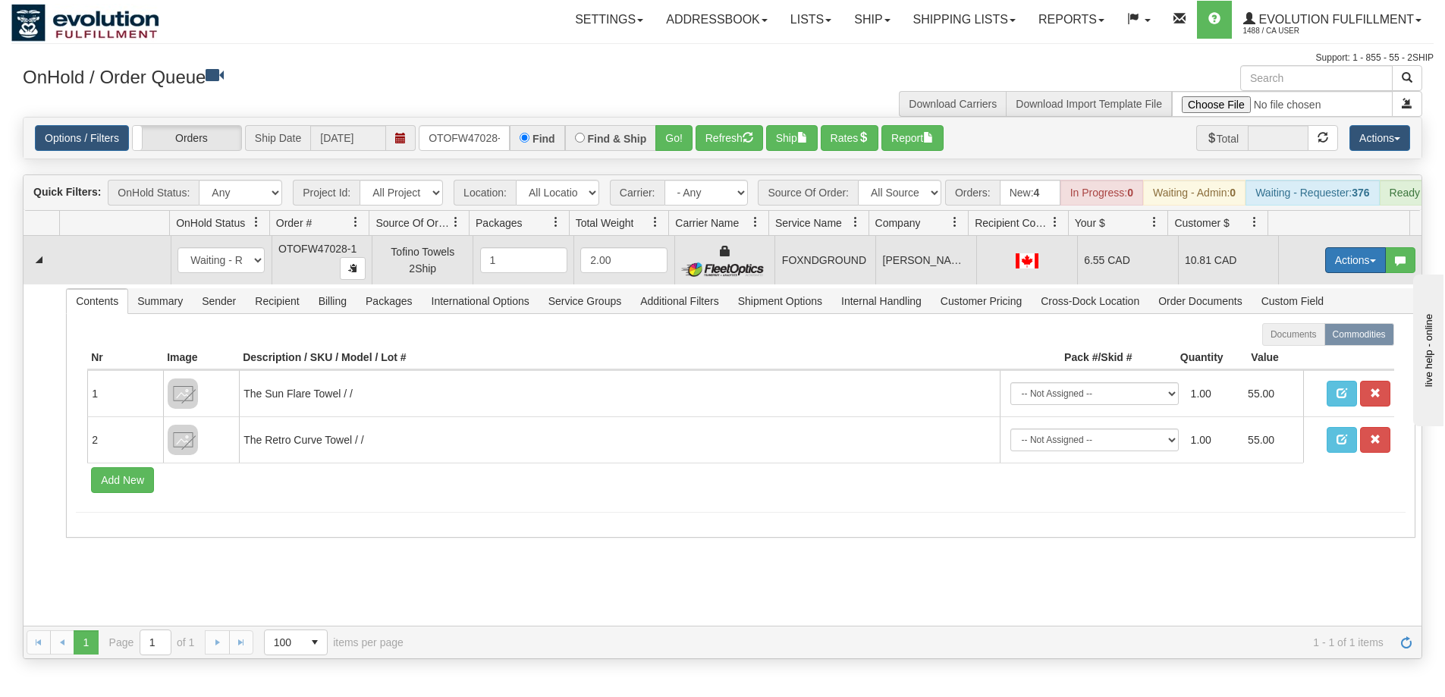
click at [1335, 270] on button "Actions" at bounding box center [1355, 260] width 61 height 26
click at [1304, 358] on link "Ship" at bounding box center [1324, 348] width 121 height 20
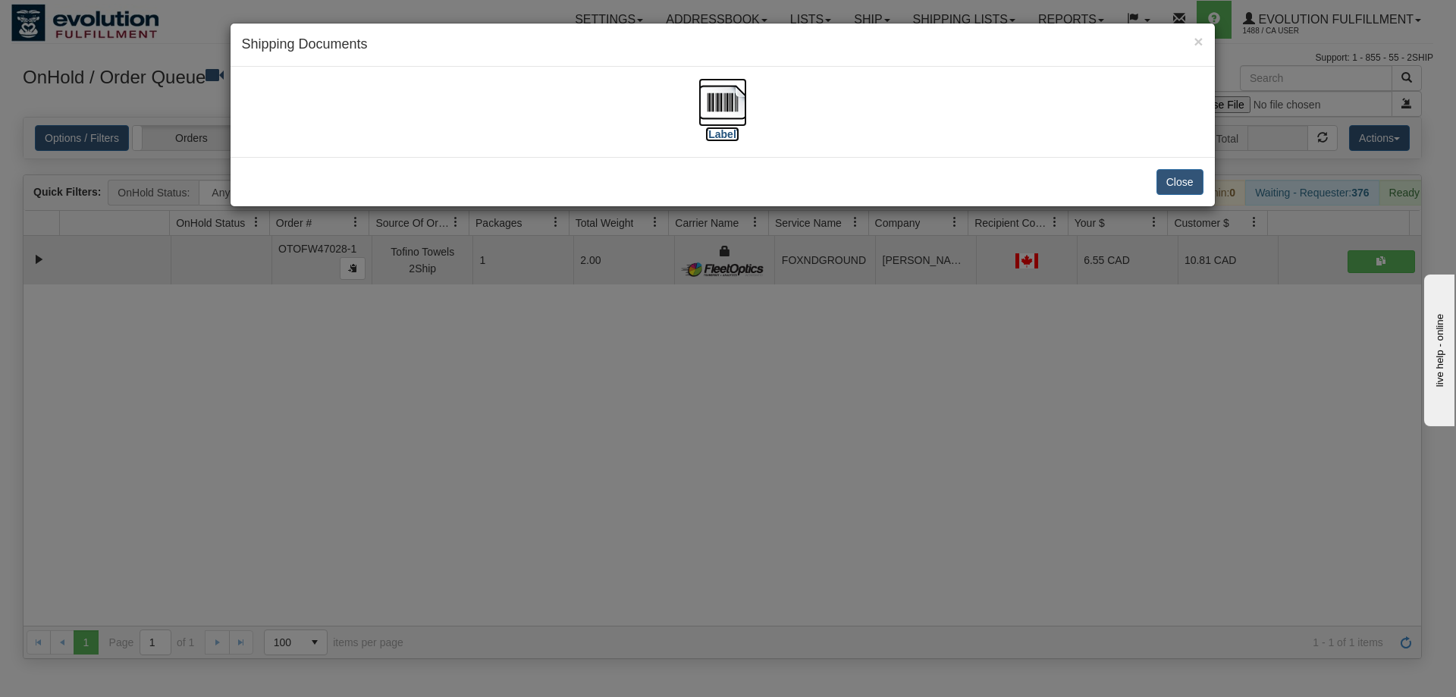
click at [725, 96] on img at bounding box center [723, 102] width 49 height 49
click at [421, 529] on div "× Shipping Documents [Label] Close" at bounding box center [728, 348] width 1456 height 697
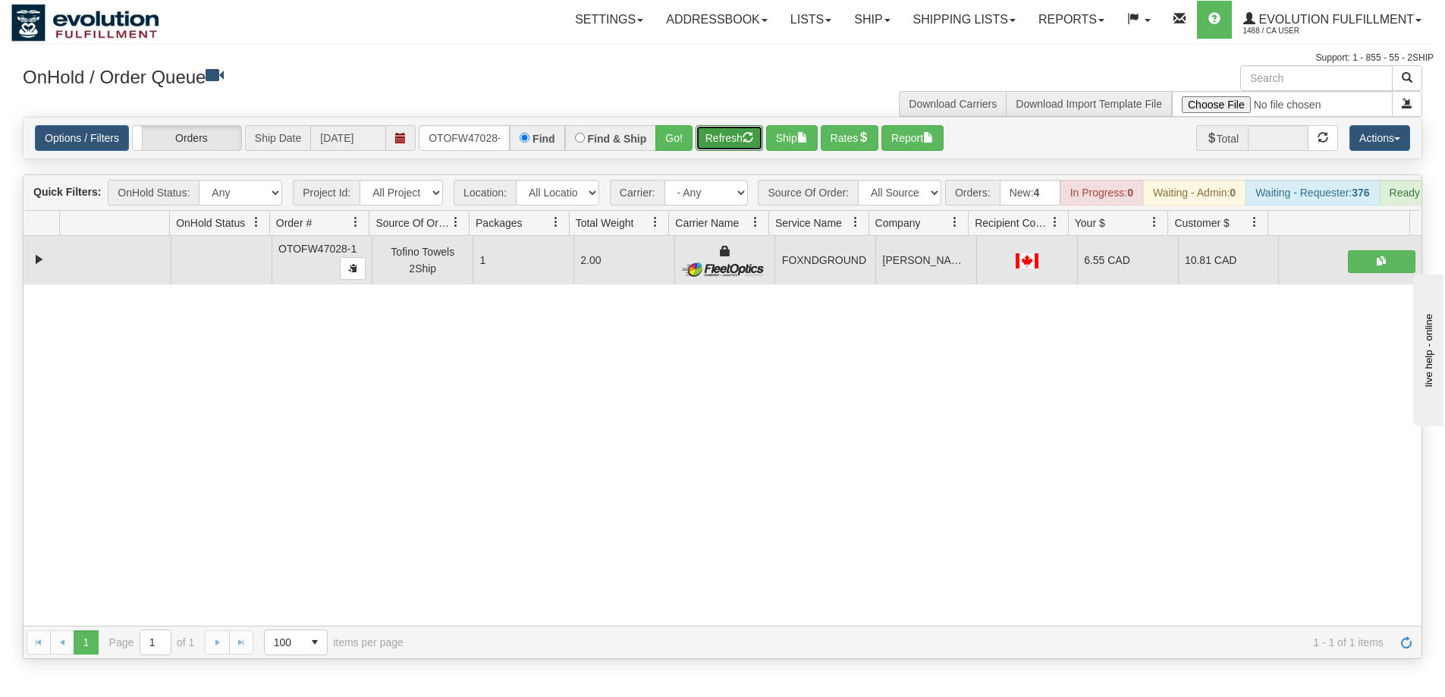
click at [724, 142] on button "Refresh" at bounding box center [729, 138] width 68 height 26
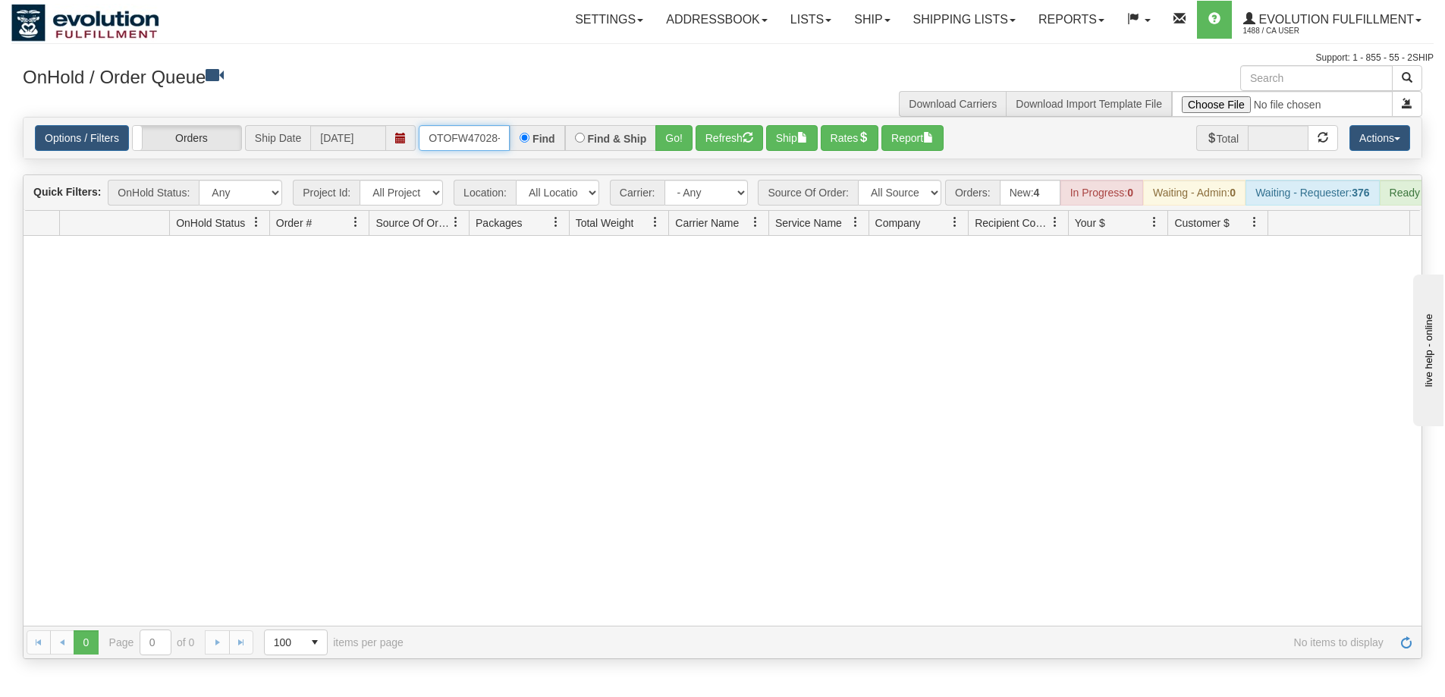
scroll to position [0, 7]
drag, startPoint x: 431, startPoint y: 133, endPoint x: 501, endPoint y: 138, distance: 70.7
click at [501, 138] on input "OTOFW47028-1" at bounding box center [464, 138] width 91 height 26
click at [666, 149] on button "Go!" at bounding box center [673, 138] width 37 height 26
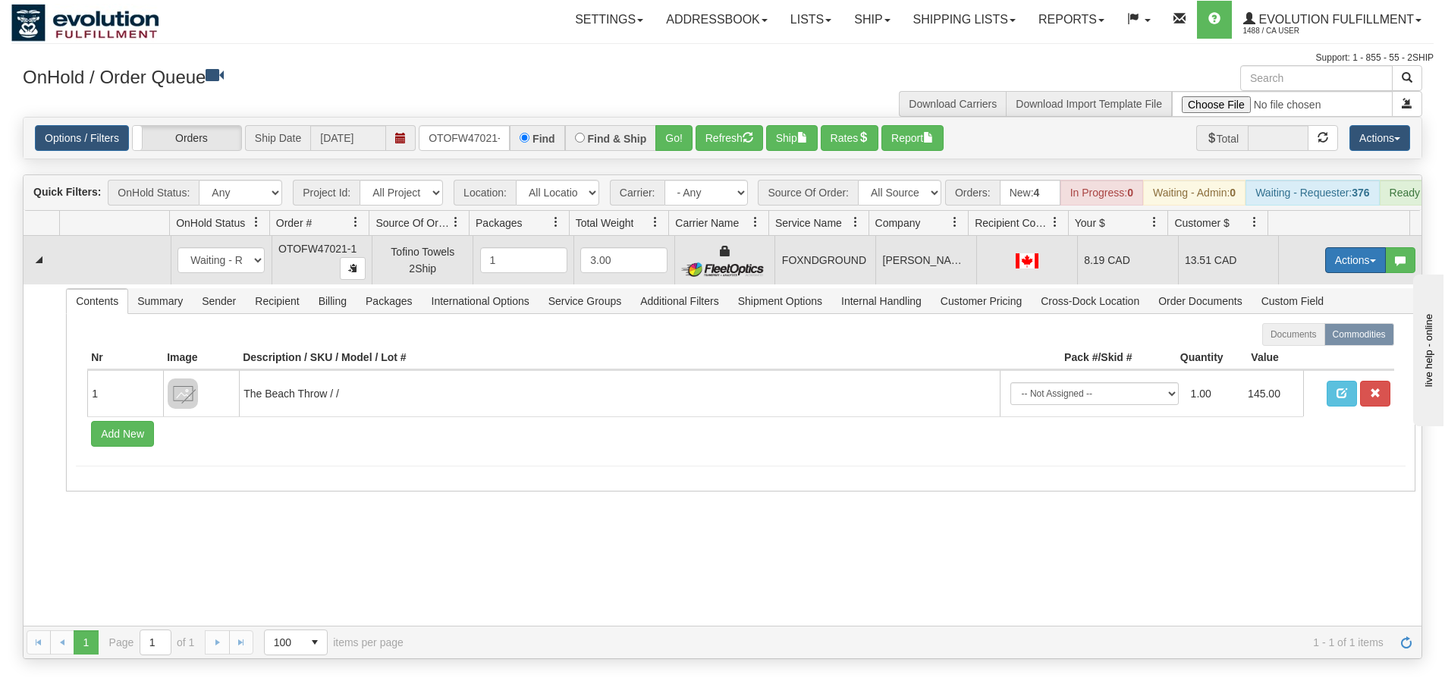
click at [1338, 273] on button "Actions" at bounding box center [1355, 260] width 61 height 26
click at [1291, 354] on span "Ship" at bounding box center [1295, 348] width 32 height 12
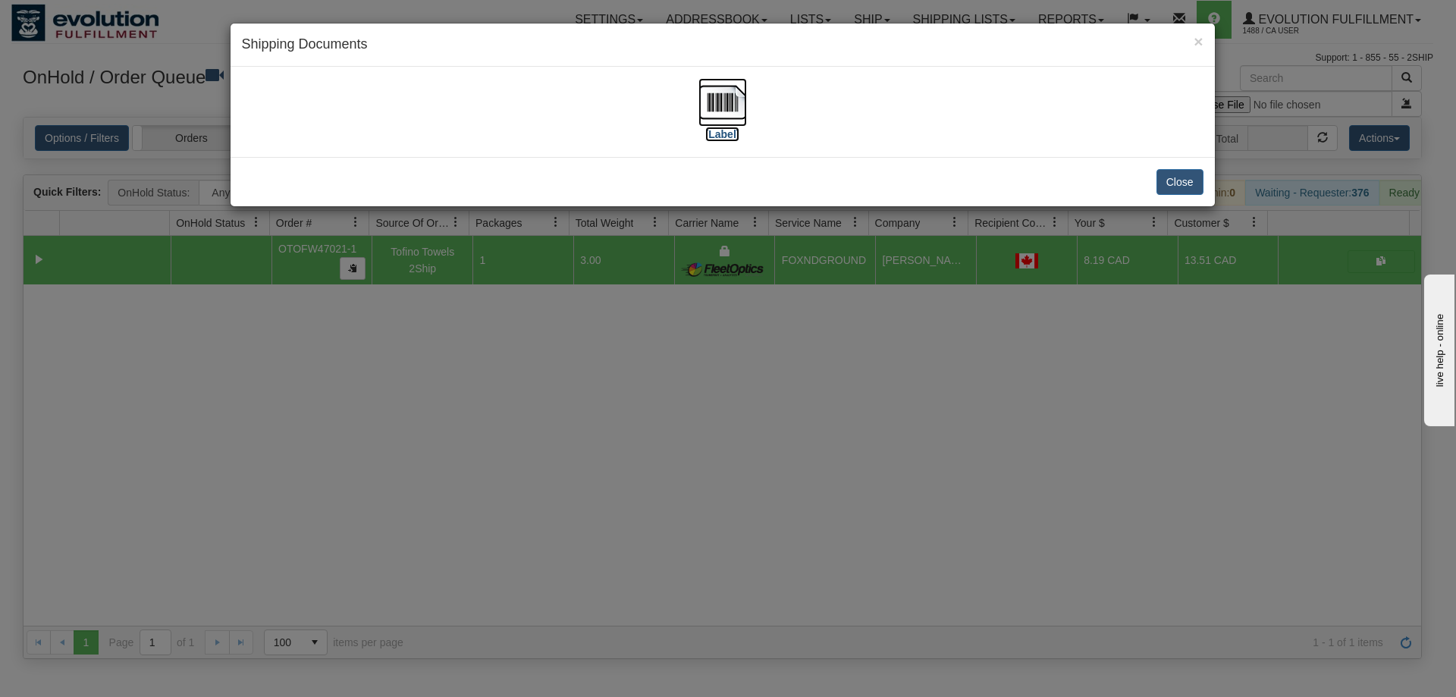
click at [727, 102] on img at bounding box center [723, 102] width 49 height 49
click at [771, 427] on div "× Shipping Documents [Label] Close" at bounding box center [728, 348] width 1456 height 697
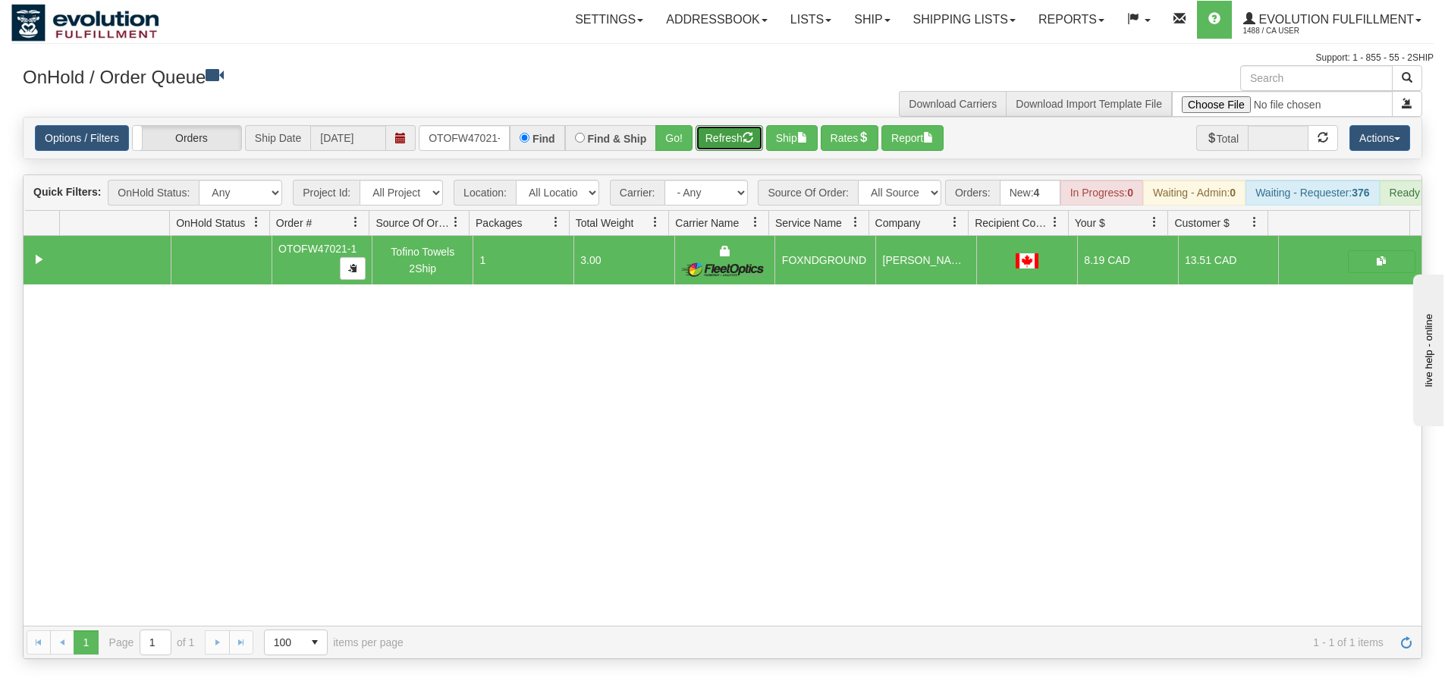
click at [727, 133] on button "Refresh" at bounding box center [729, 138] width 68 height 26
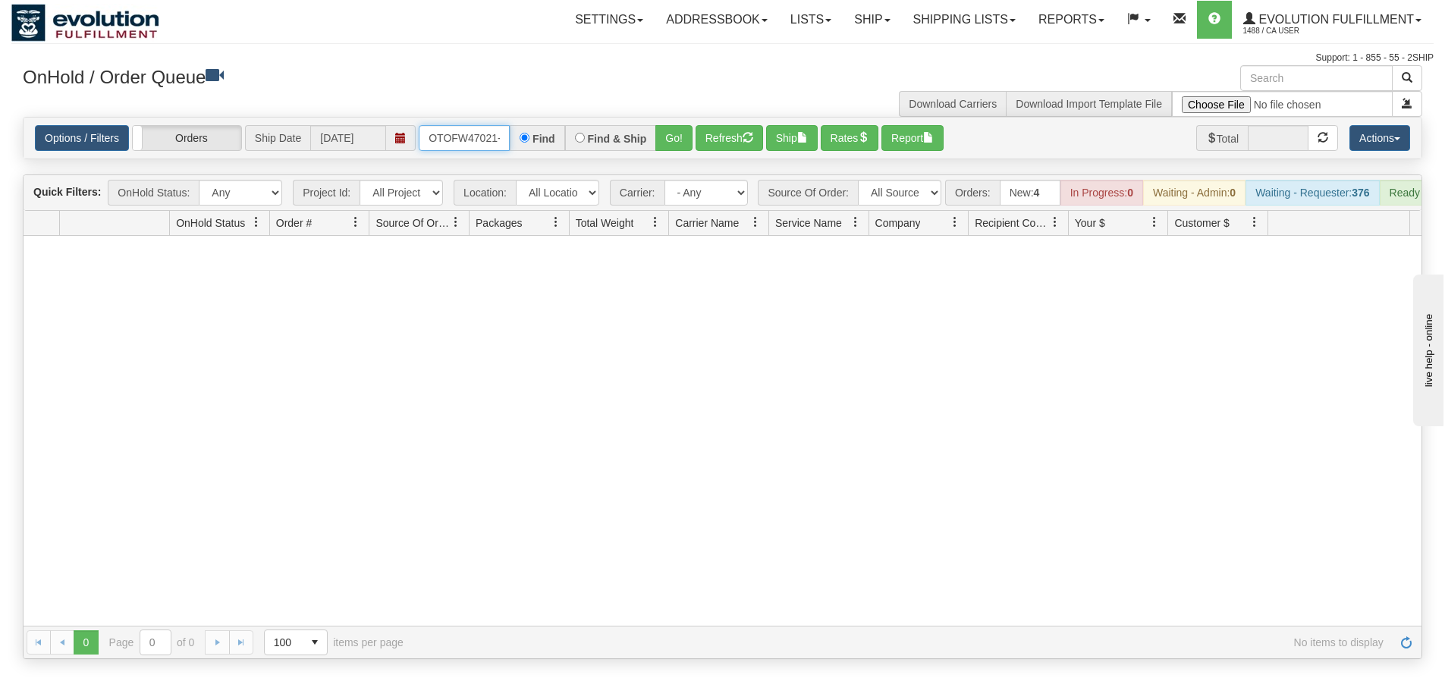
scroll to position [0, 7]
drag, startPoint x: 430, startPoint y: 133, endPoint x: 523, endPoint y: 133, distance: 93.3
click at [523, 133] on div "OTOFW47021-1 Find Find & Ship Go!" at bounding box center [556, 138] width 274 height 26
click at [654, 138] on div "Find & Ship" at bounding box center [611, 138] width 92 height 26
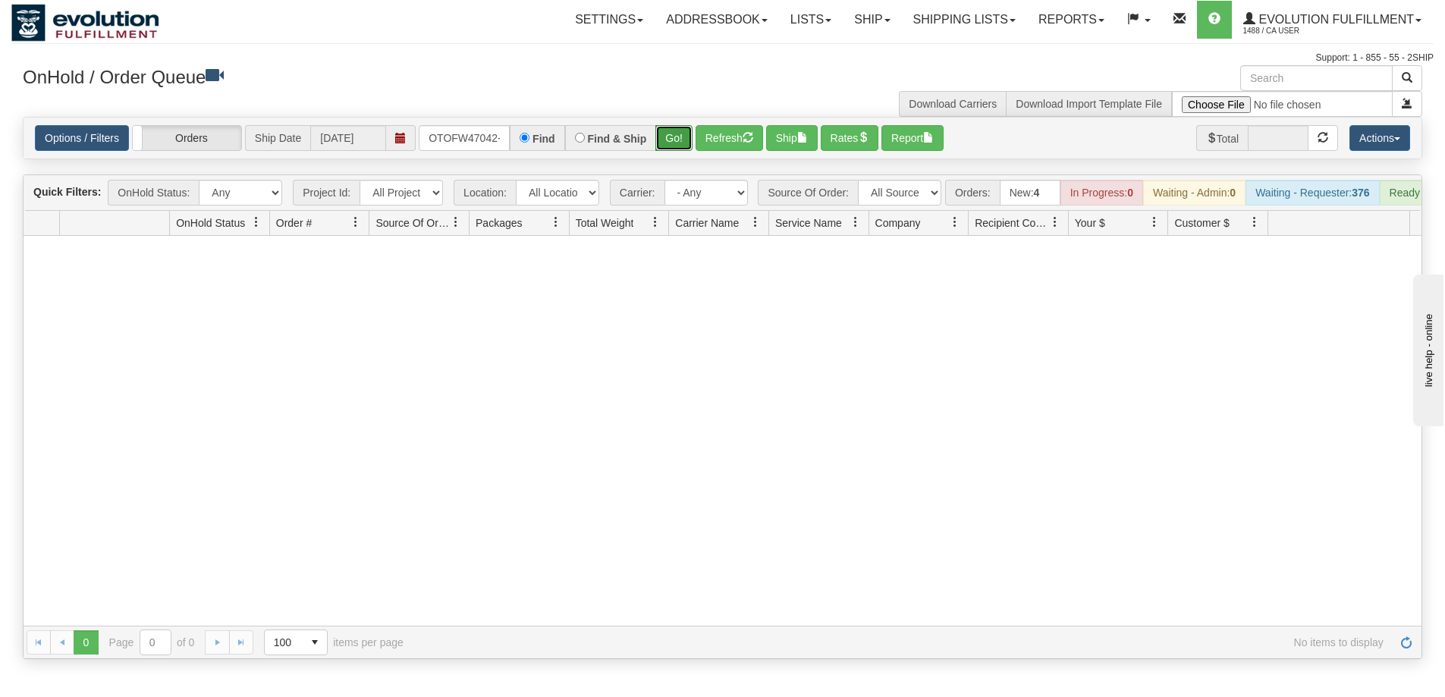
click at [667, 140] on button "Go!" at bounding box center [673, 138] width 37 height 26
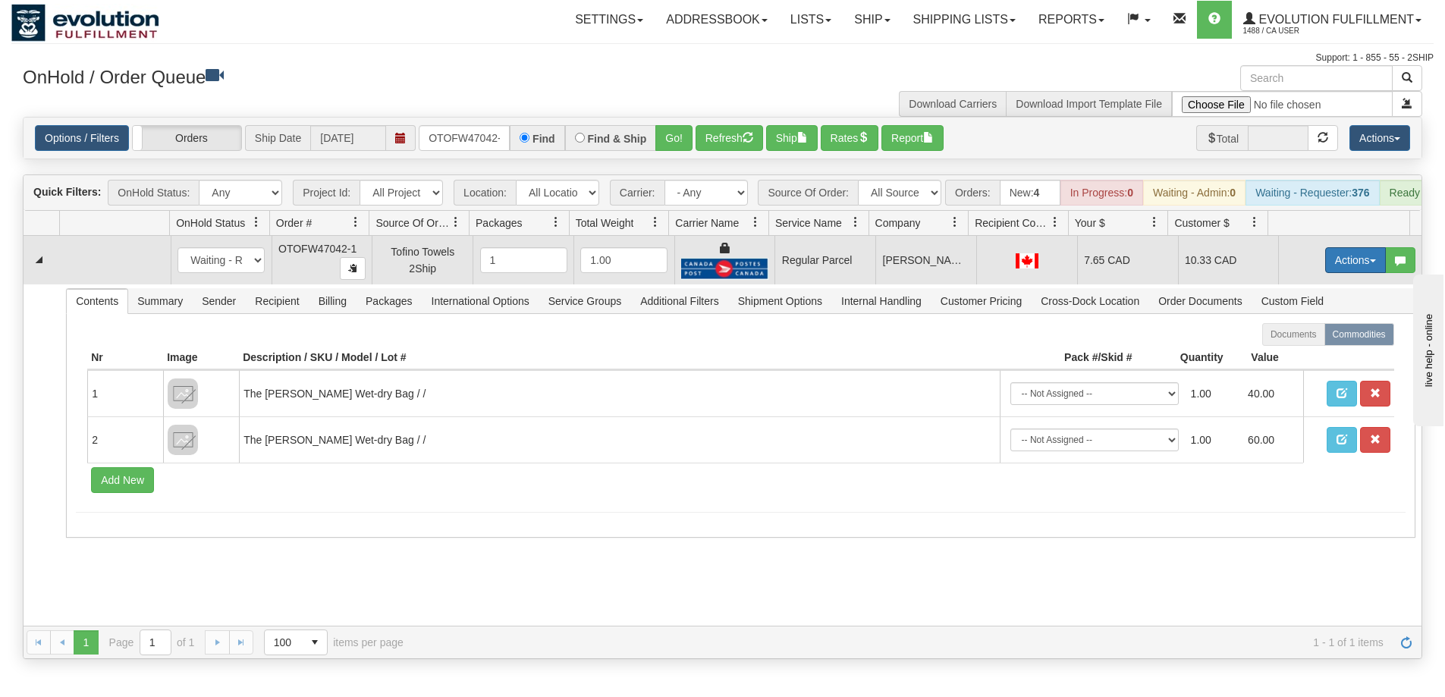
click at [1345, 270] on button "Actions" at bounding box center [1355, 260] width 61 height 26
click at [1311, 334] on span "Rate All Services" at bounding box center [1324, 328] width 91 height 12
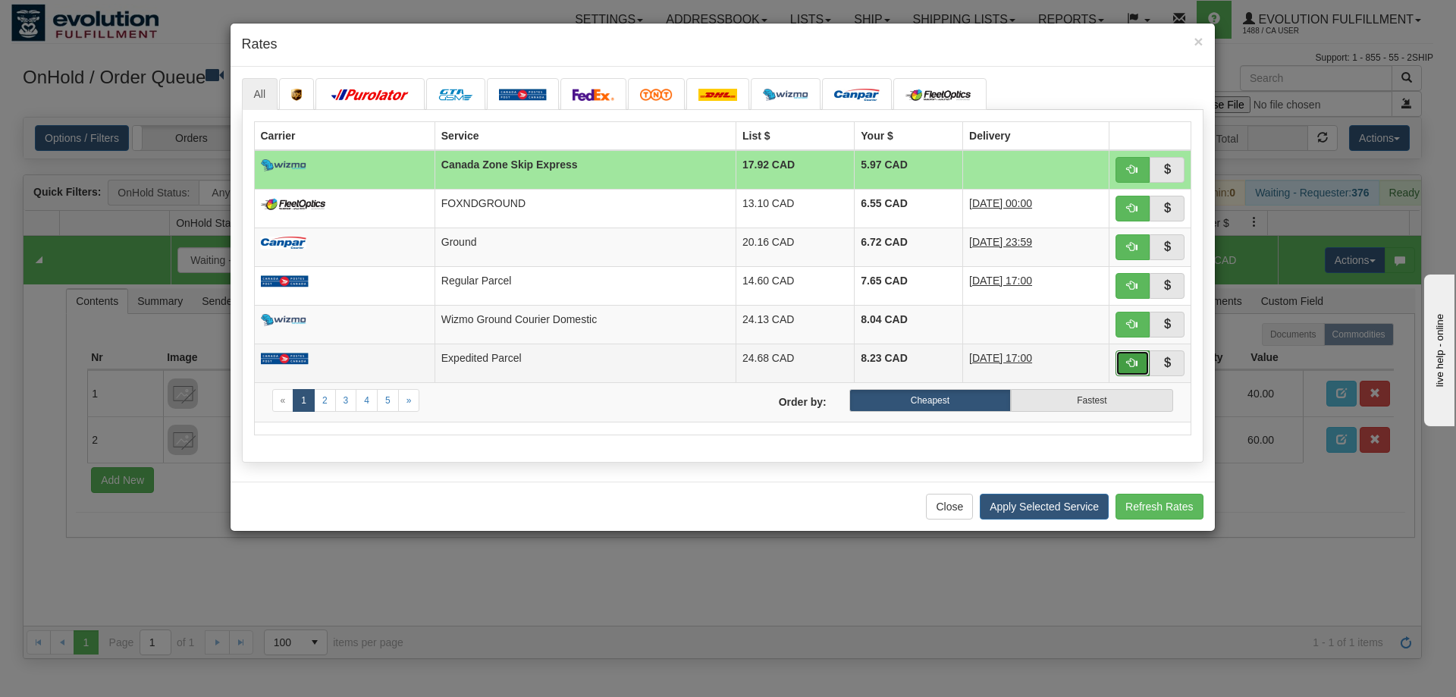
click at [1127, 362] on span "button" at bounding box center [1132, 362] width 11 height 11
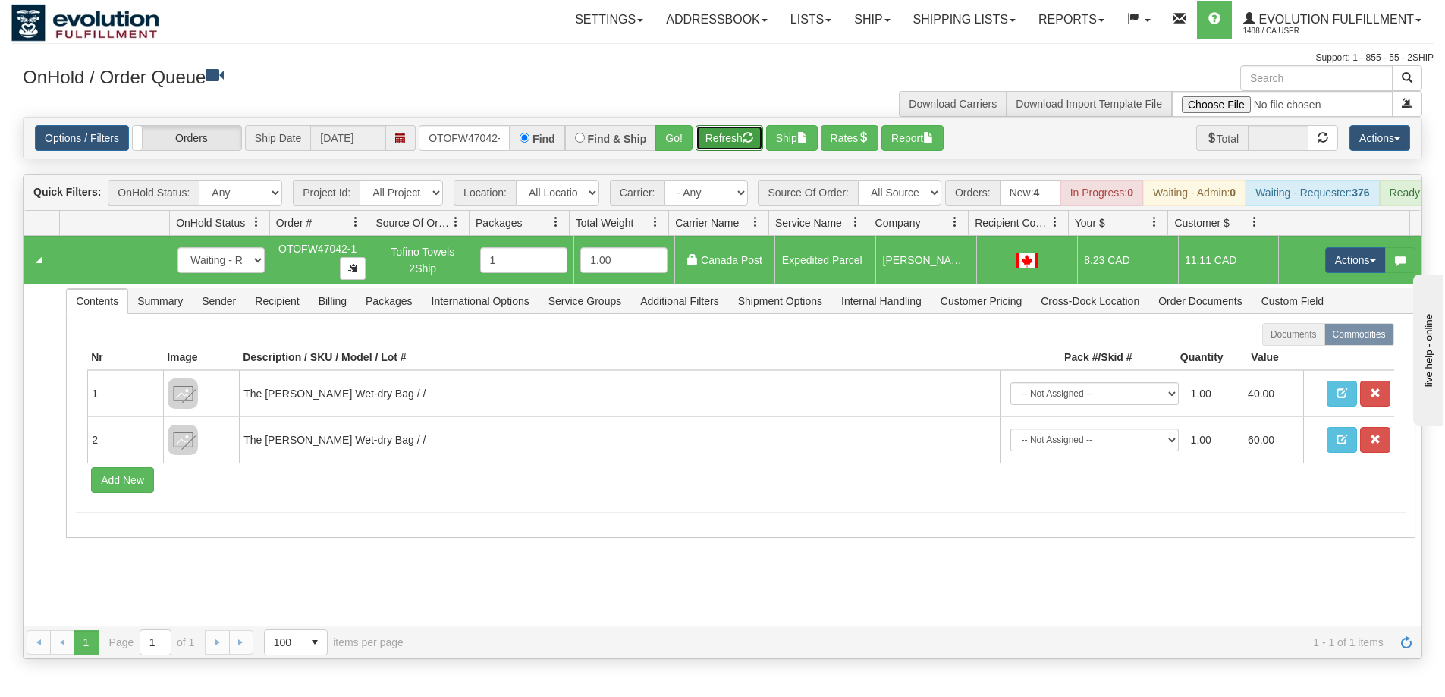
click at [737, 141] on button "Refresh" at bounding box center [729, 138] width 68 height 26
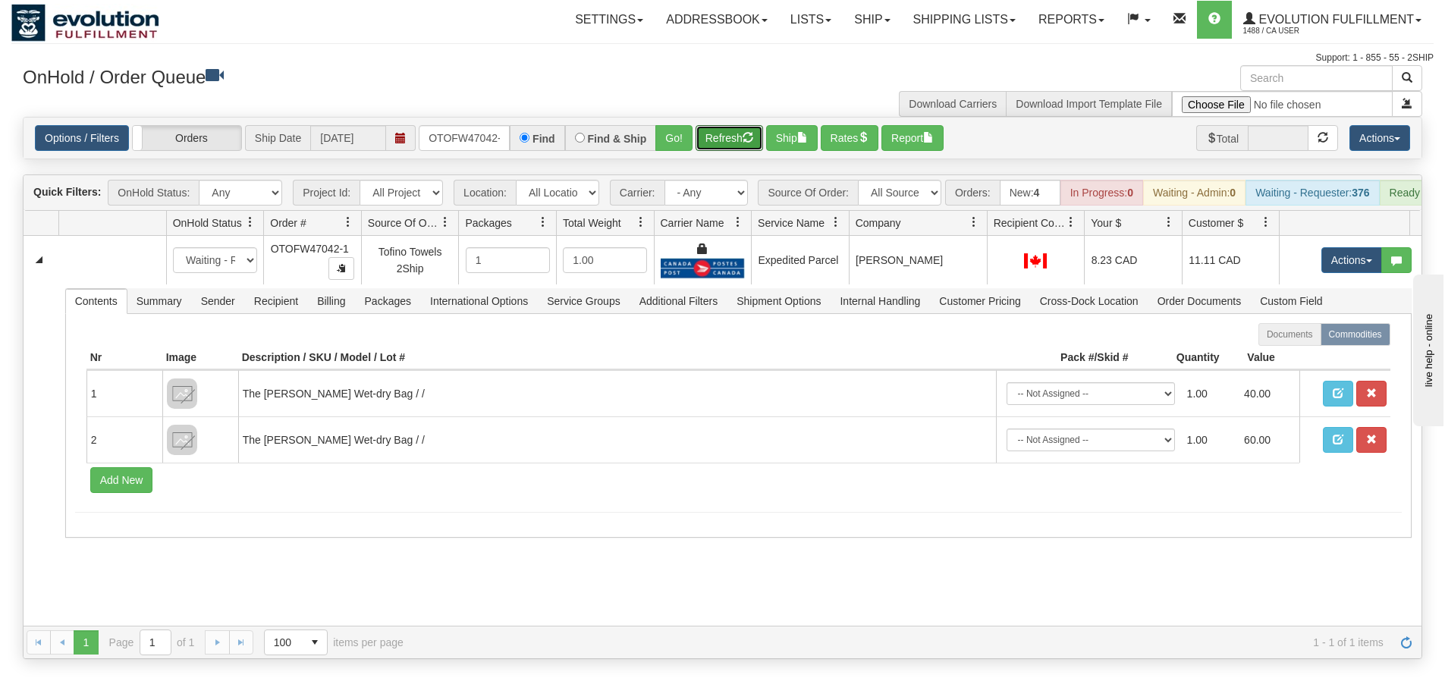
drag, startPoint x: 968, startPoint y: 237, endPoint x: 977, endPoint y: 238, distance: 9.1
click at [977, 235] on div "Id Location Request Id Reply Id OnHold Status Order # Source Of Order Packages …" at bounding box center [717, 223] width 1386 height 24
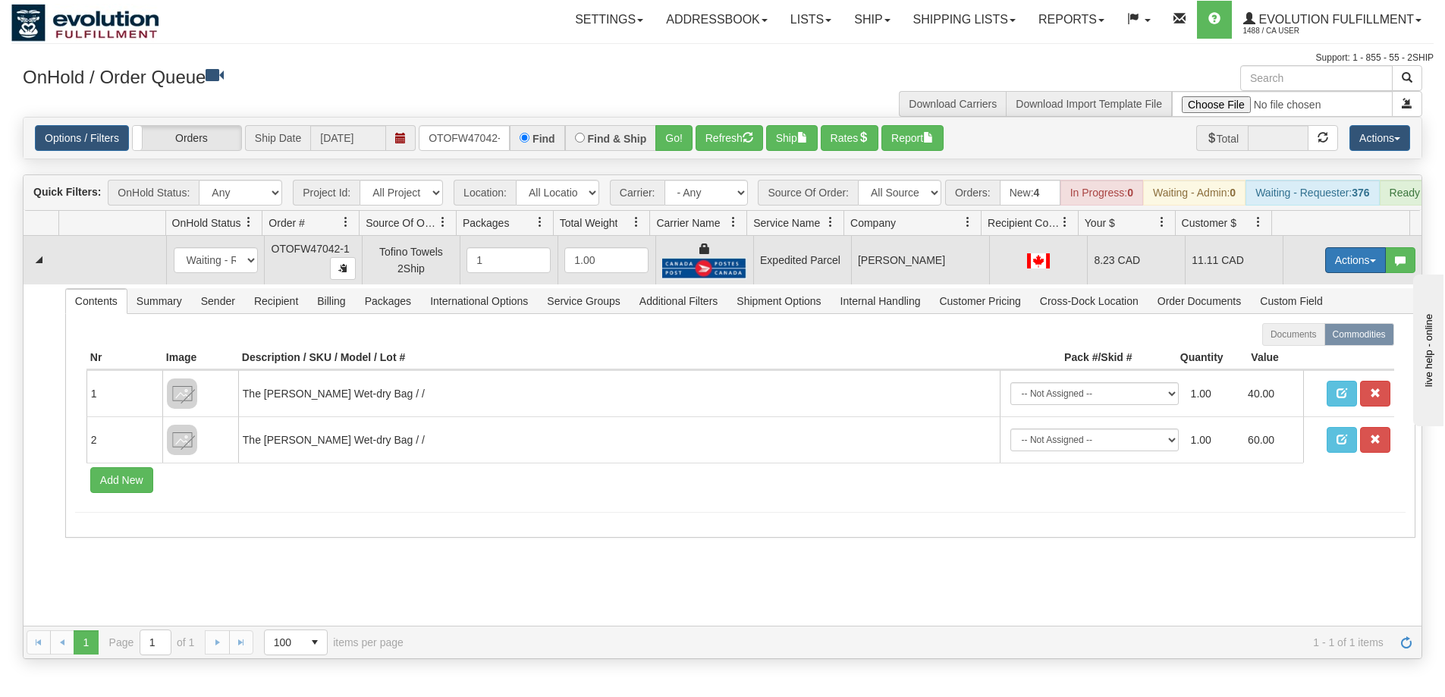
click at [1342, 272] on button "Actions" at bounding box center [1355, 260] width 61 height 26
click at [1291, 354] on span "Ship" at bounding box center [1295, 348] width 32 height 12
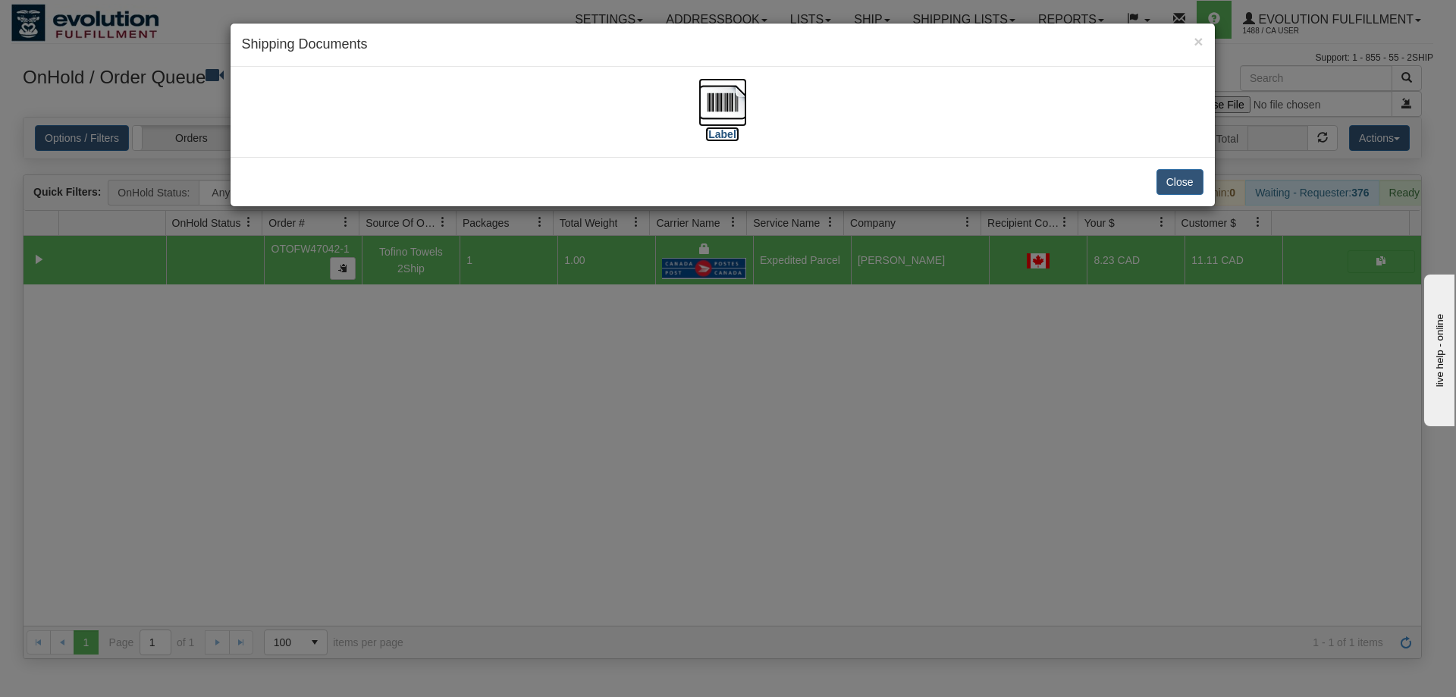
click at [739, 111] on img at bounding box center [723, 102] width 49 height 49
click at [910, 537] on div "× Shipping Documents [Label] Close" at bounding box center [728, 348] width 1456 height 697
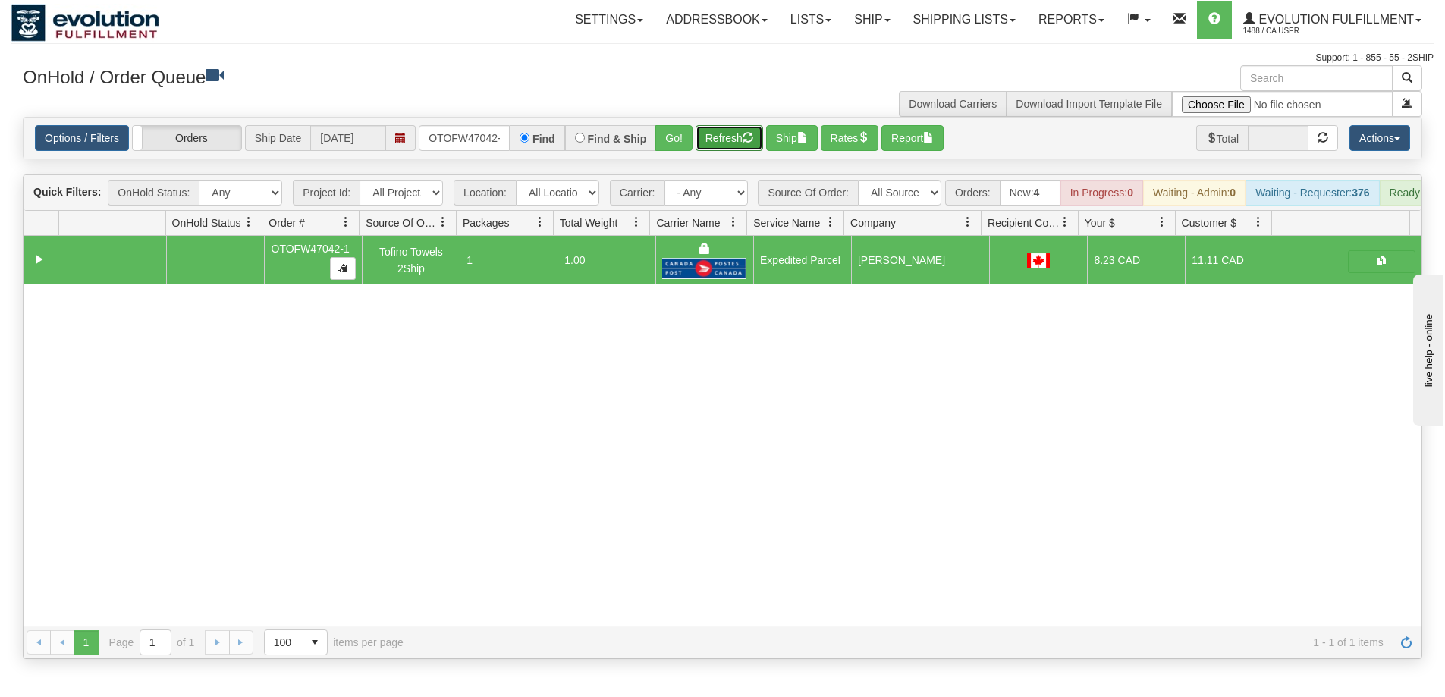
click at [723, 132] on button "Refresh" at bounding box center [729, 138] width 68 height 26
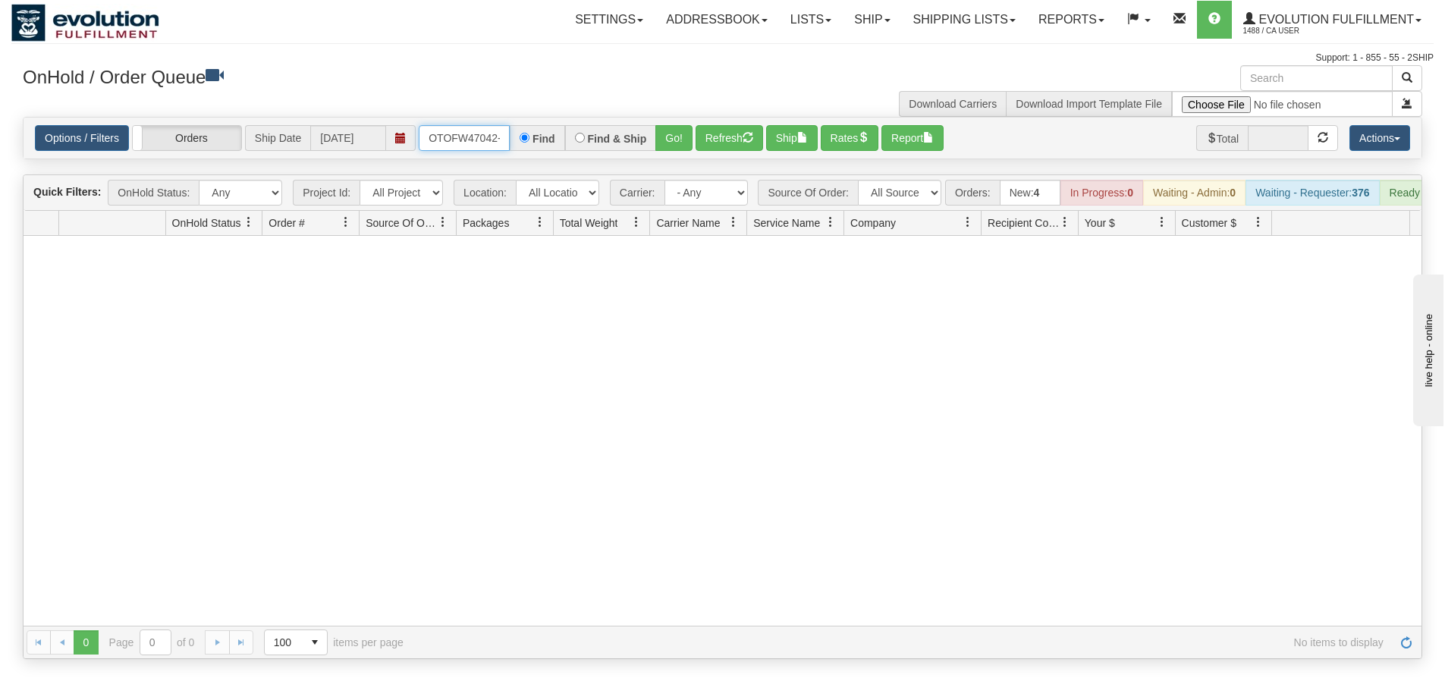
scroll to position [0, 7]
drag, startPoint x: 423, startPoint y: 133, endPoint x: 551, endPoint y: 132, distance: 127.4
click at [551, 132] on div "OTOFW47042-1 Find Find & Ship Go!" at bounding box center [556, 138] width 274 height 26
click at [668, 142] on button "Go!" at bounding box center [673, 138] width 37 height 26
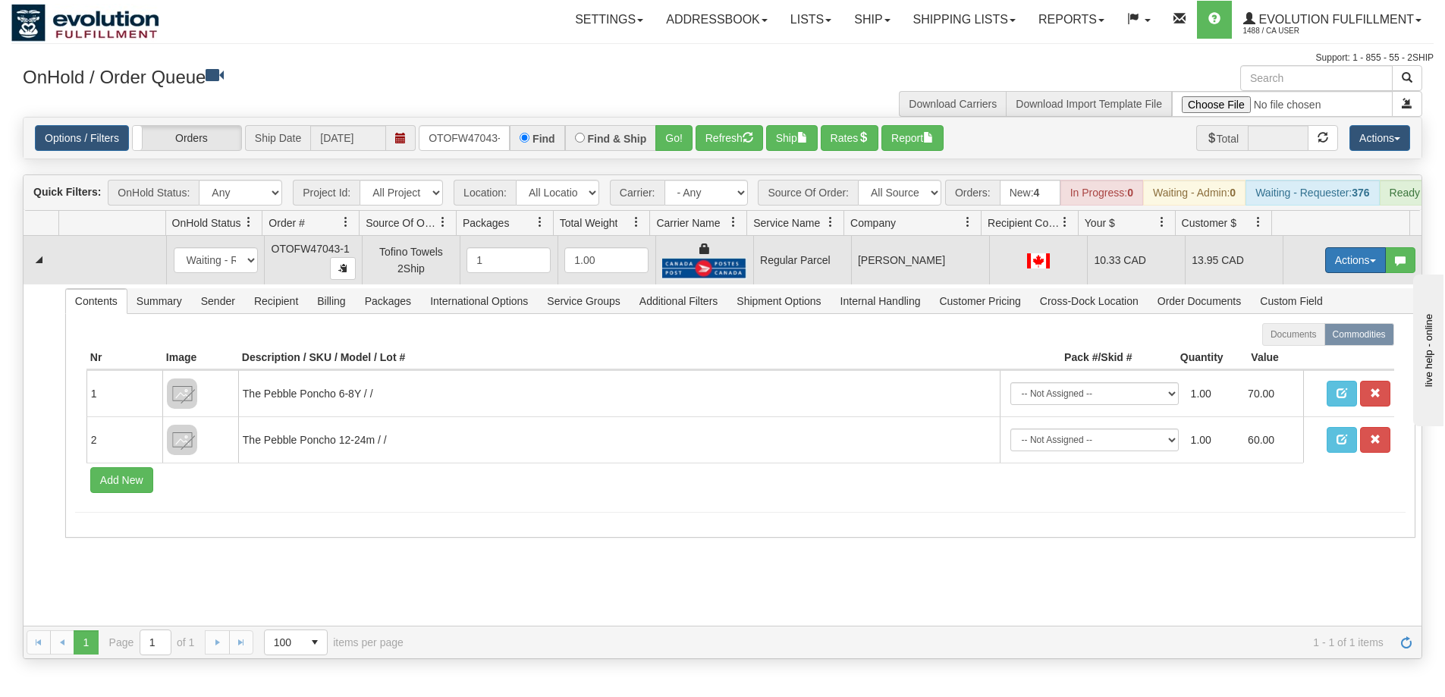
click at [1325, 265] on button "Actions" at bounding box center [1355, 260] width 61 height 26
click at [1311, 334] on span "Rate All Services" at bounding box center [1324, 328] width 91 height 12
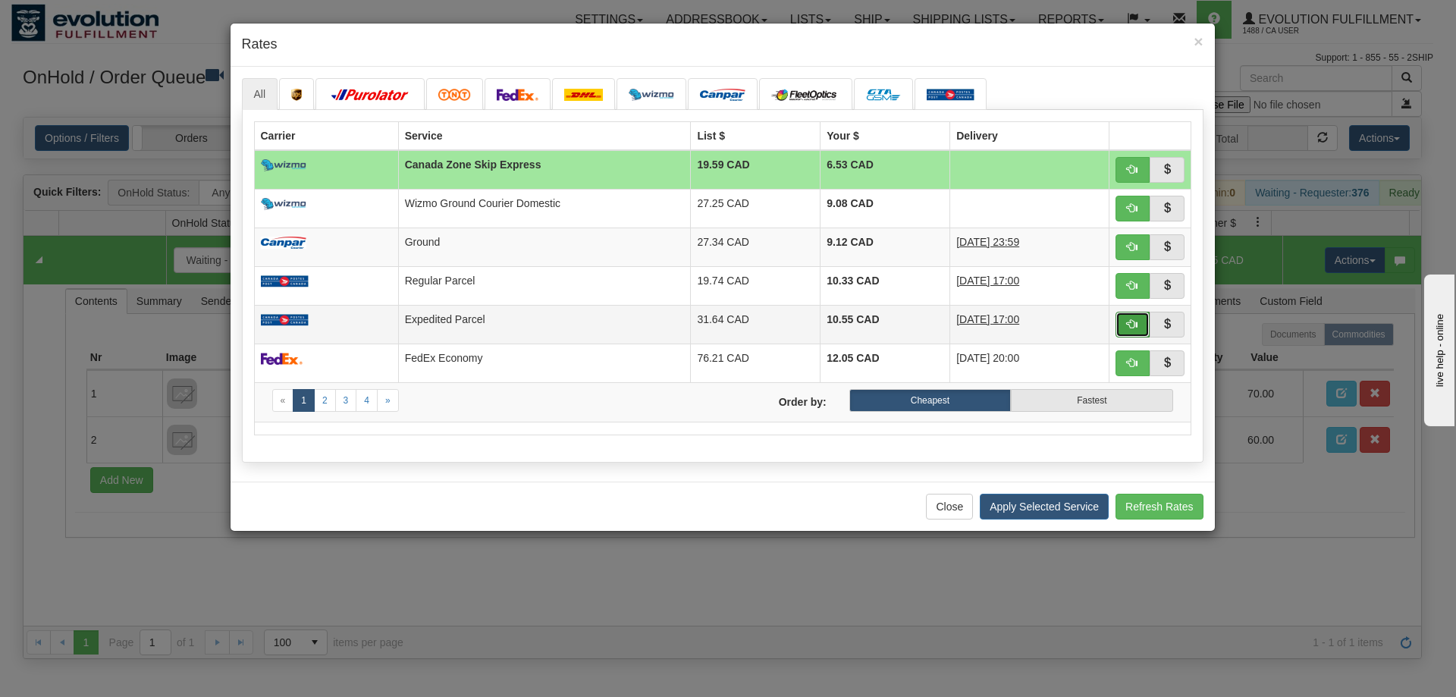
click at [1131, 322] on span "button" at bounding box center [1132, 324] width 11 height 11
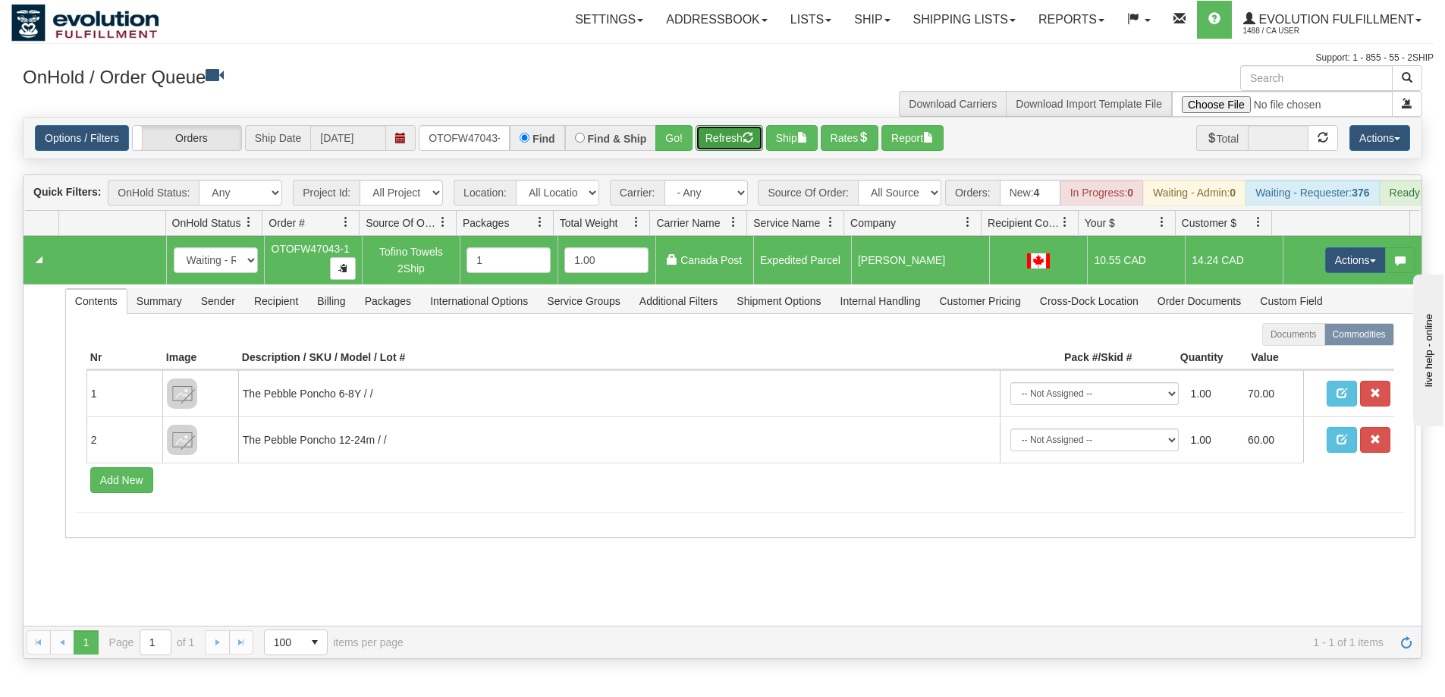
click at [733, 138] on button "Refresh" at bounding box center [729, 138] width 68 height 26
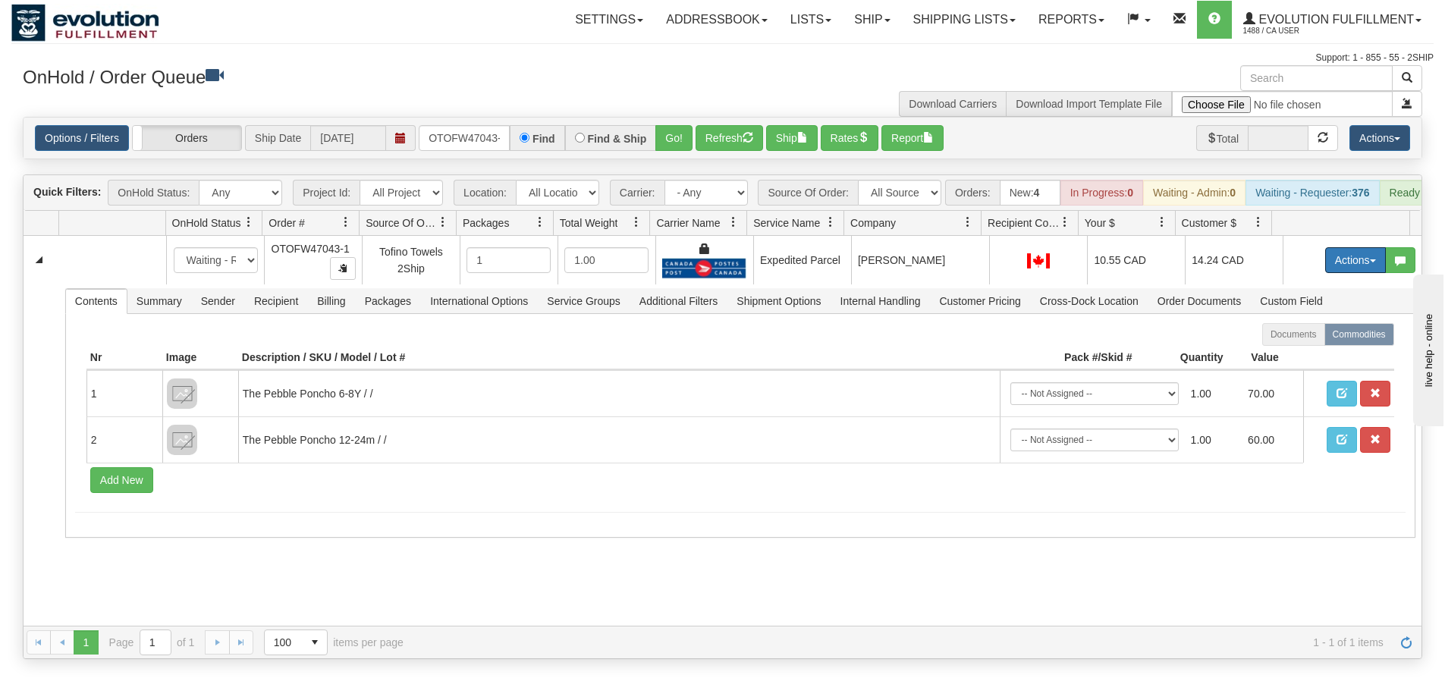
click at [1351, 268] on button "Actions" at bounding box center [1355, 260] width 61 height 26
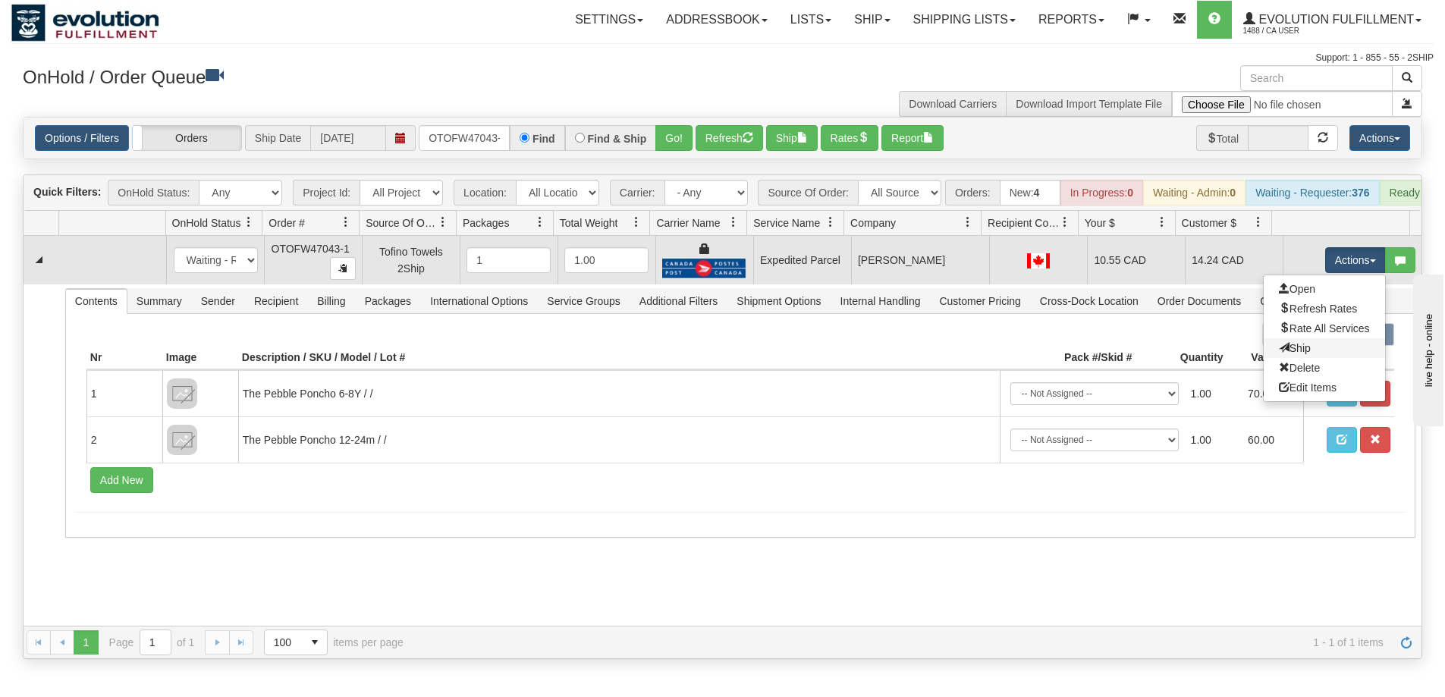
click at [1299, 357] on link "Ship" at bounding box center [1324, 348] width 121 height 20
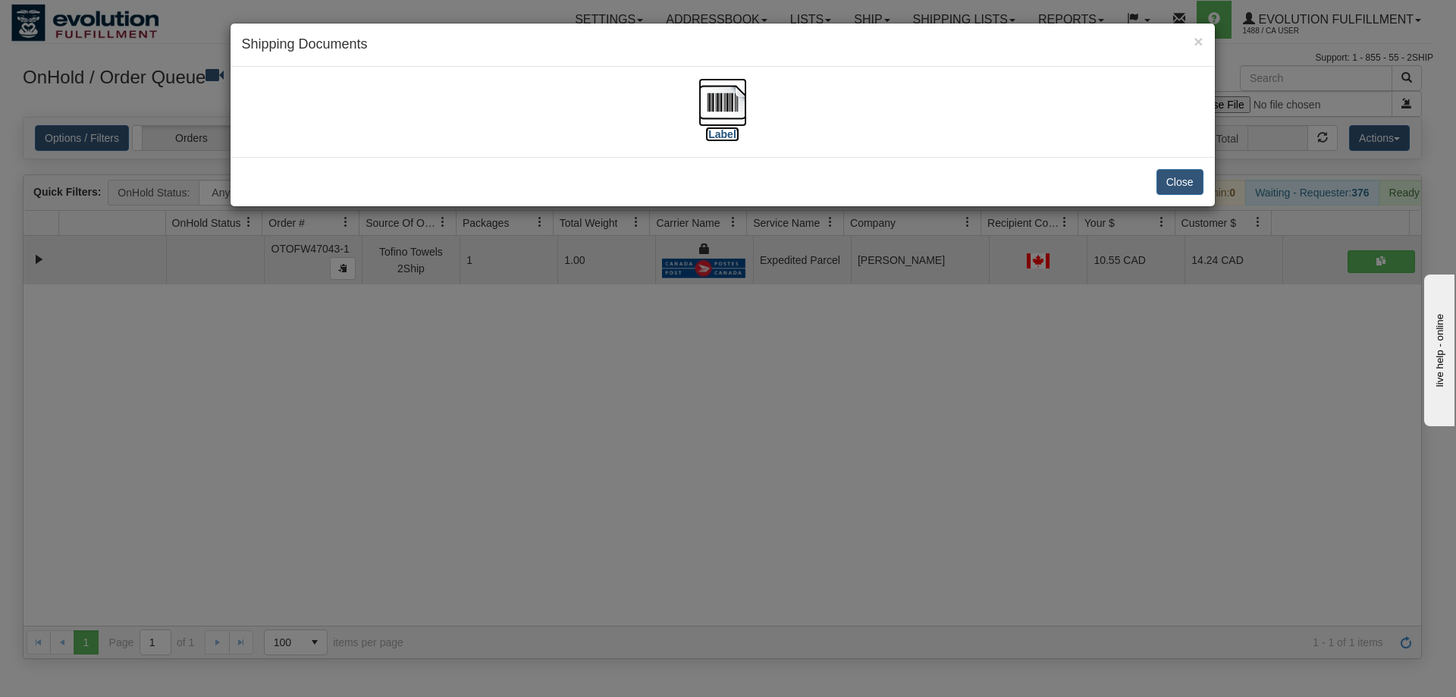
click at [739, 97] on img at bounding box center [723, 102] width 49 height 49
click at [736, 432] on div "× Shipping Documents [Label] Close" at bounding box center [728, 348] width 1456 height 697
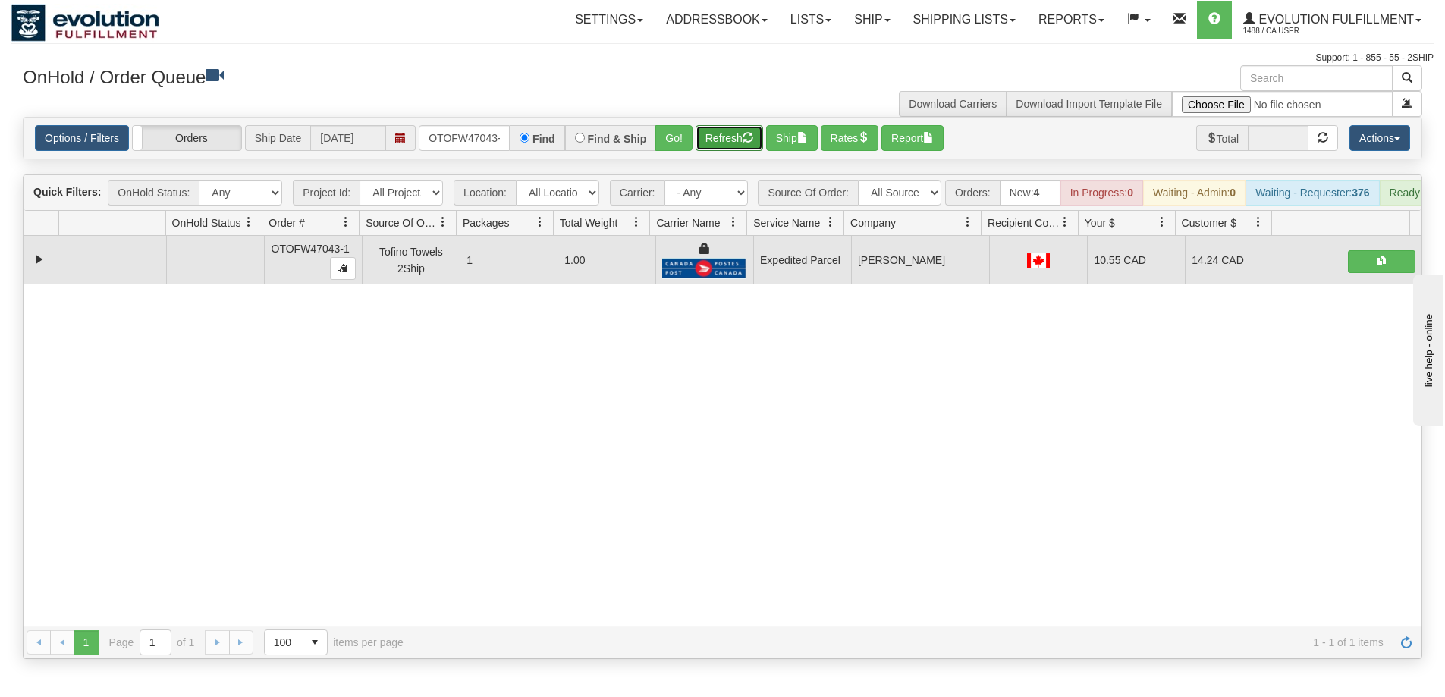
click at [740, 133] on button "Refresh" at bounding box center [729, 138] width 68 height 26
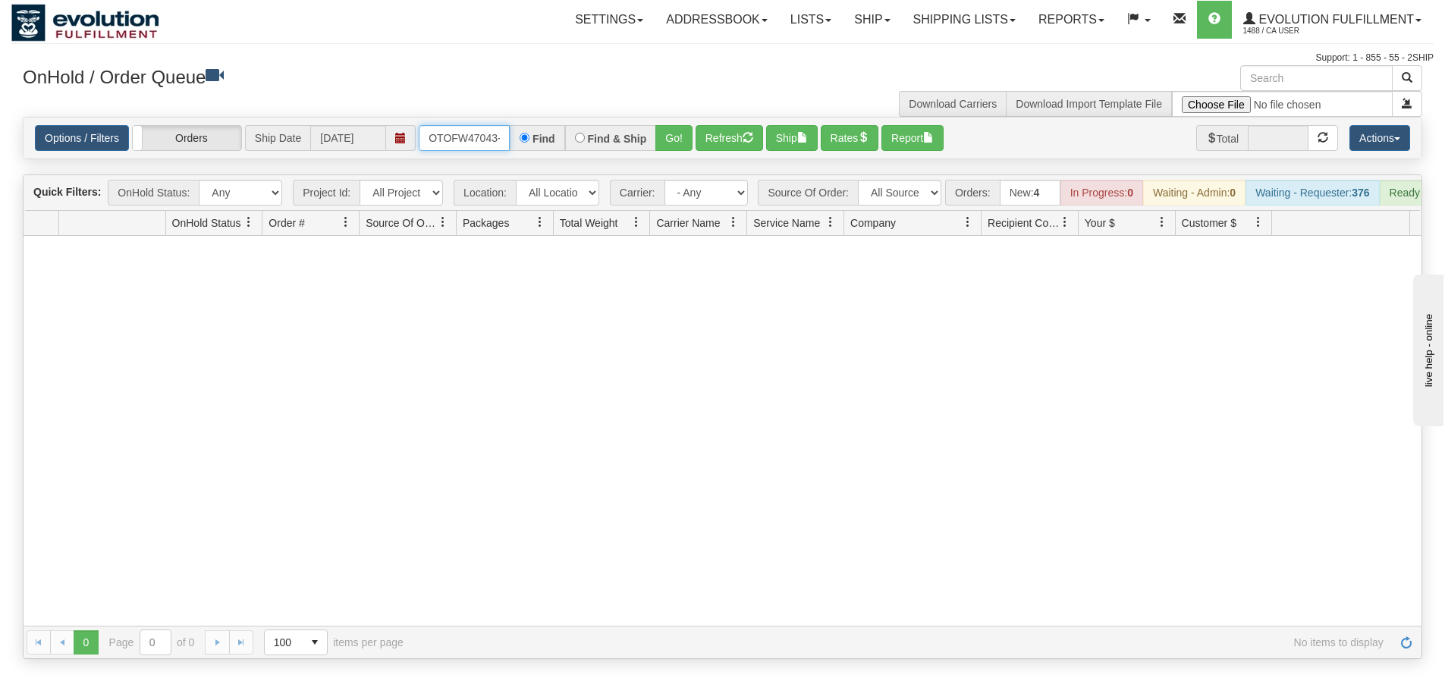
scroll to position [0, 7]
drag, startPoint x: 428, startPoint y: 134, endPoint x: 536, endPoint y: 134, distance: 108.5
click at [536, 134] on div "OTOFW47043-1 Find Find & Ship Go!" at bounding box center [556, 138] width 274 height 26
click at [673, 141] on button "Go!" at bounding box center [673, 138] width 37 height 26
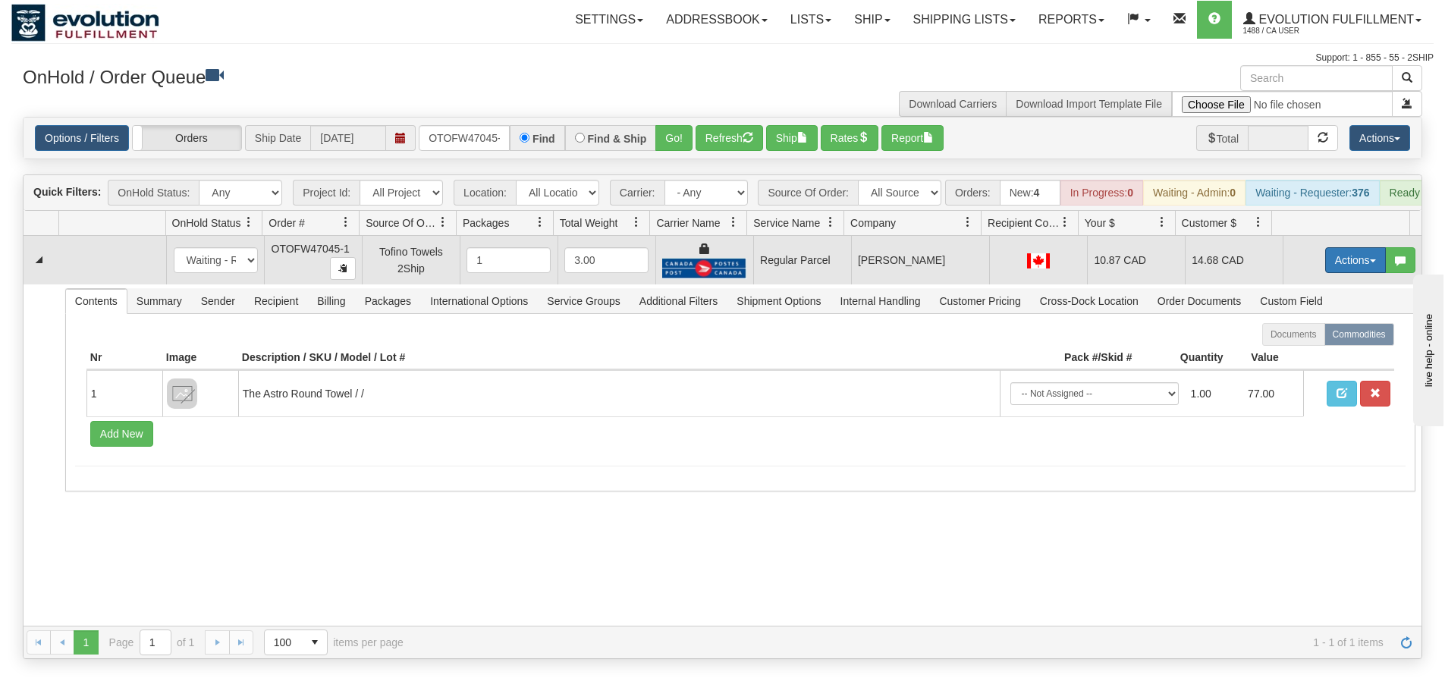
click at [1333, 272] on button "Actions" at bounding box center [1355, 260] width 61 height 26
click at [1302, 334] on span "Rate All Services" at bounding box center [1324, 328] width 91 height 12
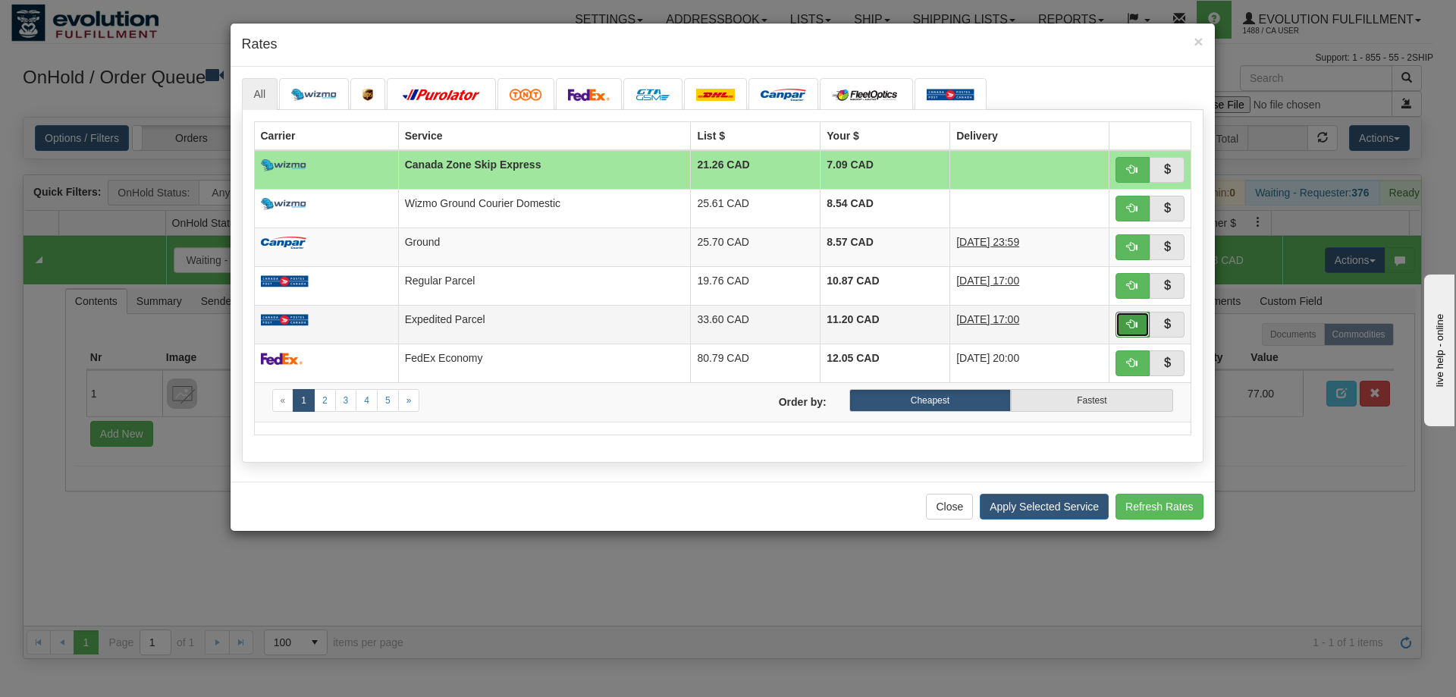
click at [1126, 322] on button "button" at bounding box center [1133, 325] width 35 height 26
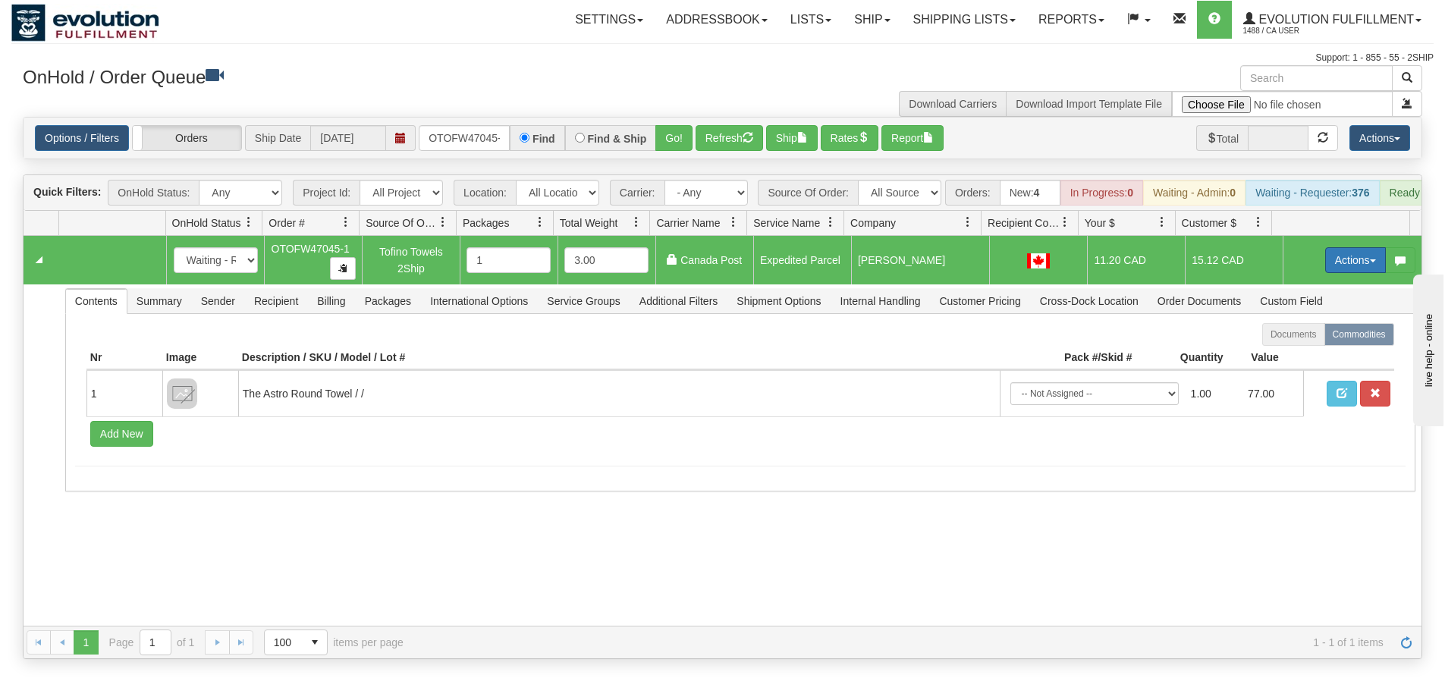
click at [1351, 268] on button "Actions" at bounding box center [1355, 260] width 61 height 26
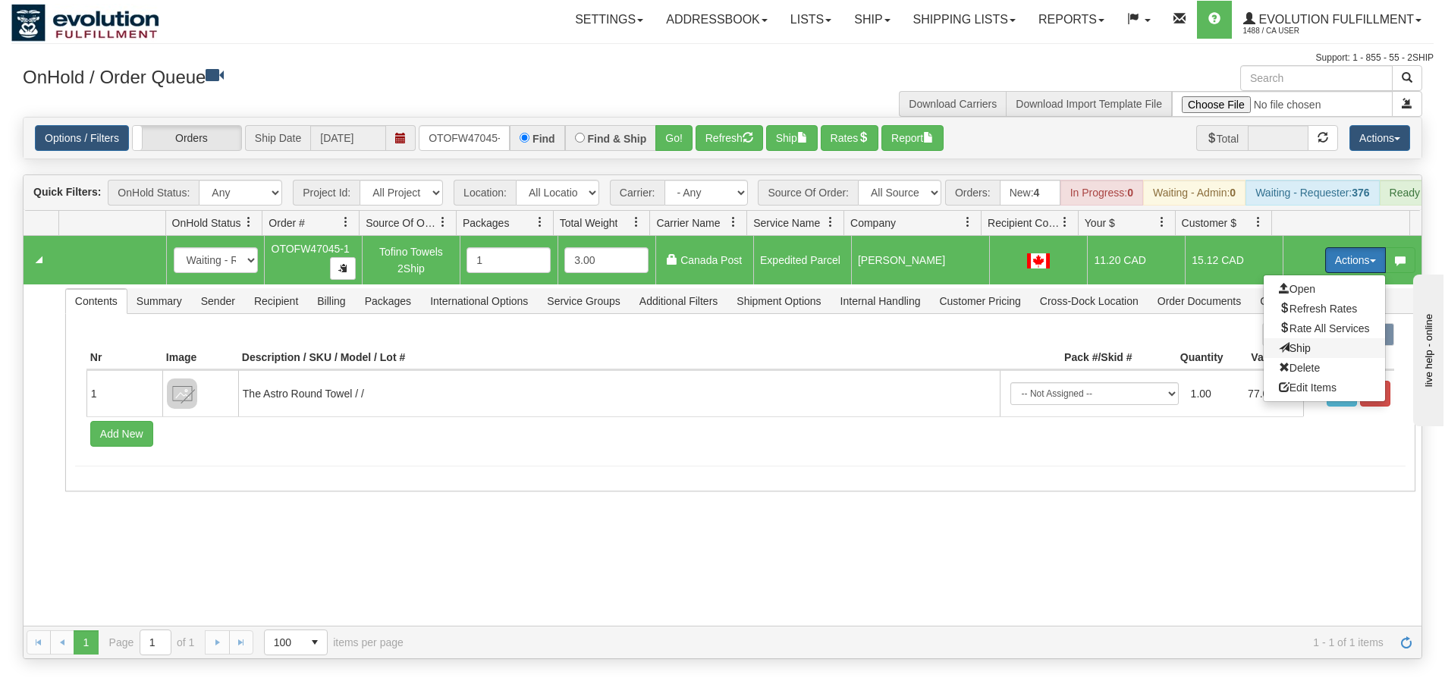
click at [1289, 353] on span "Ship" at bounding box center [1295, 348] width 32 height 12
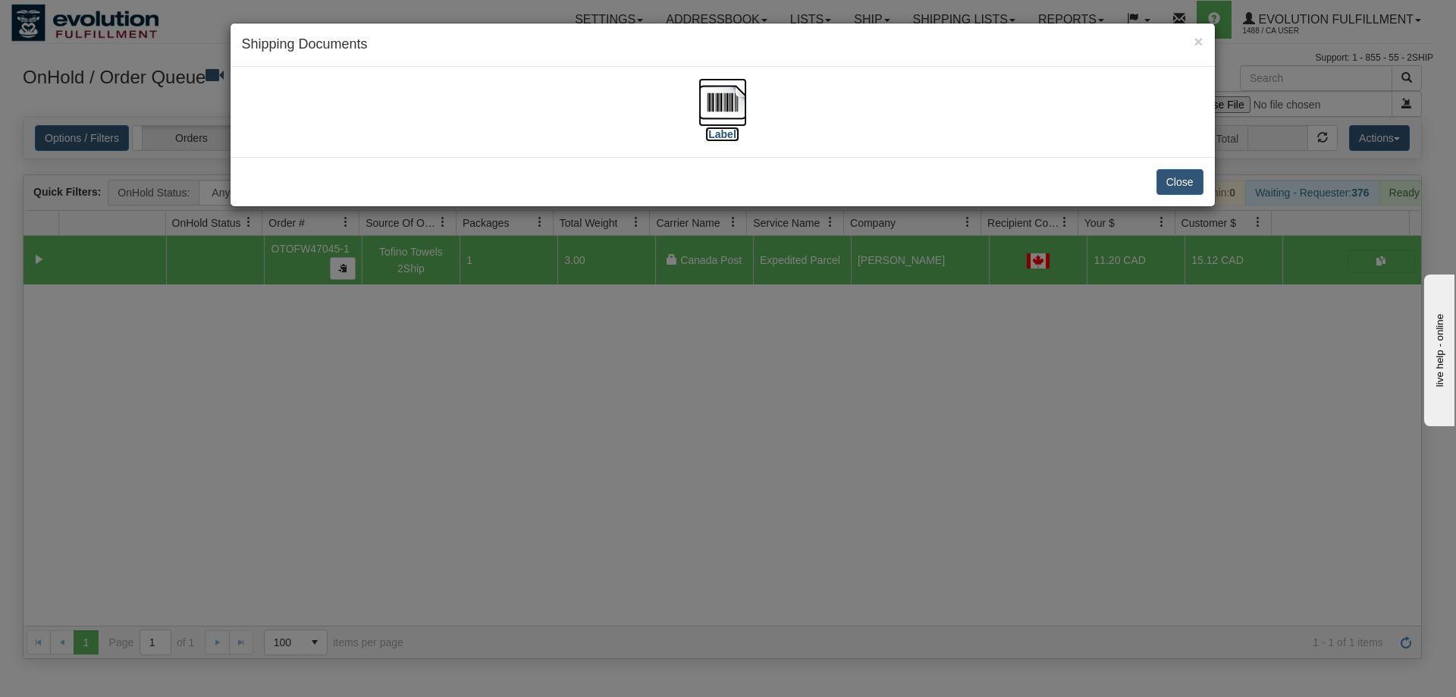
click at [743, 90] on img at bounding box center [723, 102] width 49 height 49
click at [909, 449] on div "× Shipping Documents [Label] Close" at bounding box center [728, 348] width 1456 height 697
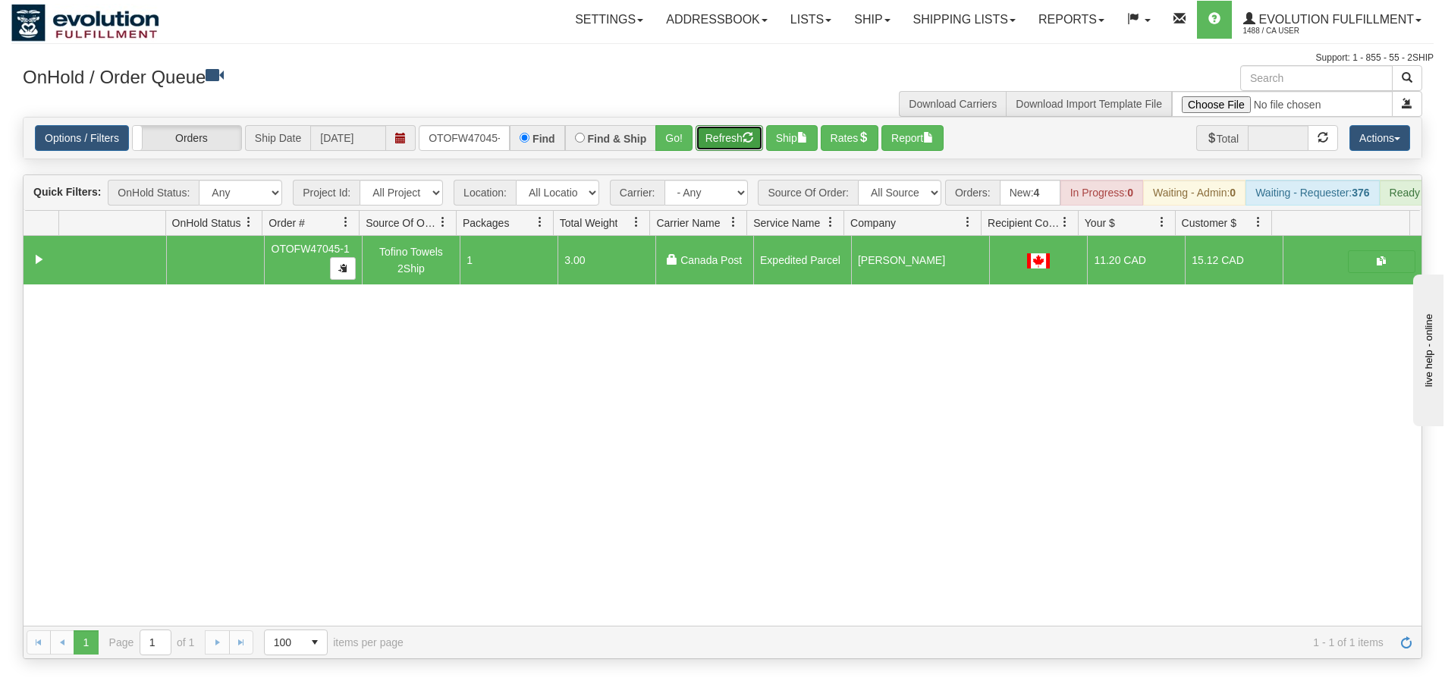
click at [727, 130] on button "Refresh" at bounding box center [729, 138] width 68 height 26
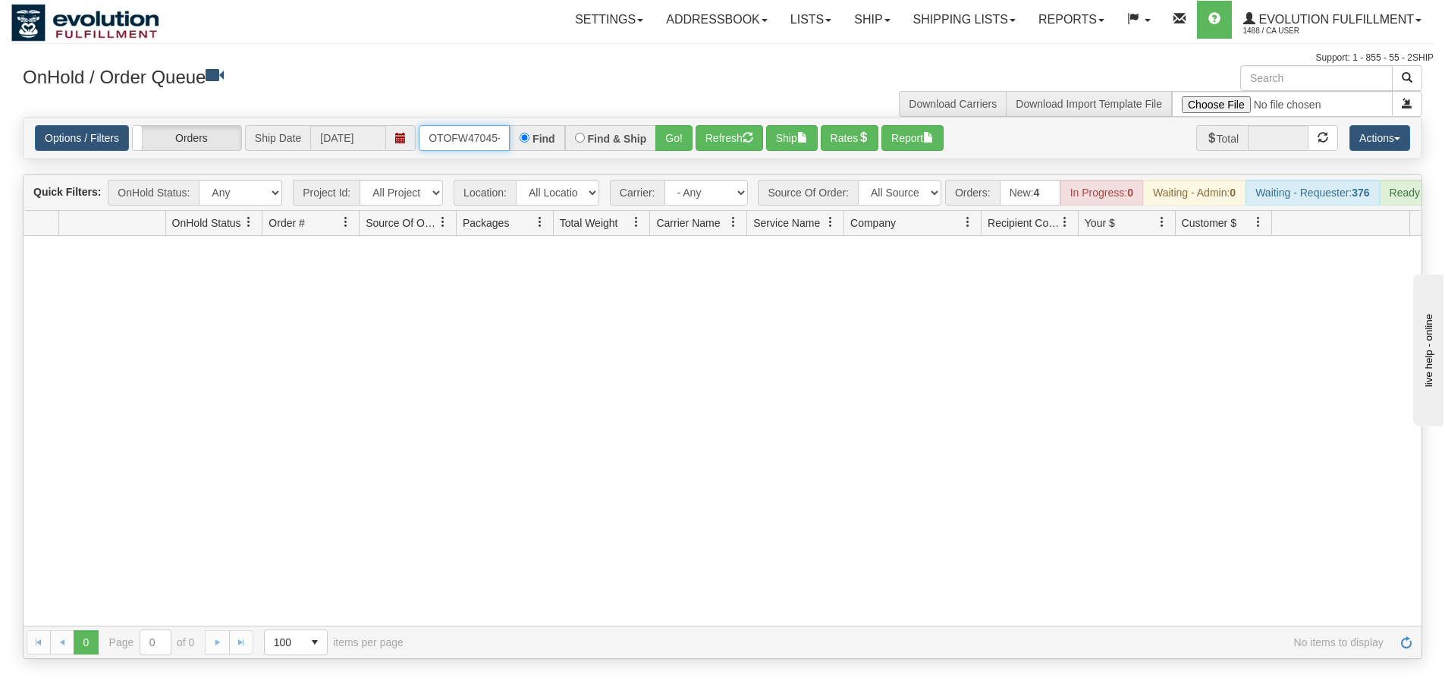
scroll to position [0, 7]
drag, startPoint x: 429, startPoint y: 140, endPoint x: 509, endPoint y: 140, distance: 80.4
click at [509, 140] on input "OTOFW47045-1" at bounding box center [464, 138] width 91 height 26
click at [685, 146] on button "Go!" at bounding box center [673, 138] width 37 height 26
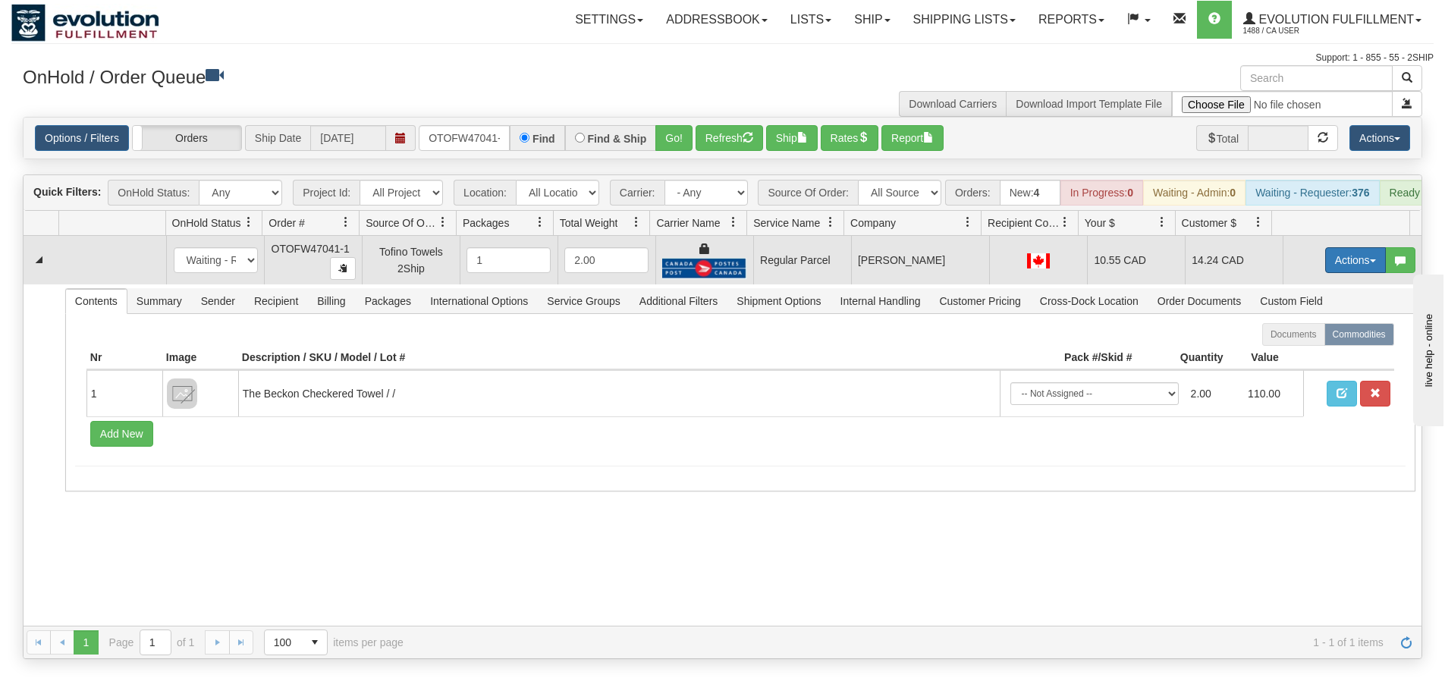
click at [1346, 264] on button "Actions" at bounding box center [1355, 260] width 61 height 26
click at [1315, 334] on span "Rate All Services" at bounding box center [1324, 328] width 91 height 12
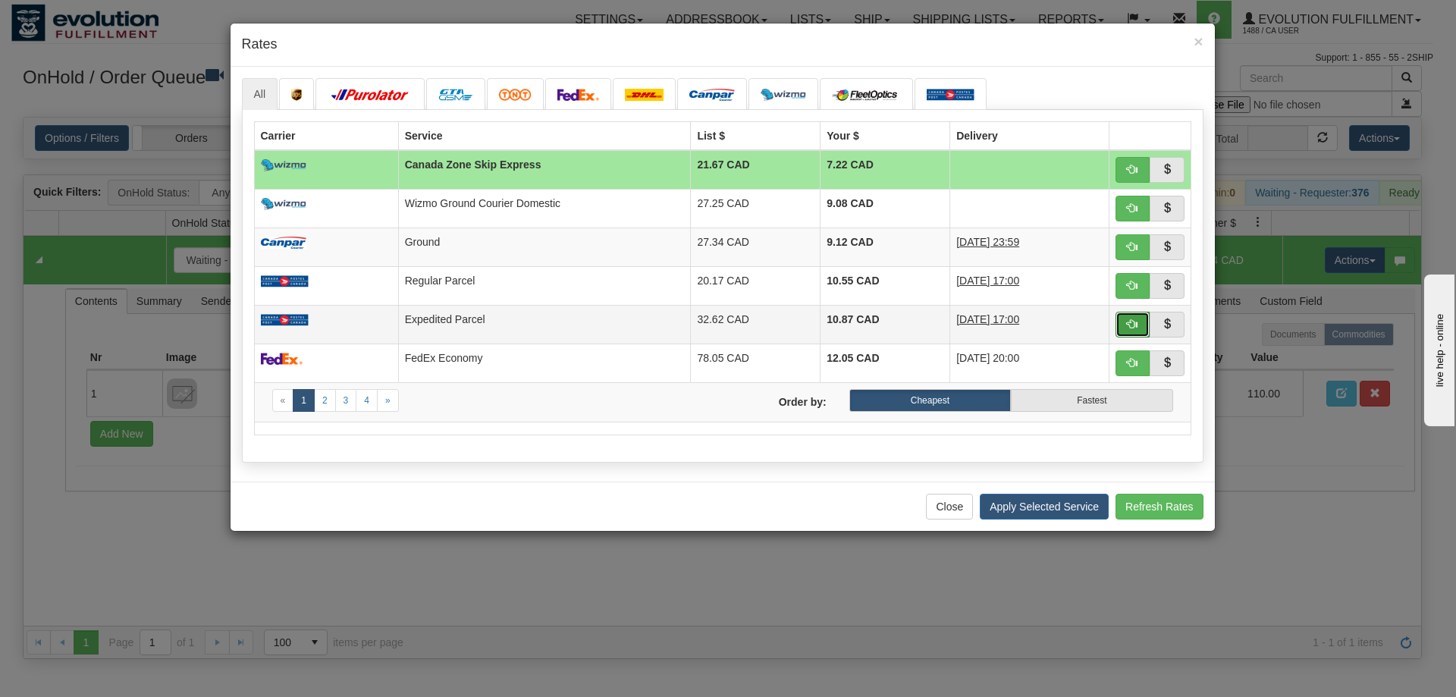
click at [1129, 319] on span "button" at bounding box center [1132, 324] width 11 height 11
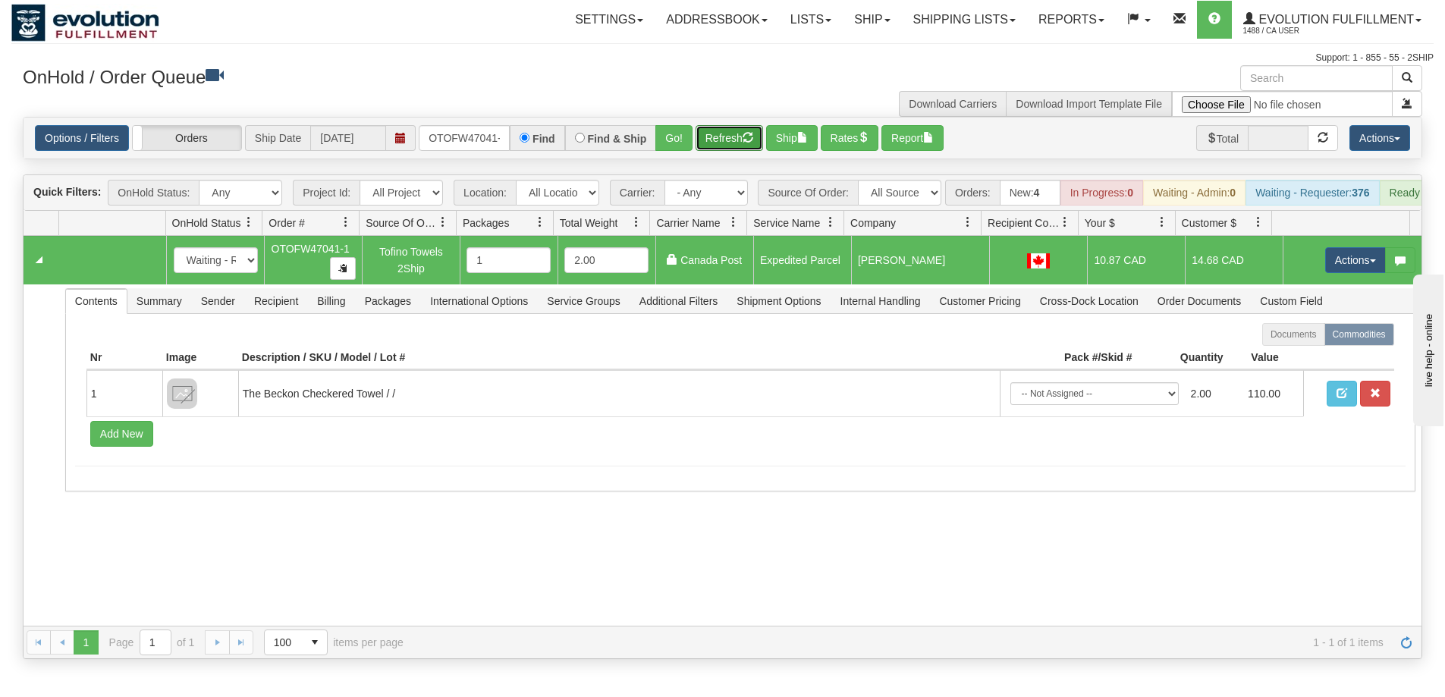
click at [726, 133] on button "Refresh" at bounding box center [729, 138] width 68 height 26
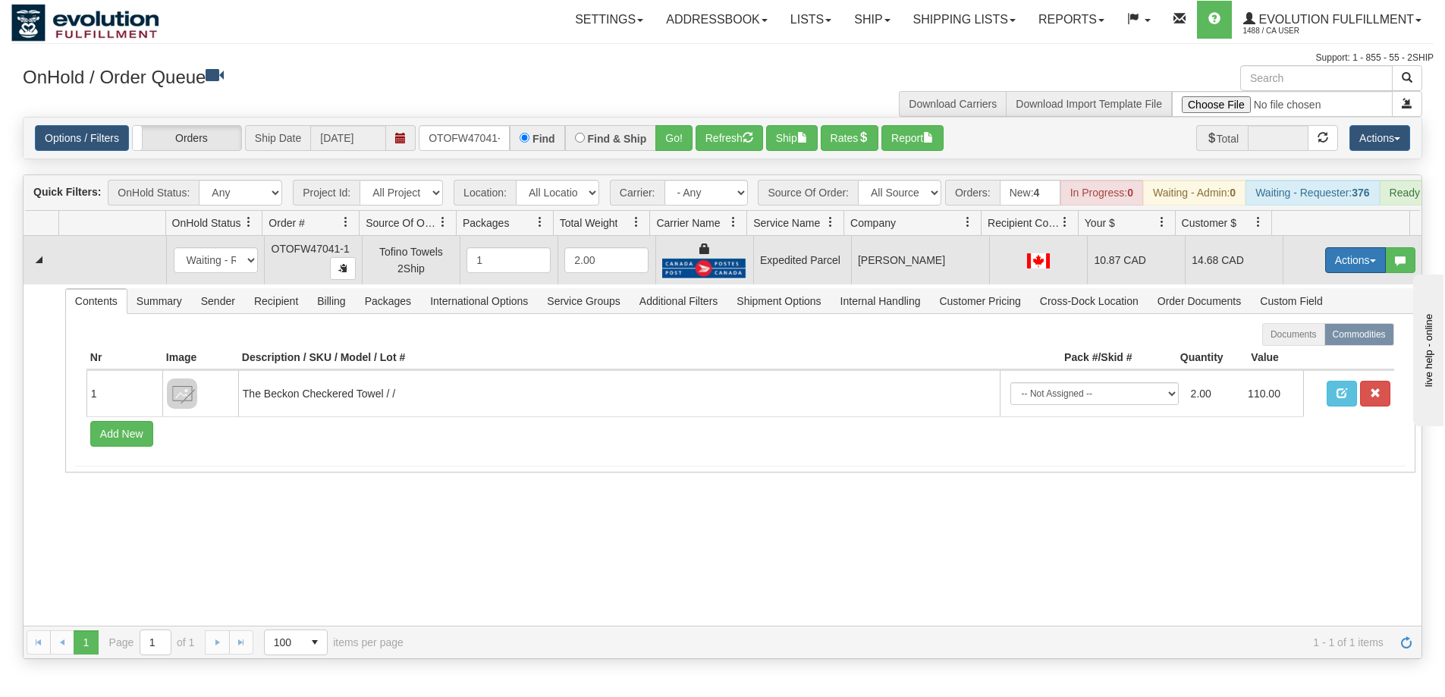
click at [1339, 273] on button "Actions" at bounding box center [1355, 260] width 61 height 26
click at [1305, 358] on link "Ship" at bounding box center [1324, 348] width 121 height 20
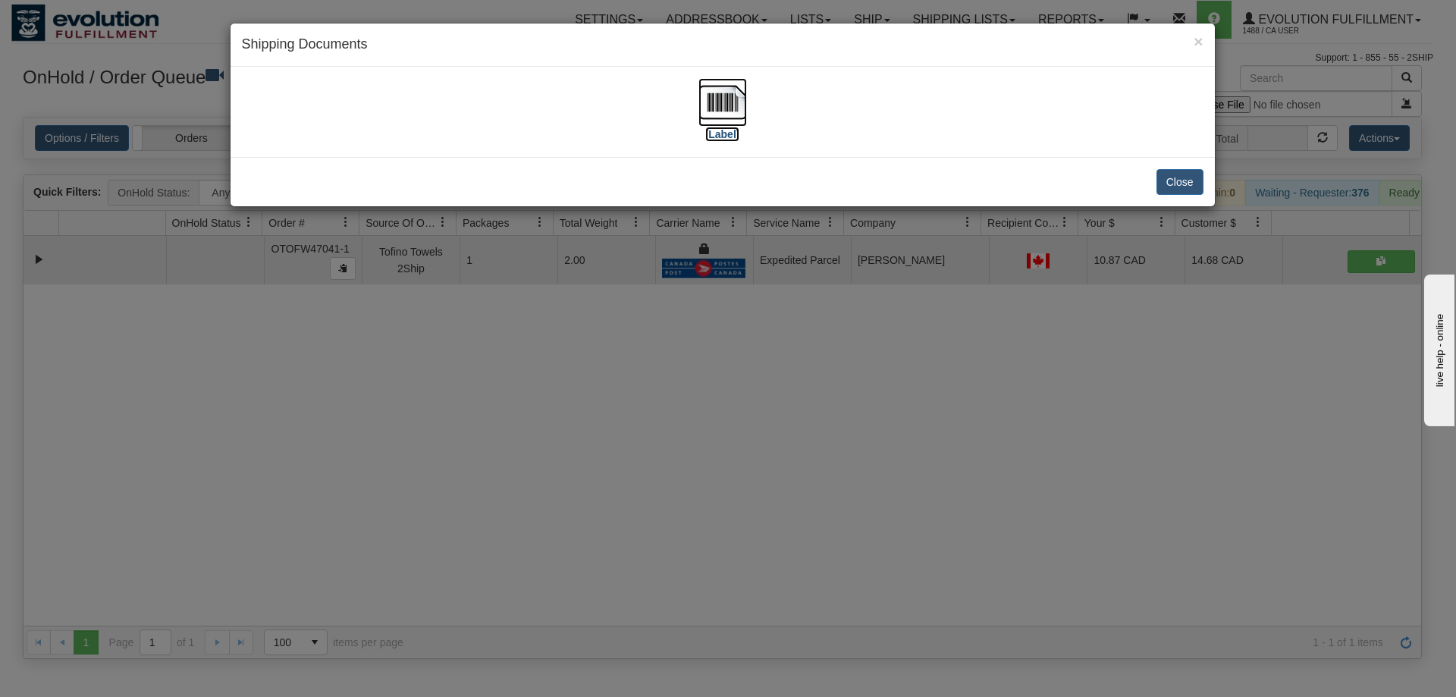
click at [720, 109] on img at bounding box center [723, 102] width 49 height 49
click at [803, 447] on div "× Shipping Documents [Label] Close" at bounding box center [728, 348] width 1456 height 697
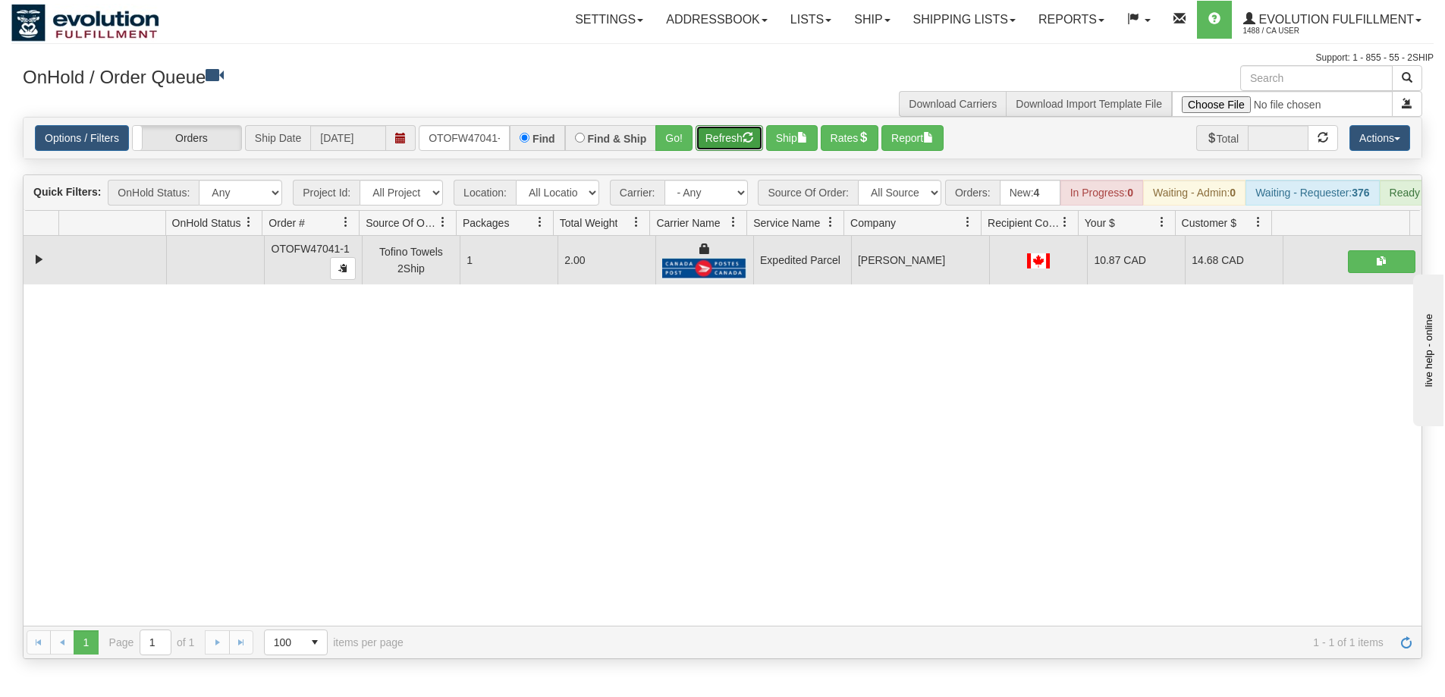
click at [745, 136] on span "button" at bounding box center [748, 137] width 11 height 11
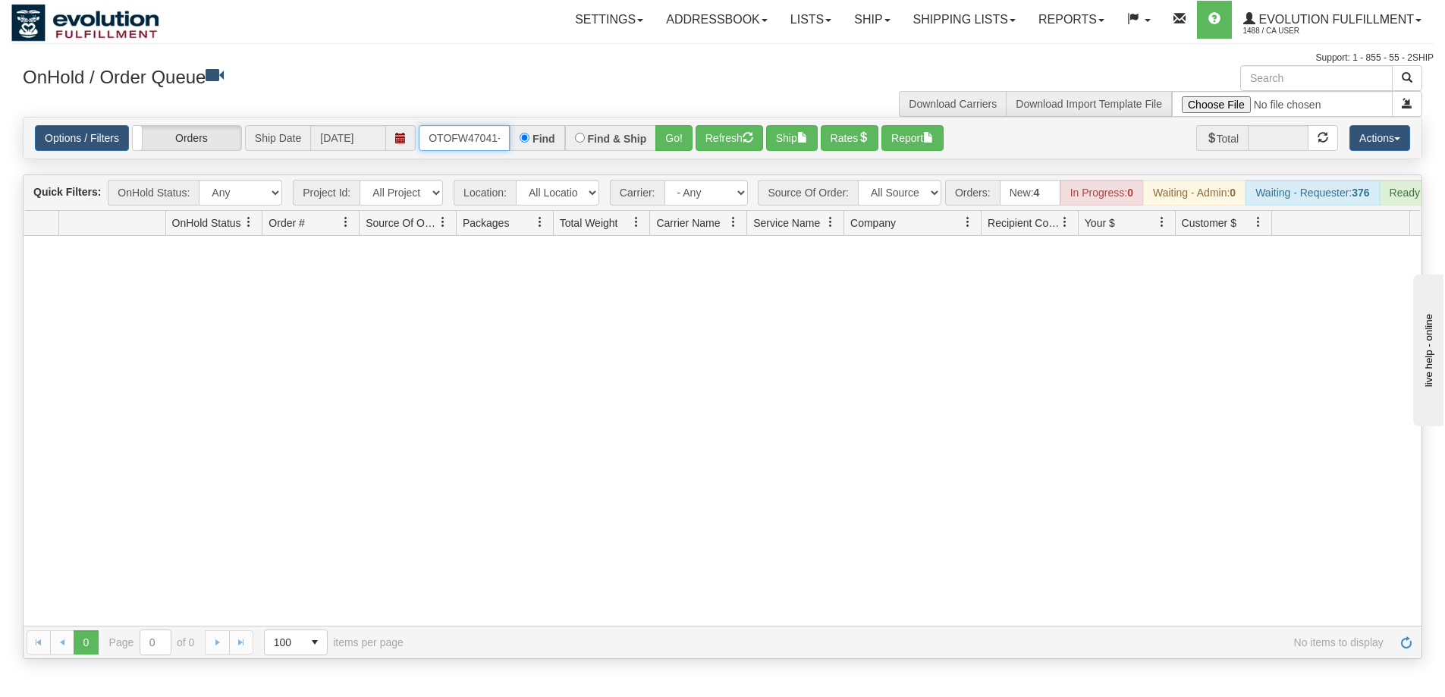
scroll to position [0, 7]
drag, startPoint x: 426, startPoint y: 137, endPoint x: 518, endPoint y: 137, distance: 91.8
click at [518, 137] on div "OTOFW47041-1 Find Find & Ship Go!" at bounding box center [556, 138] width 274 height 26
click at [665, 133] on button "Go!" at bounding box center [673, 138] width 37 height 26
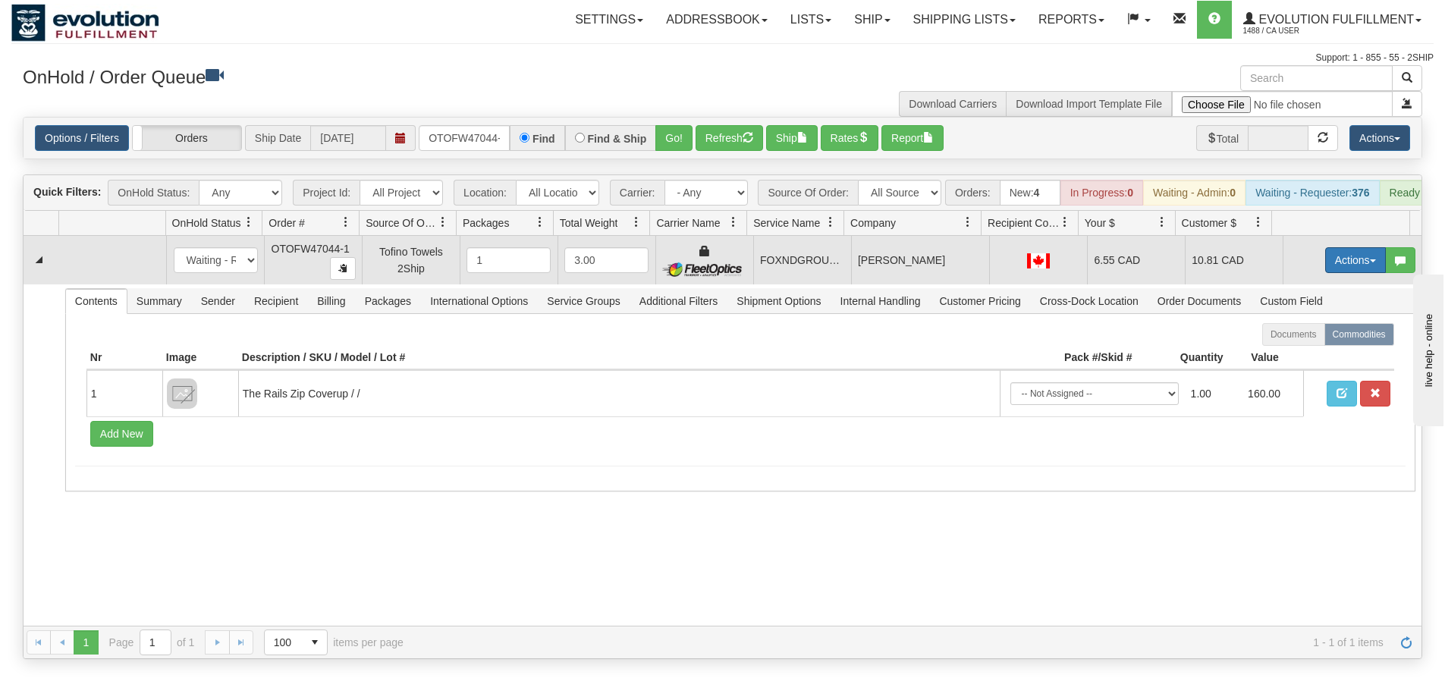
click at [1325, 268] on button "Actions" at bounding box center [1355, 260] width 61 height 26
click at [1294, 354] on span "Ship" at bounding box center [1295, 348] width 32 height 12
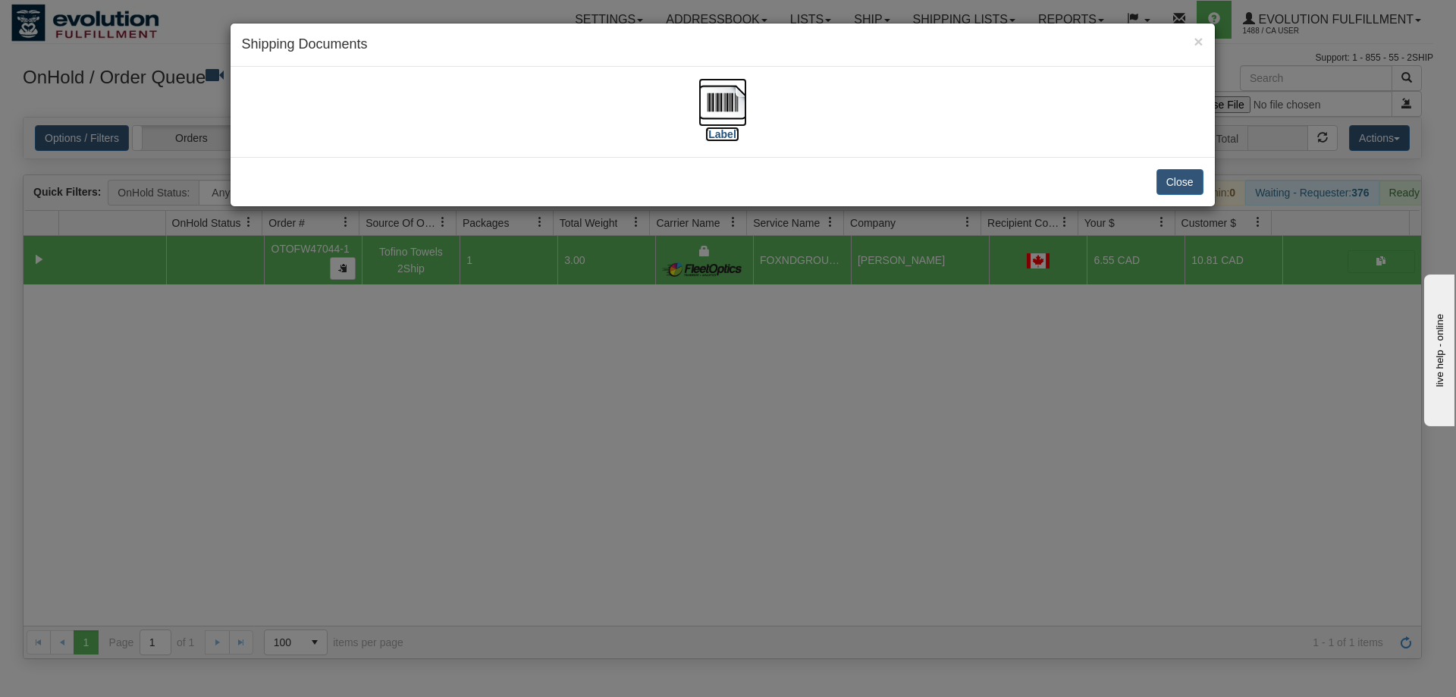
click at [731, 129] on label "[Label]" at bounding box center [722, 134] width 35 height 15
click at [956, 396] on div "× Shipping Documents [Label] Close" at bounding box center [728, 348] width 1456 height 697
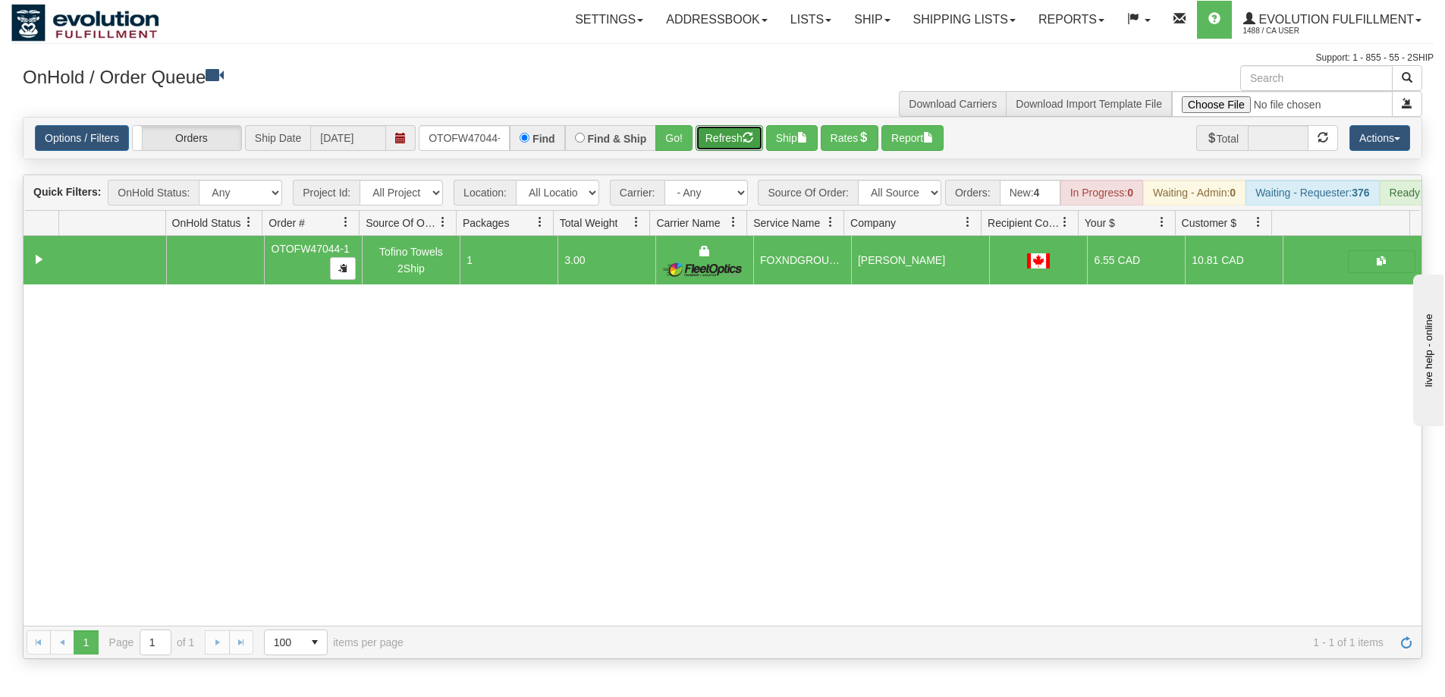
click at [724, 135] on button "Refresh" at bounding box center [729, 138] width 68 height 26
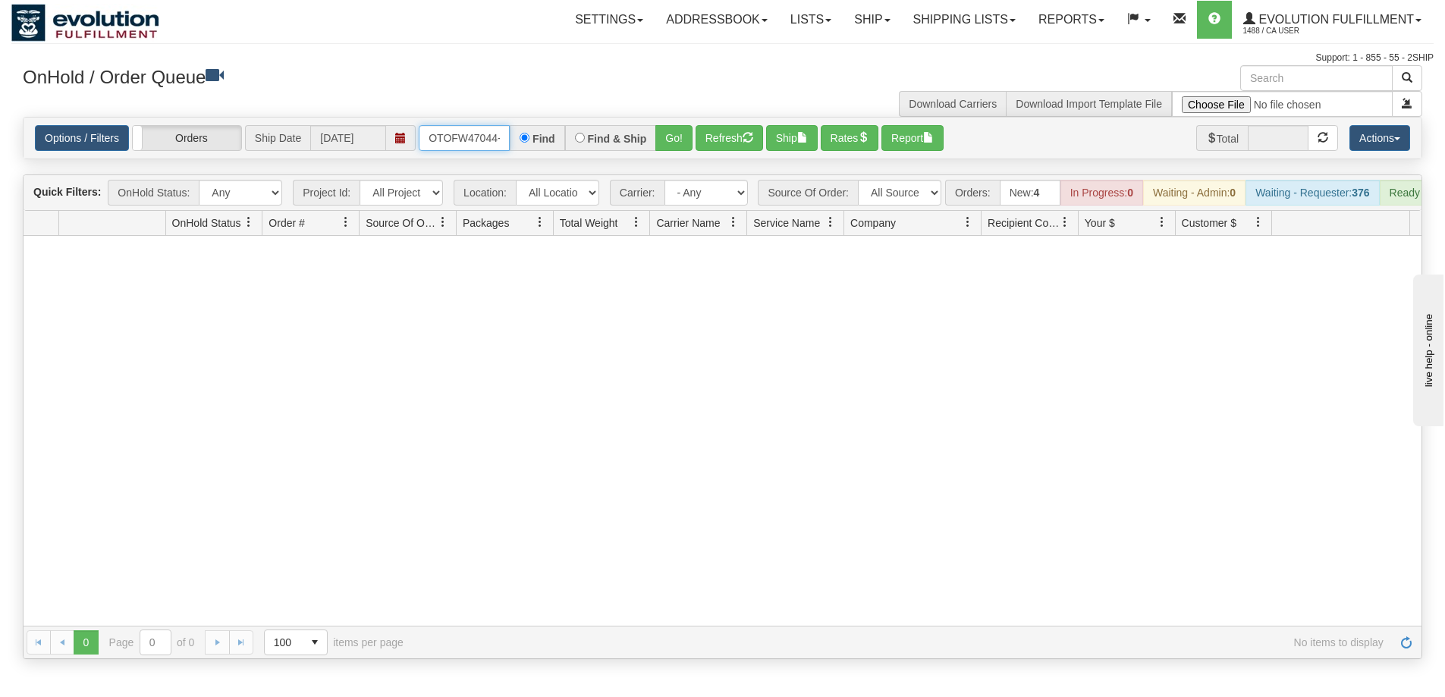
scroll to position [0, 7]
drag, startPoint x: 423, startPoint y: 140, endPoint x: 534, endPoint y: 140, distance: 110.7
click at [534, 140] on div "OTOFW47044-1 Find Find & Ship Go!" at bounding box center [556, 138] width 274 height 26
click at [687, 148] on button "Go!" at bounding box center [673, 138] width 37 height 26
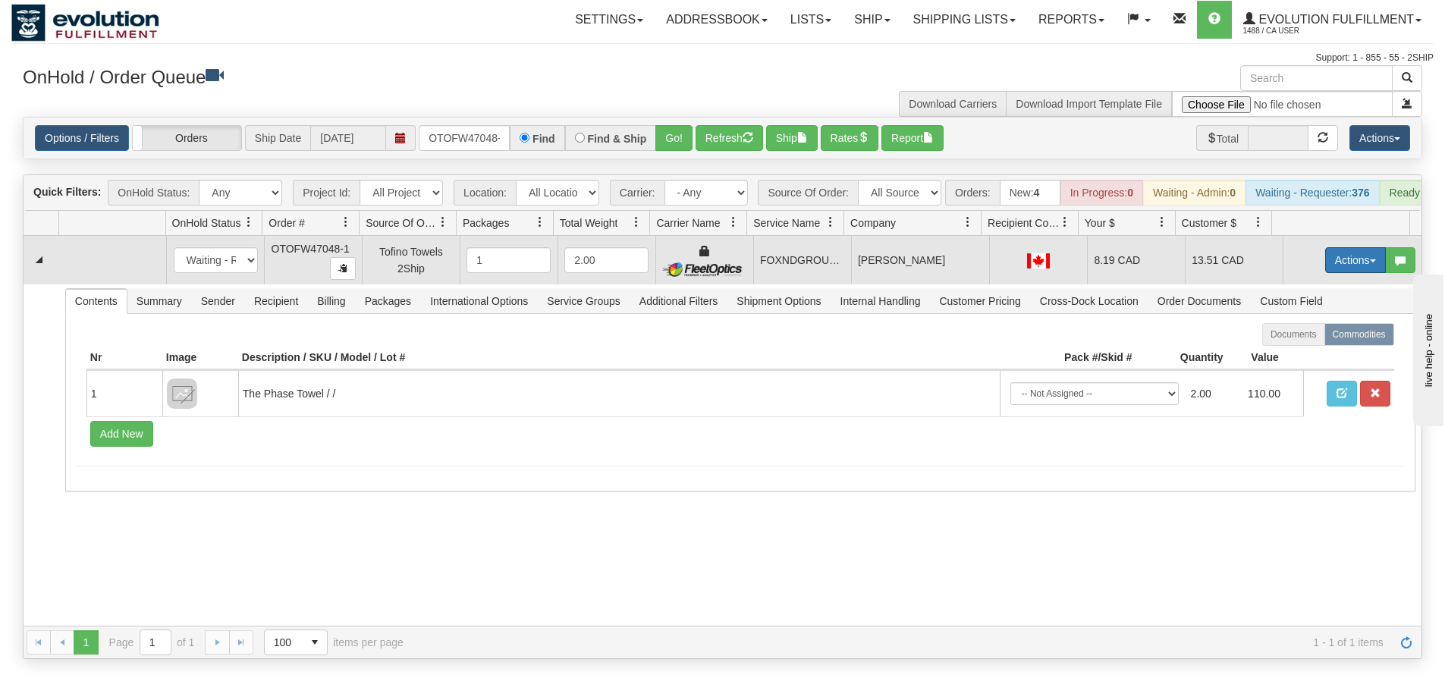
click at [1355, 272] on button "Actions" at bounding box center [1355, 260] width 61 height 26
click at [1290, 354] on span "Ship" at bounding box center [1295, 348] width 32 height 12
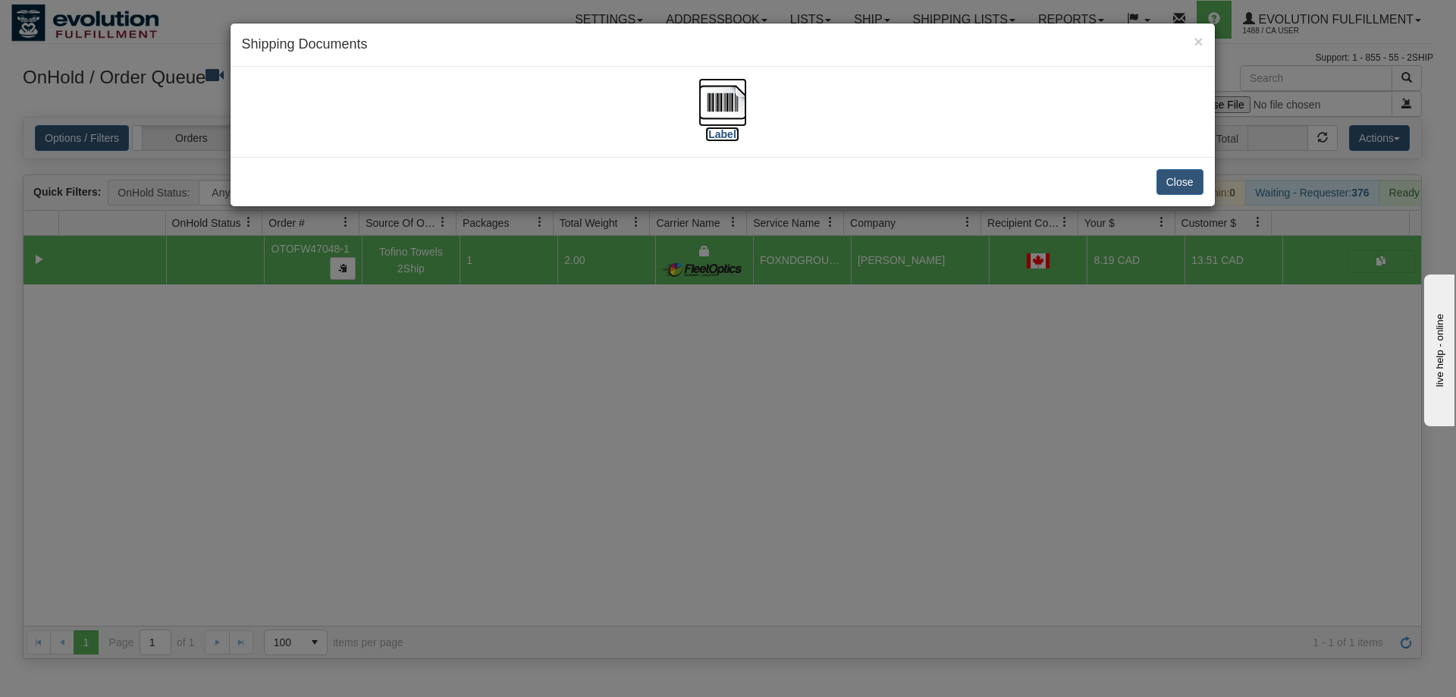
click at [727, 108] on img at bounding box center [723, 102] width 49 height 49
click at [570, 479] on div "× Shipping Documents [Label] Close" at bounding box center [728, 348] width 1456 height 697
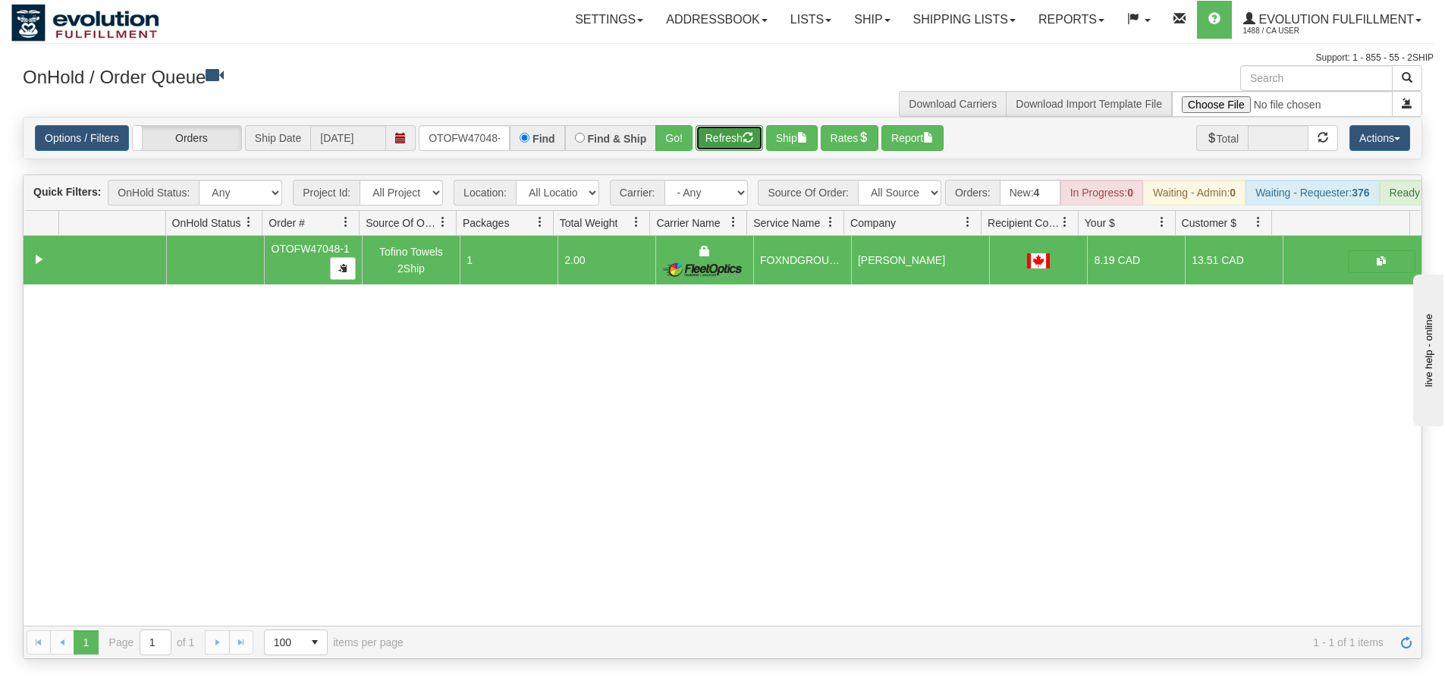
click at [728, 143] on button "Refresh" at bounding box center [729, 138] width 68 height 26
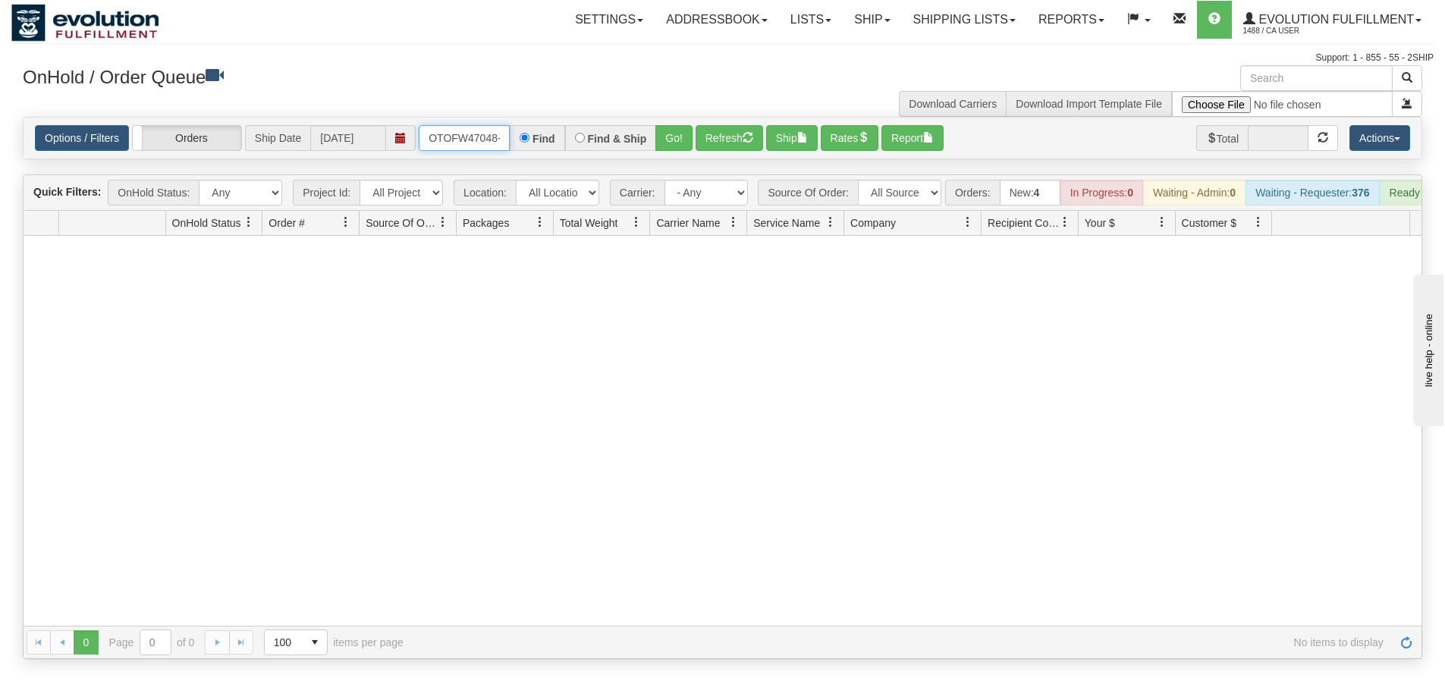
scroll to position [0, 7]
drag, startPoint x: 425, startPoint y: 135, endPoint x: 516, endPoint y: 129, distance: 92.0
click at [516, 129] on div "OTOFW47048-1 Find Find & Ship Go!" at bounding box center [556, 138] width 274 height 26
click at [679, 140] on button "Go!" at bounding box center [673, 138] width 37 height 26
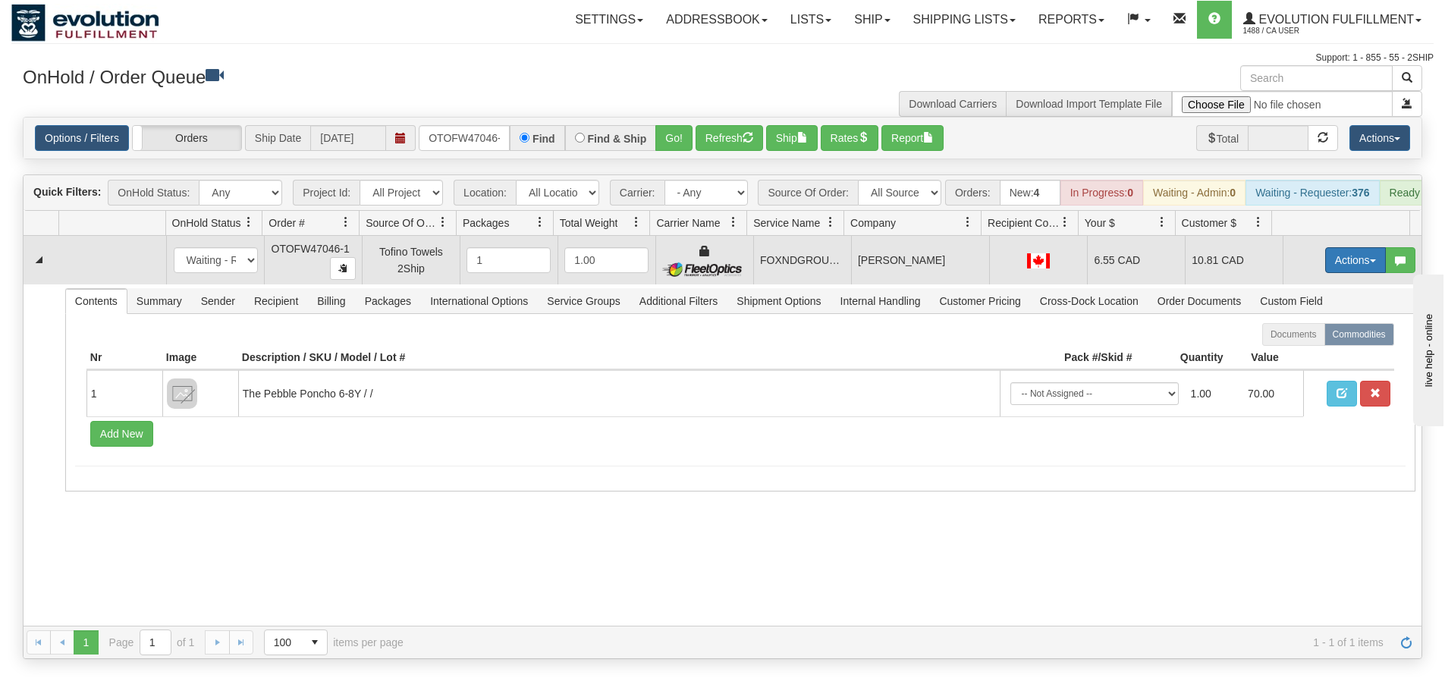
click at [1329, 271] on button "Actions" at bounding box center [1355, 260] width 61 height 26
click at [1292, 354] on span "Ship" at bounding box center [1295, 348] width 32 height 12
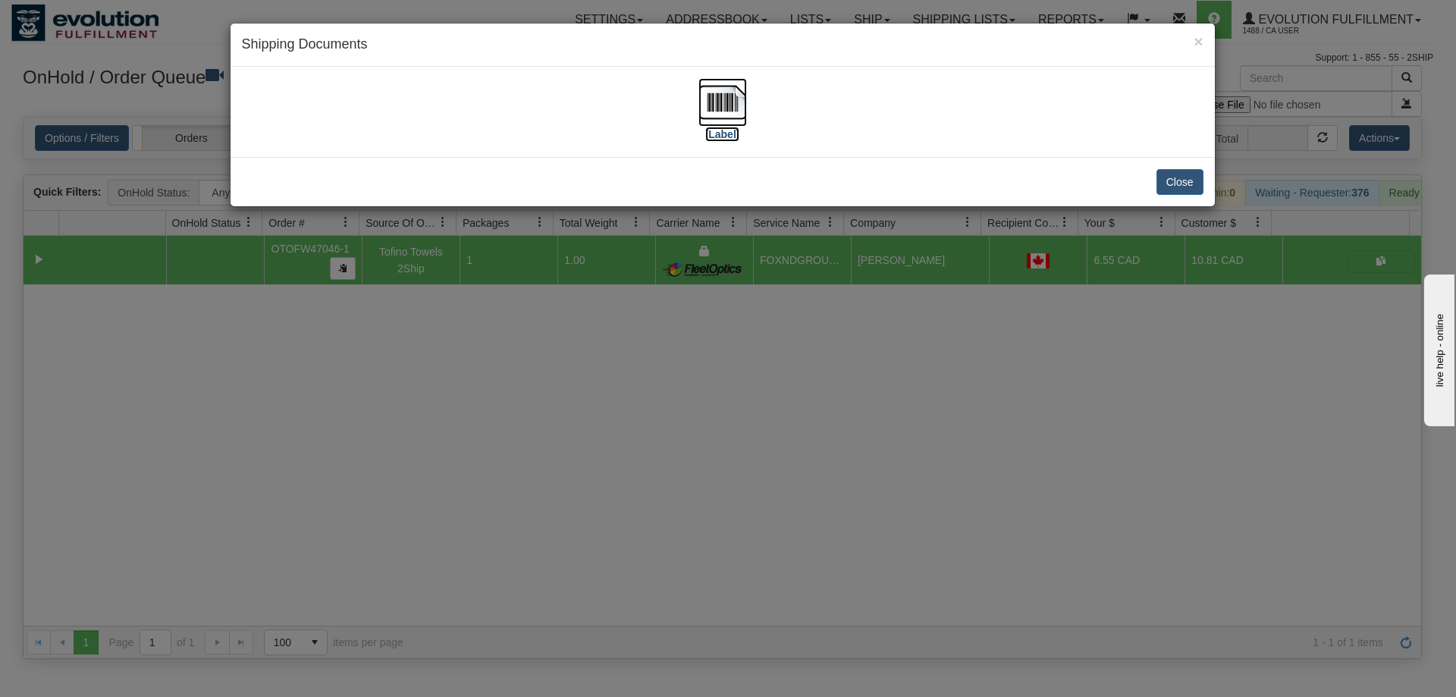
click at [736, 105] on img at bounding box center [723, 102] width 49 height 49
click at [752, 507] on div "× Shipping Documents [Label] Close" at bounding box center [728, 348] width 1456 height 697
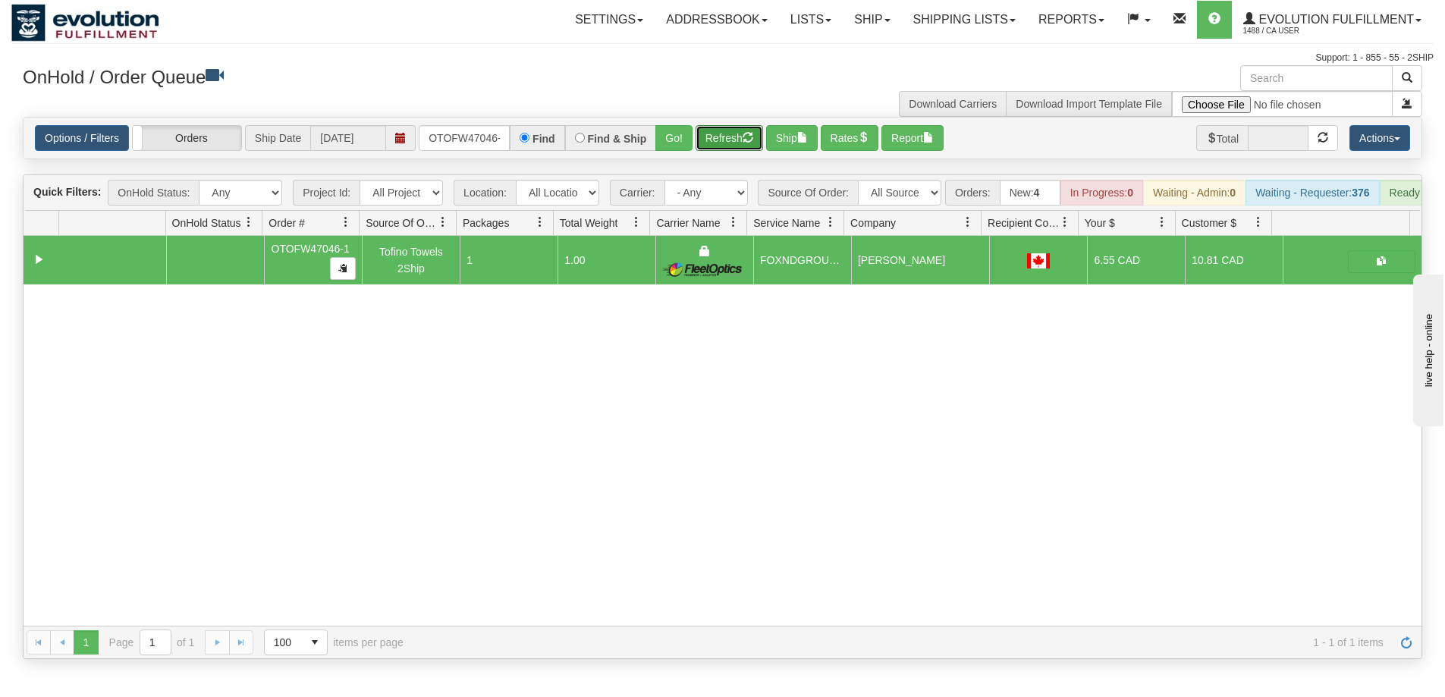
click at [728, 140] on button "Refresh" at bounding box center [729, 138] width 68 height 26
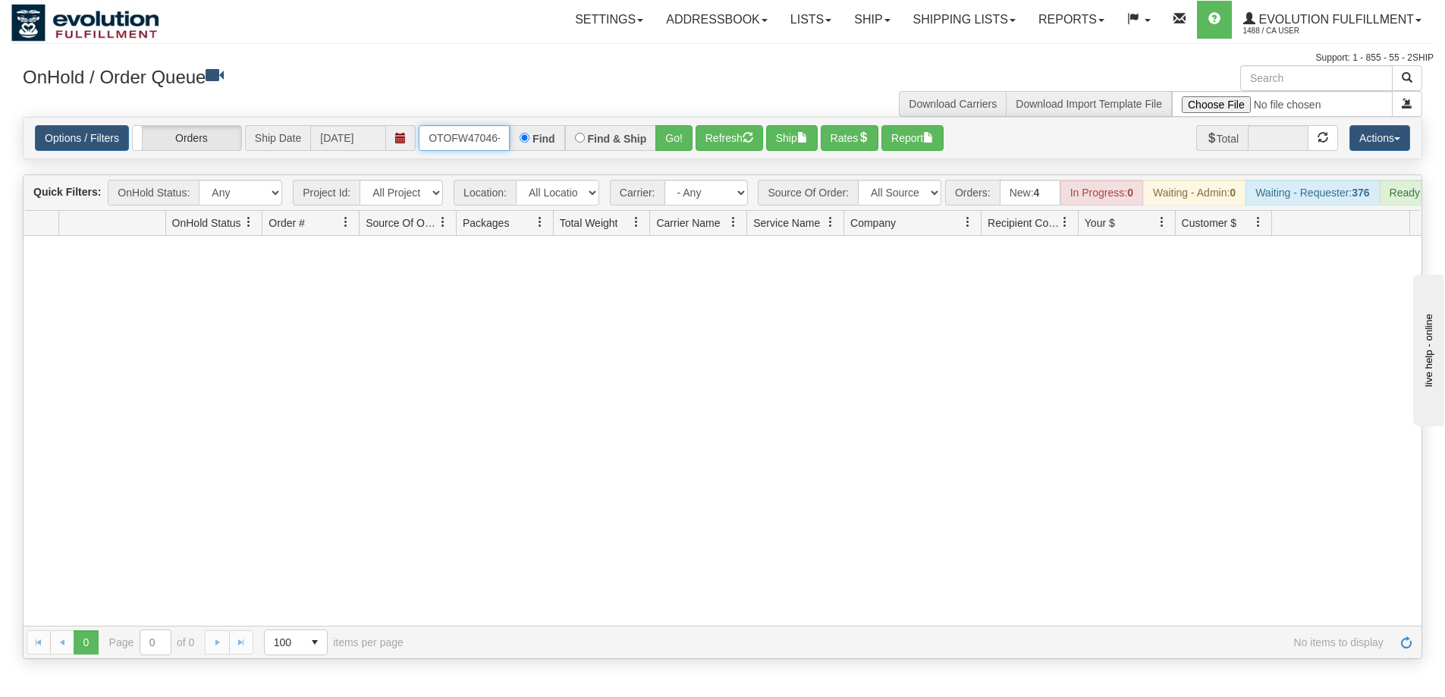
scroll to position [0, 7]
drag, startPoint x: 430, startPoint y: 134, endPoint x: 530, endPoint y: 133, distance: 100.1
click at [530, 133] on div "OTOFW47046-1 Find Find & Ship Go!" at bounding box center [556, 138] width 274 height 26
click at [666, 135] on button "Go!" at bounding box center [673, 138] width 37 height 26
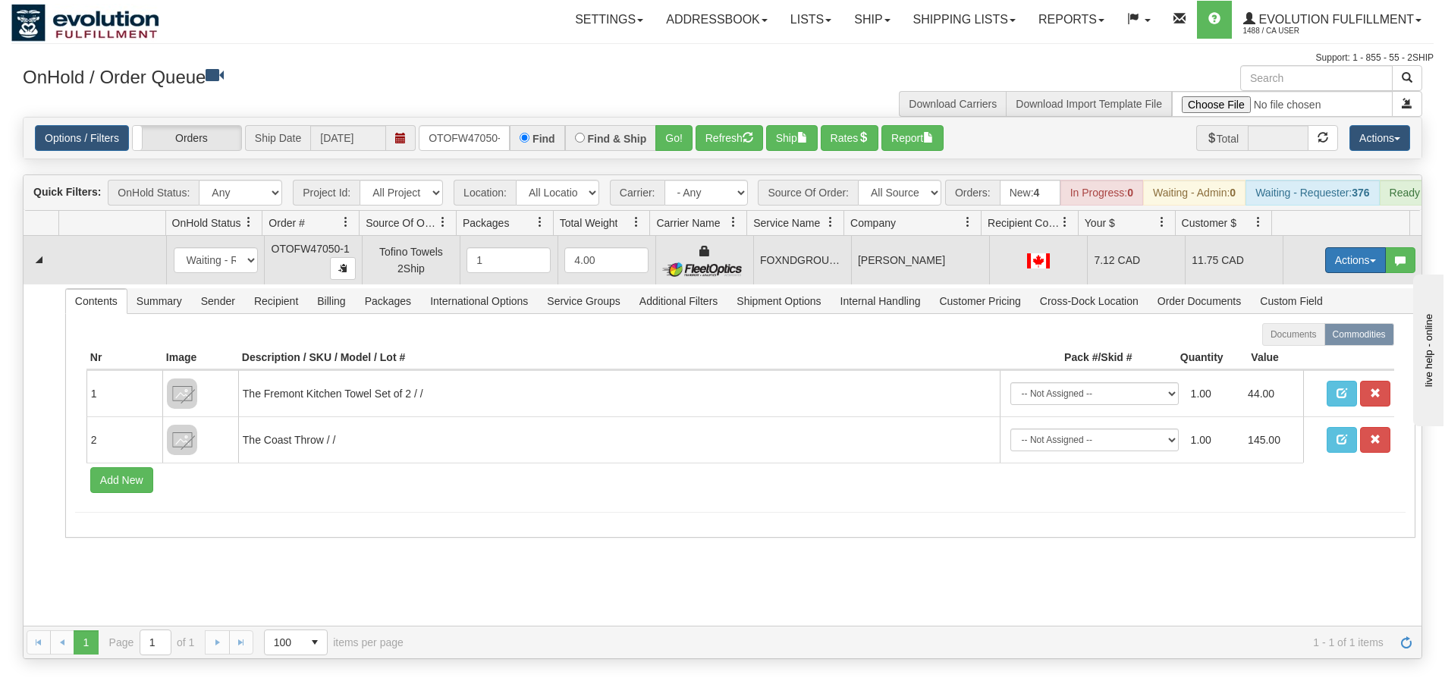
click at [1328, 269] on button "Actions" at bounding box center [1355, 260] width 61 height 26
click at [1292, 354] on span "Ship" at bounding box center [1295, 348] width 32 height 12
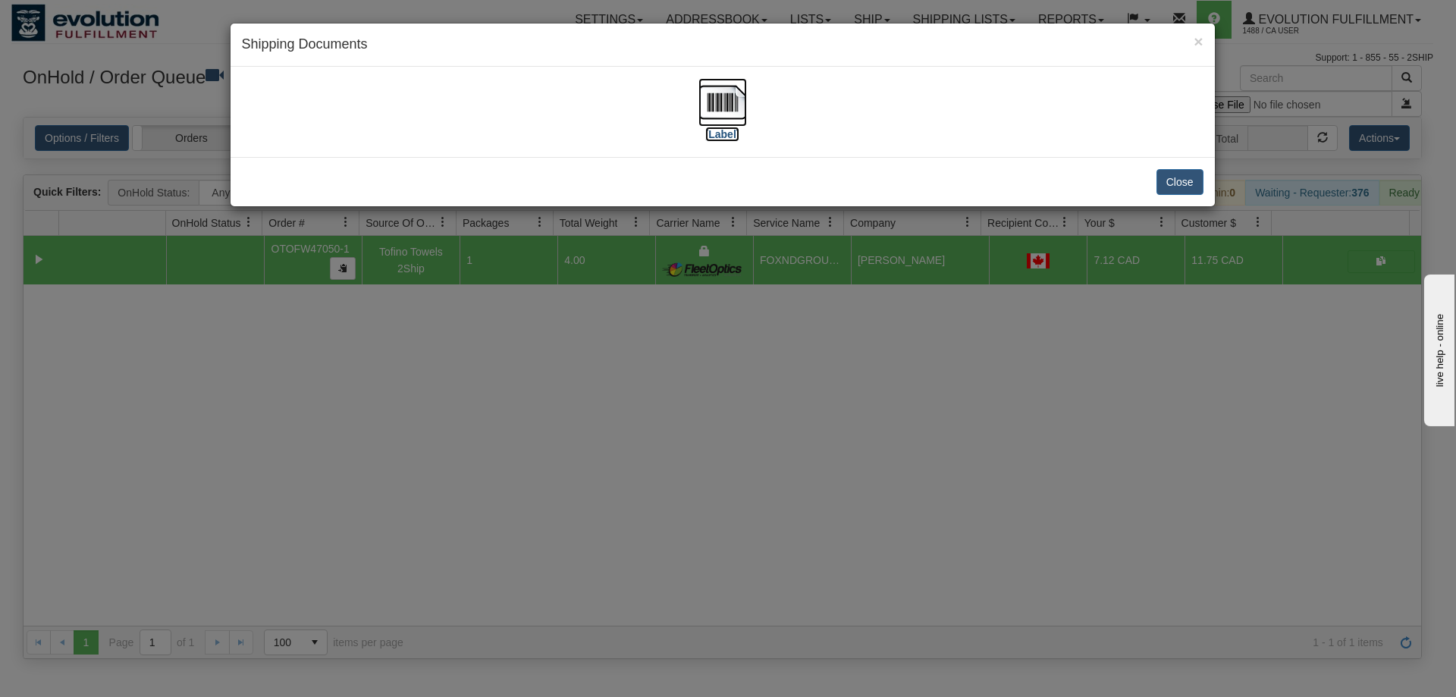
click at [730, 100] on img at bounding box center [723, 102] width 49 height 49
click at [721, 451] on div "× Shipping Documents [Label] Close" at bounding box center [728, 348] width 1456 height 697
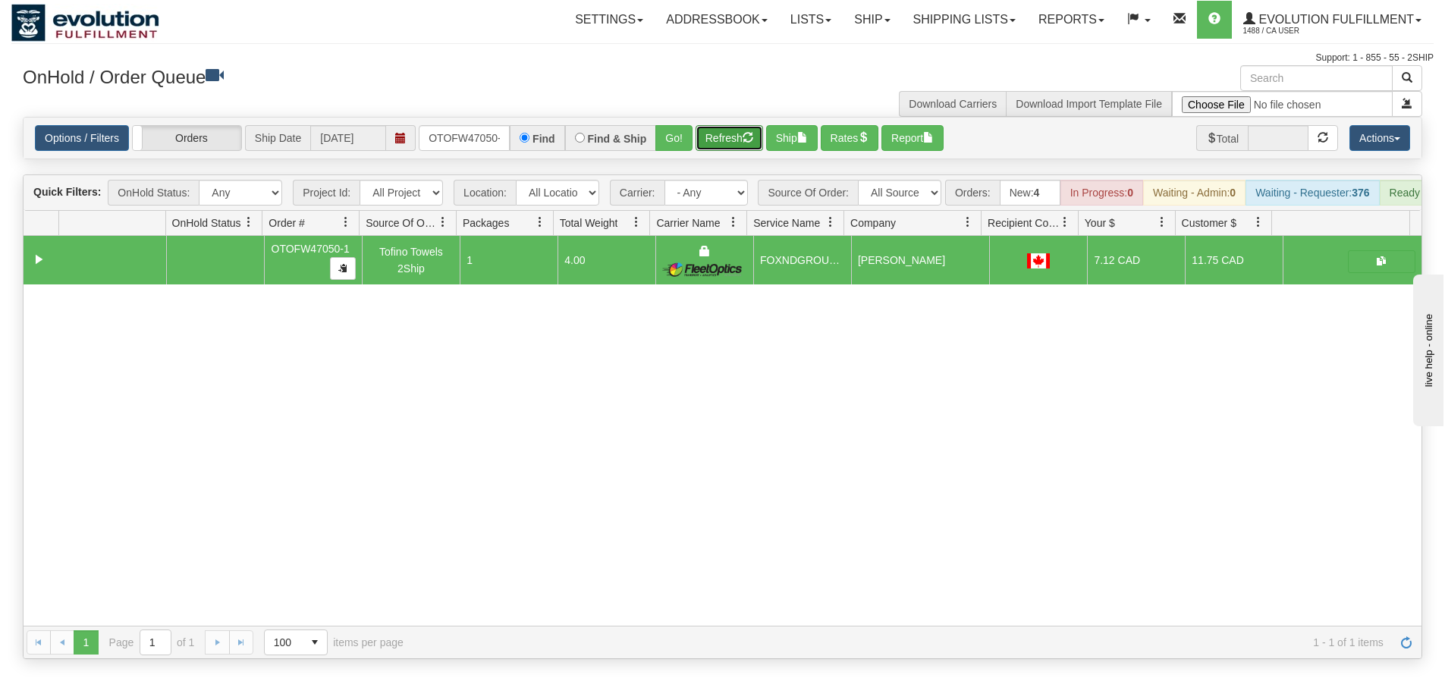
click at [724, 130] on button "Refresh" at bounding box center [729, 138] width 68 height 26
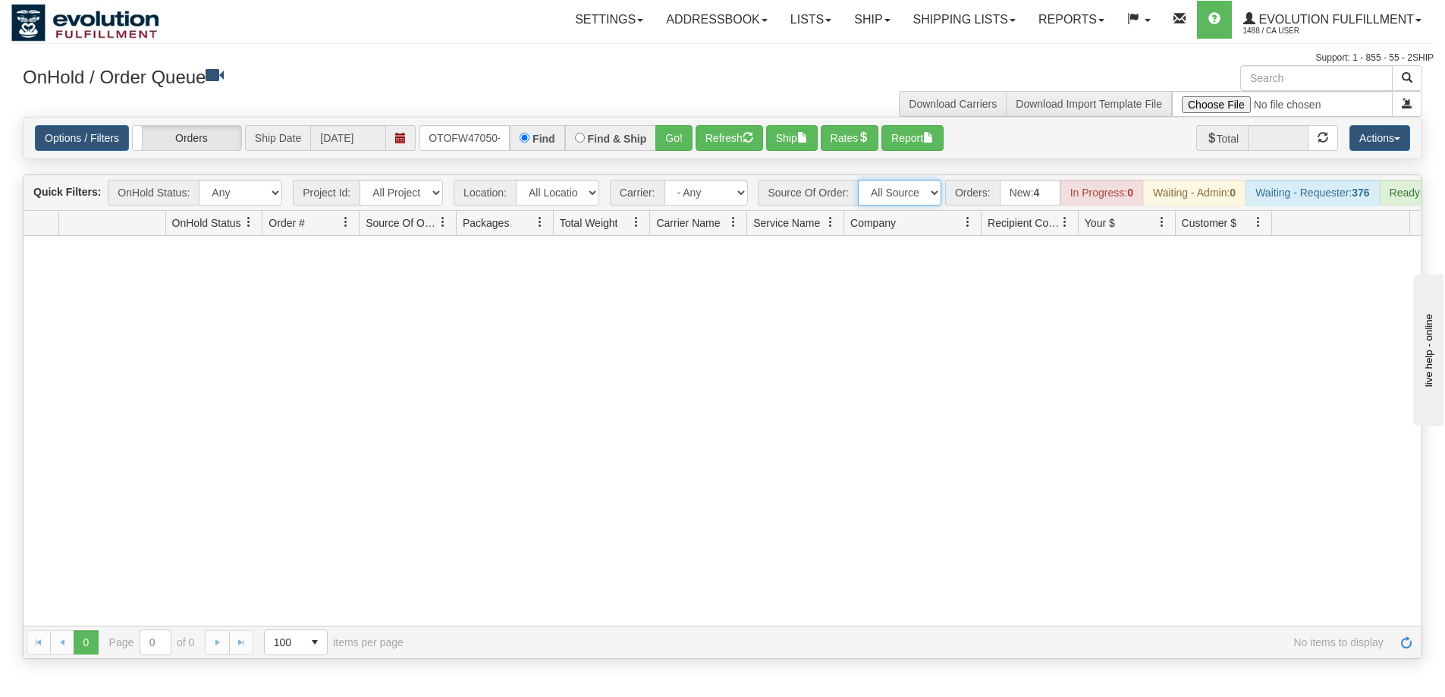
click at [896, 186] on select "All Sources AirBlaster 2Ship Integration Ambler Apparel 2Ship Integration BC Ca…" at bounding box center [899, 193] width 83 height 26
drag, startPoint x: 426, startPoint y: 137, endPoint x: 568, endPoint y: 136, distance: 141.8
click at [568, 136] on div "OTOFW47050-1 Find Find & Ship Go!" at bounding box center [556, 138] width 274 height 26
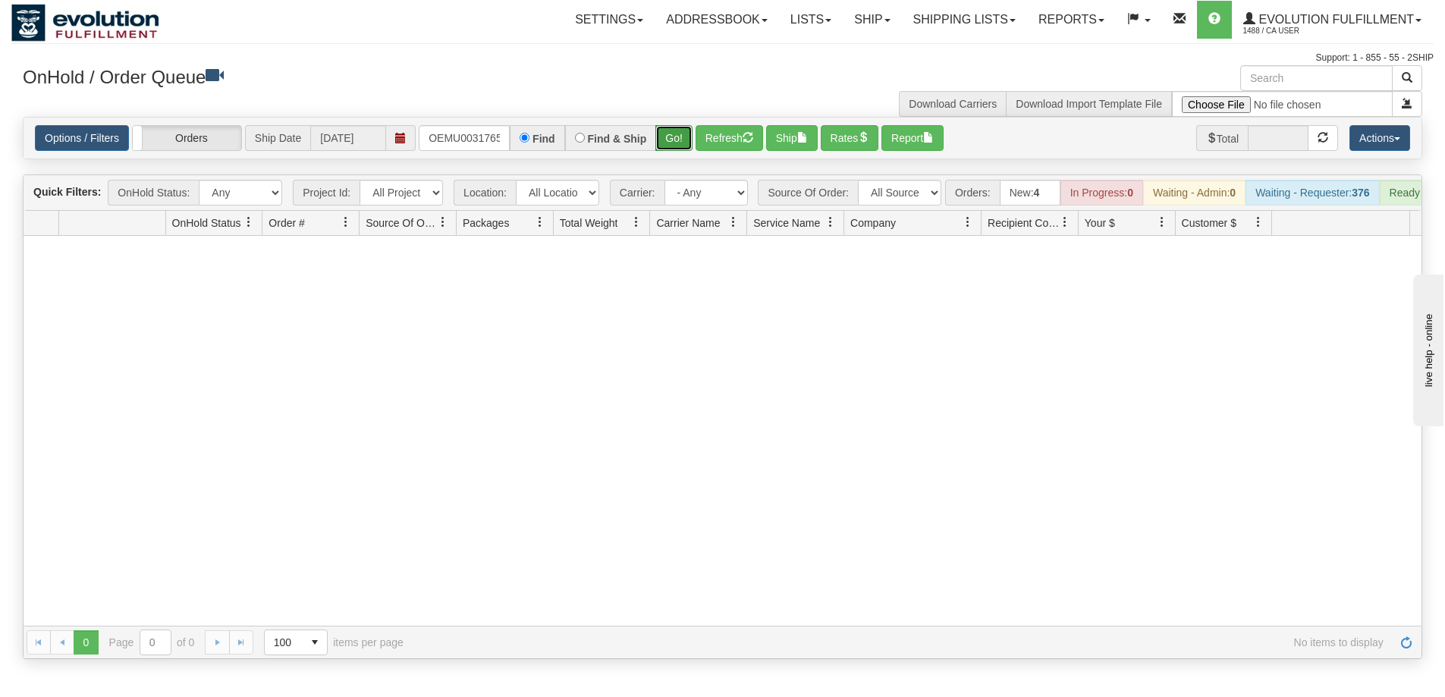
click at [677, 131] on button "Go!" at bounding box center [673, 138] width 37 height 26
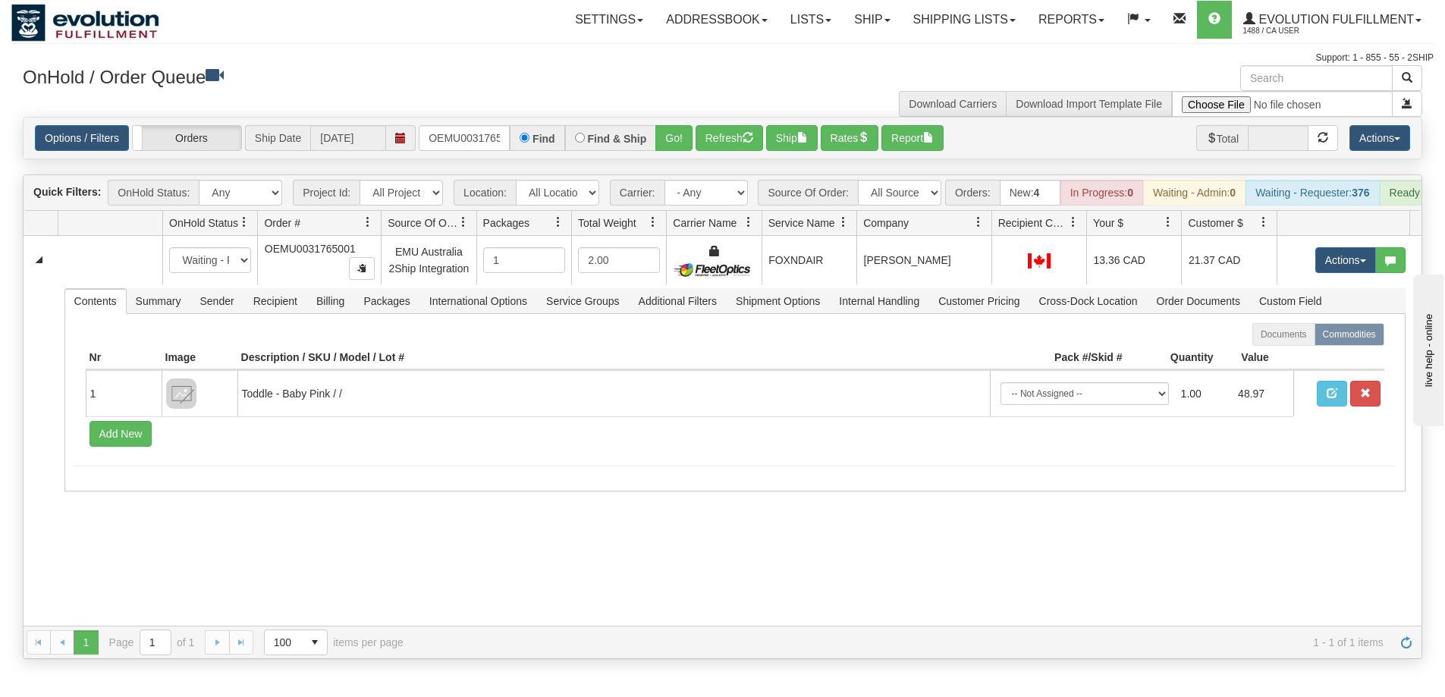
click at [362, 232] on div at bounding box center [359, 223] width 7 height 25
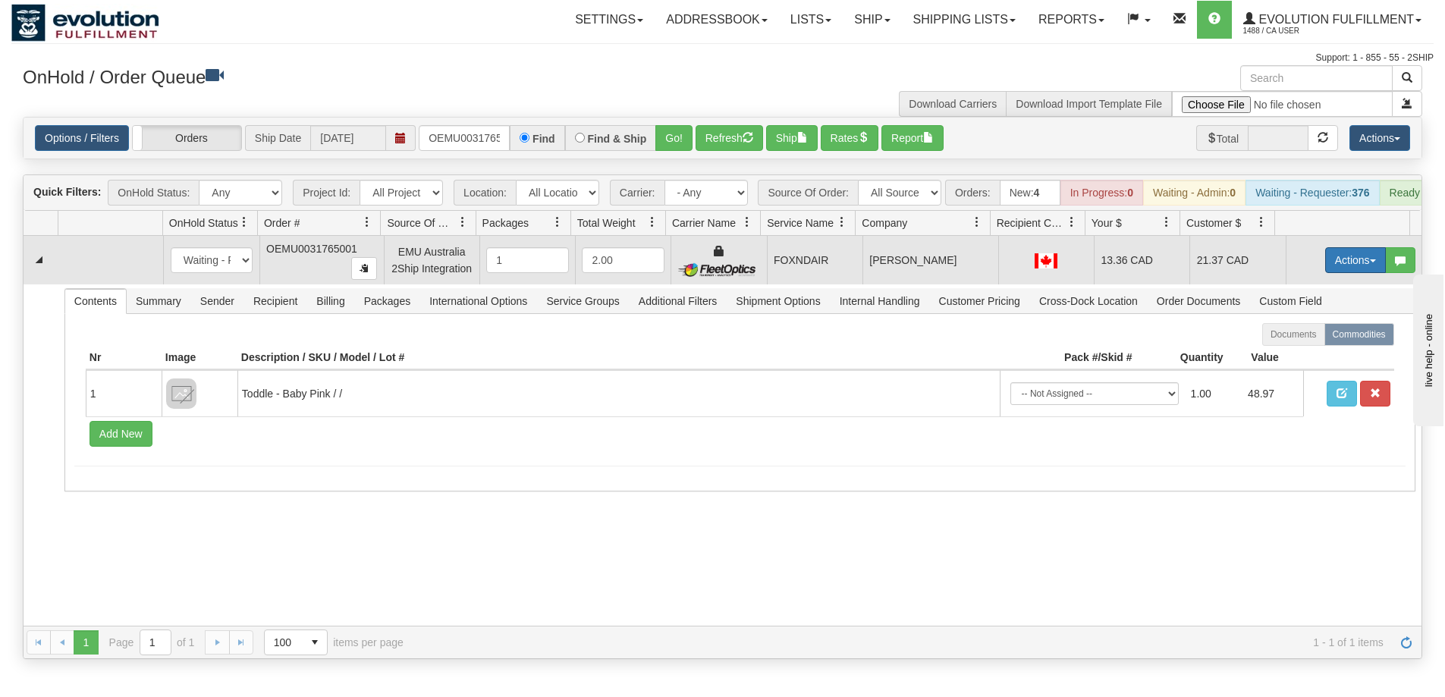
click at [1332, 270] on button "Actions" at bounding box center [1355, 260] width 61 height 26
click at [1287, 354] on span "Ship" at bounding box center [1295, 348] width 32 height 12
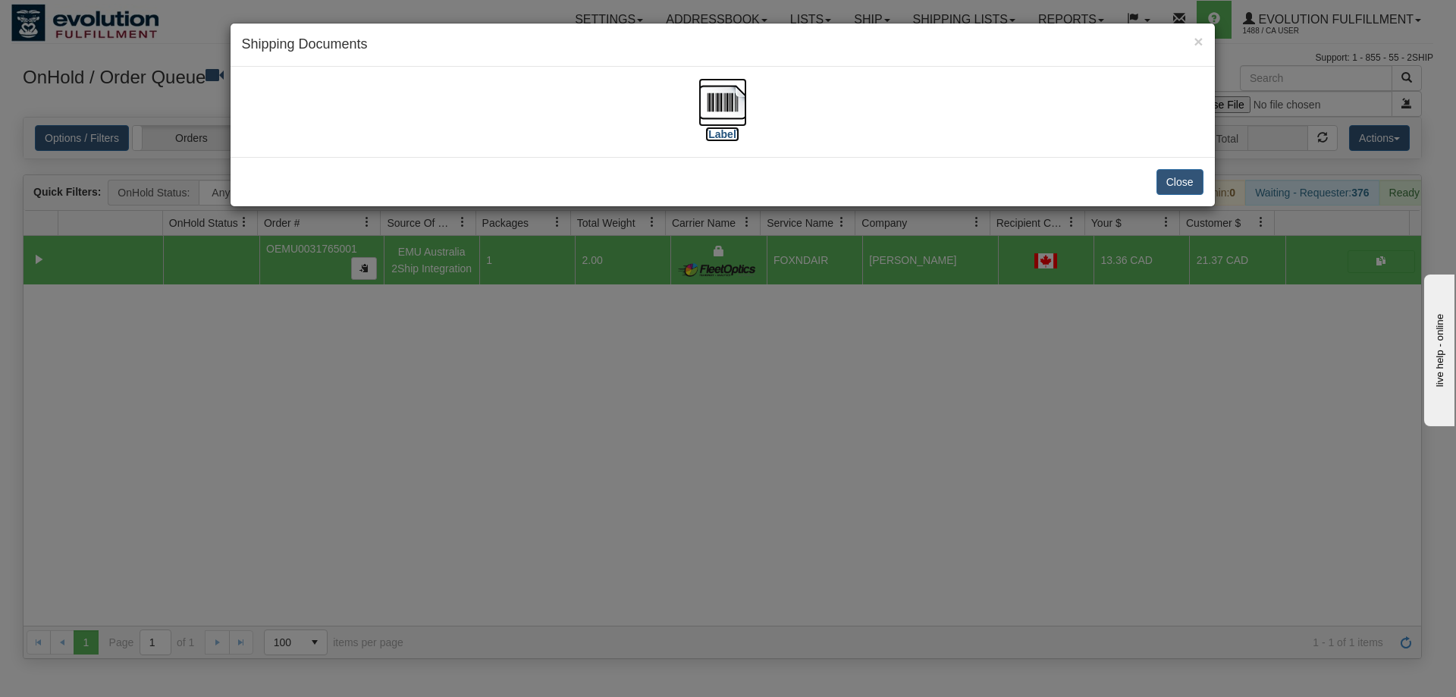
click at [714, 118] on img at bounding box center [723, 102] width 49 height 49
click at [634, 444] on div "× Shipping Documents [Label] Close" at bounding box center [728, 348] width 1456 height 697
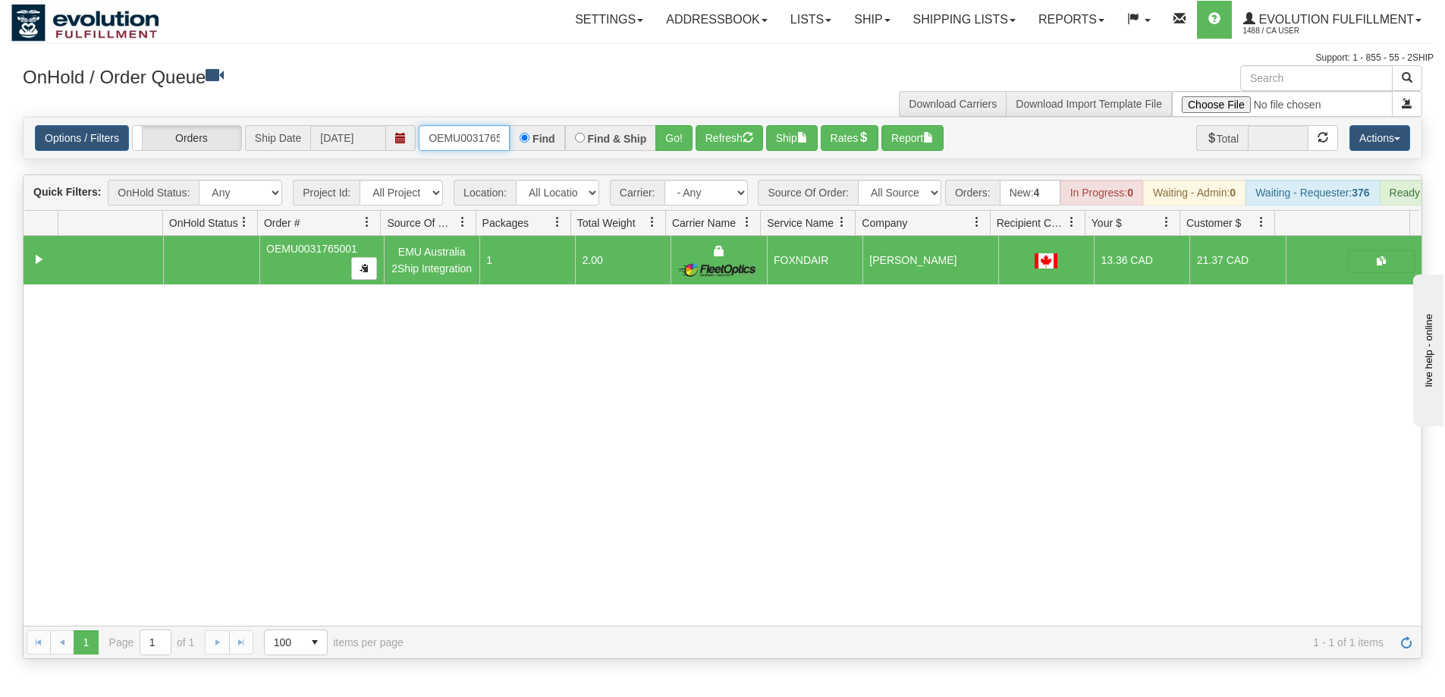
scroll to position [0, 20]
drag, startPoint x: 427, startPoint y: 131, endPoint x: 510, endPoint y: 130, distance: 83.4
click at [510, 130] on div "OEMU0031765001 Find Find & Ship Go!" at bounding box center [556, 138] width 274 height 26
click at [669, 135] on button "Go!" at bounding box center [673, 138] width 37 height 26
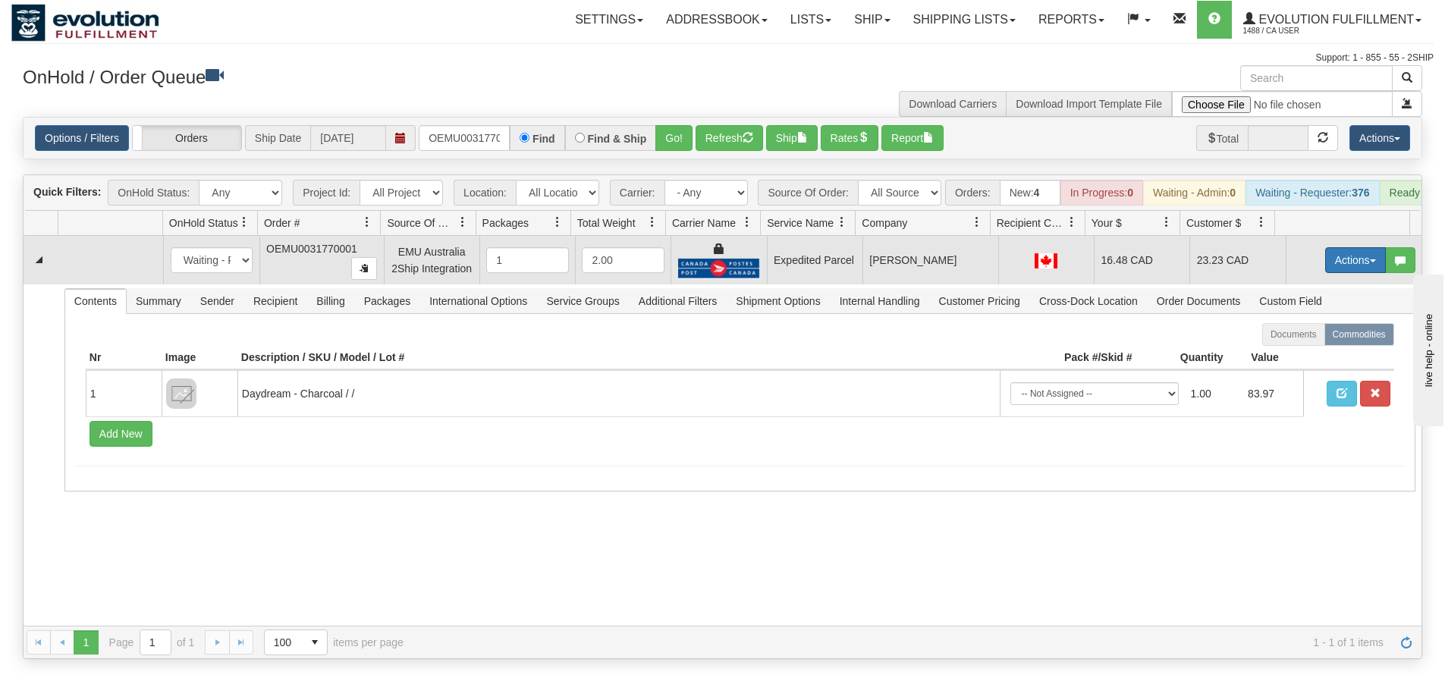
click at [1343, 268] on button "Actions" at bounding box center [1355, 260] width 61 height 26
click at [1301, 358] on link "Ship" at bounding box center [1324, 348] width 121 height 20
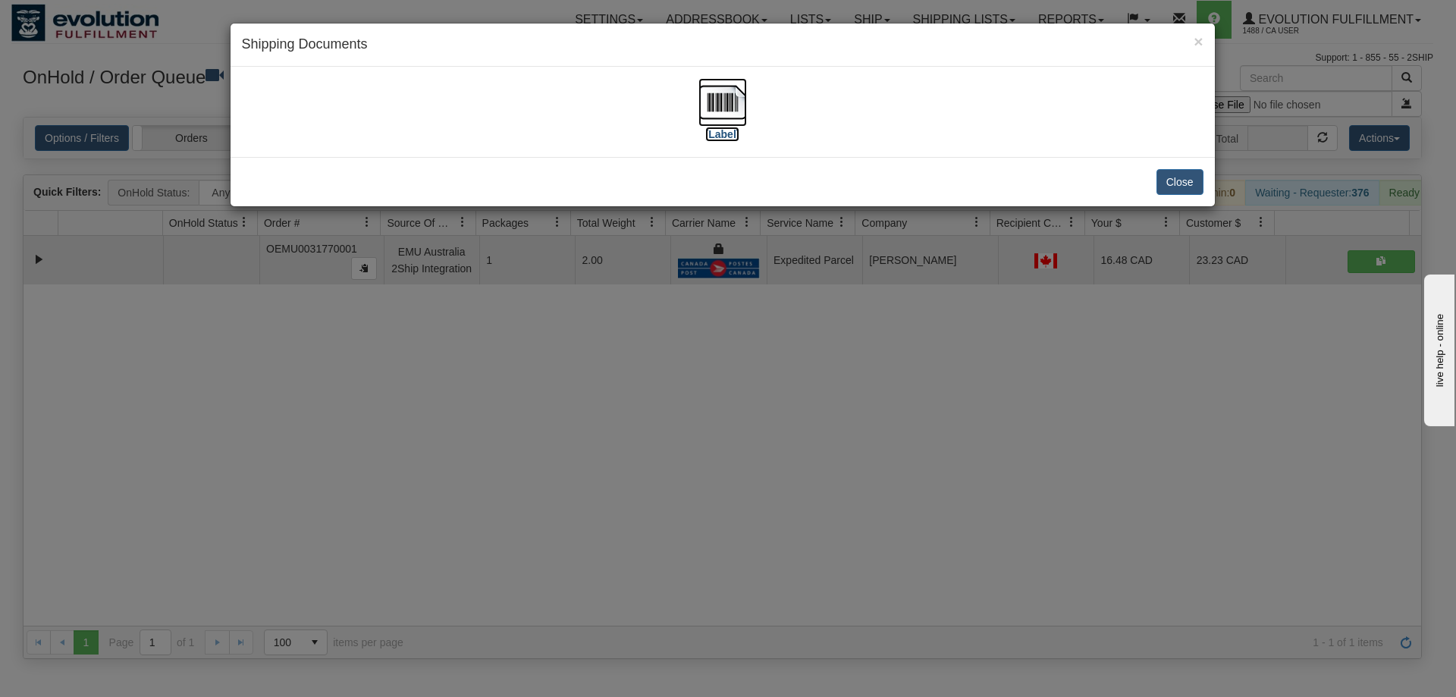
click at [739, 107] on img at bounding box center [723, 102] width 49 height 49
click at [940, 458] on div "× Shipping Documents [Label] Close" at bounding box center [728, 348] width 1456 height 697
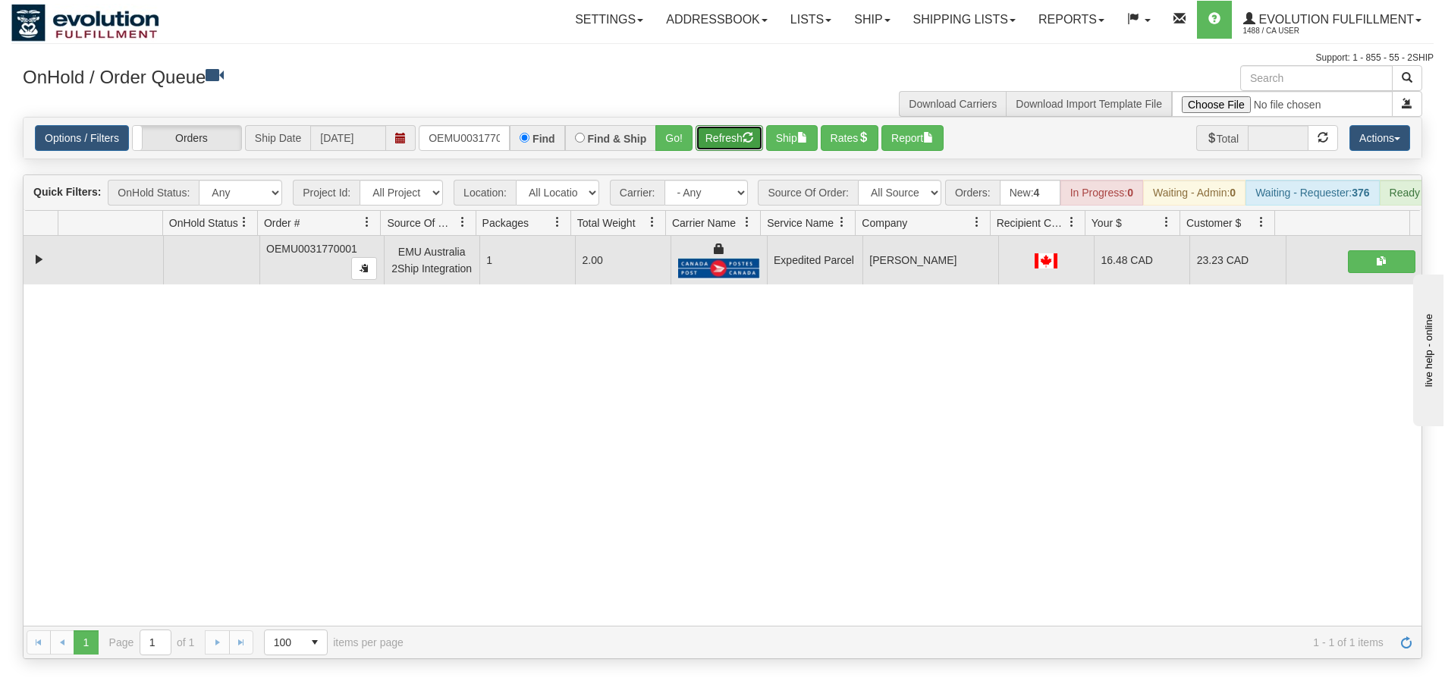
click at [711, 130] on button "Refresh" at bounding box center [729, 138] width 68 height 26
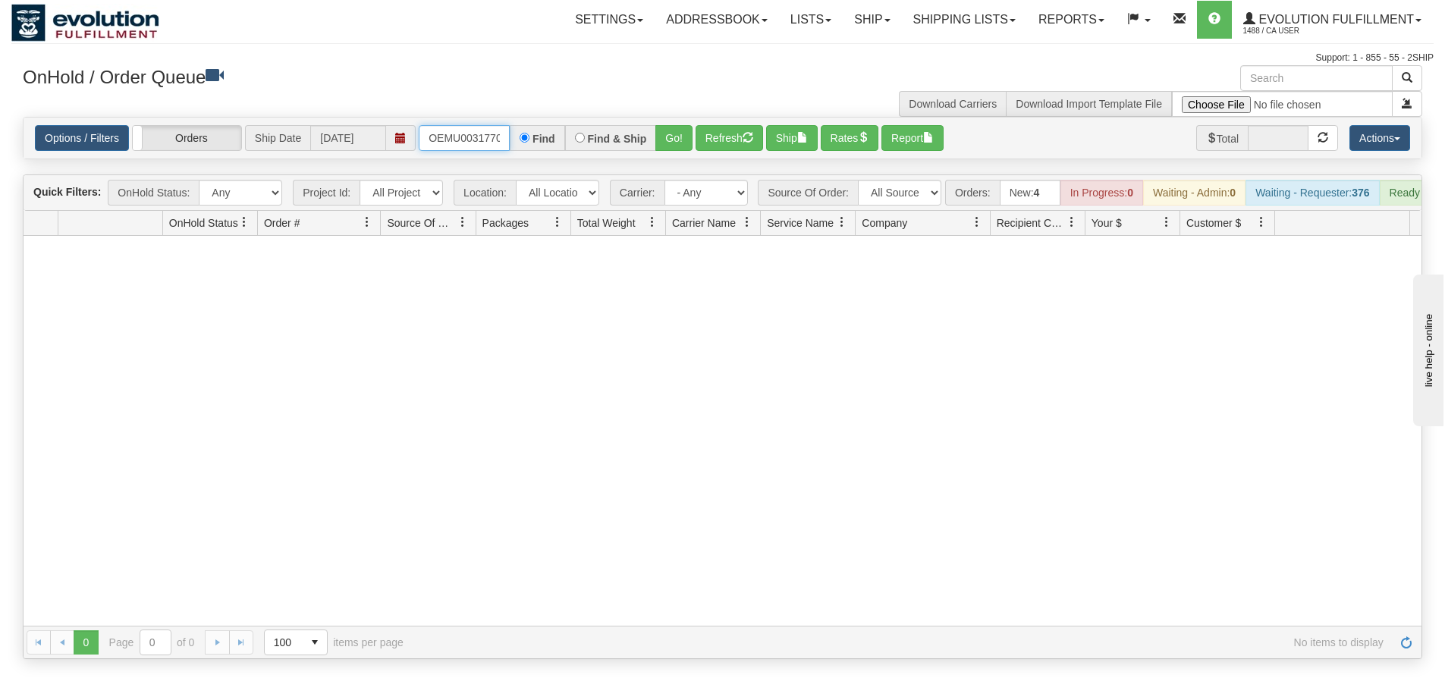
scroll to position [0, 20]
drag, startPoint x: 425, startPoint y: 135, endPoint x: 527, endPoint y: 124, distance: 102.2
click at [527, 124] on div "Options / Filters Group Shipments Orders Ship Date 09/23/2025 OEMU0031770001 Fi…" at bounding box center [723, 138] width 1398 height 41
type input "OEMU0031767001"
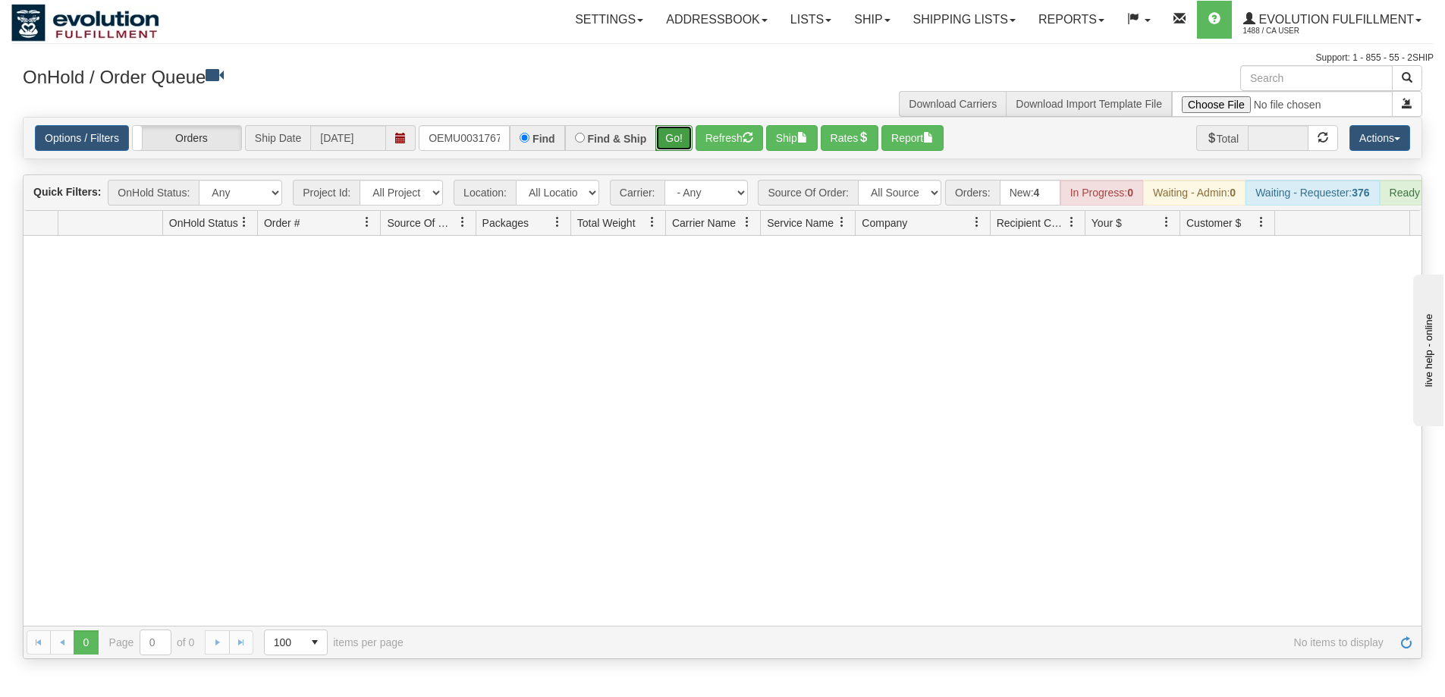
click at [668, 142] on button "Go!" at bounding box center [673, 138] width 37 height 26
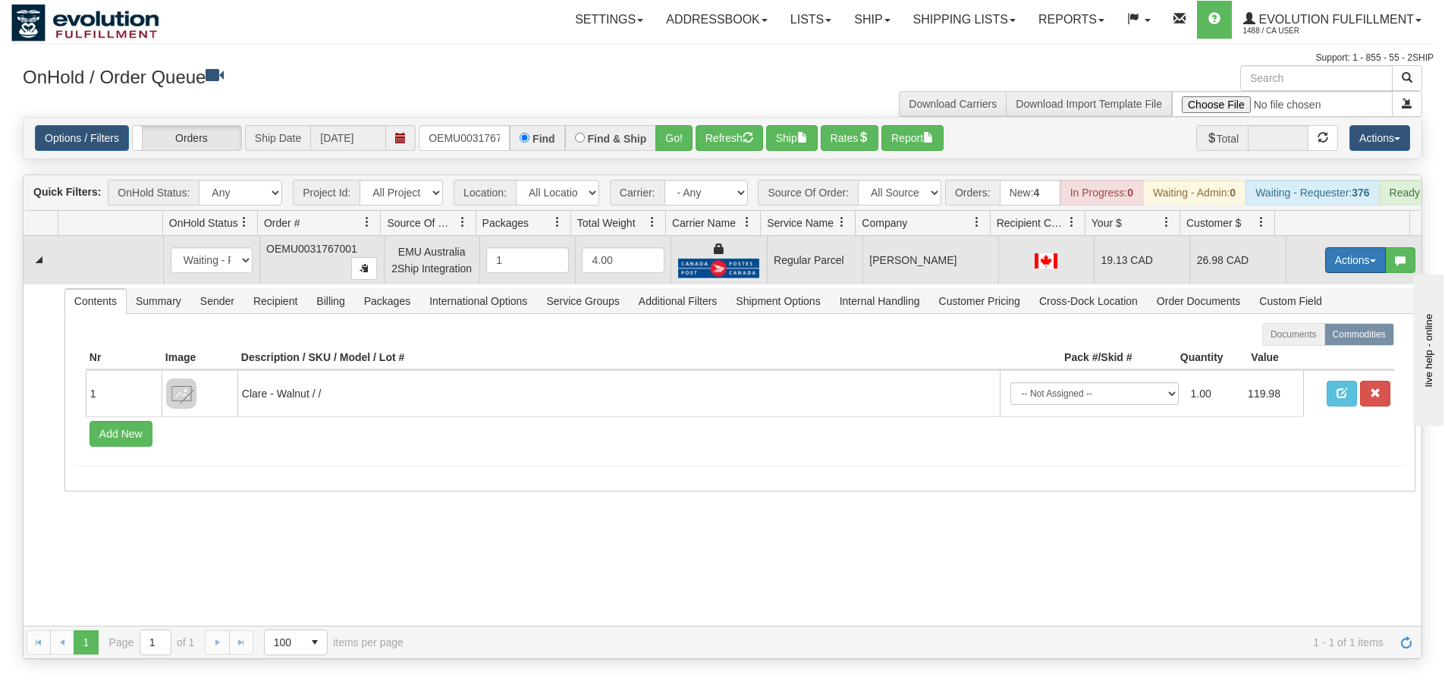
click at [1351, 272] on button "Actions" at bounding box center [1355, 260] width 61 height 26
click at [1305, 334] on span "Rate All Services" at bounding box center [1324, 328] width 91 height 12
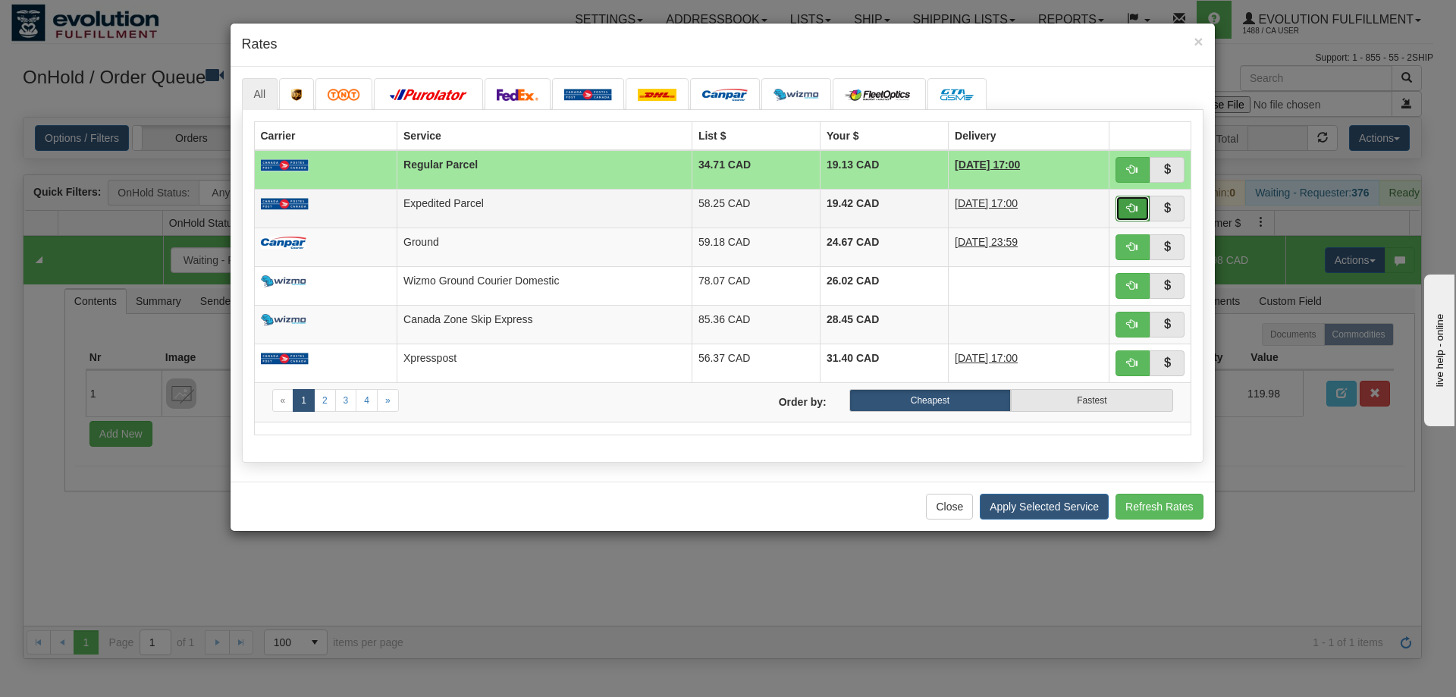
click at [1128, 209] on span "button" at bounding box center [1132, 208] width 11 height 11
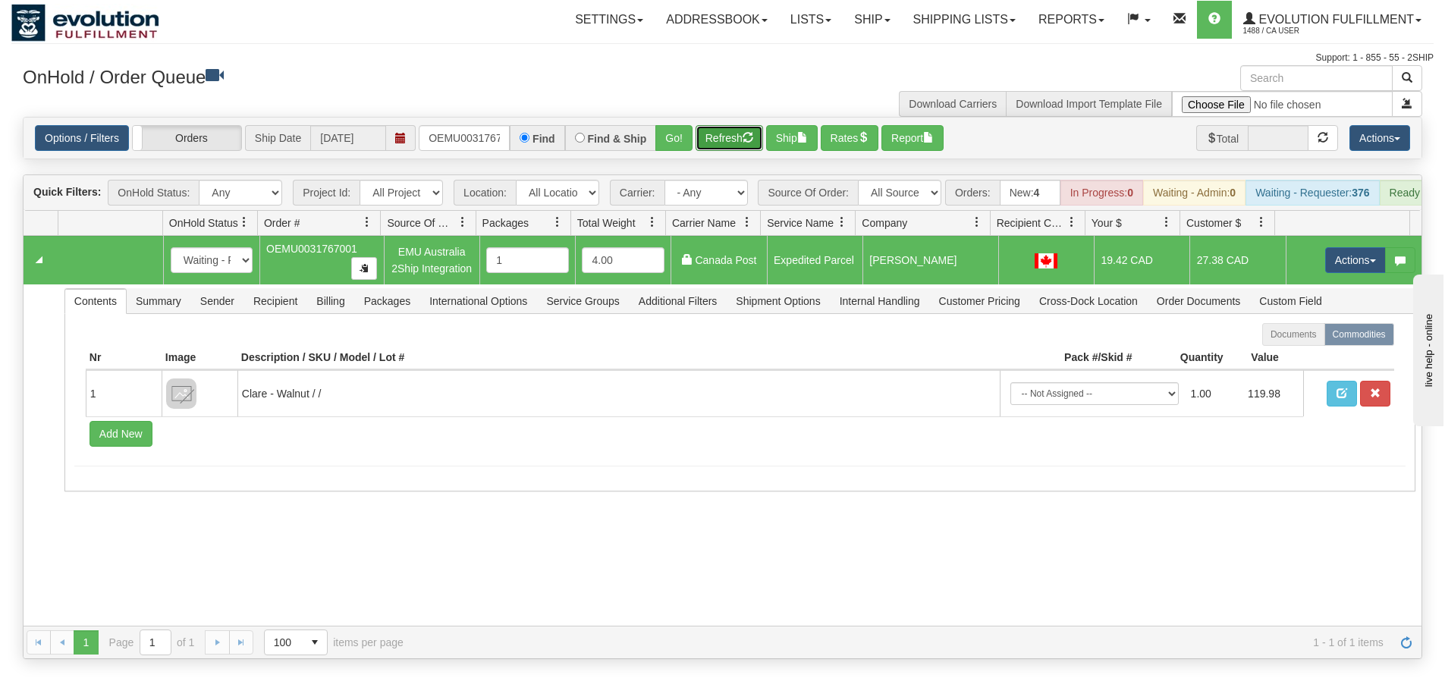
click at [734, 146] on button "Refresh" at bounding box center [729, 138] width 68 height 26
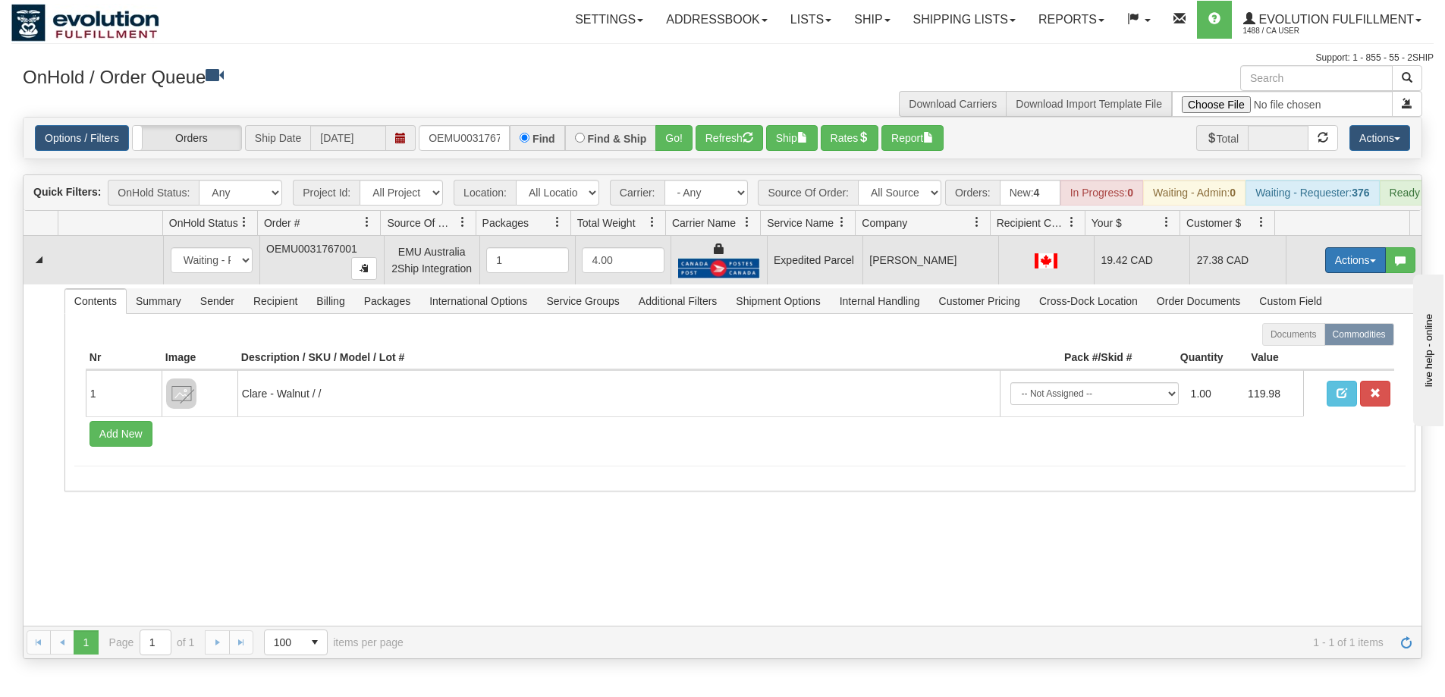
click at [1347, 273] on button "Actions" at bounding box center [1355, 260] width 61 height 26
click at [1283, 354] on span "Ship" at bounding box center [1295, 348] width 32 height 12
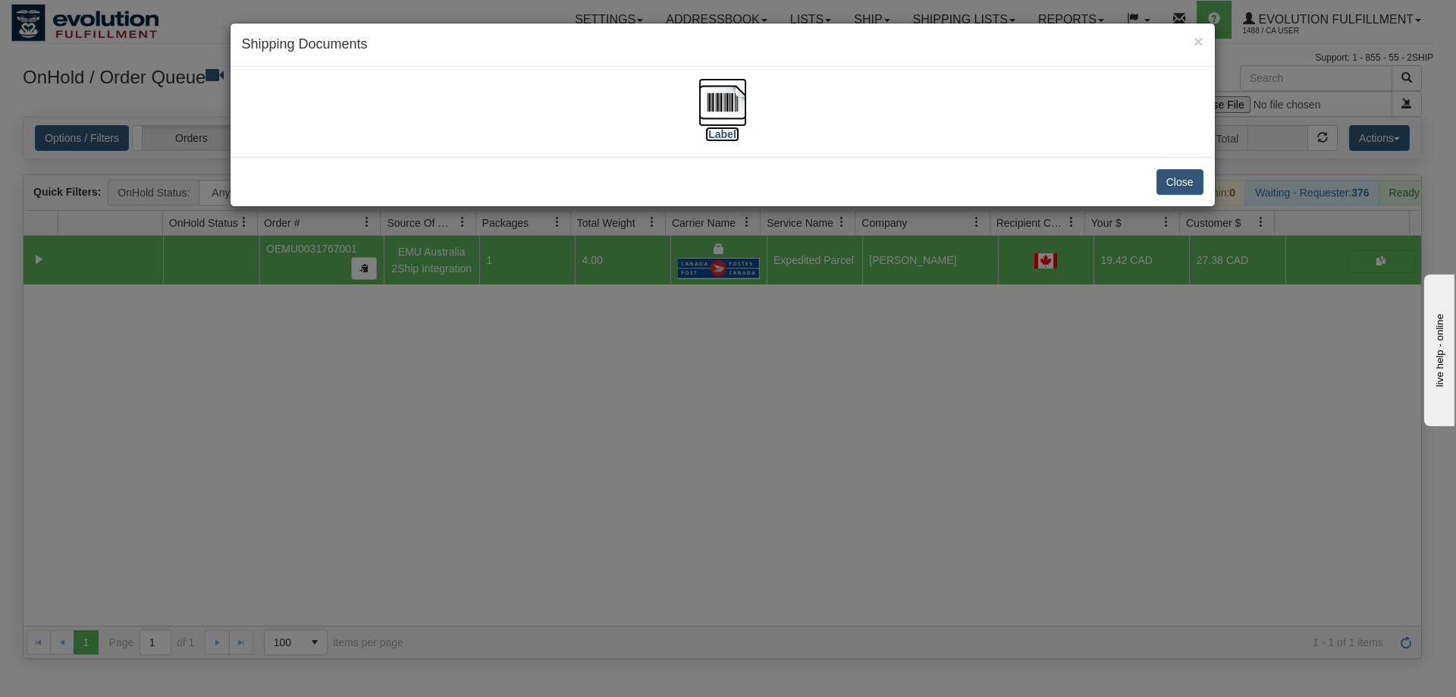
click at [735, 99] on img at bounding box center [723, 102] width 49 height 49
click at [769, 503] on div "× Shipping Documents [Label] Close" at bounding box center [728, 348] width 1456 height 697
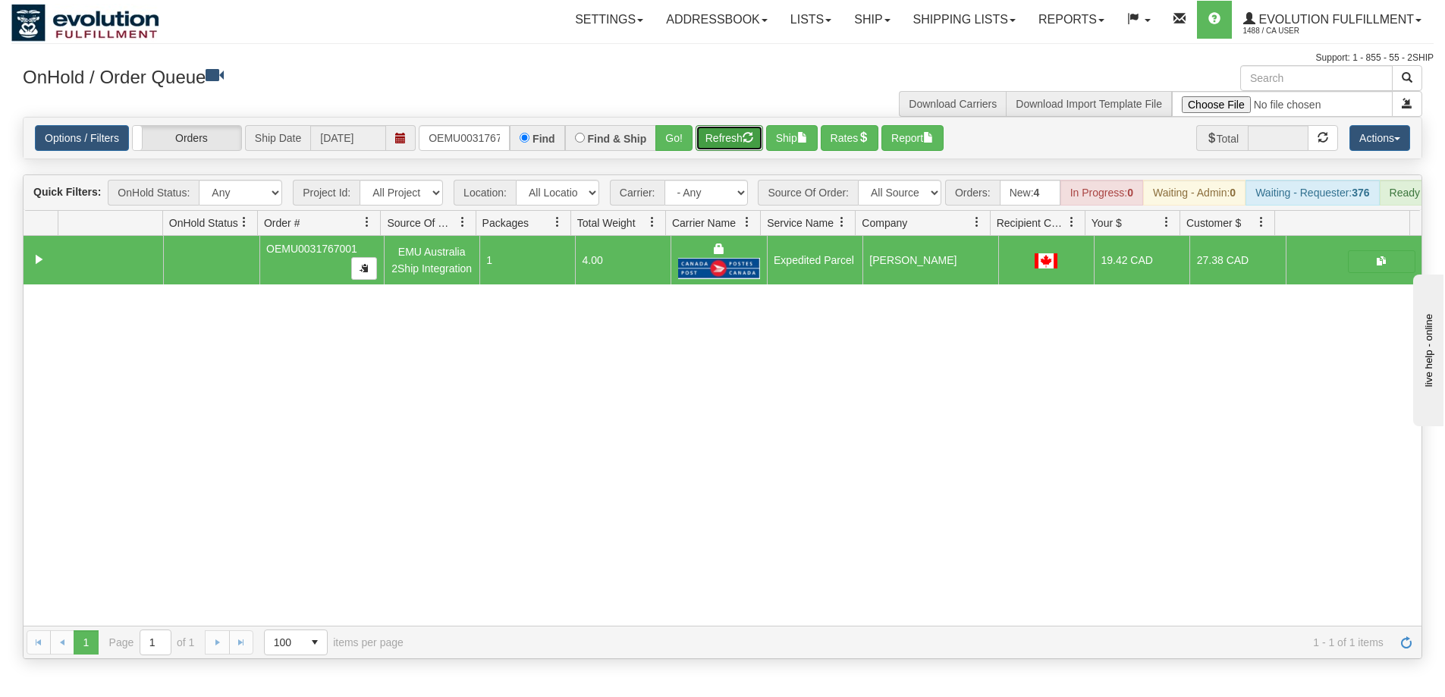
click at [731, 135] on button "Refresh" at bounding box center [729, 138] width 68 height 26
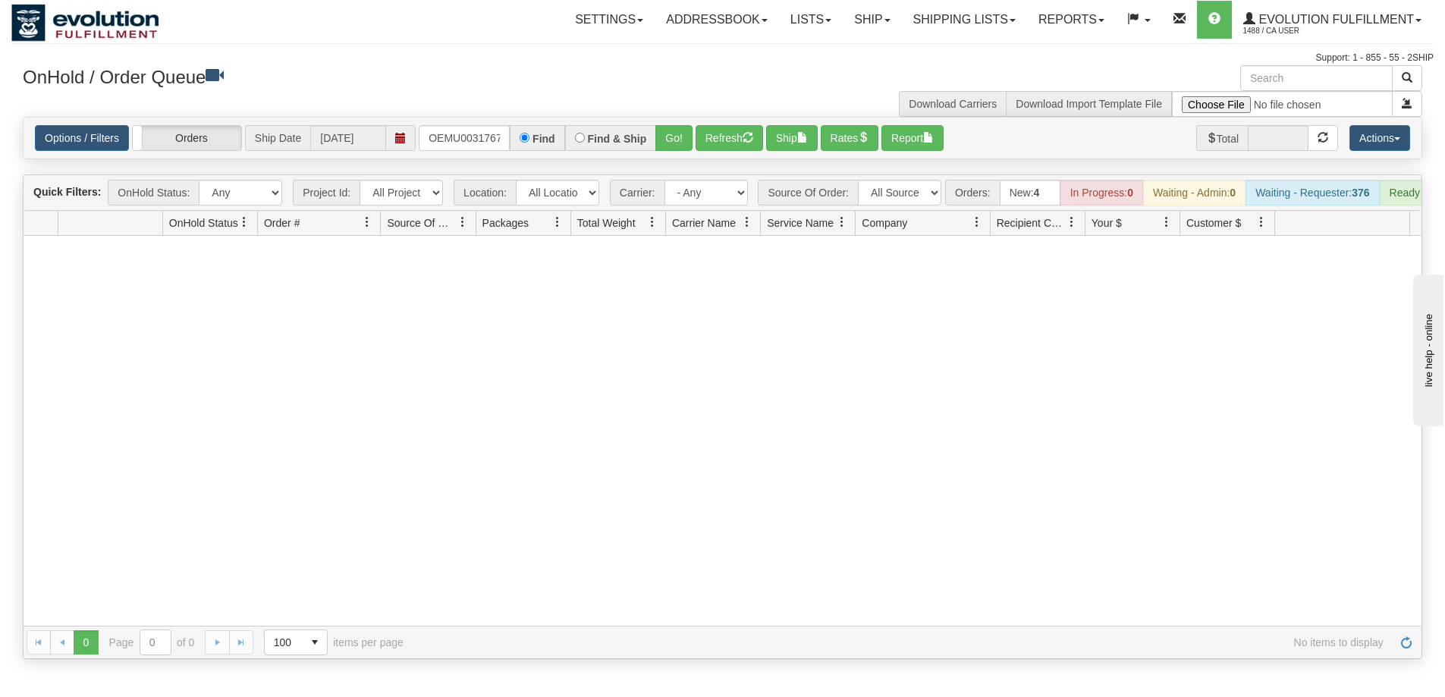
click at [940, 330] on div at bounding box center [723, 431] width 1398 height 390
click at [921, 191] on select "All Sources AirBlaster 2Ship Integration Ambler Apparel 2Ship Integration BC Ca…" at bounding box center [899, 193] width 83 height 26
click at [1392, 12] on link "Evolution Fulfillment 1488 / CA User" at bounding box center [1332, 20] width 201 height 38
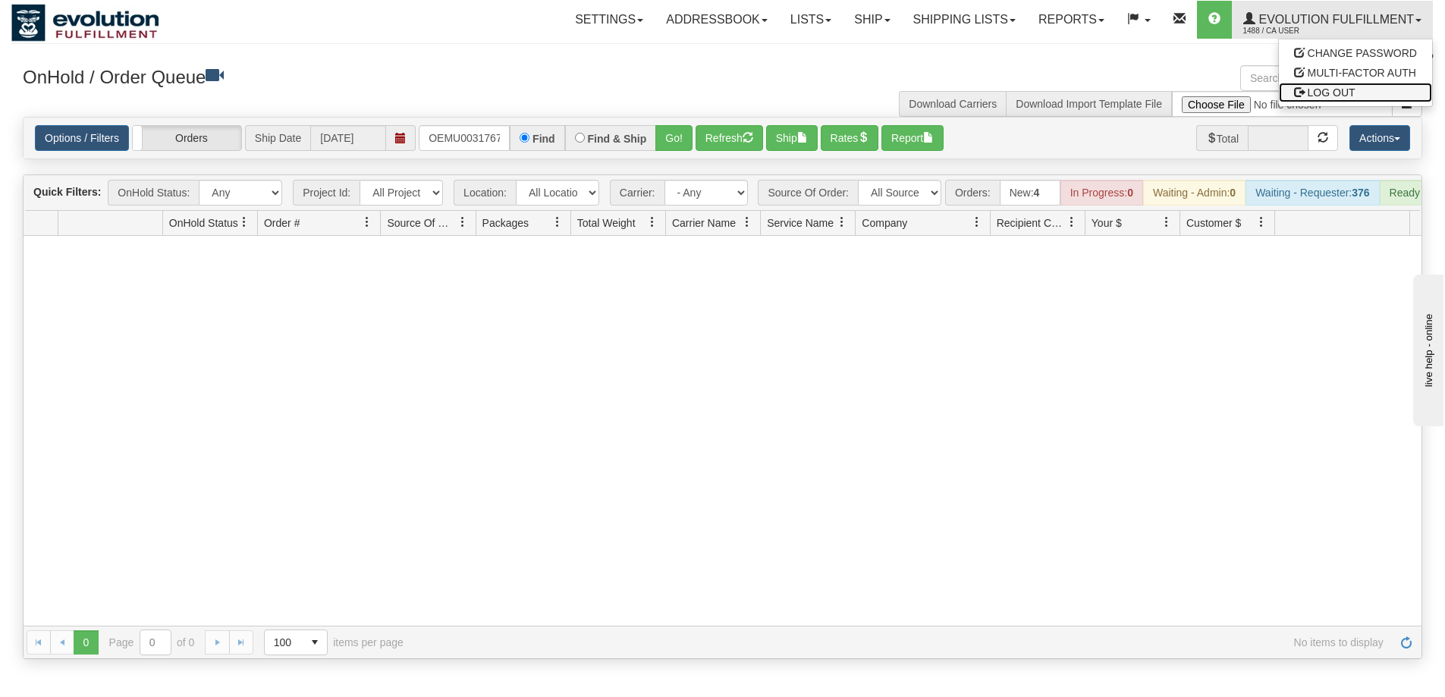
click at [1371, 93] on link "LOG OUT" at bounding box center [1355, 93] width 153 height 20
